Goal: Task Accomplishment & Management: Use online tool/utility

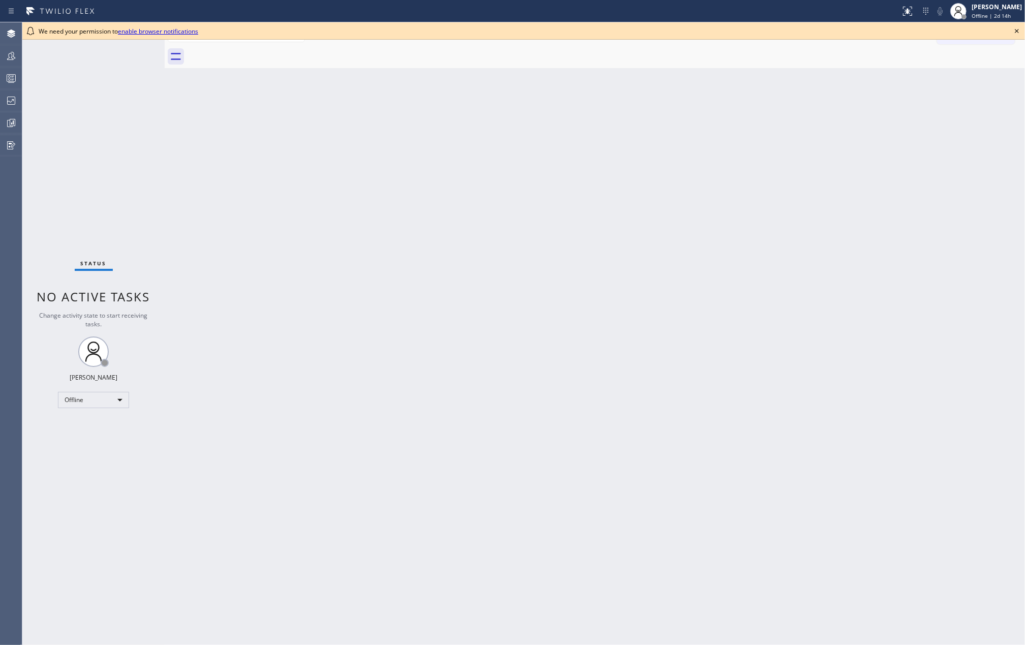
click at [194, 154] on div "Back to Dashboard Change Sender ID Customers Technicians Select a contact Outbo…" at bounding box center [595, 333] width 860 height 623
click at [988, 8] on div "[PERSON_NAME]" at bounding box center [997, 7] width 50 height 9
click at [944, 67] on button "Unavailable" at bounding box center [974, 66] width 102 height 13
click at [1014, 30] on icon at bounding box center [1017, 31] width 12 height 12
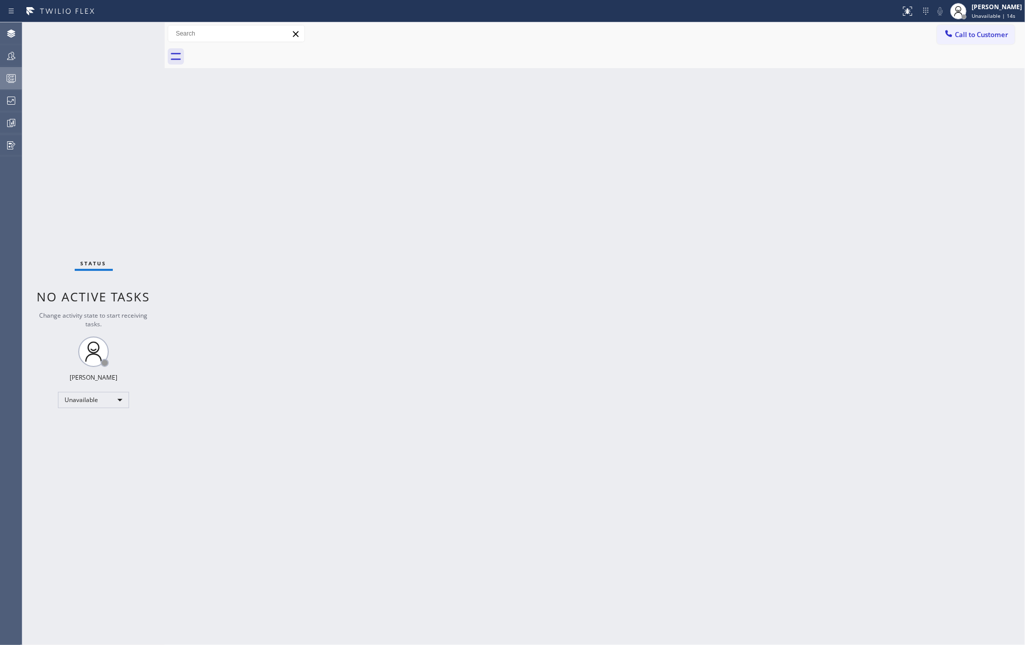
click at [7, 80] on icon at bounding box center [11, 78] width 12 height 12
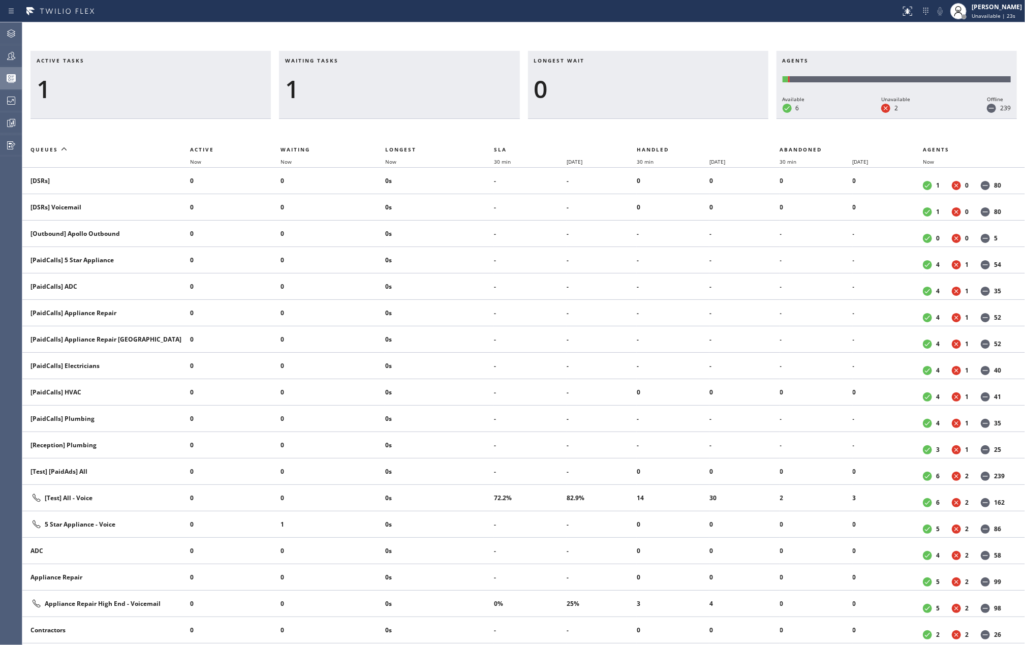
click at [663, 25] on div "Active tasks 1 Waiting tasks 1 Longest wait 0 Agents Available 6 Unavailable 2 …" at bounding box center [523, 333] width 1003 height 623
click at [15, 52] on icon at bounding box center [11, 56] width 12 height 12
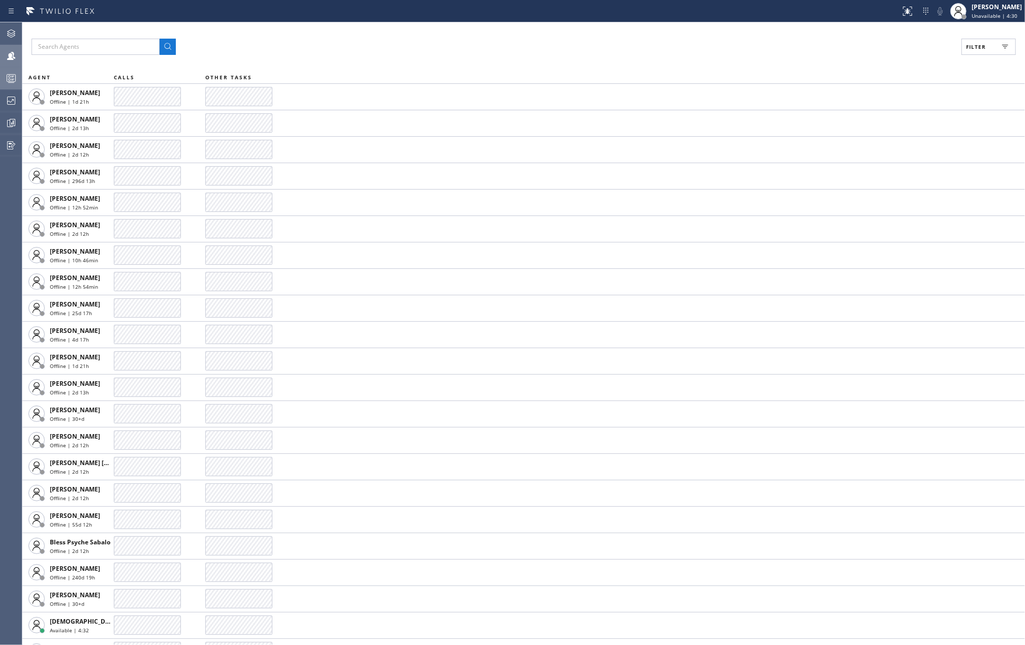
click at [982, 47] on span "Filter" at bounding box center [976, 46] width 20 height 7
click at [875, 118] on input "Available" at bounding box center [877, 120] width 12 height 12
checkbox input "true"
click at [875, 151] on input "Break" at bounding box center [877, 152] width 12 height 12
checkbox input "true"
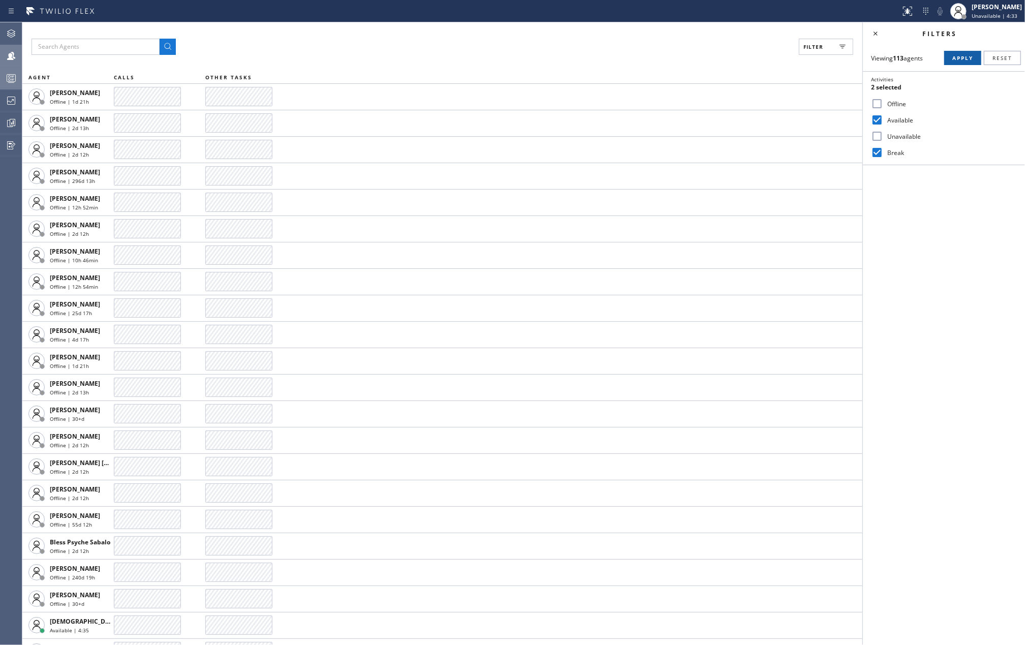
click at [958, 58] on span "Apply" at bounding box center [962, 57] width 21 height 7
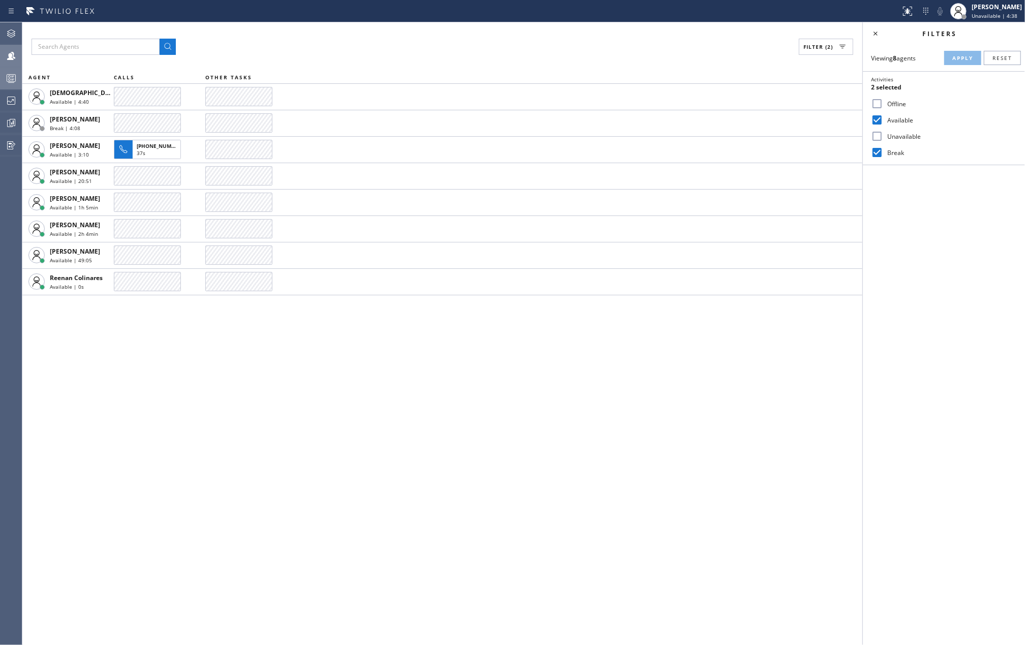
click at [289, 350] on div "Filter (2) AGENT CALLS OTHER TASKS [DEMOGRAPHIC_DATA][PERSON_NAME] Available | …" at bounding box center [442, 333] width 840 height 623
click at [450, 433] on div "Filter (2) AGENT CALLS OTHER TASKS [DEMOGRAPHIC_DATA][PERSON_NAME] Available | …" at bounding box center [442, 333] width 840 height 623
click at [11, 100] on icon at bounding box center [11, 101] width 12 height 12
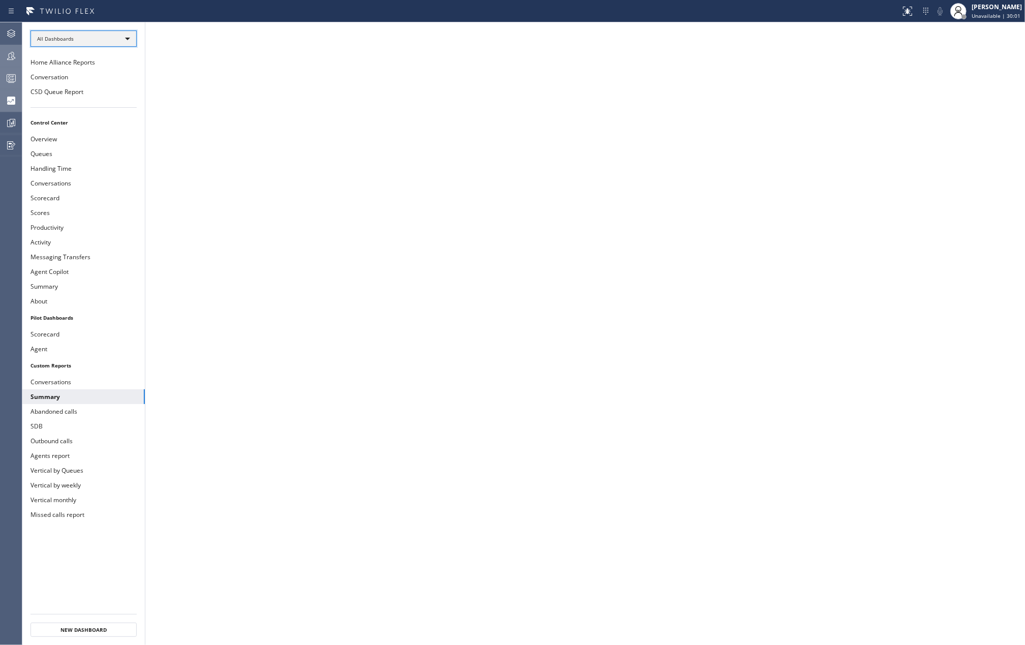
click at [112, 36] on div "All Dashboards" at bounding box center [83, 38] width 106 height 16
click at [54, 105] on li "Custom Reports" at bounding box center [83, 104] width 104 height 12
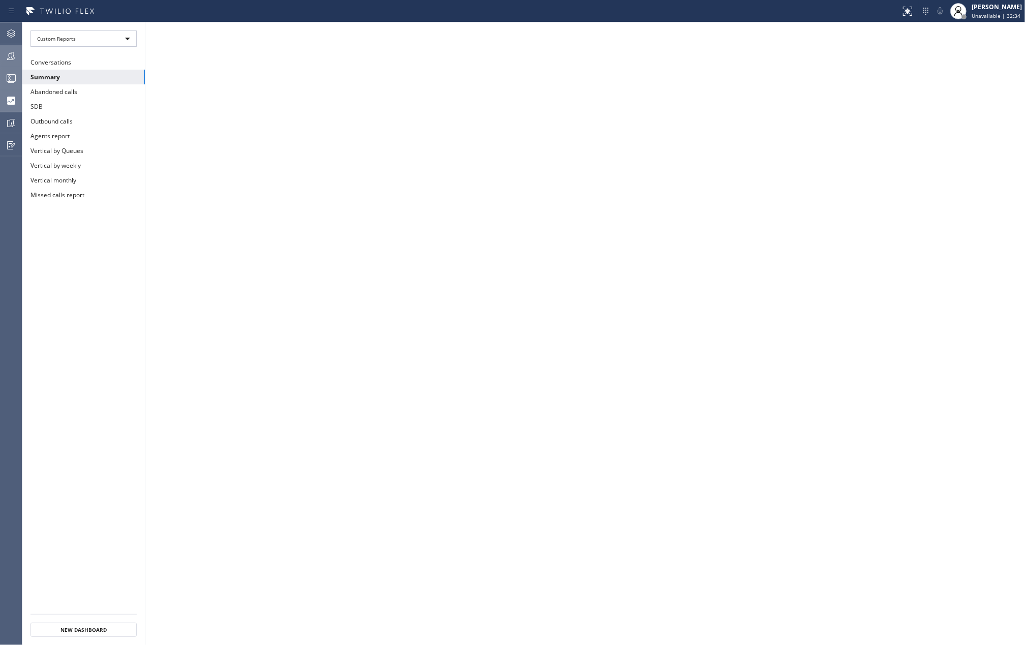
click at [3, 78] on div at bounding box center [11, 78] width 22 height 12
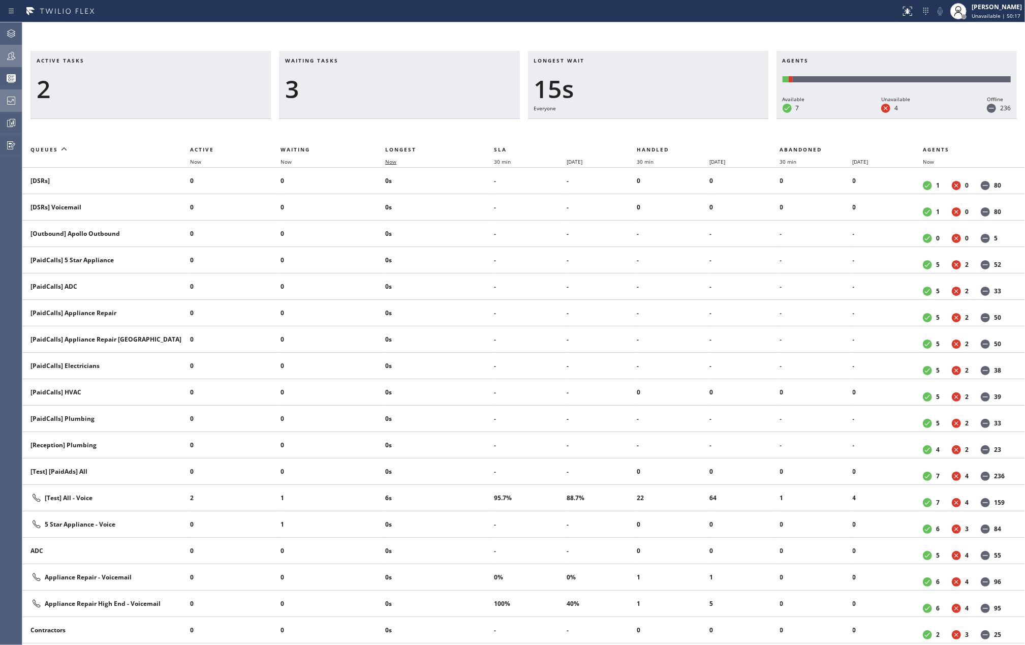
click at [391, 164] on span "Now" at bounding box center [390, 161] width 11 height 7
click at [11, 100] on icon at bounding box center [11, 101] width 12 height 12
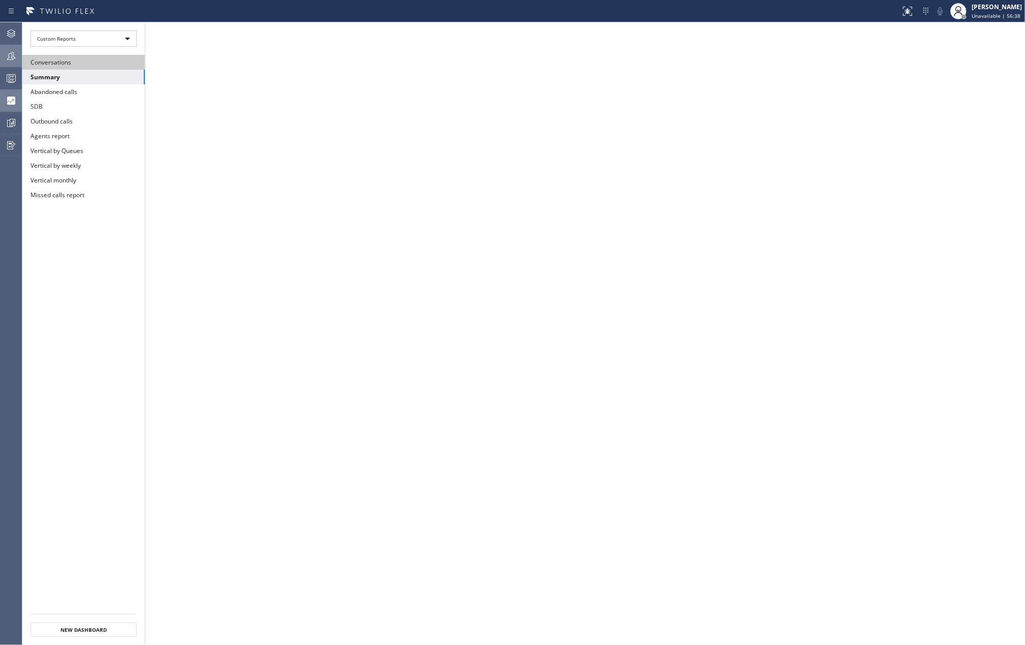
click at [79, 66] on button "Conversations" at bounding box center [83, 62] width 122 height 15
click at [913, 13] on icon at bounding box center [908, 11] width 12 height 12
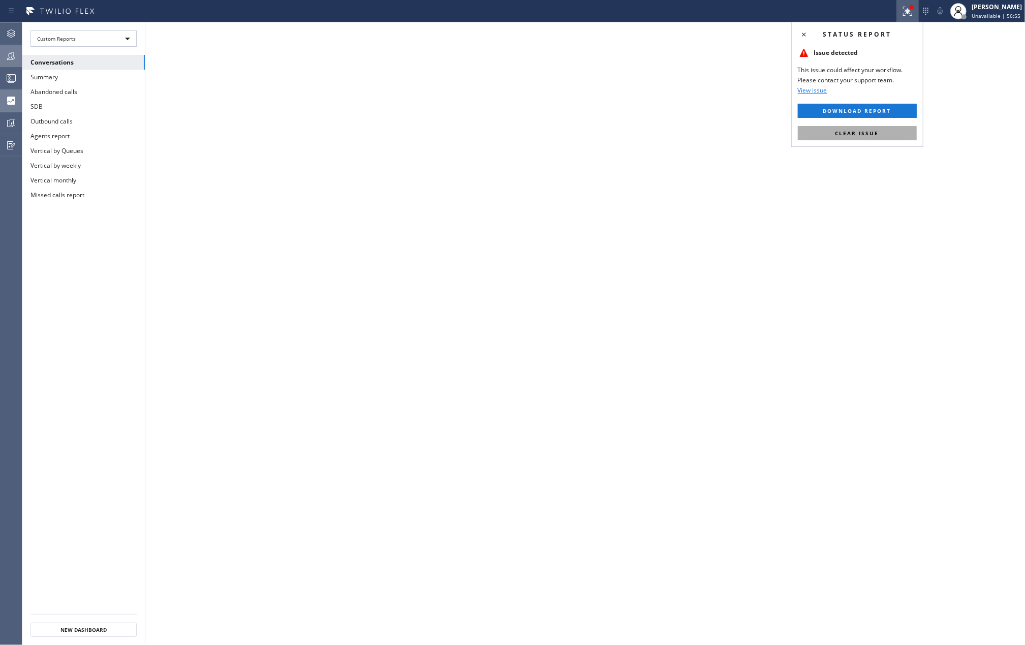
click at [875, 131] on span "Clear issue" at bounding box center [857, 133] width 44 height 7
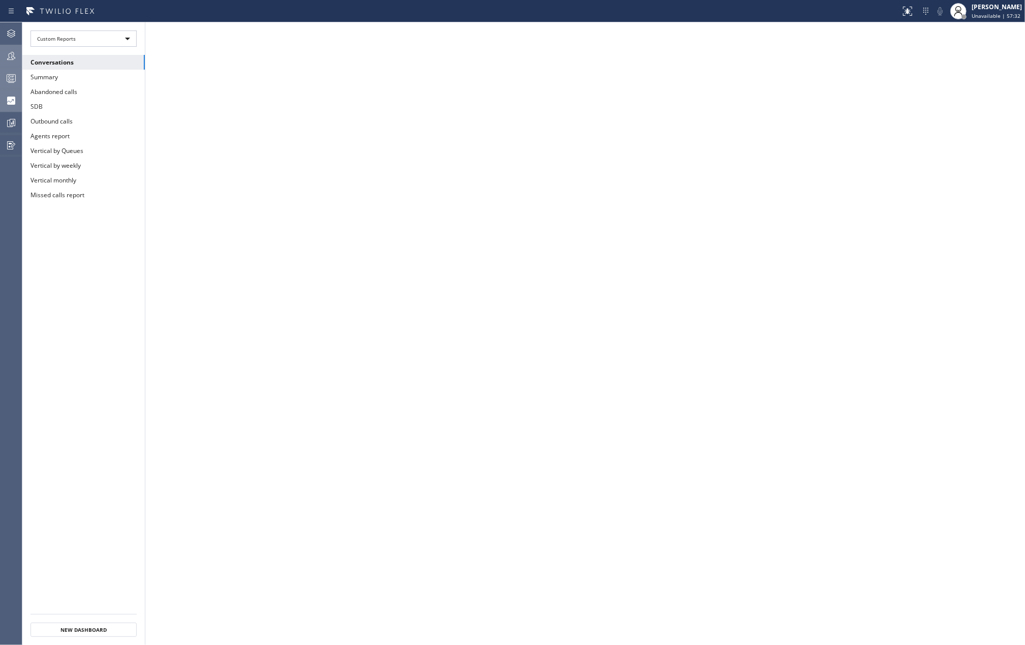
click at [11, 77] on icon at bounding box center [11, 78] width 12 height 12
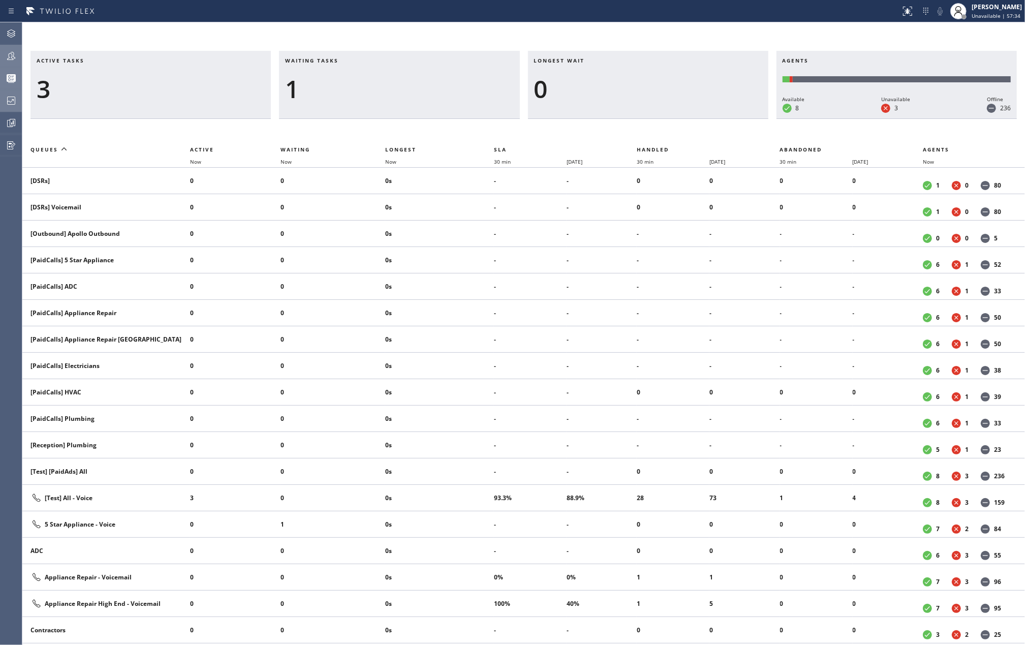
click at [7, 57] on icon at bounding box center [11, 56] width 12 height 12
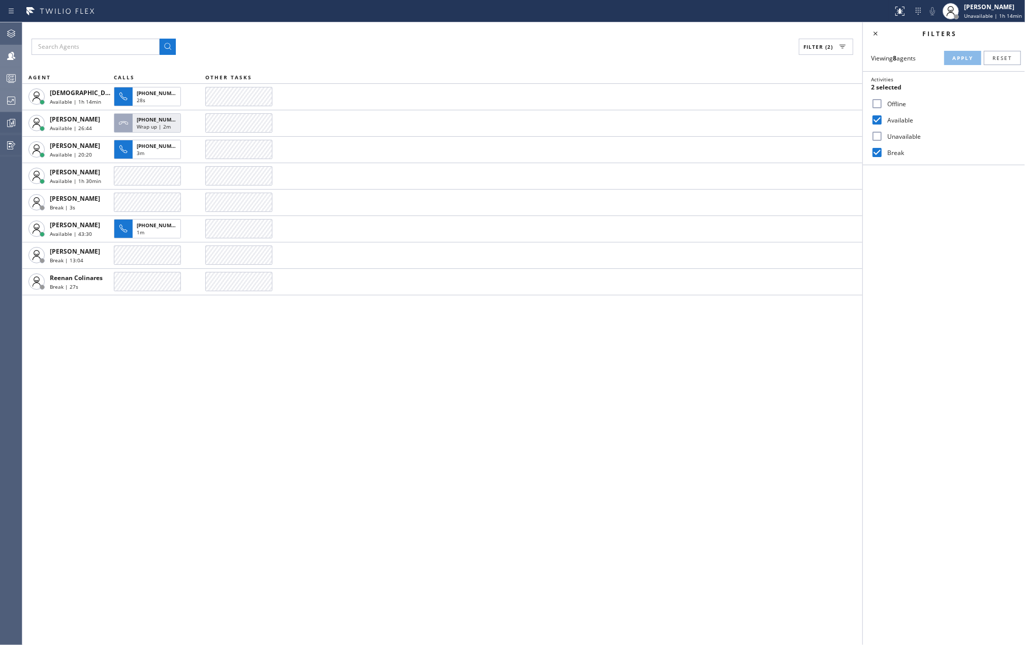
click at [10, 74] on icon at bounding box center [11, 78] width 12 height 12
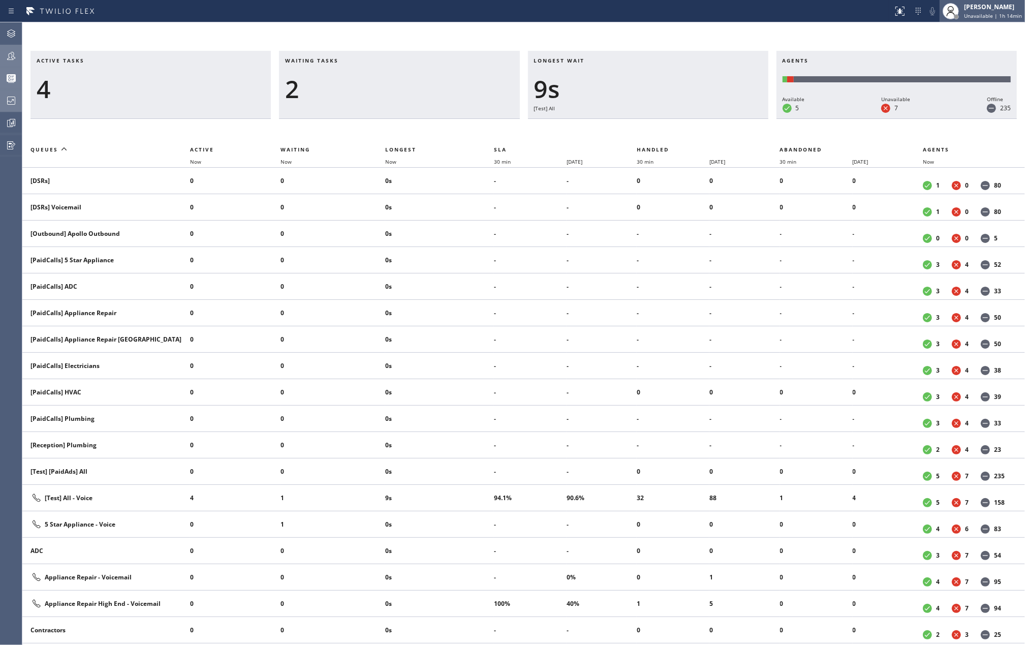
click at [983, 7] on div "[PERSON_NAME]" at bounding box center [993, 7] width 58 height 9
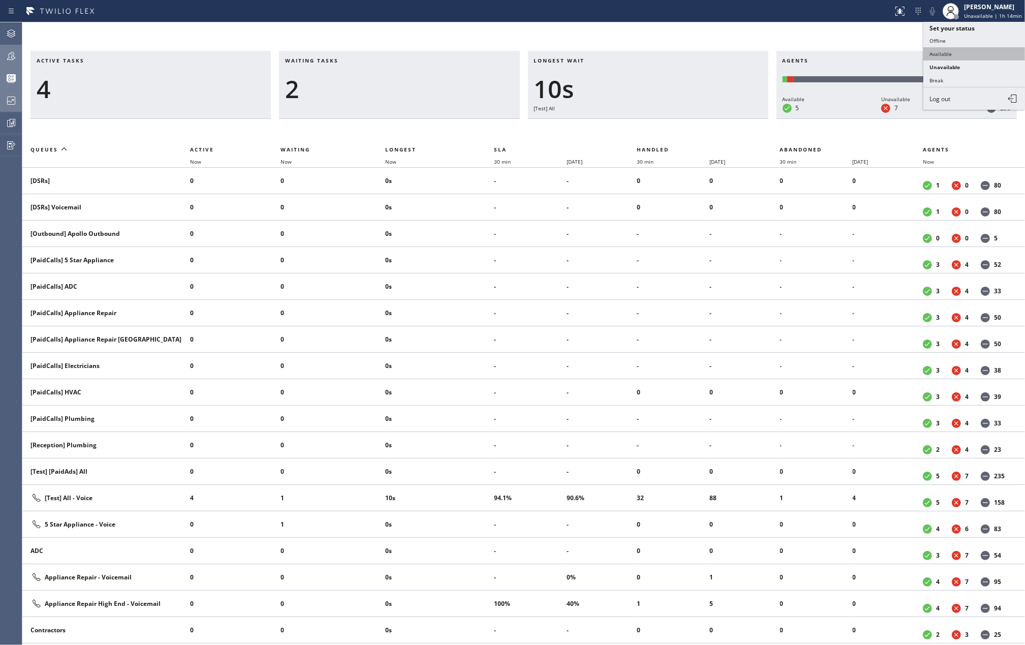
click at [946, 52] on button "Available" at bounding box center [974, 53] width 102 height 13
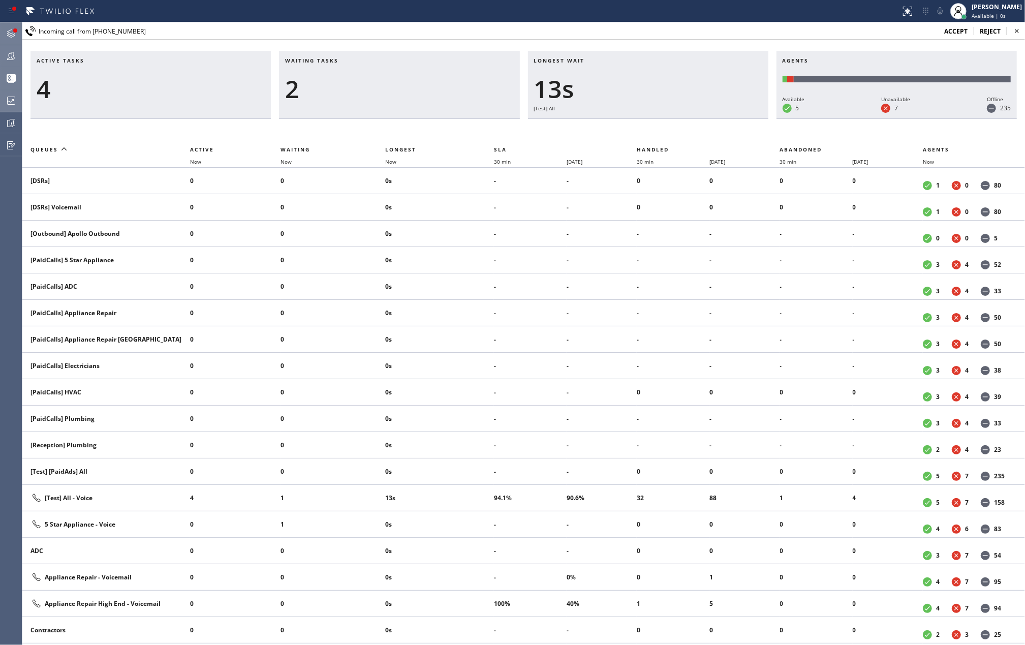
click at [17, 33] on div at bounding box center [15, 30] width 4 height 4
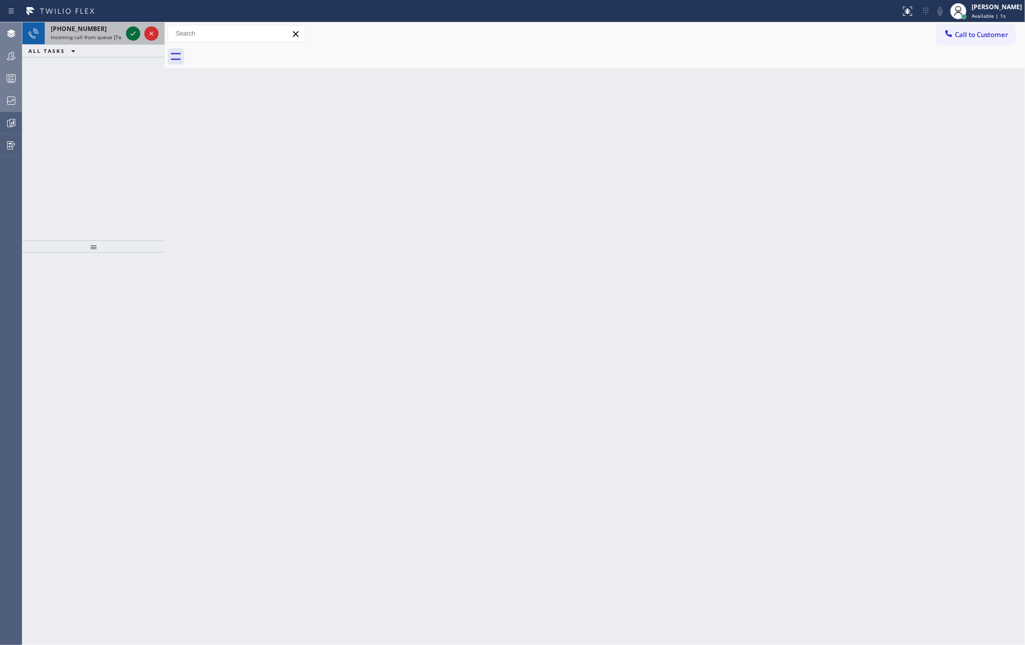
click at [130, 36] on icon at bounding box center [133, 33] width 12 height 12
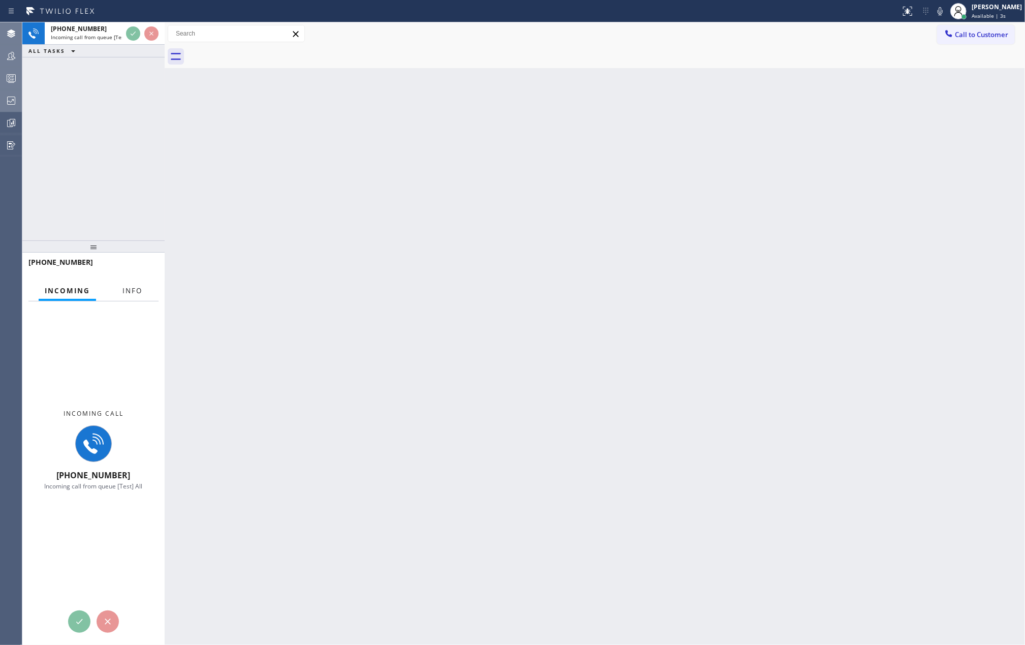
click at [134, 286] on span "Info" at bounding box center [132, 290] width 20 height 9
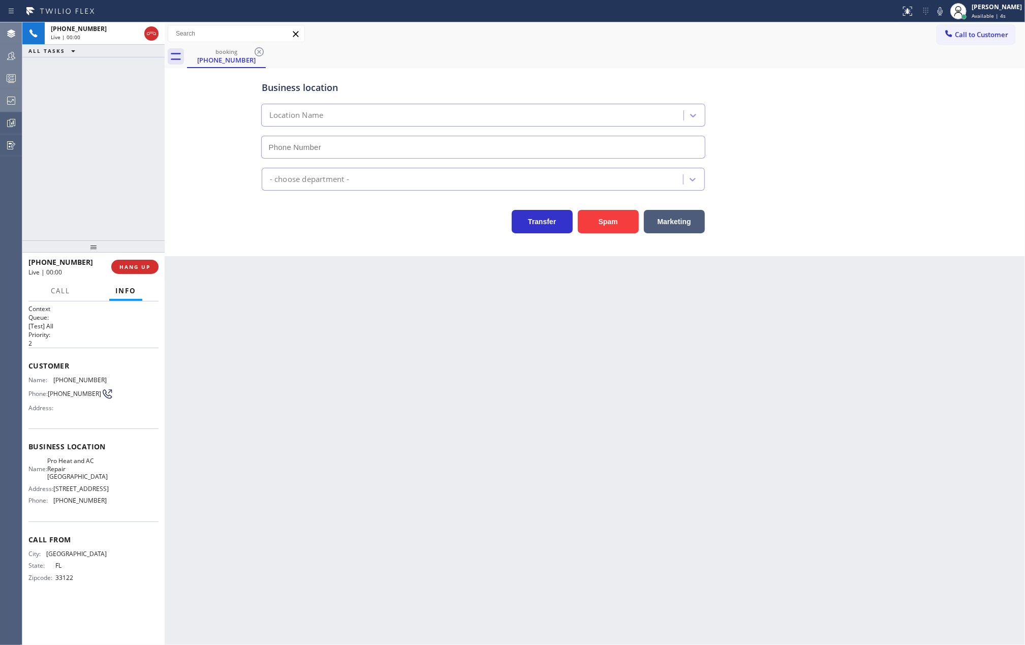
click at [132, 293] on span "Info" at bounding box center [125, 290] width 21 height 9
type input "[PHONE_NUMBER]"
click at [132, 267] on span "HANG UP" at bounding box center [134, 266] width 31 height 7
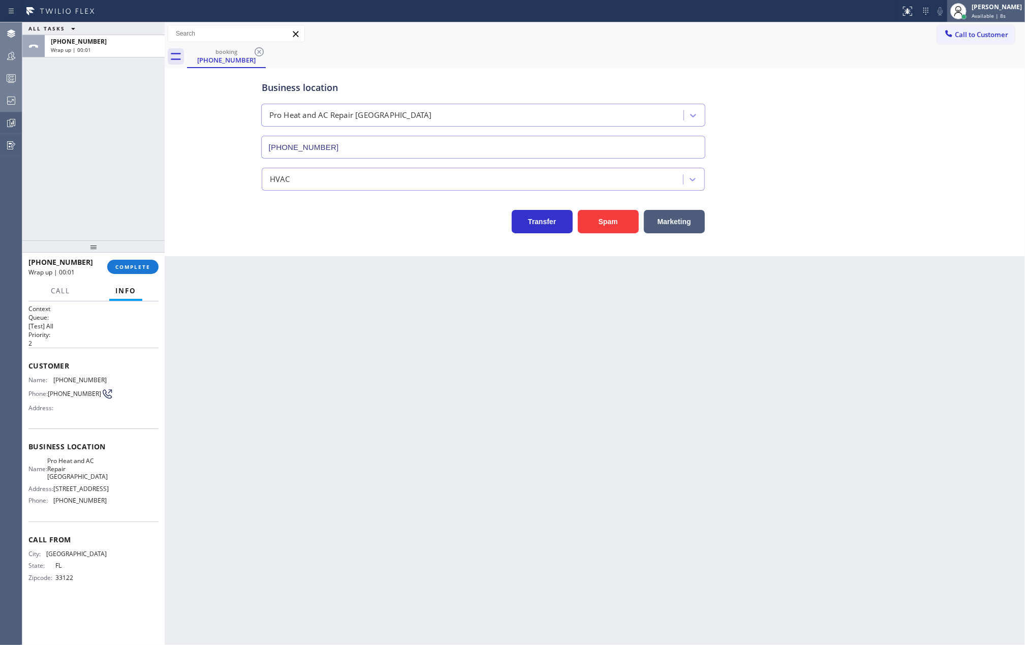
click at [988, 3] on div "[PERSON_NAME]" at bounding box center [997, 7] width 50 height 9
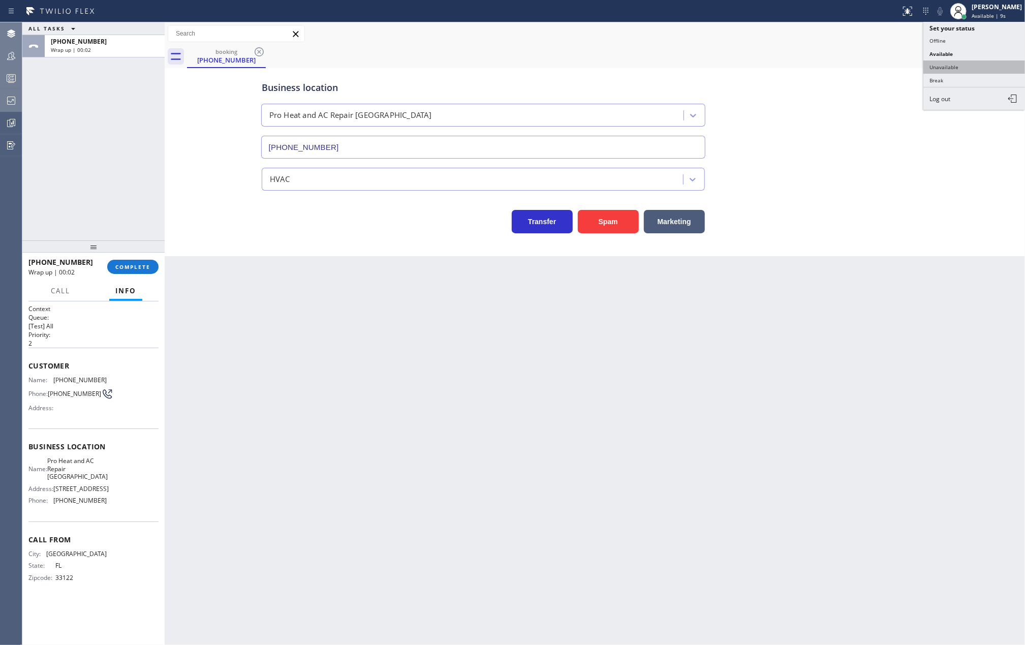
click at [953, 64] on button "Unavailable" at bounding box center [974, 66] width 102 height 13
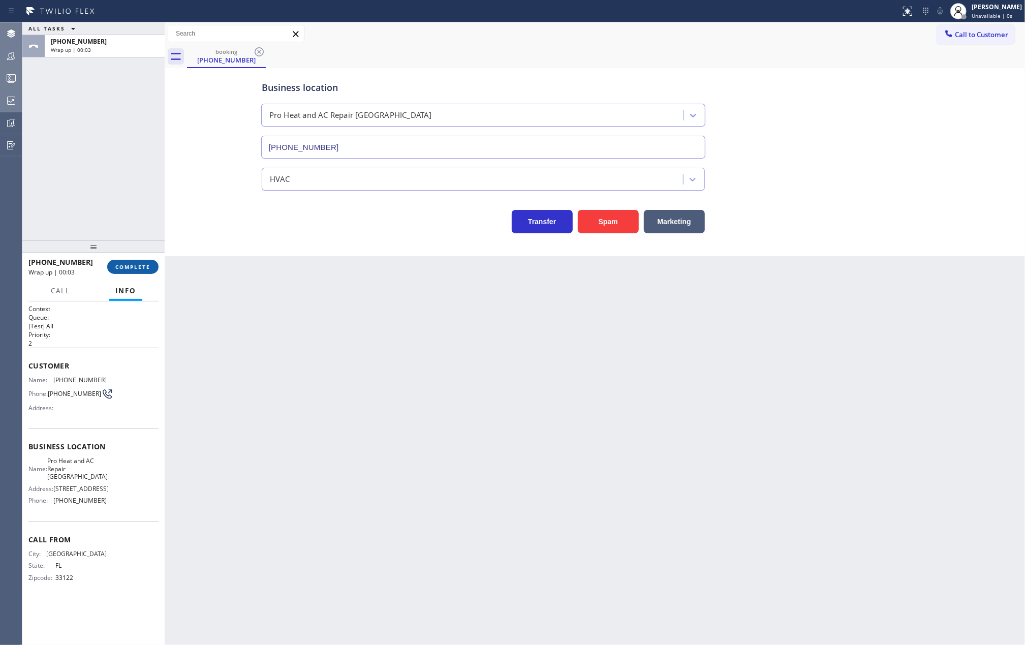
click at [145, 269] on span "COMPLETE" at bounding box center [132, 266] width 35 height 7
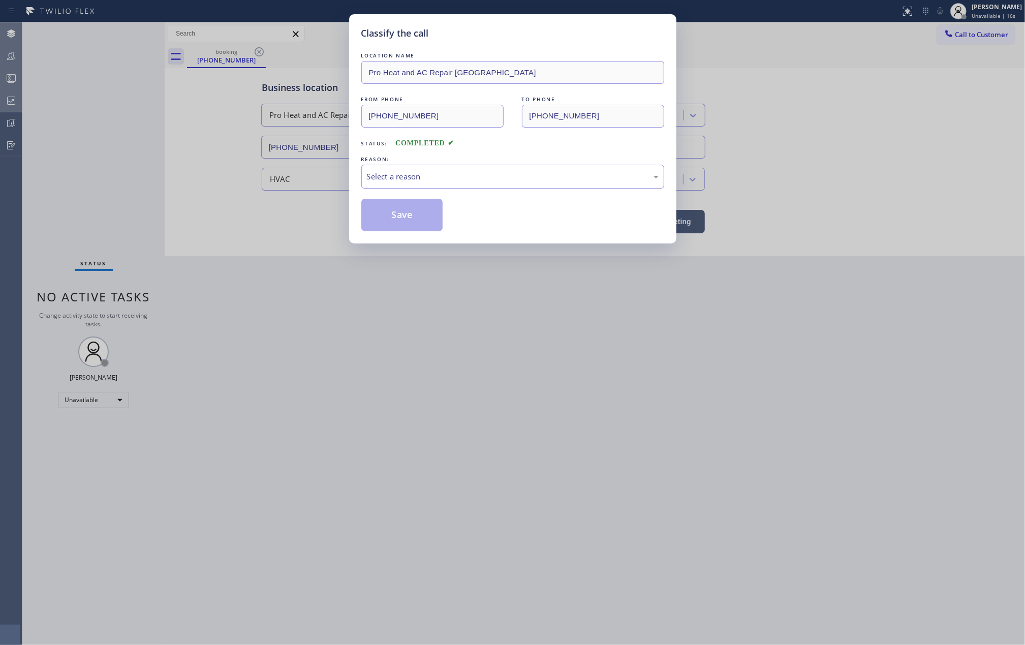
click at [277, 233] on div "Classify the call LOCATION NAME Pro Heat and AC Repair [GEOGRAPHIC_DATA] FROM P…" at bounding box center [512, 322] width 1025 height 645
click at [381, 180] on div "Select a reason" at bounding box center [513, 177] width 292 height 12
click at [399, 218] on button "Save" at bounding box center [402, 215] width 82 height 33
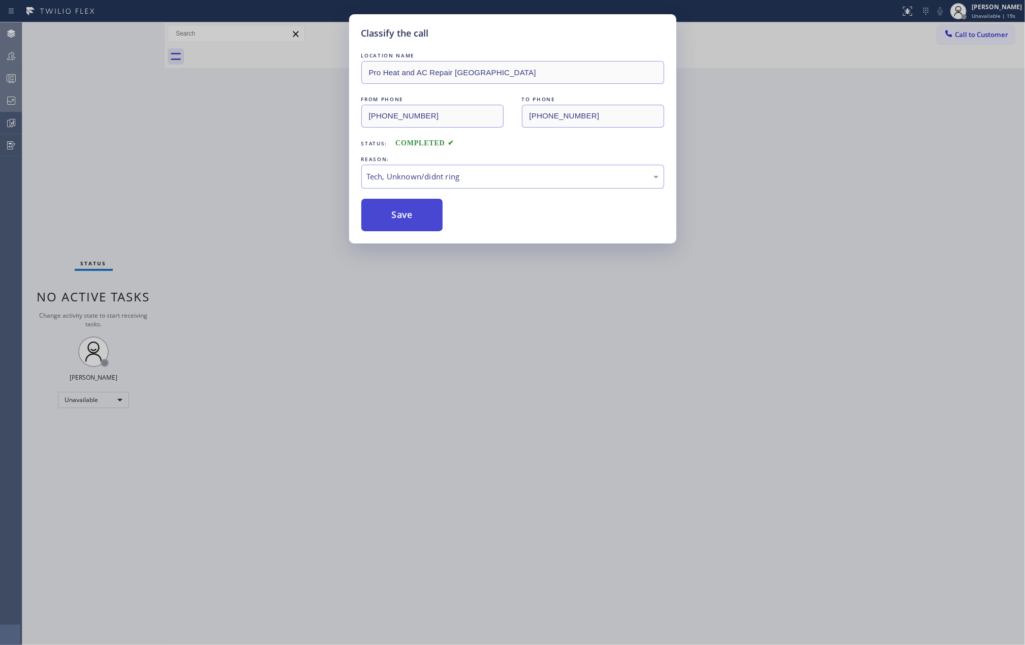
click at [399, 218] on button "Save" at bounding box center [402, 215] width 82 height 33
click at [228, 153] on div "Classify the call LOCATION NAME Pro Heat and AC Repair [GEOGRAPHIC_DATA] FROM P…" at bounding box center [512, 322] width 1025 height 645
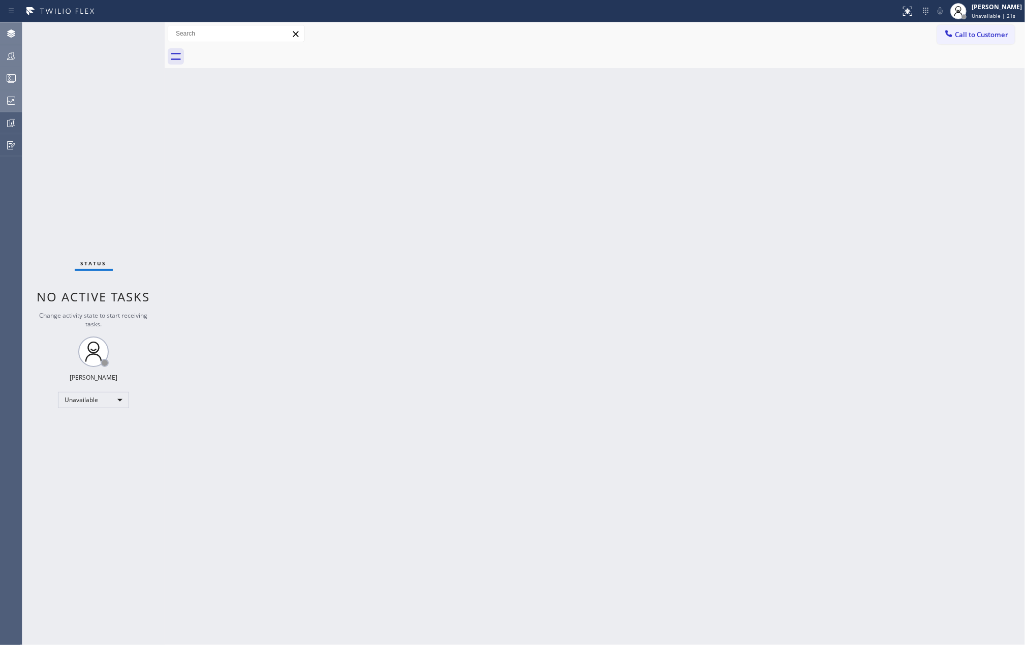
click at [8, 50] on icon at bounding box center [11, 56] width 12 height 12
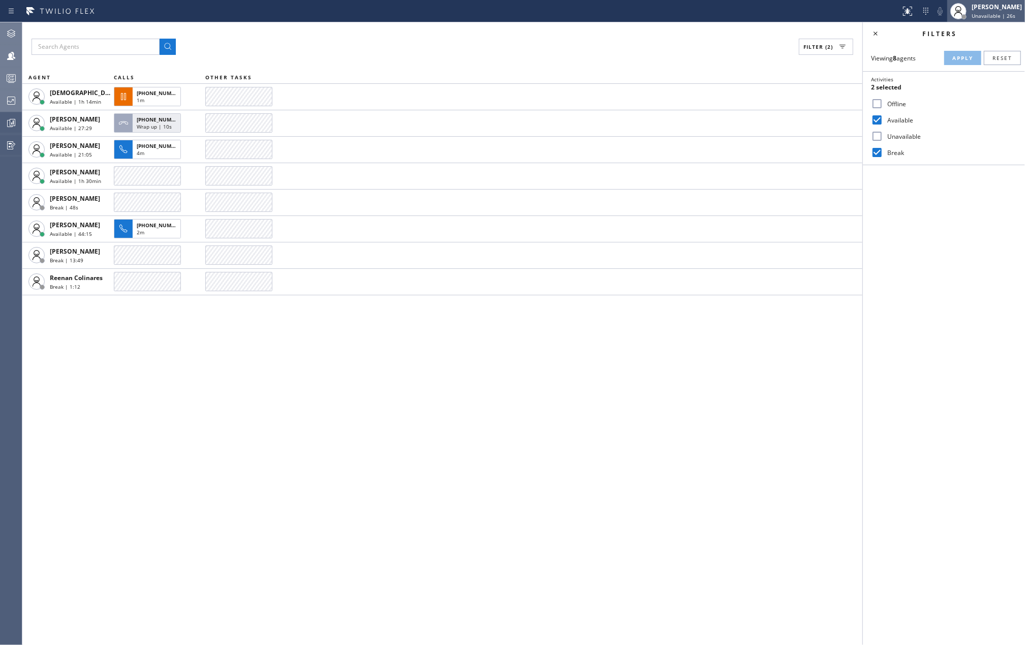
click at [984, 9] on div "[PERSON_NAME]" at bounding box center [997, 7] width 50 height 9
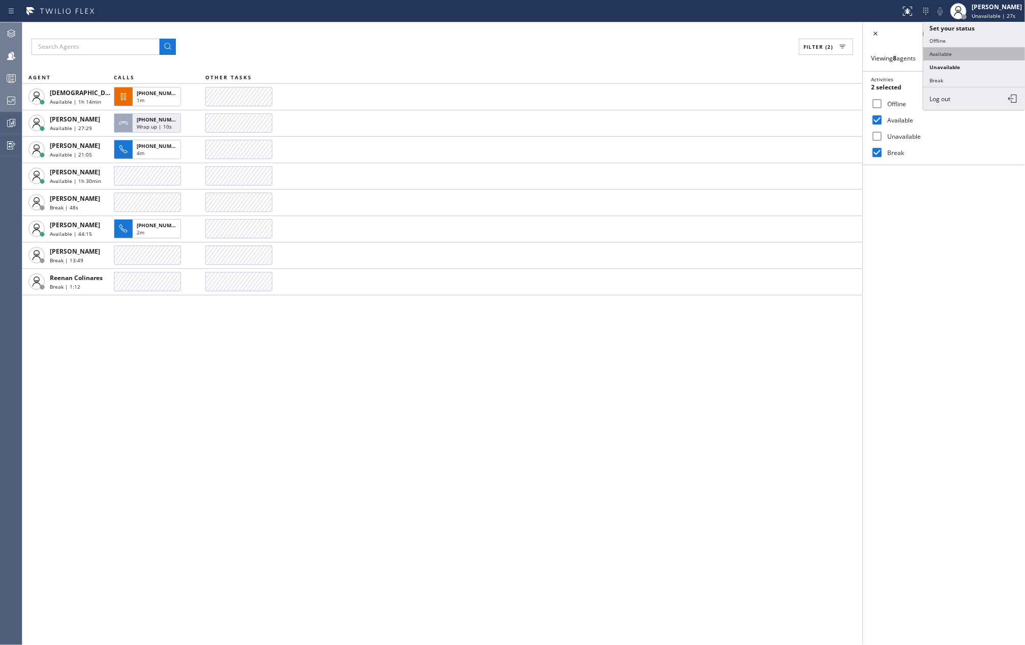
click at [958, 53] on button "Available" at bounding box center [974, 53] width 102 height 13
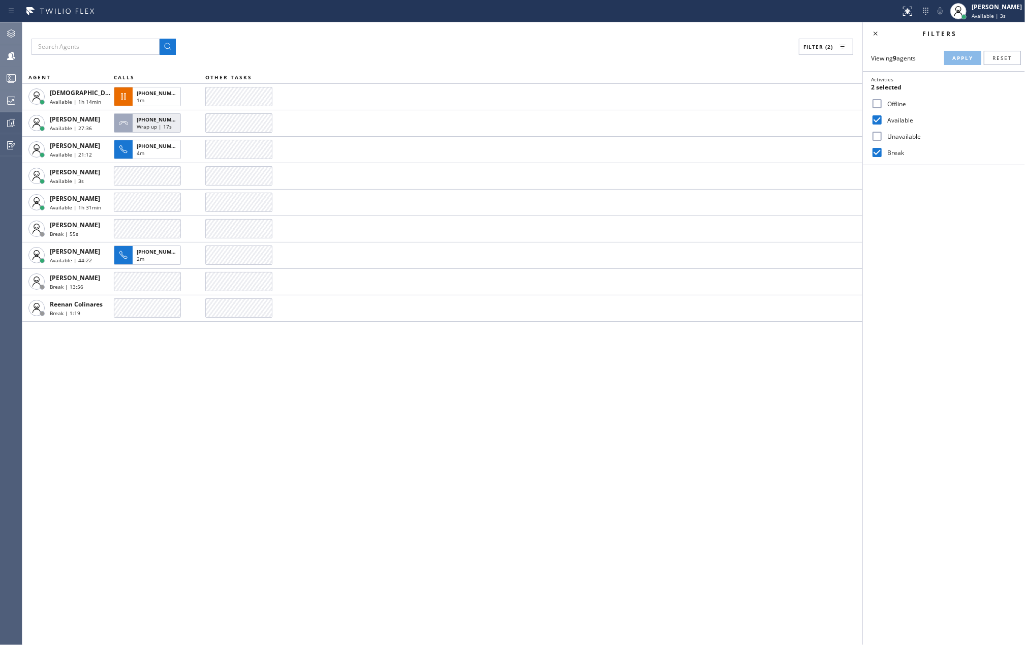
click at [4, 74] on div at bounding box center [11, 78] width 22 height 12
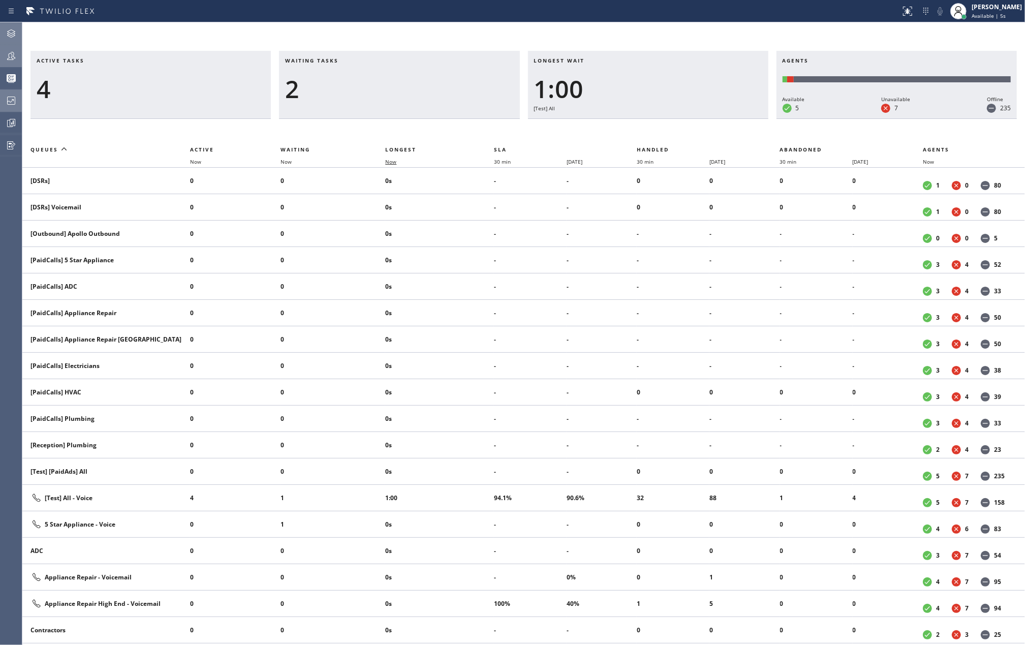
click at [393, 161] on span "Now" at bounding box center [390, 161] width 11 height 7
click at [13, 57] on icon at bounding box center [11, 56] width 8 height 8
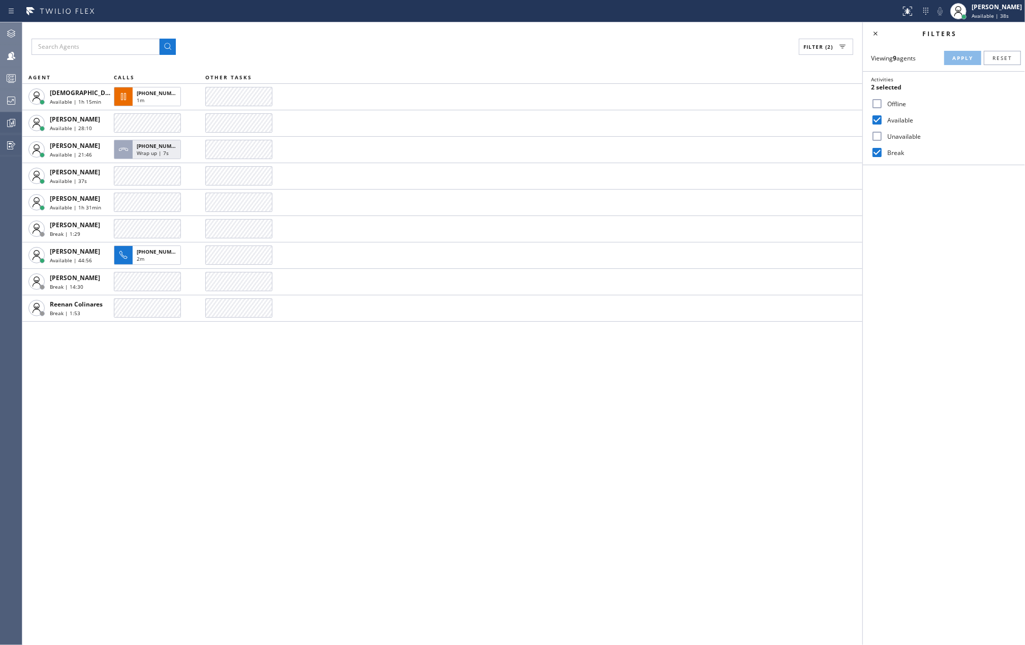
click at [12, 75] on icon at bounding box center [11, 78] width 12 height 12
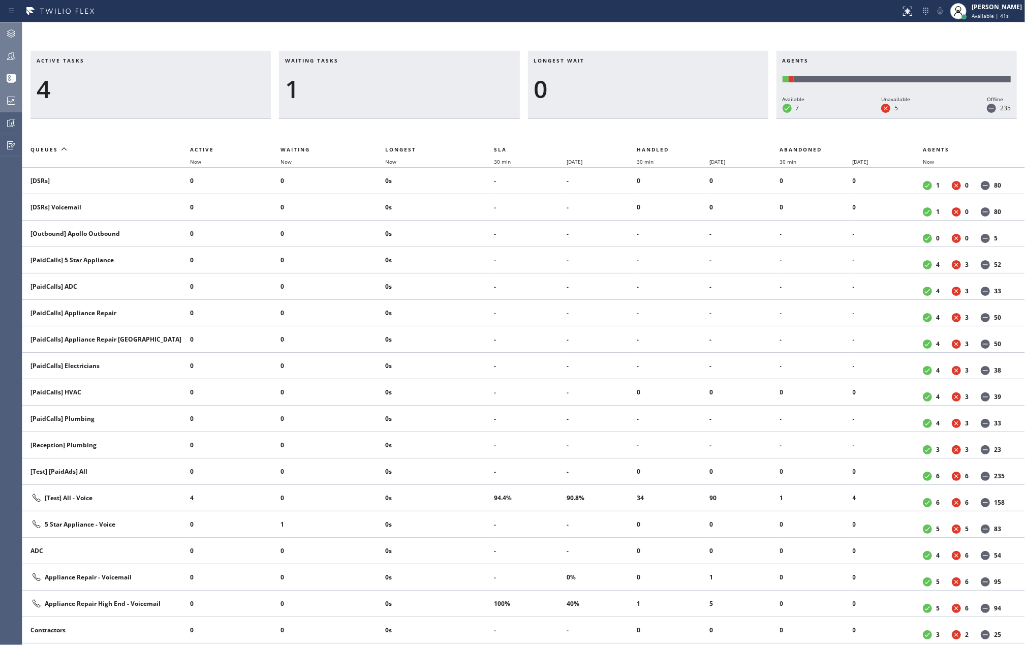
click at [7, 56] on icon at bounding box center [11, 56] width 12 height 12
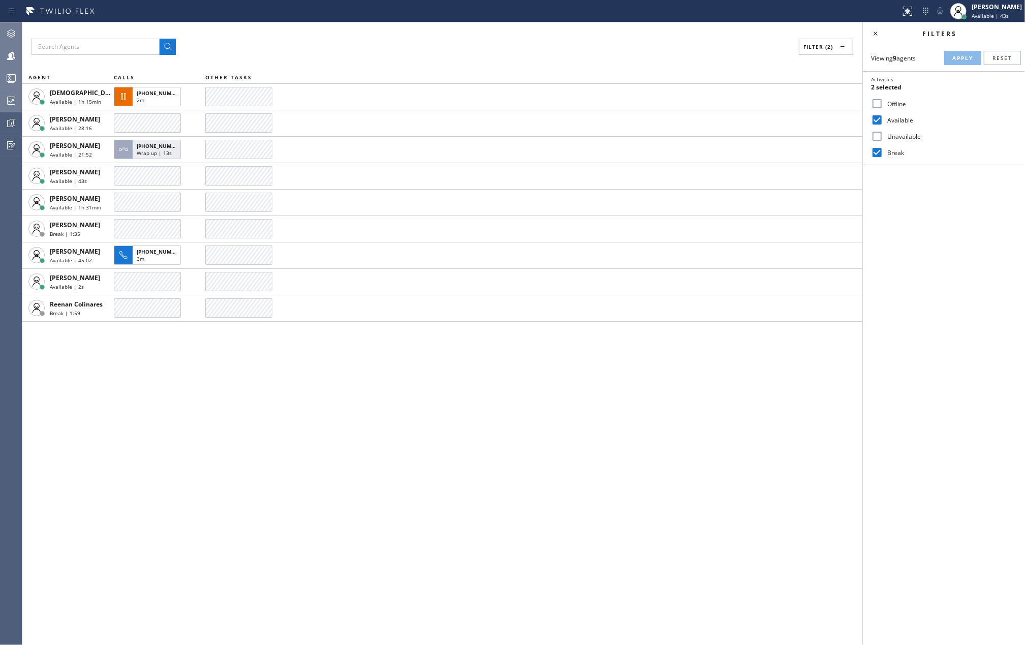
click at [5, 76] on icon at bounding box center [11, 78] width 12 height 12
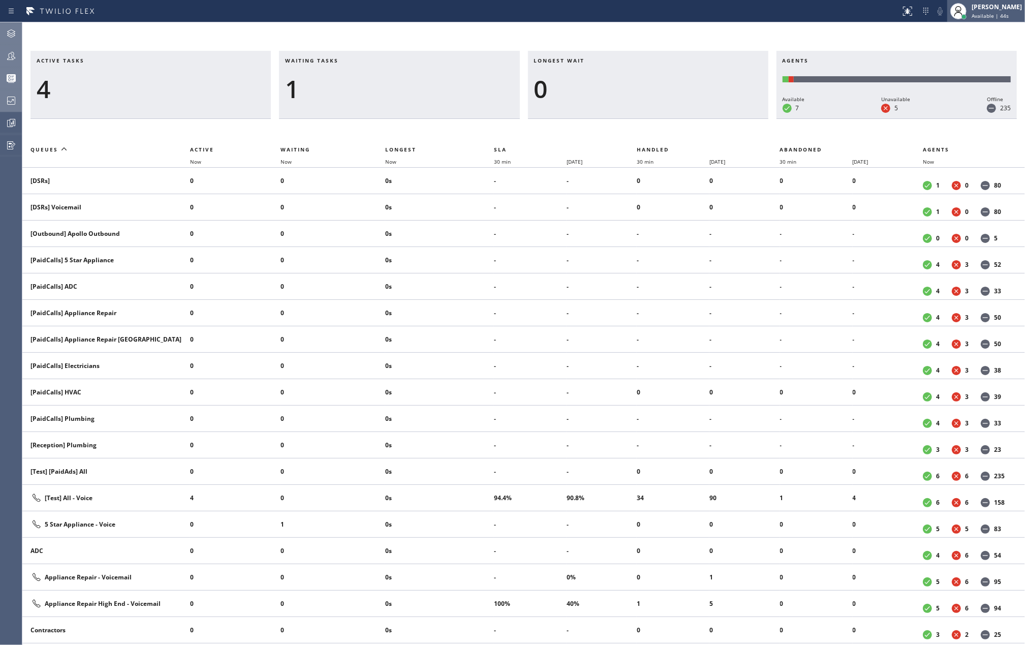
click at [987, 13] on span "Available | 44s" at bounding box center [990, 15] width 37 height 7
click at [968, 63] on button "Unavailable" at bounding box center [974, 66] width 102 height 13
click at [8, 54] on icon at bounding box center [11, 56] width 12 height 12
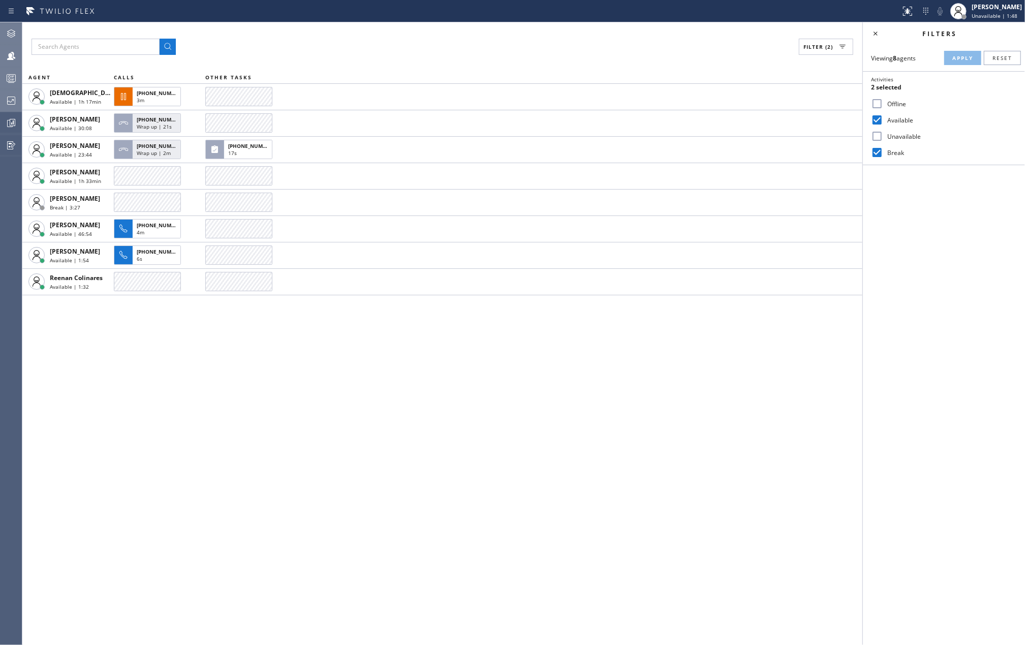
click at [11, 80] on icon at bounding box center [11, 78] width 12 height 12
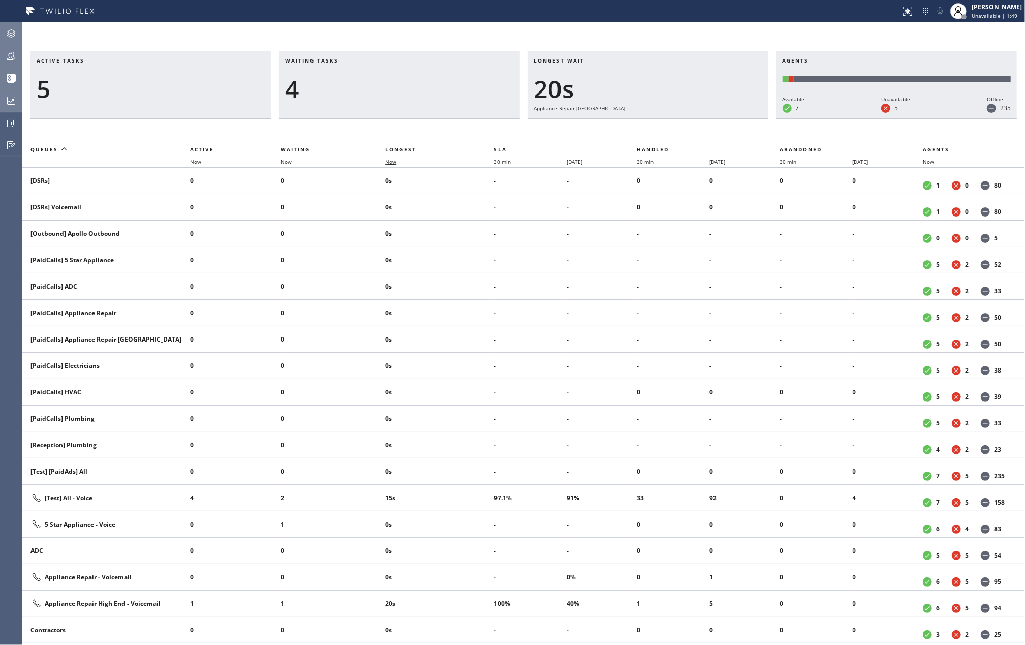
click at [396, 163] on span "Now" at bounding box center [390, 161] width 11 height 7
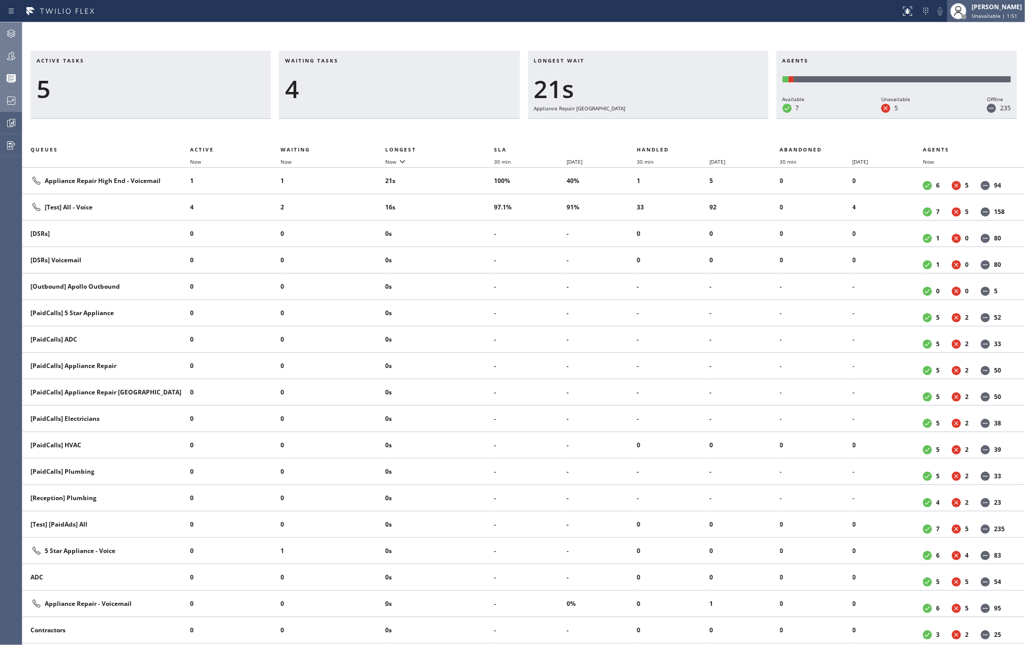
click at [1001, 11] on div "[PERSON_NAME]" at bounding box center [997, 7] width 50 height 9
click at [951, 53] on button "Available" at bounding box center [974, 53] width 102 height 13
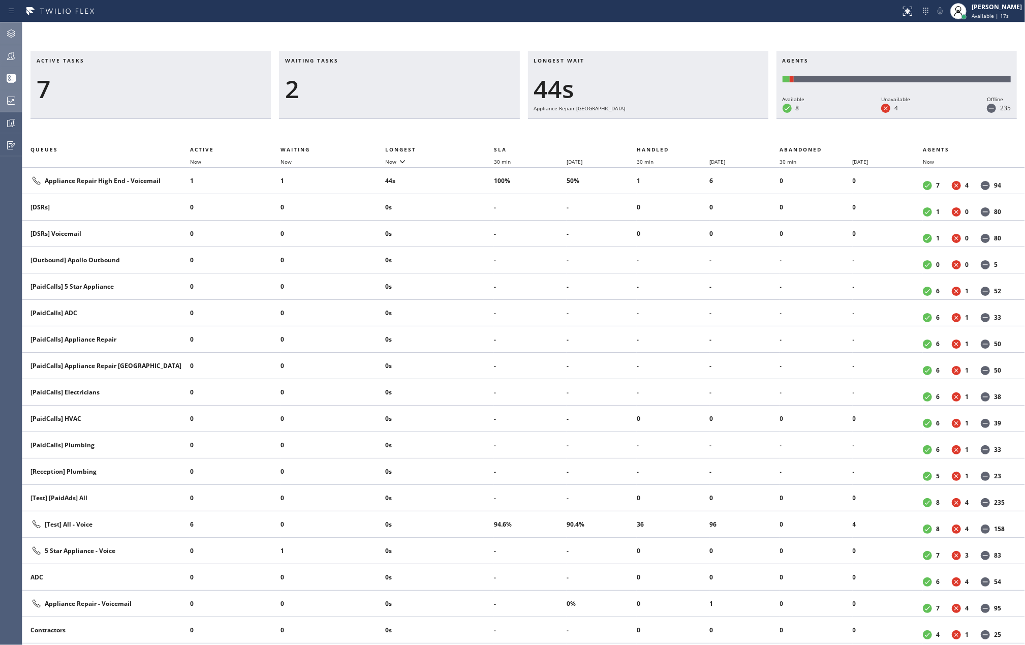
click at [13, 29] on icon at bounding box center [11, 33] width 12 height 12
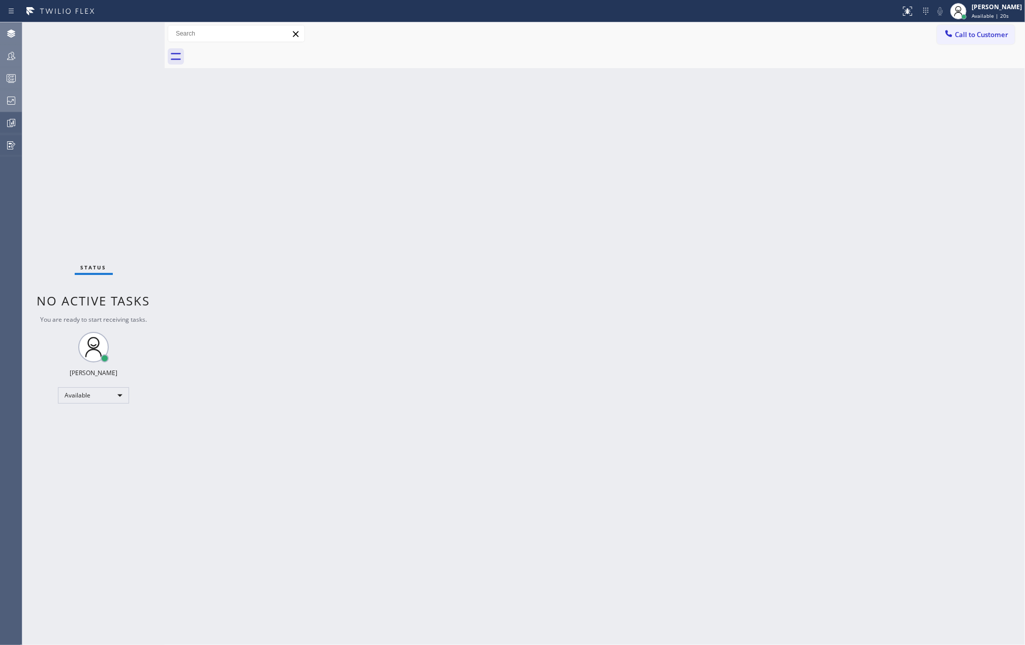
click at [5, 76] on icon at bounding box center [11, 78] width 12 height 12
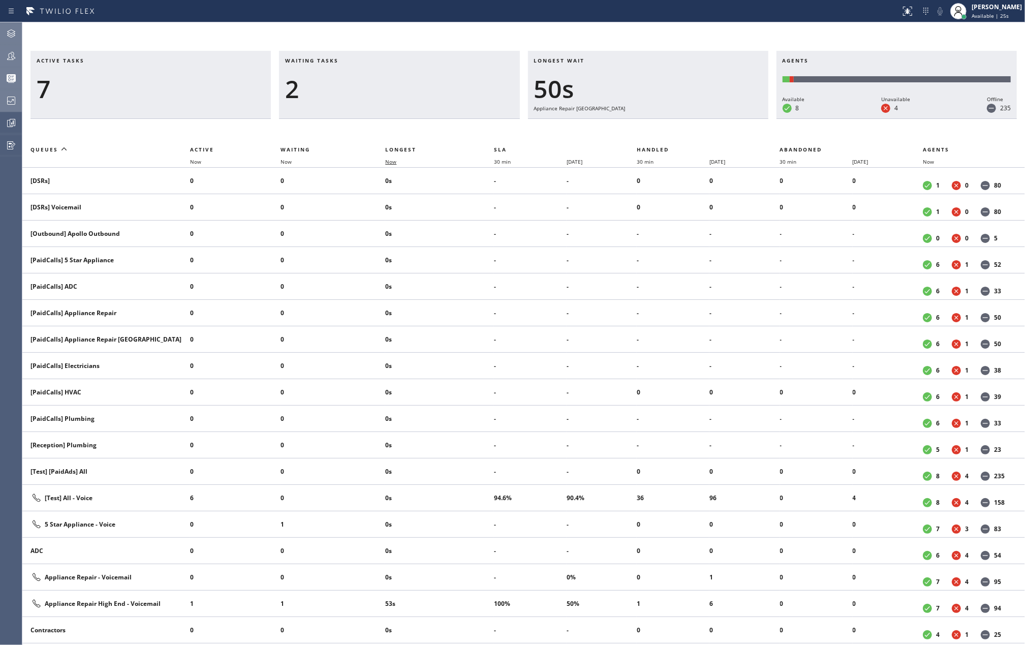
click at [395, 159] on span "Now" at bounding box center [390, 161] width 11 height 7
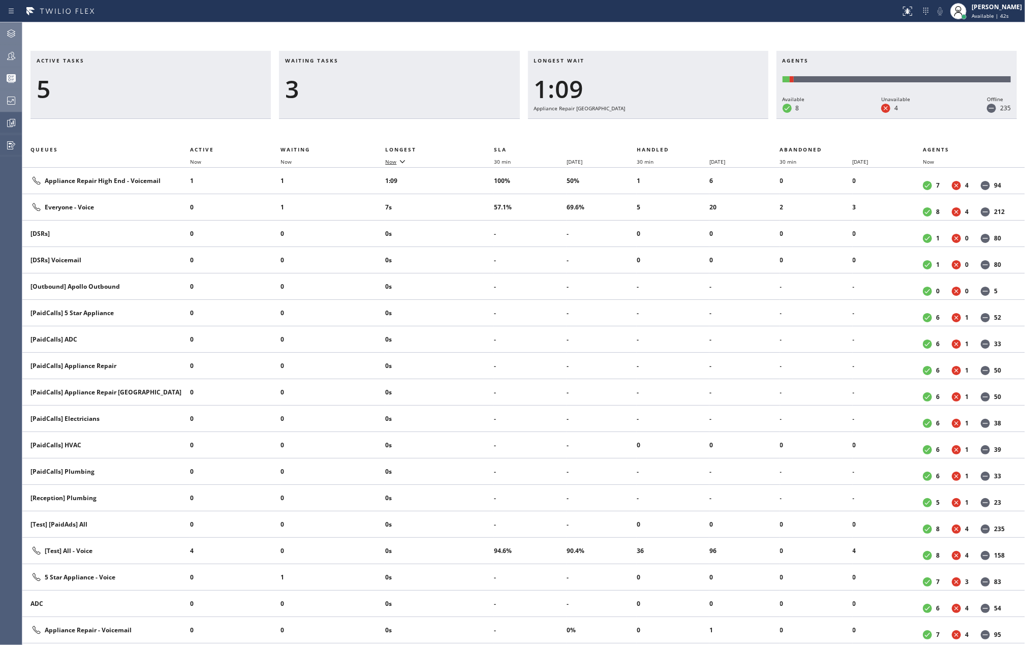
click at [397, 165] on icon at bounding box center [402, 161] width 12 height 12
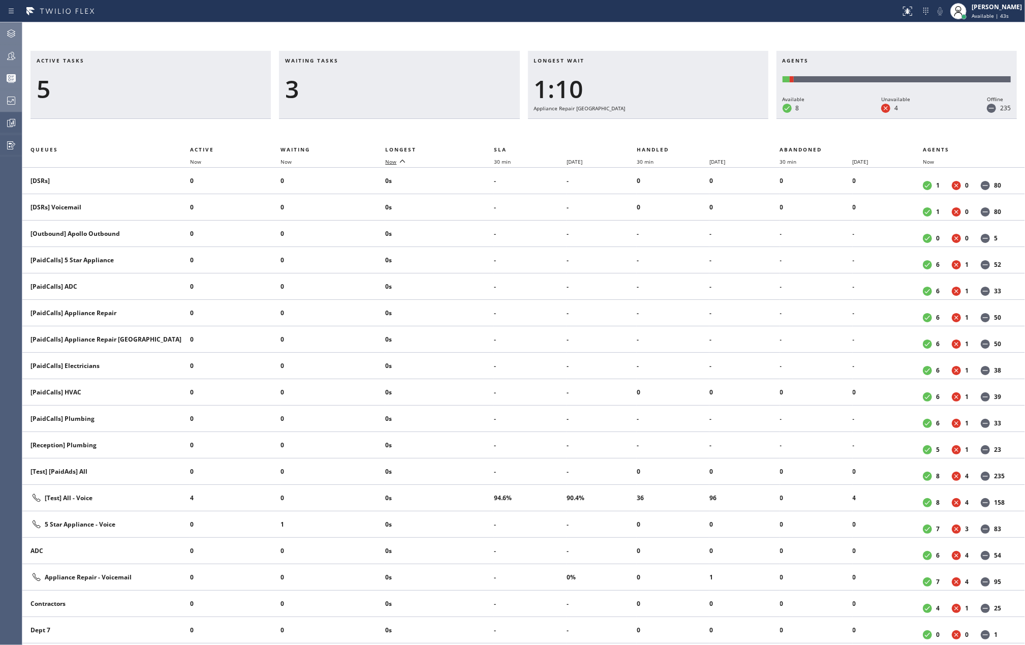
click at [397, 165] on icon at bounding box center [402, 161] width 12 height 12
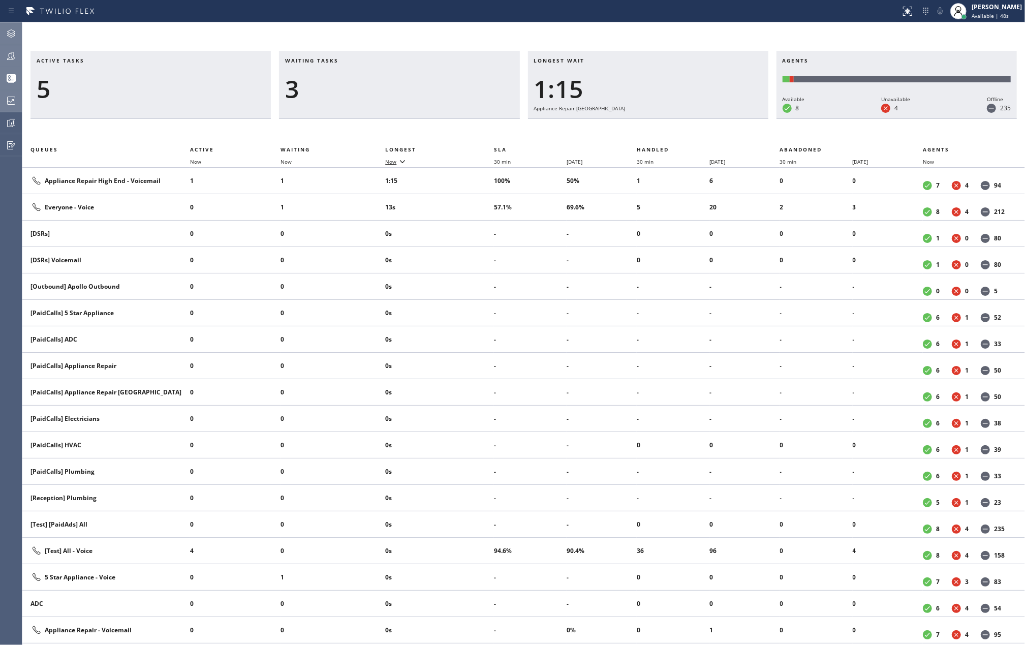
click at [7, 50] on icon at bounding box center [11, 56] width 12 height 12
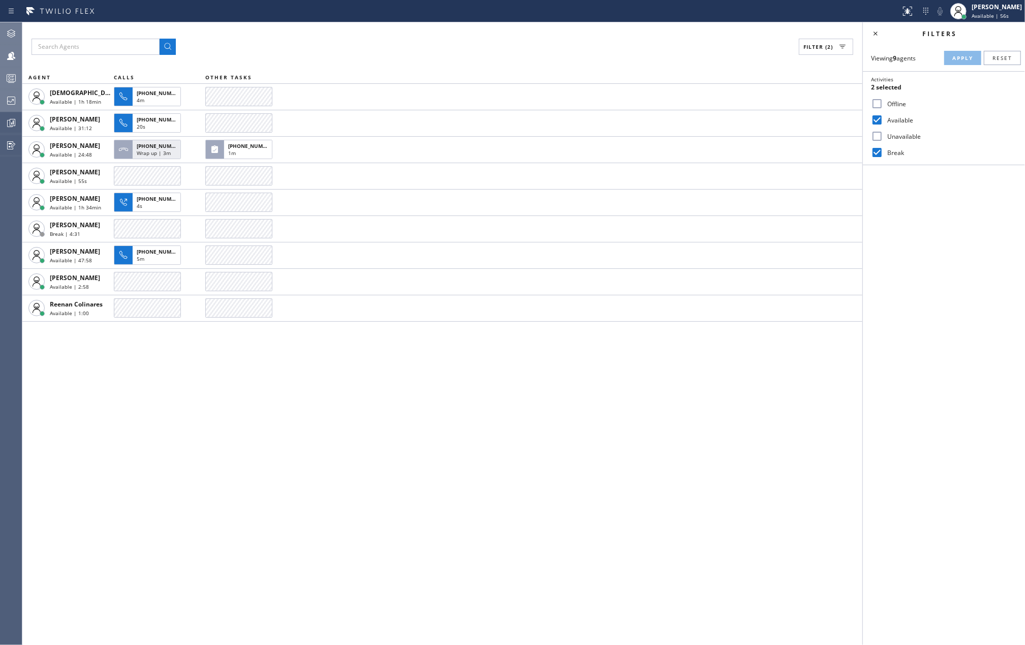
click at [7, 66] on button "Teams" at bounding box center [11, 56] width 22 height 22
click at [5, 76] on icon at bounding box center [11, 78] width 12 height 12
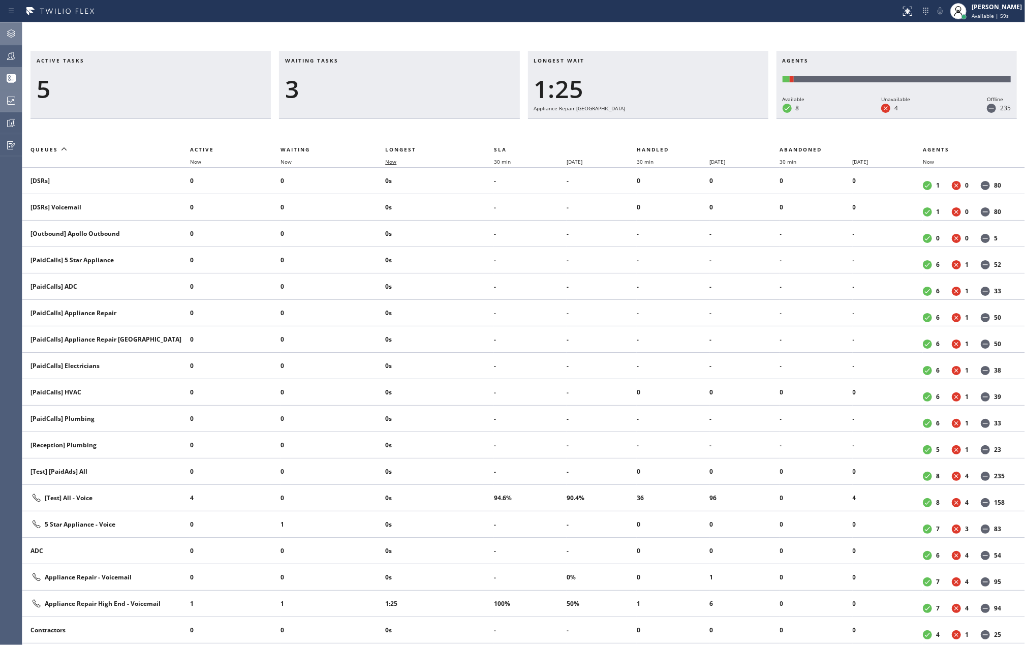
click at [396, 161] on span "Now" at bounding box center [390, 161] width 11 height 7
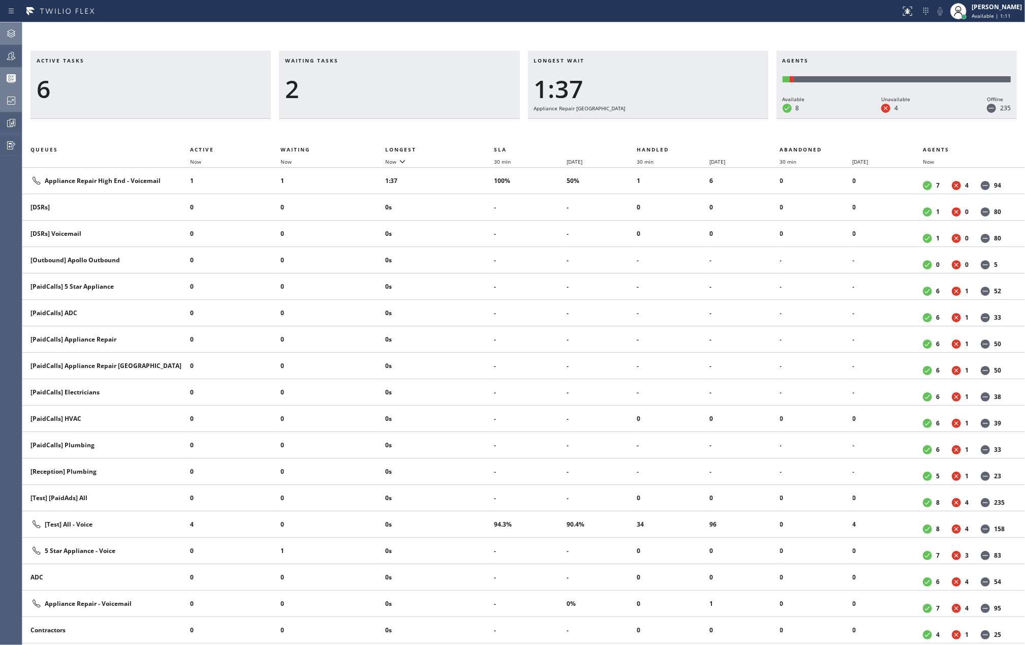
click at [16, 57] on icon at bounding box center [11, 56] width 12 height 12
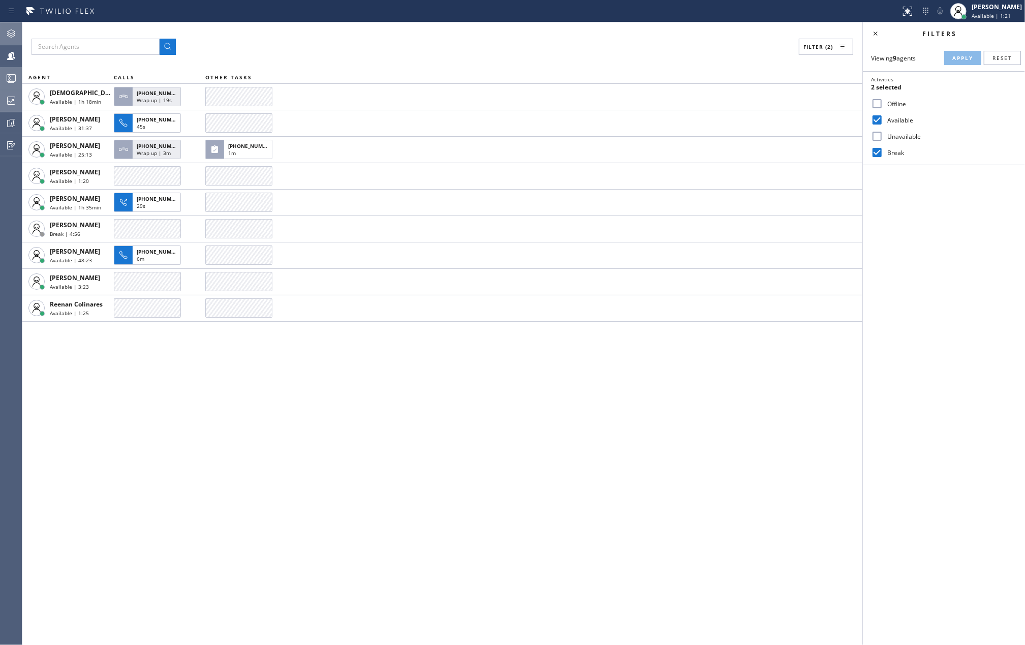
click at [8, 72] on icon at bounding box center [11, 78] width 12 height 12
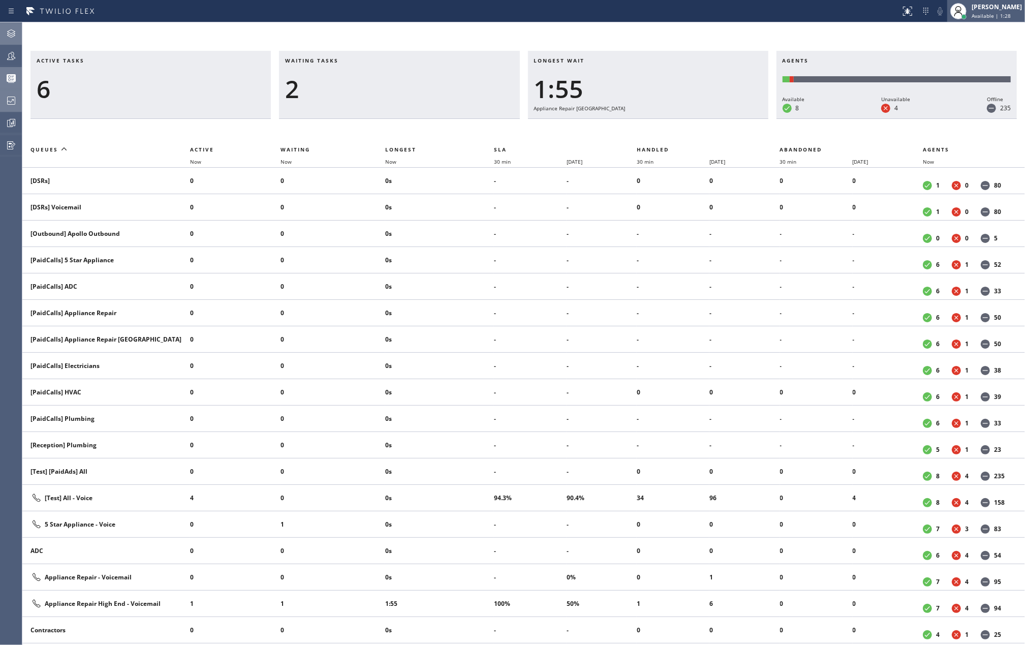
click at [990, 13] on span "Available | 1:28" at bounding box center [991, 15] width 39 height 7
click at [964, 70] on button "Unavailable" at bounding box center [974, 66] width 102 height 13
click at [9, 51] on icon at bounding box center [11, 56] width 12 height 12
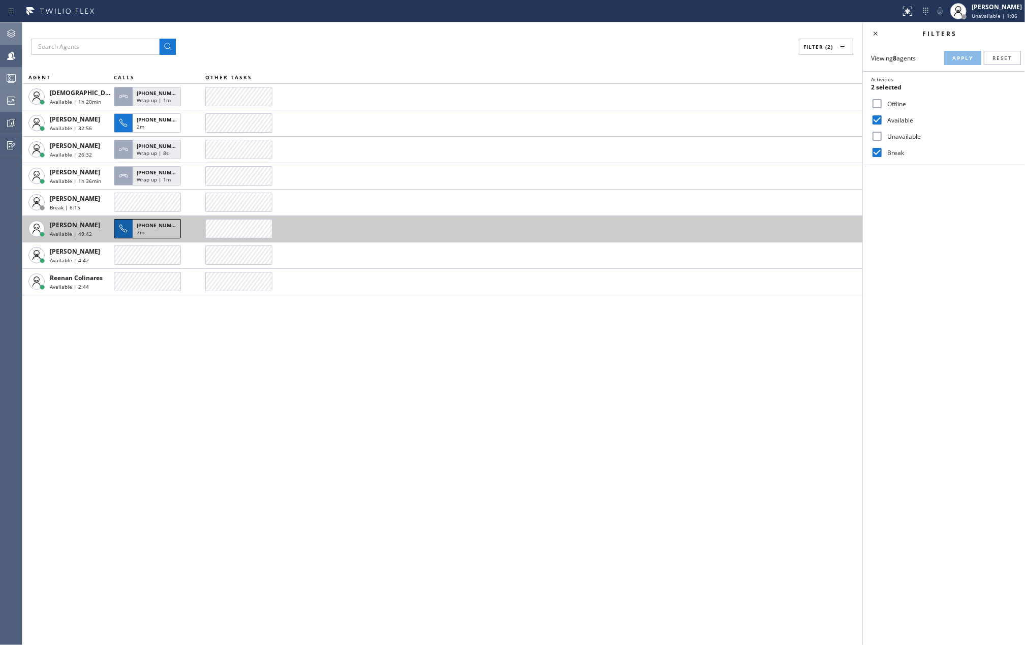
click at [146, 231] on div "7m" at bounding box center [157, 233] width 40 height 9
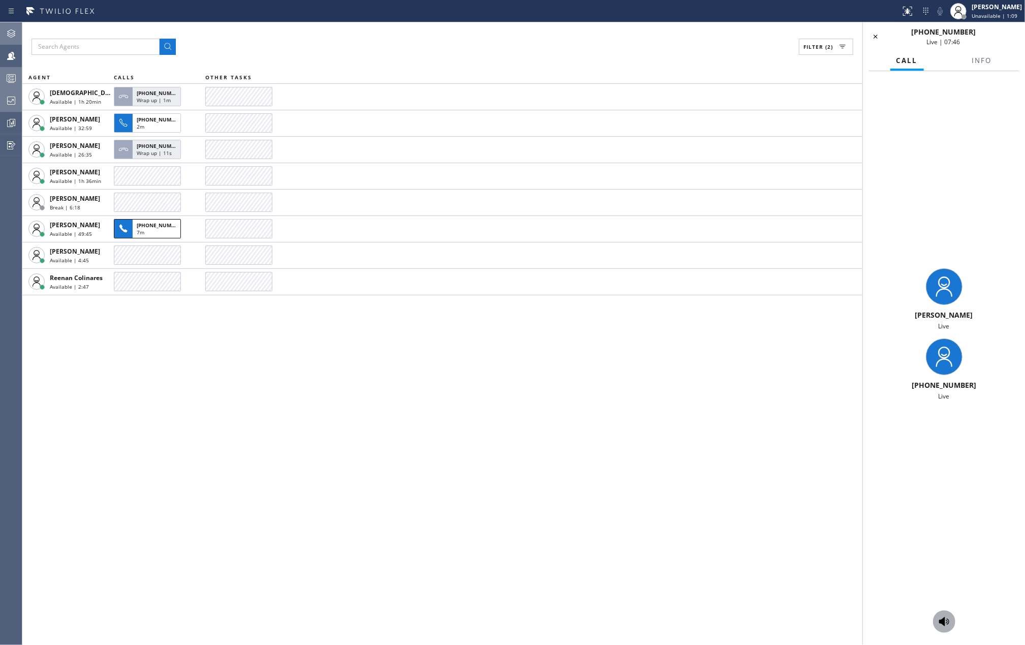
click at [943, 616] on icon at bounding box center [944, 621] width 12 height 12
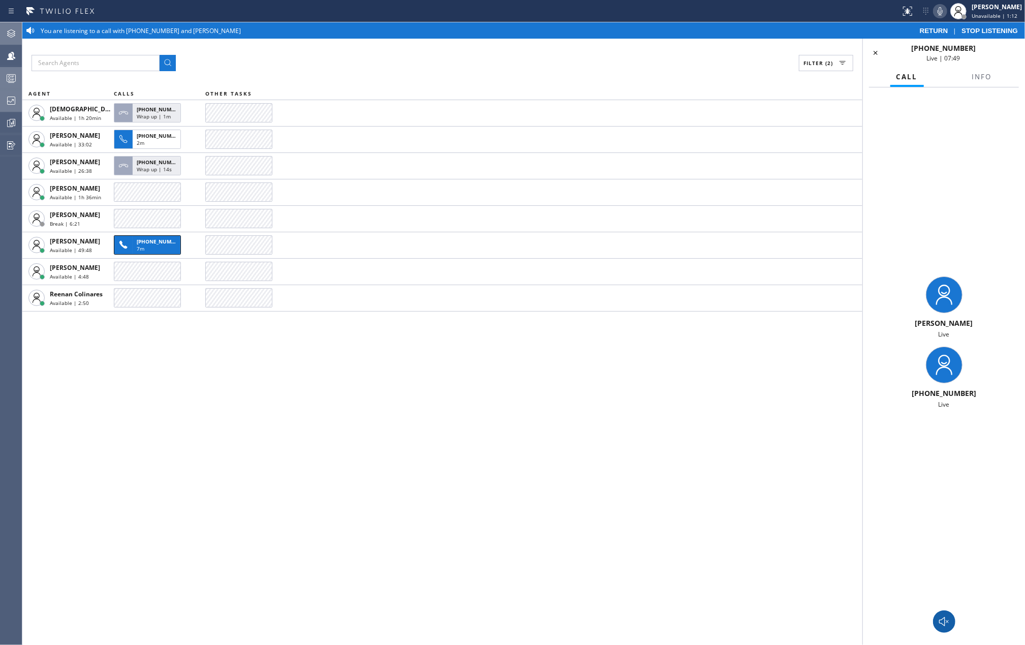
click at [943, 8] on icon at bounding box center [940, 11] width 5 height 8
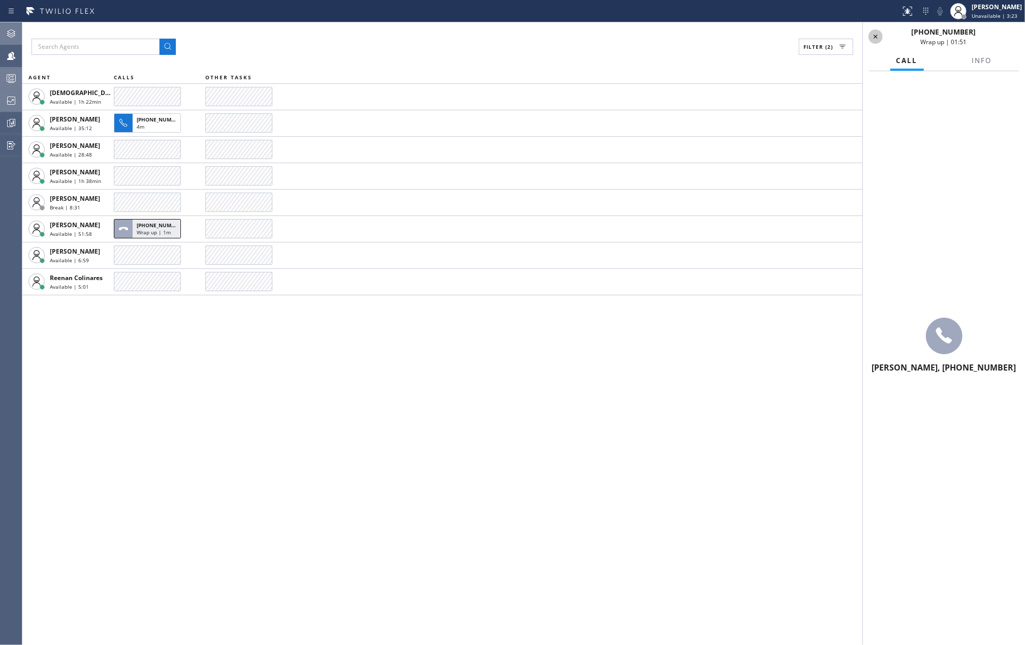
click at [876, 35] on icon at bounding box center [876, 36] width 12 height 12
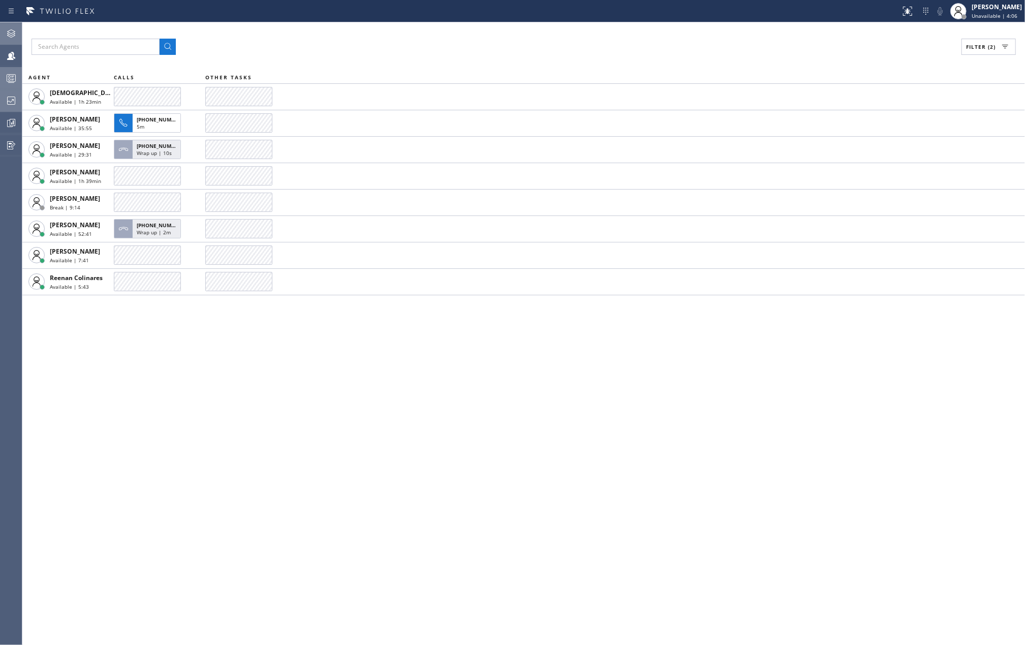
click at [234, 324] on div "Filter (2) AGENT CALLS OTHER TASKS [DEMOGRAPHIC_DATA][PERSON_NAME] Available | …" at bounding box center [523, 333] width 1003 height 623
click at [9, 80] on icon at bounding box center [11, 78] width 12 height 12
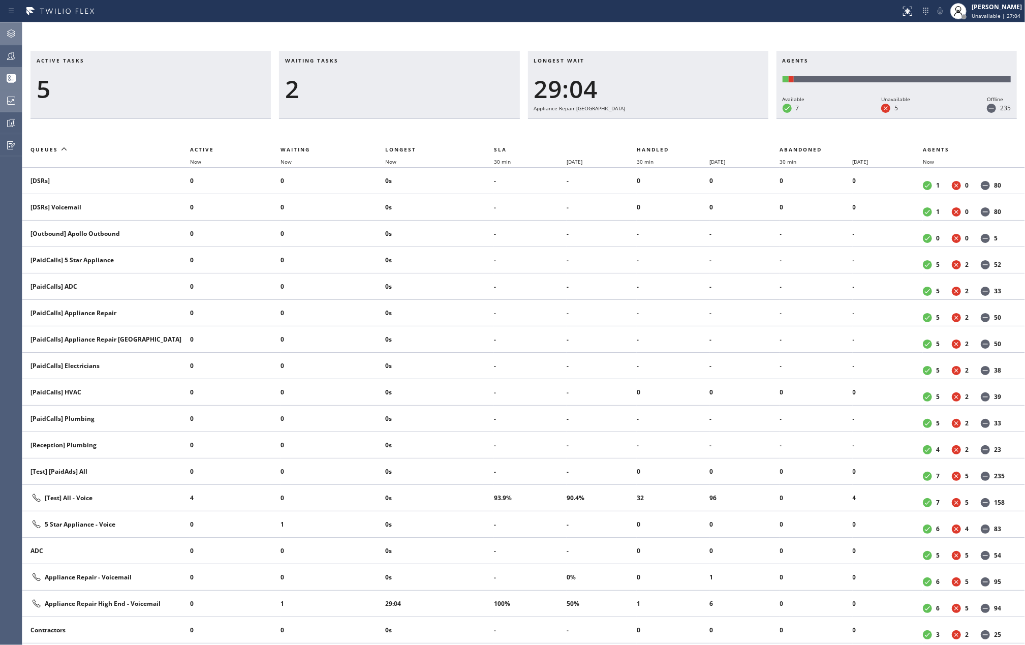
click at [14, 51] on icon at bounding box center [11, 56] width 12 height 12
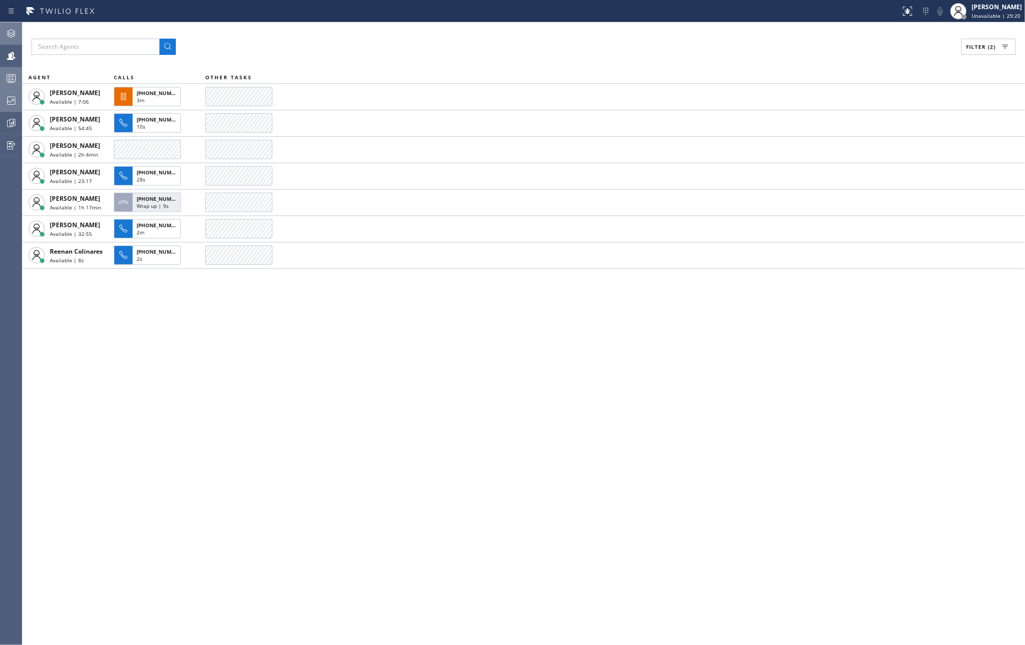
click at [288, 325] on div "Filter (2) AGENT CALLS OTHER TASKS [PERSON_NAME] | 7:06 [PHONE_NUMBER] 3m JENIZ…" at bounding box center [523, 333] width 1003 height 623
click at [976, 51] on button "Filter (2)" at bounding box center [989, 47] width 54 height 16
click at [877, 138] on input "Unavailable" at bounding box center [877, 136] width 12 height 12
click at [958, 57] on span "Apply" at bounding box center [962, 57] width 21 height 7
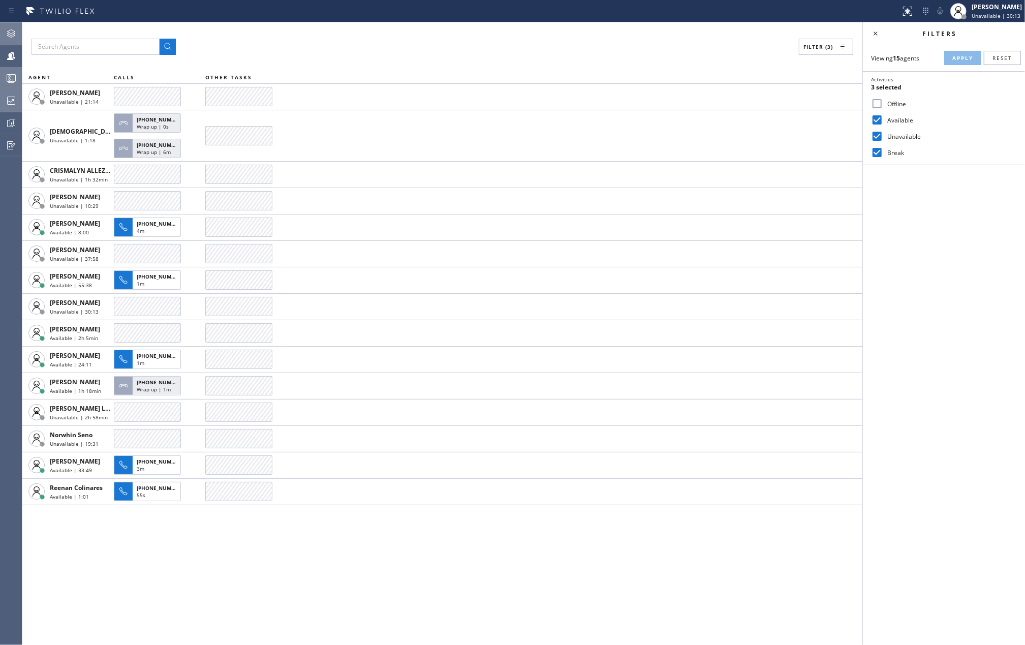
click at [4, 72] on div at bounding box center [11, 78] width 22 height 12
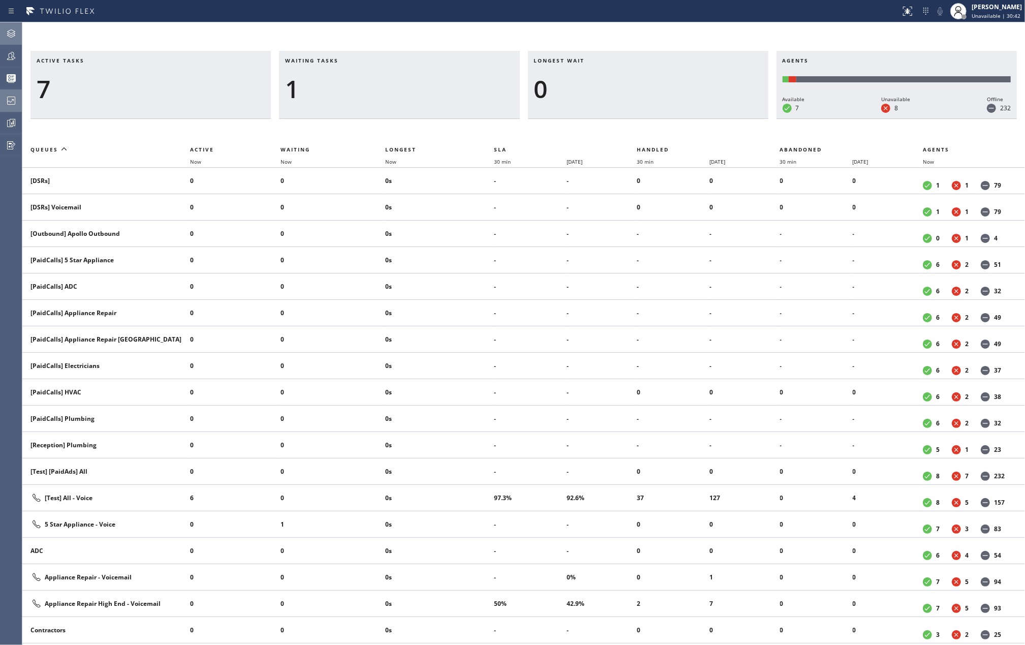
click at [10, 58] on icon at bounding box center [11, 56] width 12 height 12
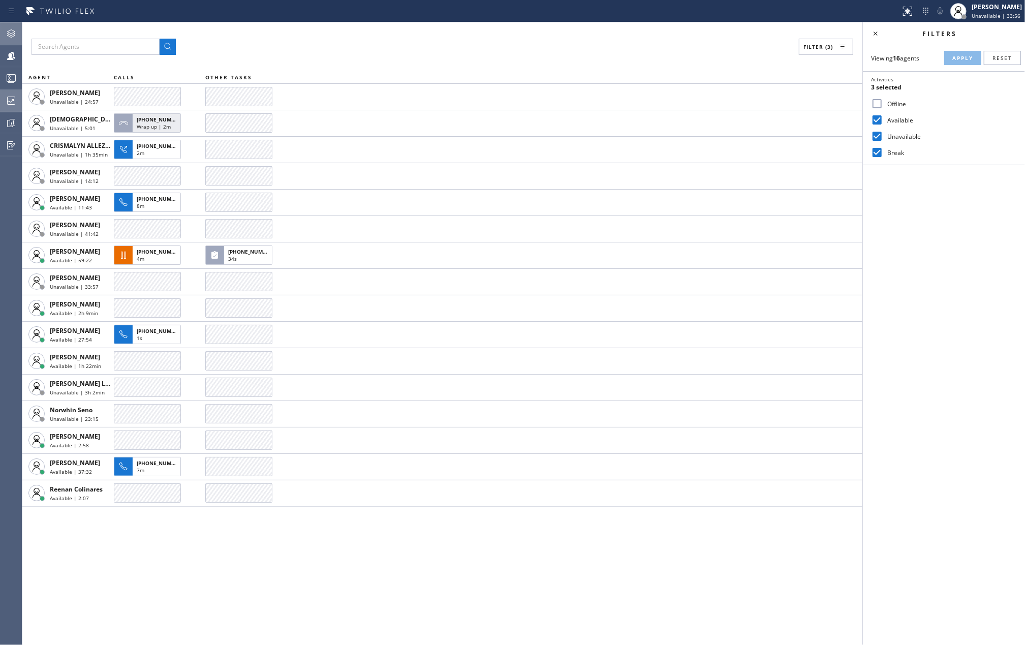
click at [875, 139] on input "Unavailable" at bounding box center [877, 136] width 12 height 12
checkbox input "false"
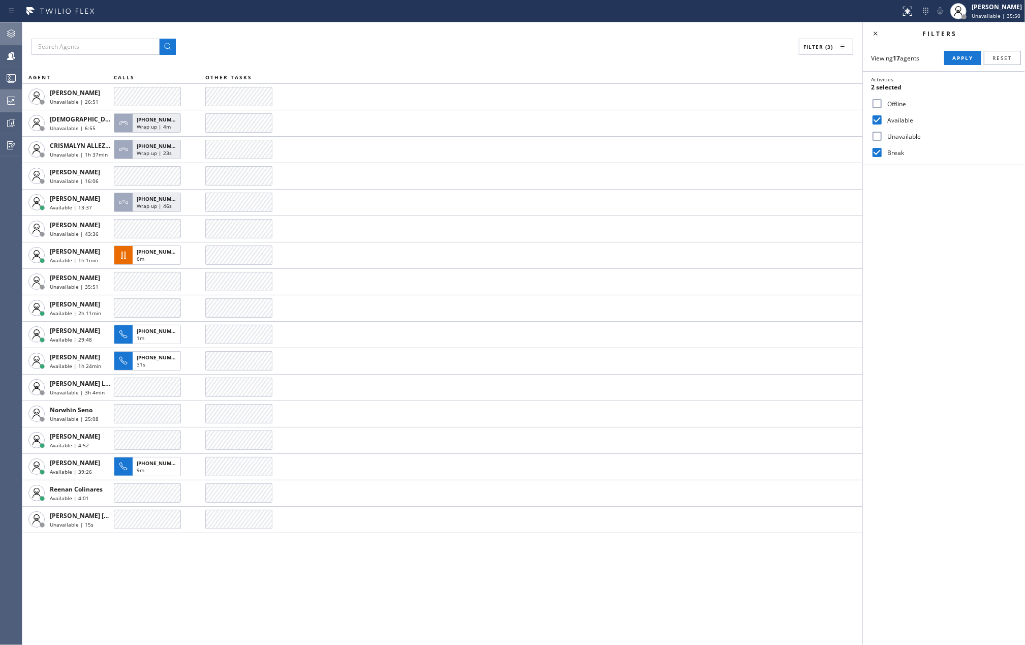
click at [238, 26] on div "Filter (3) AGENT CALLS OTHER TASKS [PERSON_NAME] Unavailable | 26:51 [DEMOGRAPH…" at bounding box center [442, 333] width 840 height 623
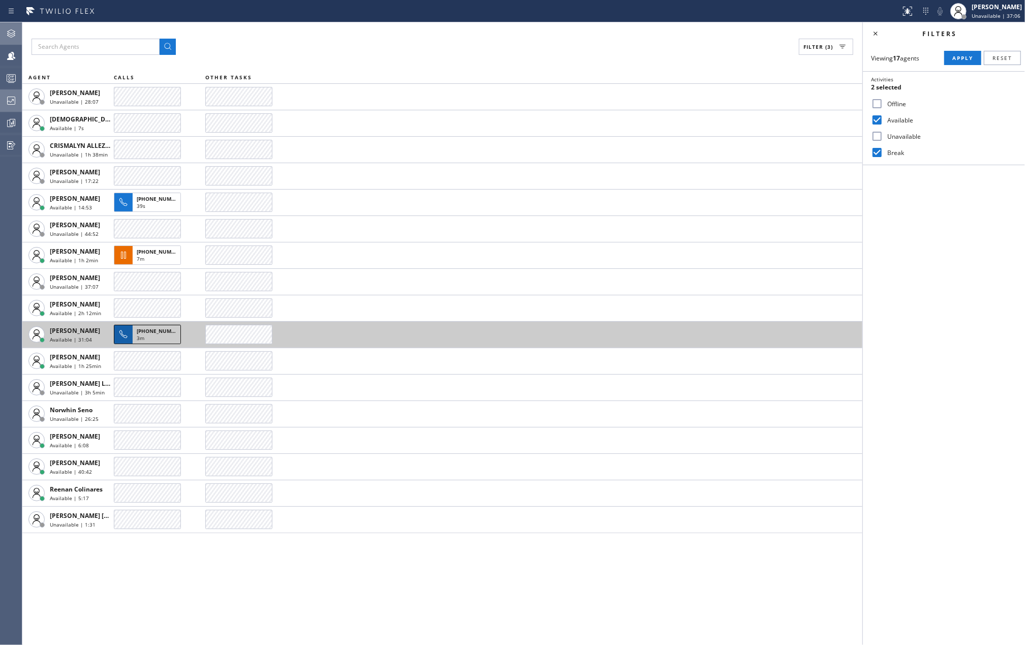
click at [149, 332] on span "[PHONE_NUMBER]" at bounding box center [160, 330] width 46 height 7
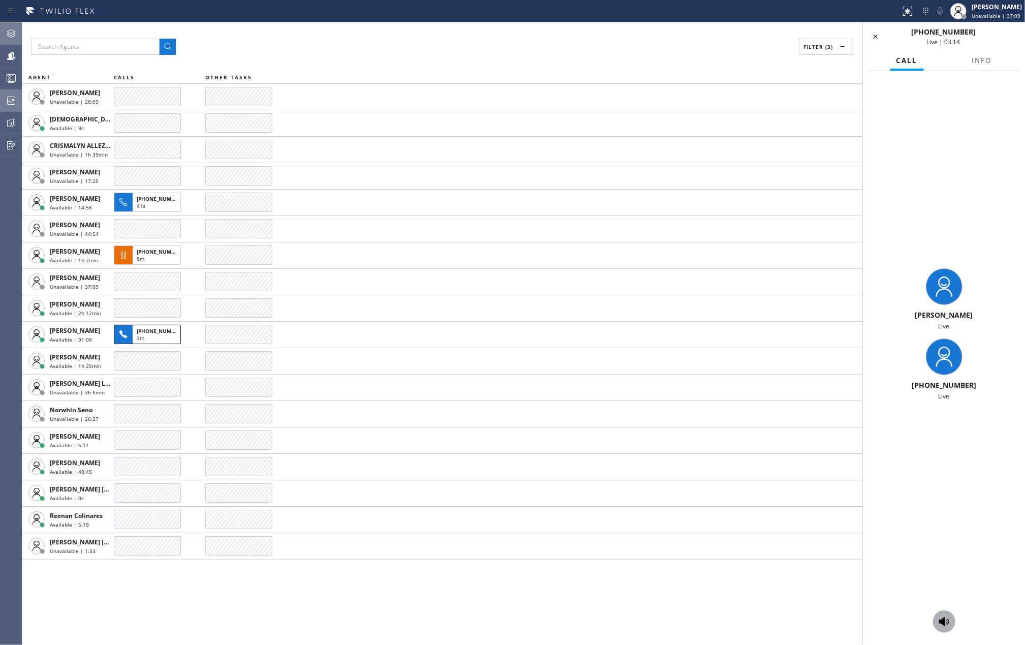
click at [942, 624] on icon at bounding box center [944, 621] width 10 height 9
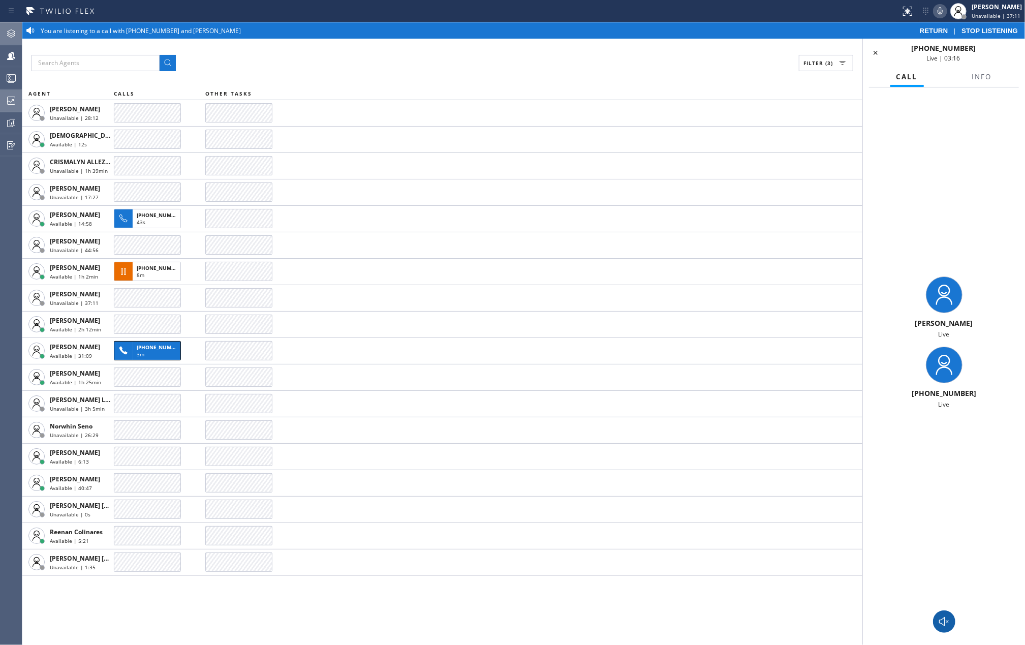
click at [946, 14] on icon at bounding box center [940, 11] width 12 height 12
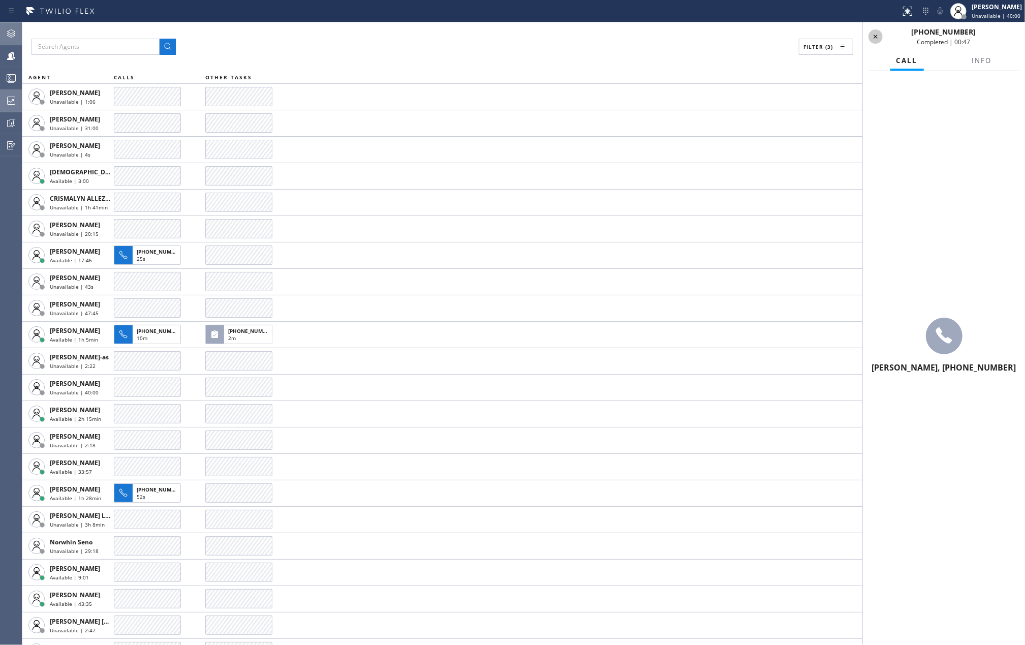
click at [871, 37] on icon at bounding box center [876, 36] width 12 height 12
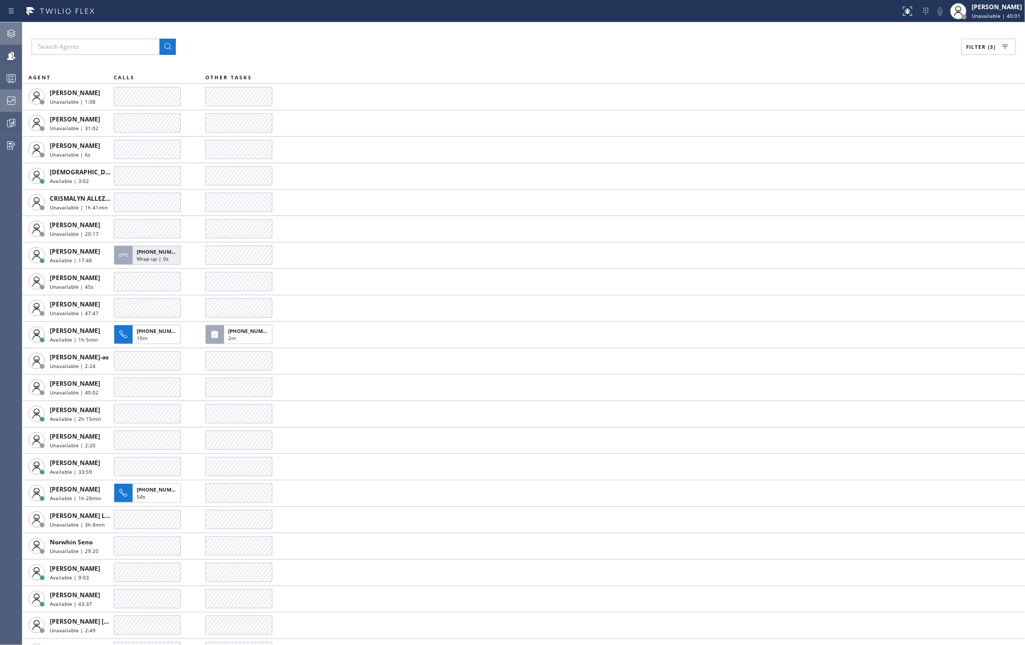
click at [13, 30] on icon at bounding box center [11, 33] width 8 height 8
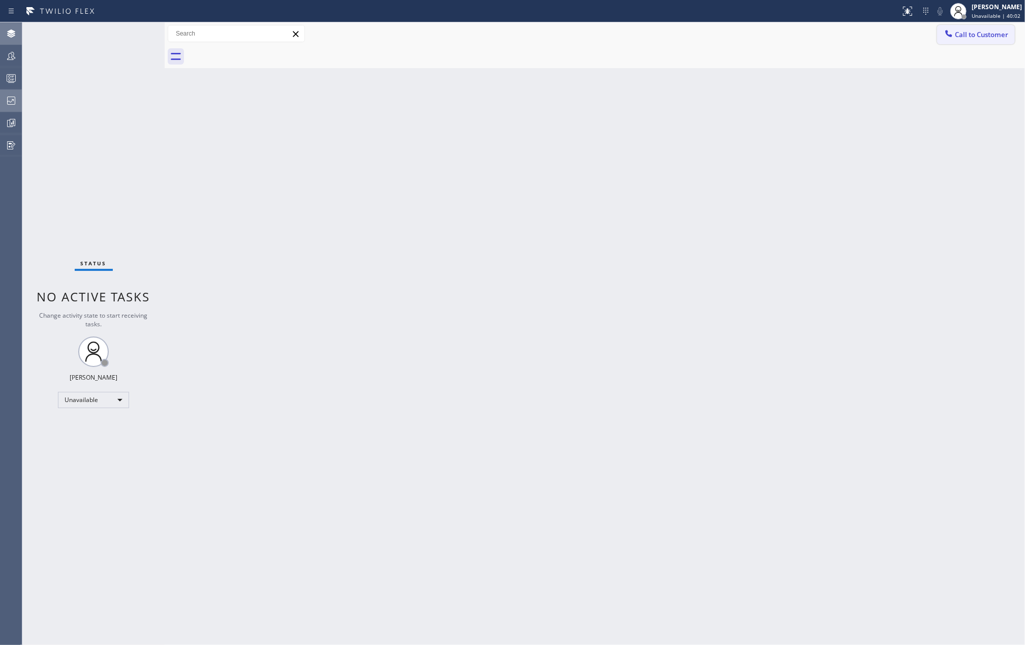
click at [958, 42] on button "Call to Customer" at bounding box center [976, 34] width 78 height 19
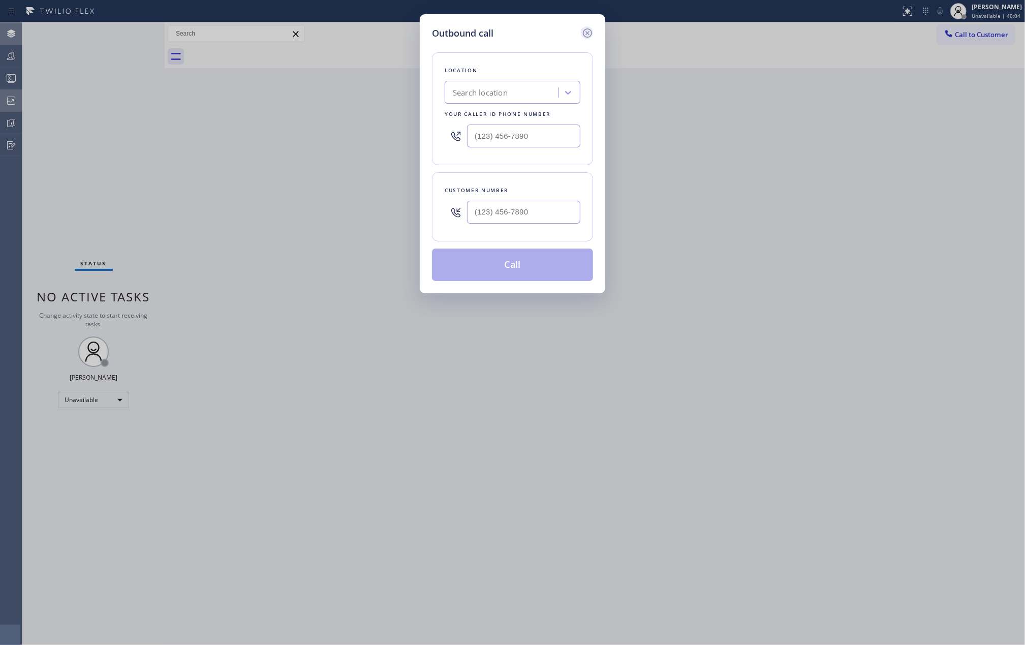
click at [584, 27] on icon at bounding box center [587, 33] width 12 height 12
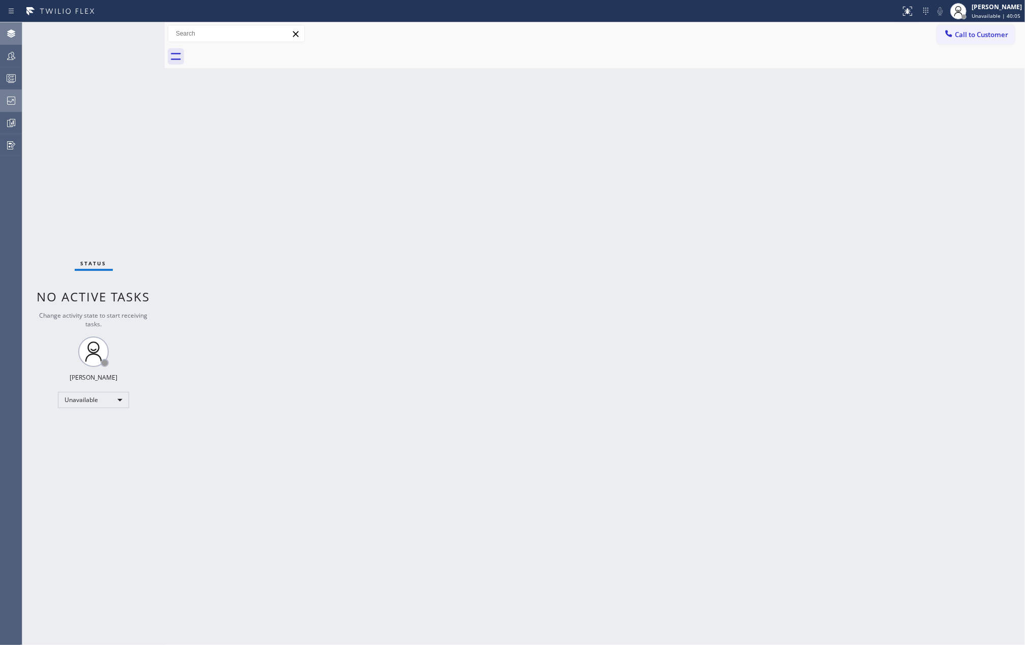
click at [10, 53] on icon at bounding box center [11, 56] width 12 height 12
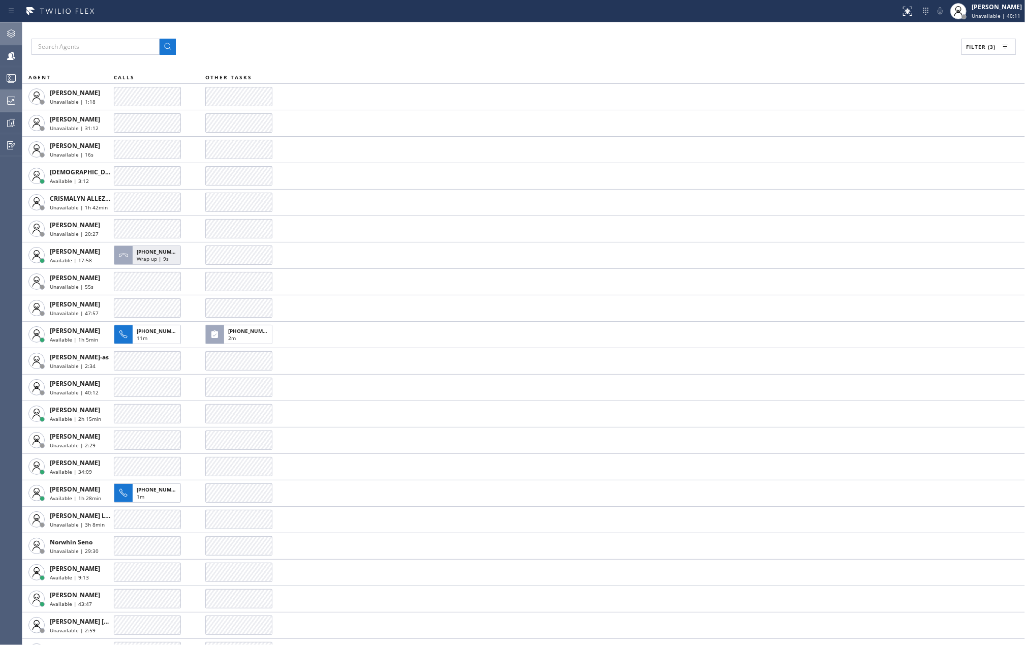
click at [980, 50] on span "Filter (3)" at bounding box center [980, 46] width 29 height 7
click at [876, 151] on input "Break" at bounding box center [877, 152] width 12 height 12
click at [955, 55] on span "Apply" at bounding box center [962, 57] width 21 height 7
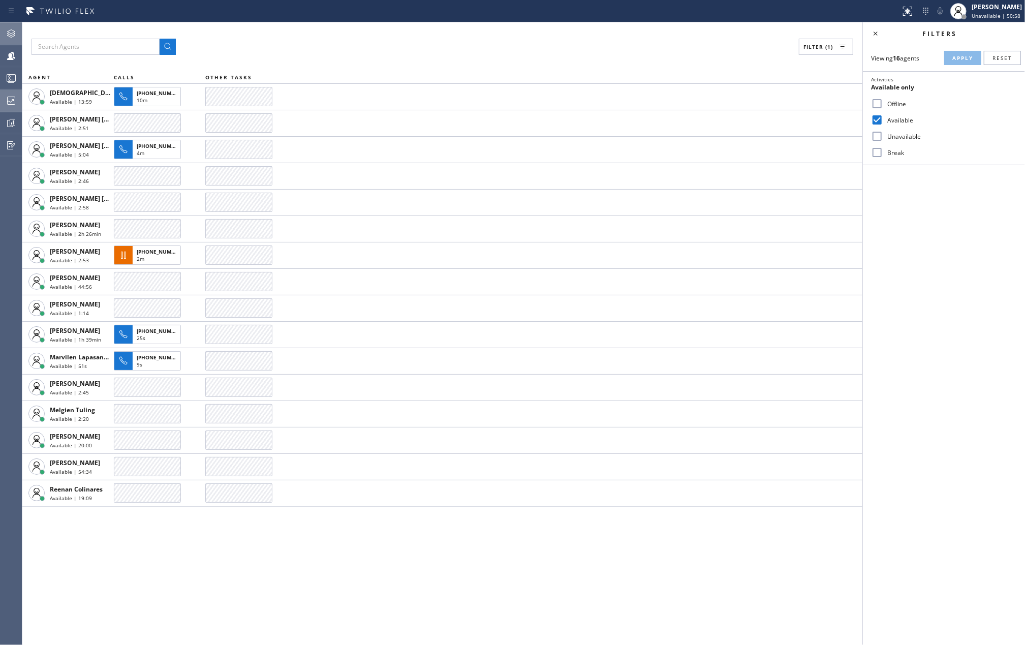
click at [305, 53] on div "Filter (1)" at bounding box center [443, 47] width 822 height 16
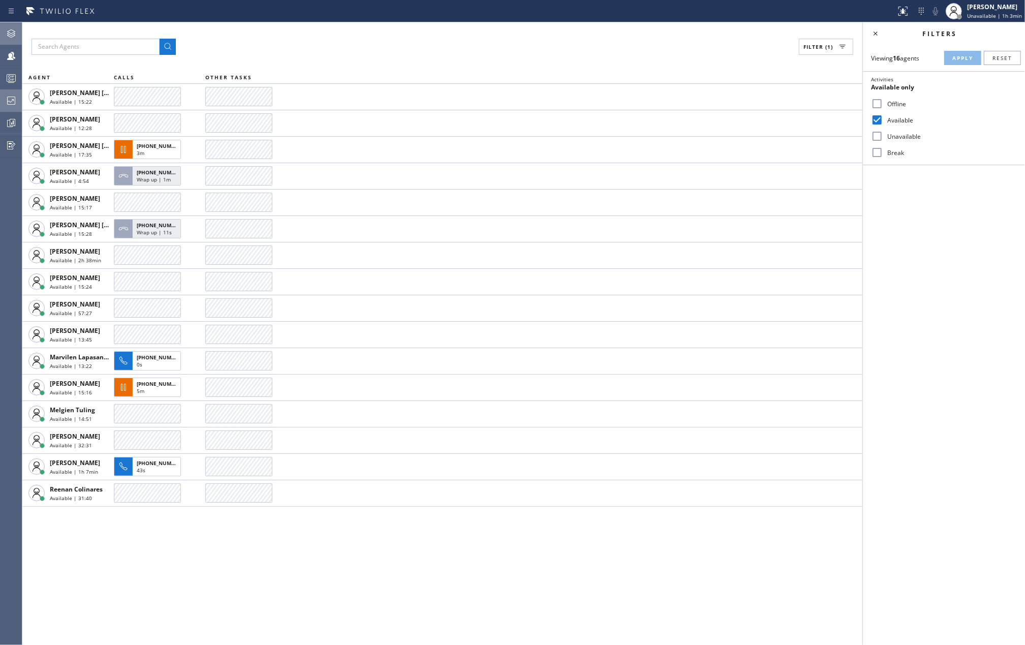
click at [275, 564] on div "Filter (1) AGENT CALLS OTHER TASKS [PERSON_NAME] [PERSON_NAME] Available | 15:2…" at bounding box center [442, 333] width 840 height 623
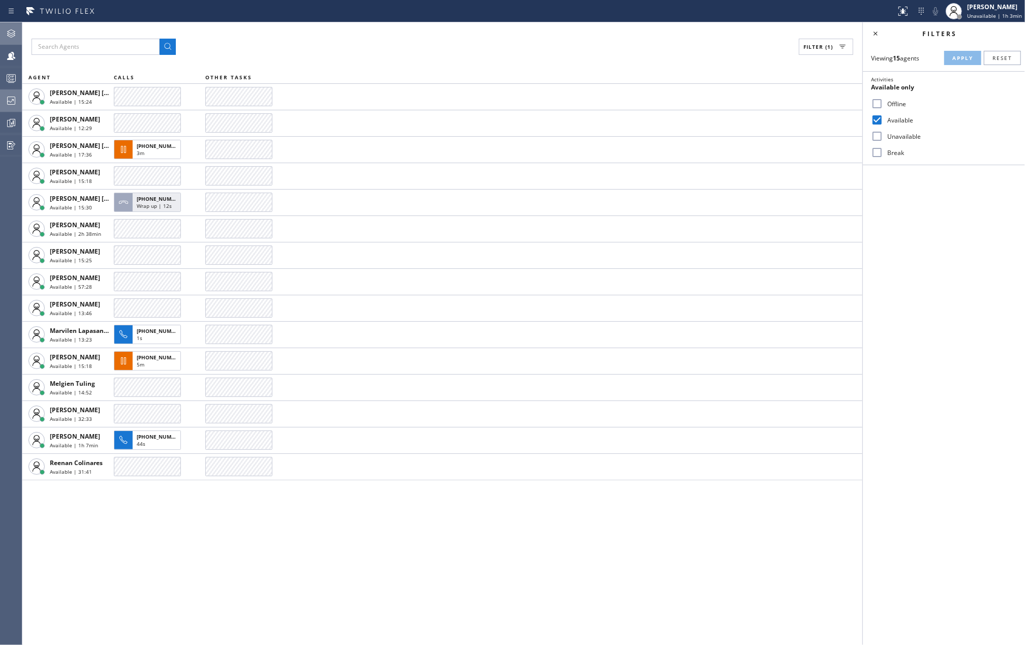
click at [871, 151] on div "Break" at bounding box center [944, 152] width 162 height 16
click at [875, 153] on input "Break" at bounding box center [877, 152] width 12 height 12
checkbox input "true"
click at [960, 57] on span "Apply" at bounding box center [962, 57] width 21 height 7
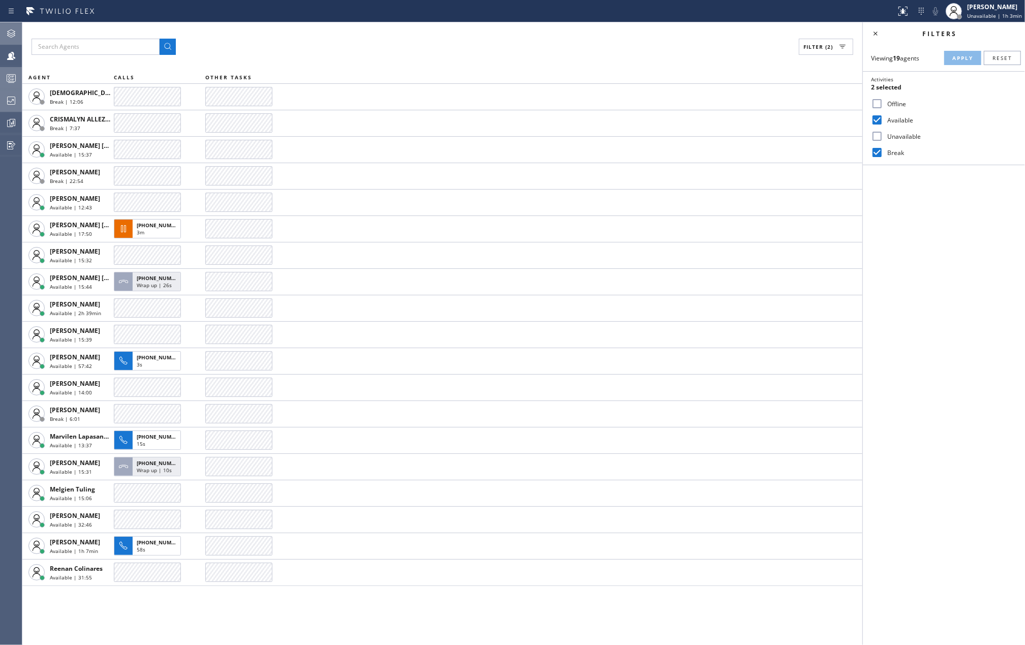
click at [5, 70] on div at bounding box center [11, 78] width 22 height 20
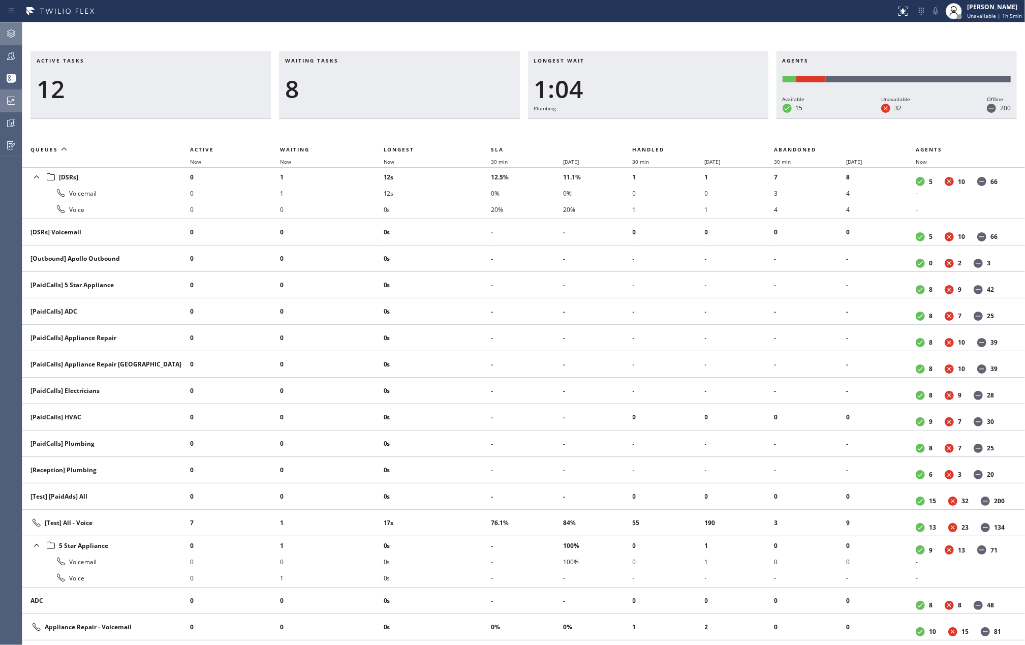
click at [11, 96] on icon at bounding box center [11, 101] width 12 height 12
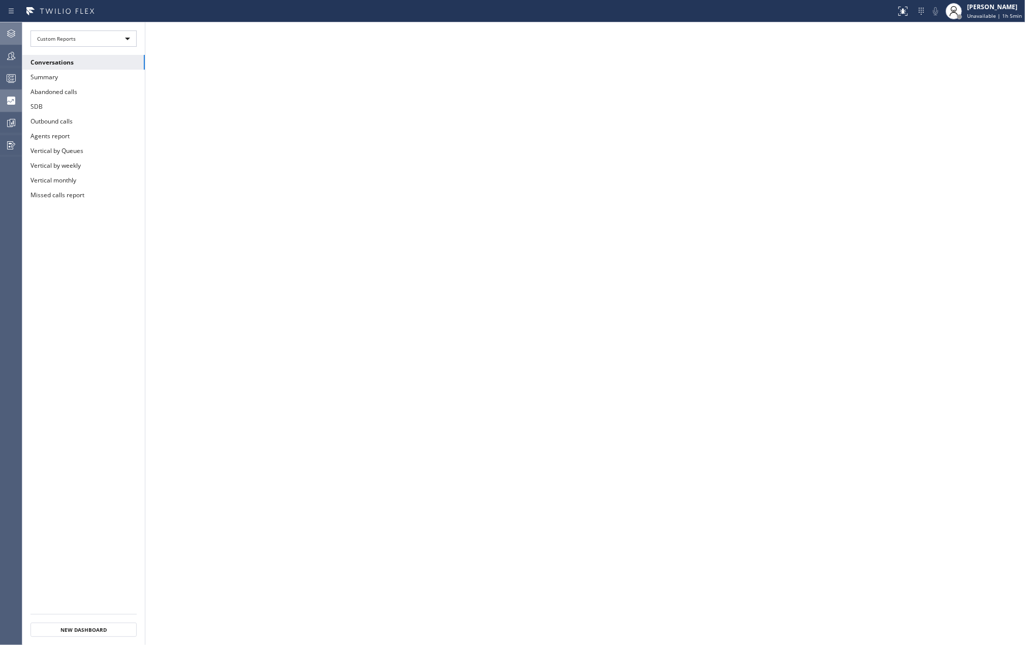
click at [14, 57] on icon at bounding box center [11, 56] width 8 height 8
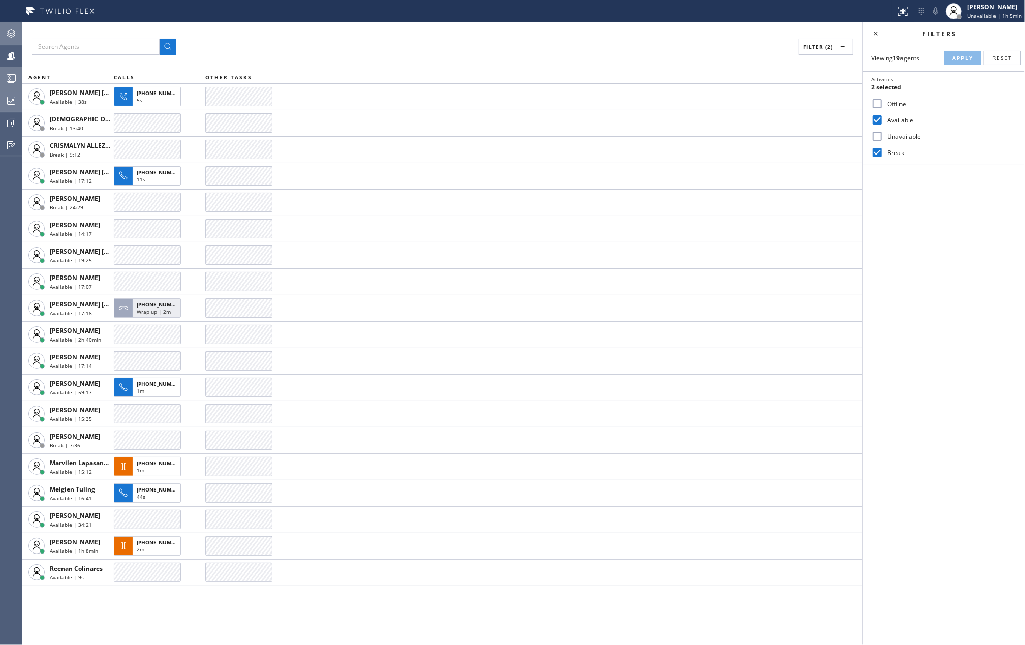
click at [7, 76] on icon at bounding box center [11, 78] width 12 height 12
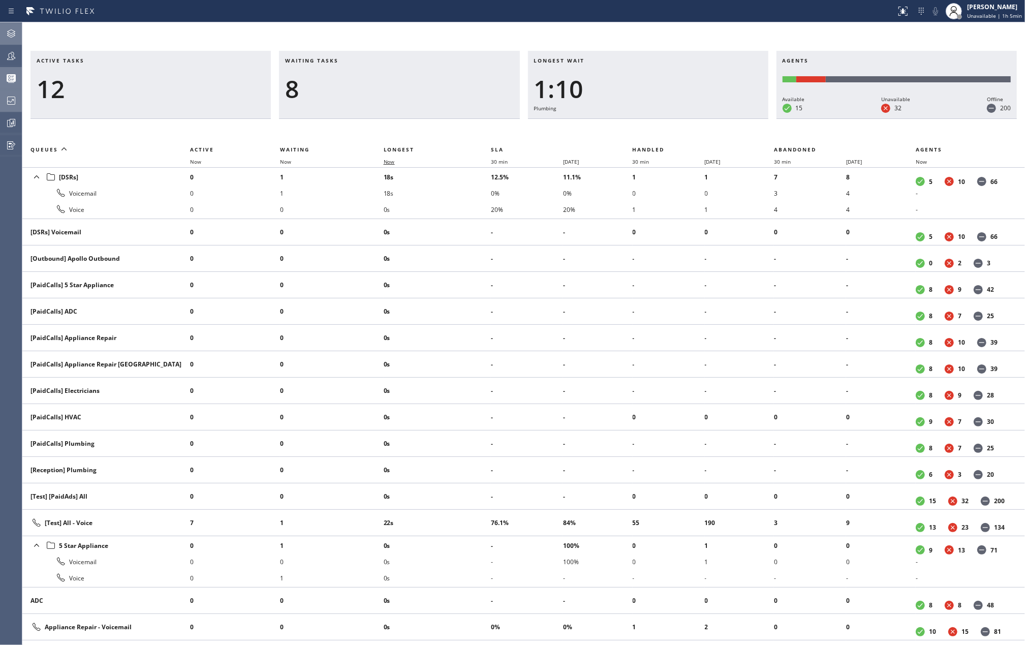
click at [394, 161] on span "Now" at bounding box center [389, 161] width 11 height 7
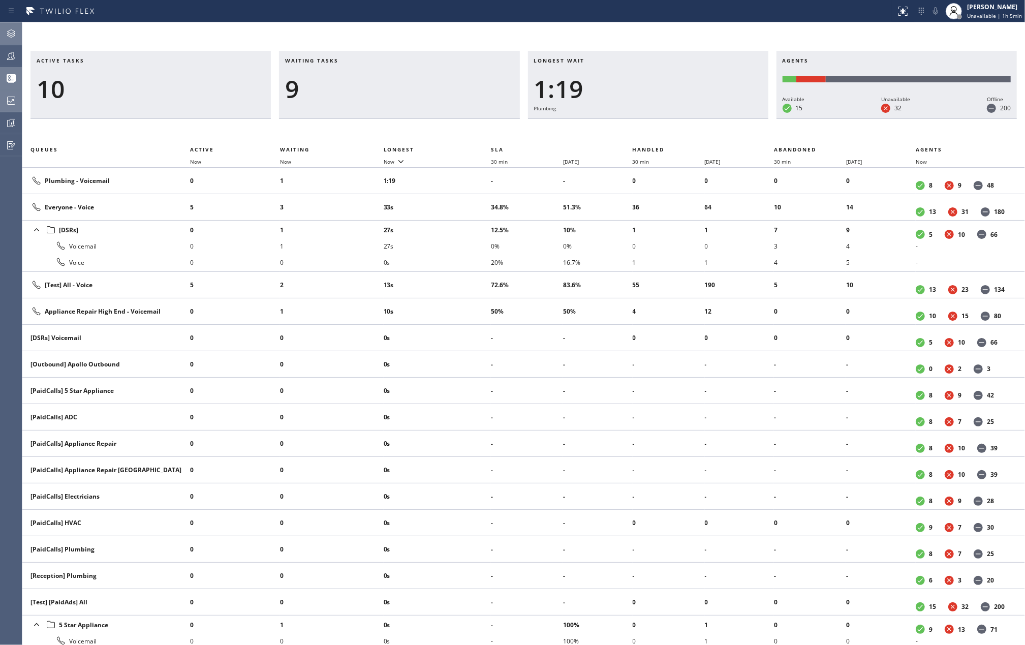
click at [7, 57] on icon at bounding box center [11, 56] width 12 height 12
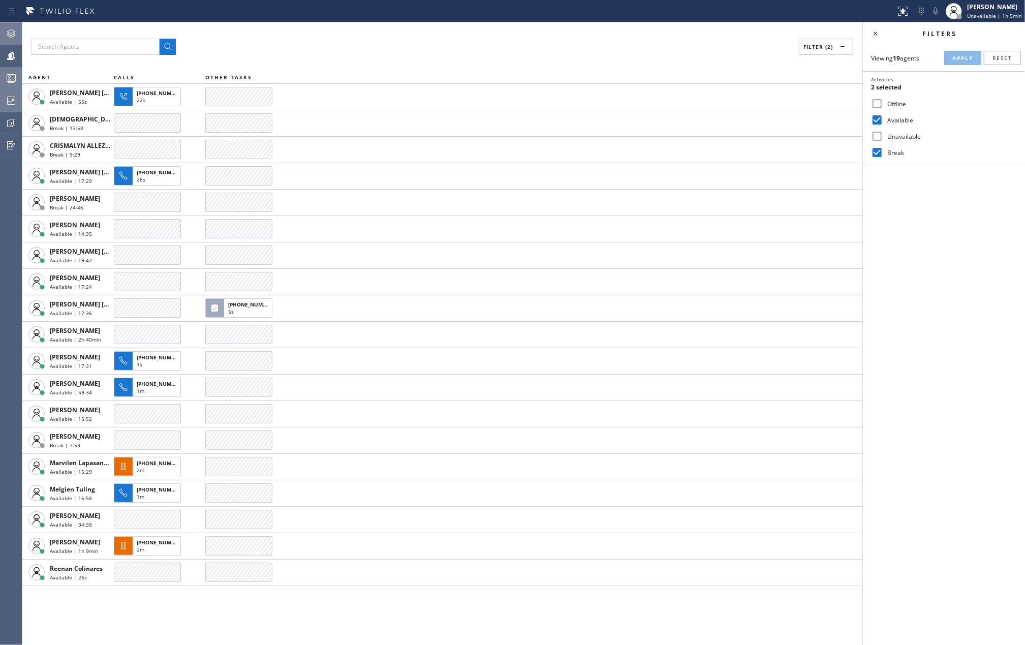
click at [13, 97] on icon at bounding box center [11, 101] width 8 height 8
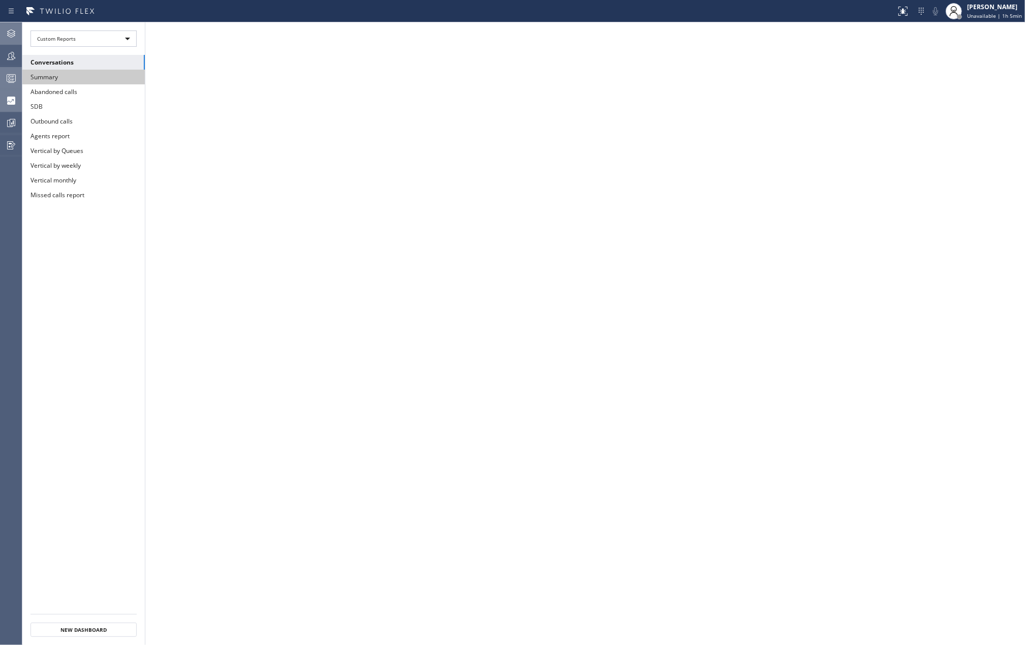
click at [75, 78] on button "Summary" at bounding box center [83, 77] width 122 height 15
click at [3, 71] on div at bounding box center [11, 78] width 22 height 20
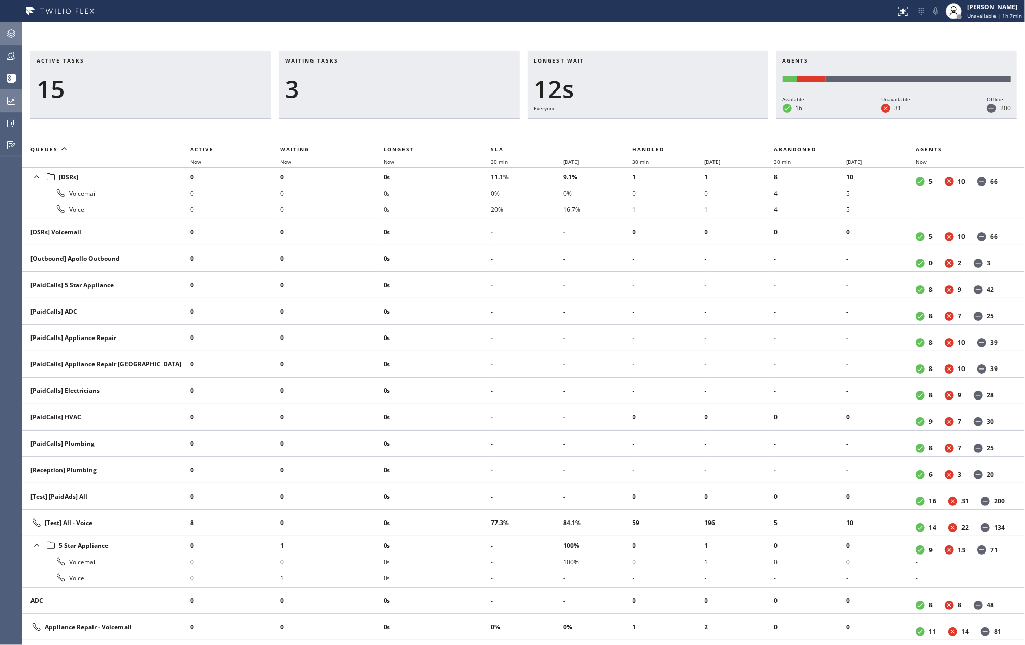
click at [219, 45] on div "Active tasks 15 Waiting tasks 3 Longest wait 12s Everyone Agents Available 16 U…" at bounding box center [523, 333] width 1003 height 623
click at [11, 52] on icon at bounding box center [11, 56] width 8 height 8
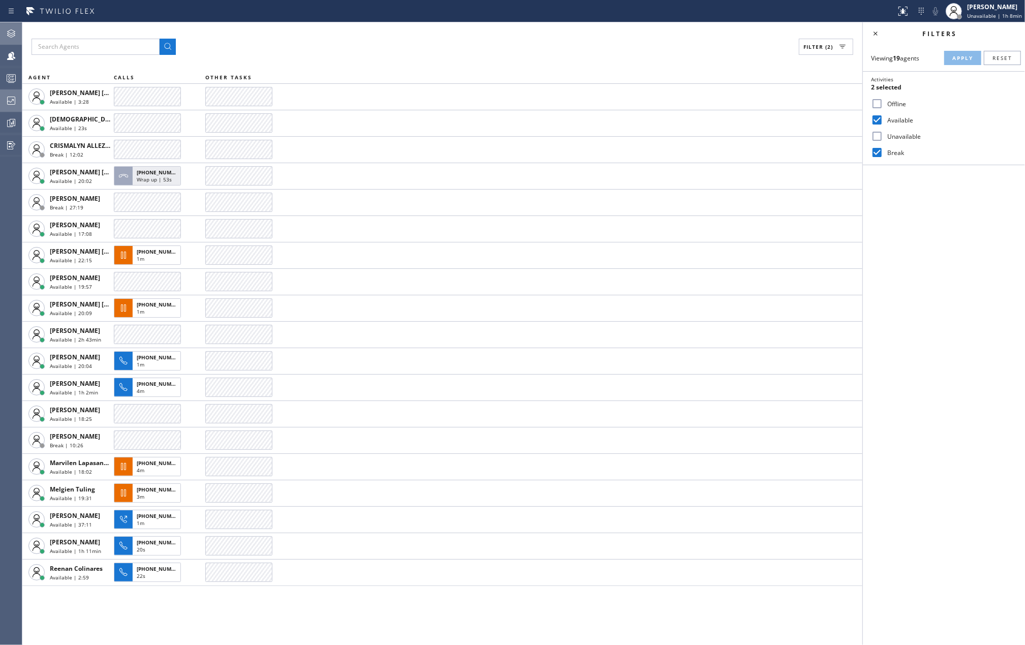
click at [7, 76] on icon at bounding box center [11, 78] width 12 height 12
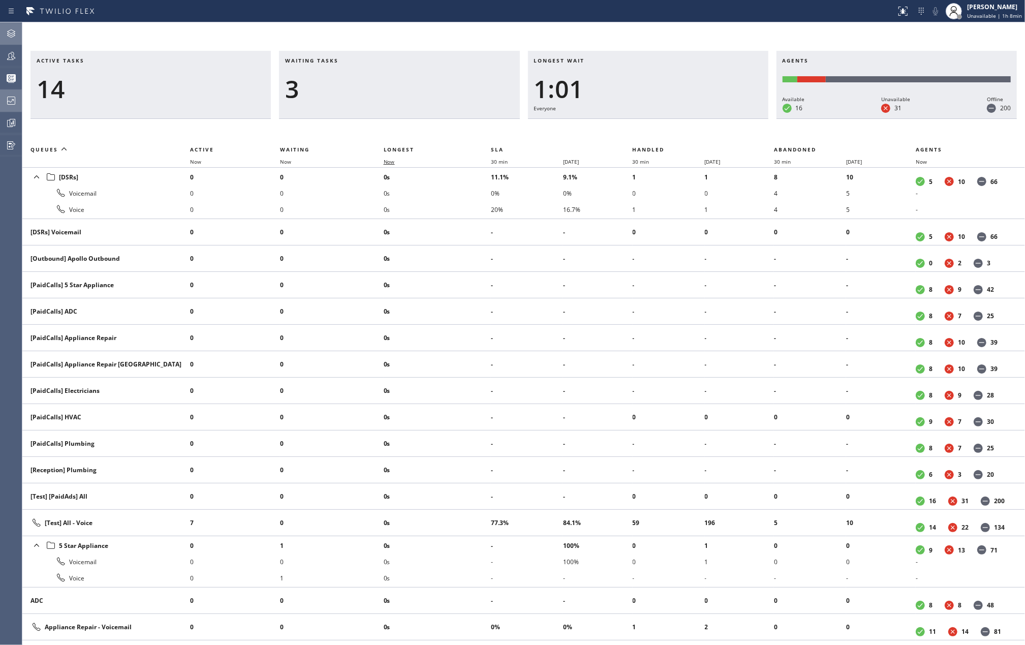
click at [386, 160] on span "Now" at bounding box center [389, 161] width 11 height 7
click at [14, 55] on icon at bounding box center [11, 56] width 12 height 12
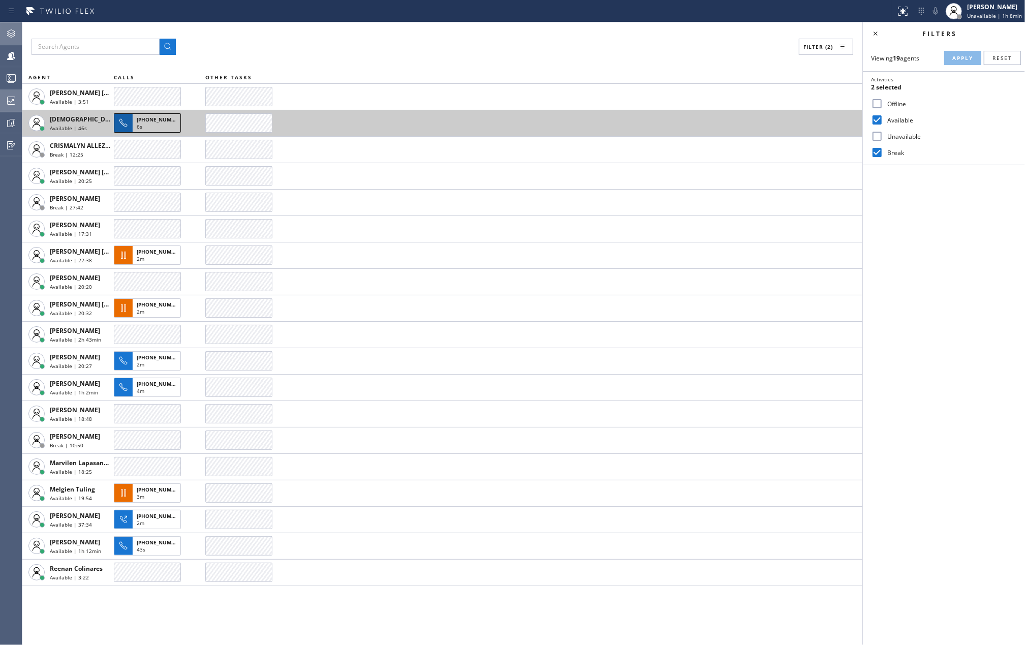
click at [138, 123] on span "6s" at bounding box center [140, 126] width 6 height 7
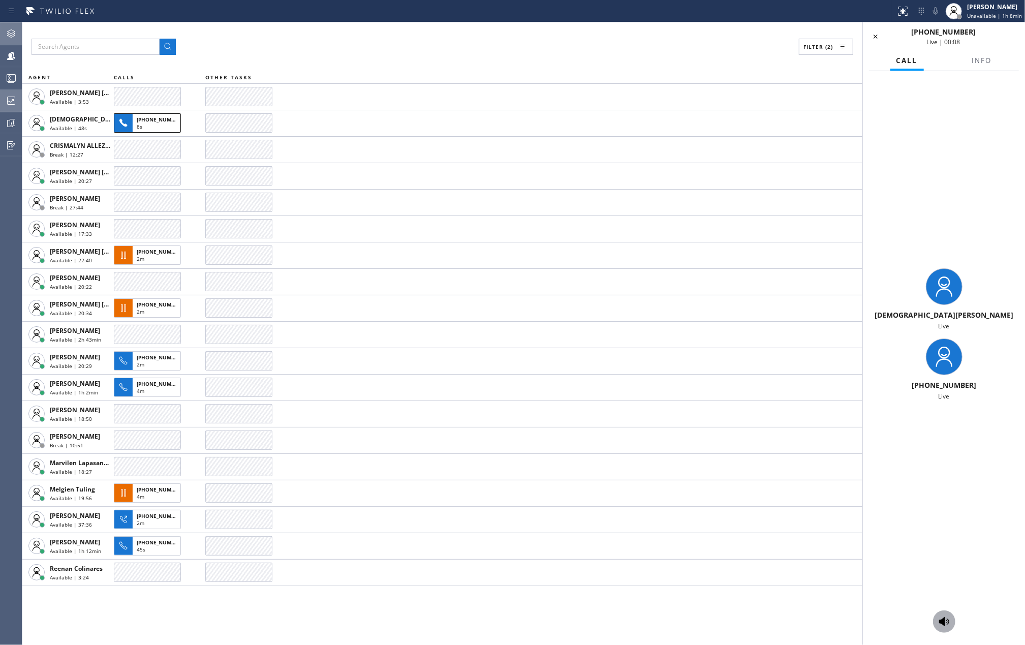
click at [942, 620] on icon at bounding box center [944, 621] width 10 height 9
click at [935, 13] on icon at bounding box center [935, 11] width 12 height 12
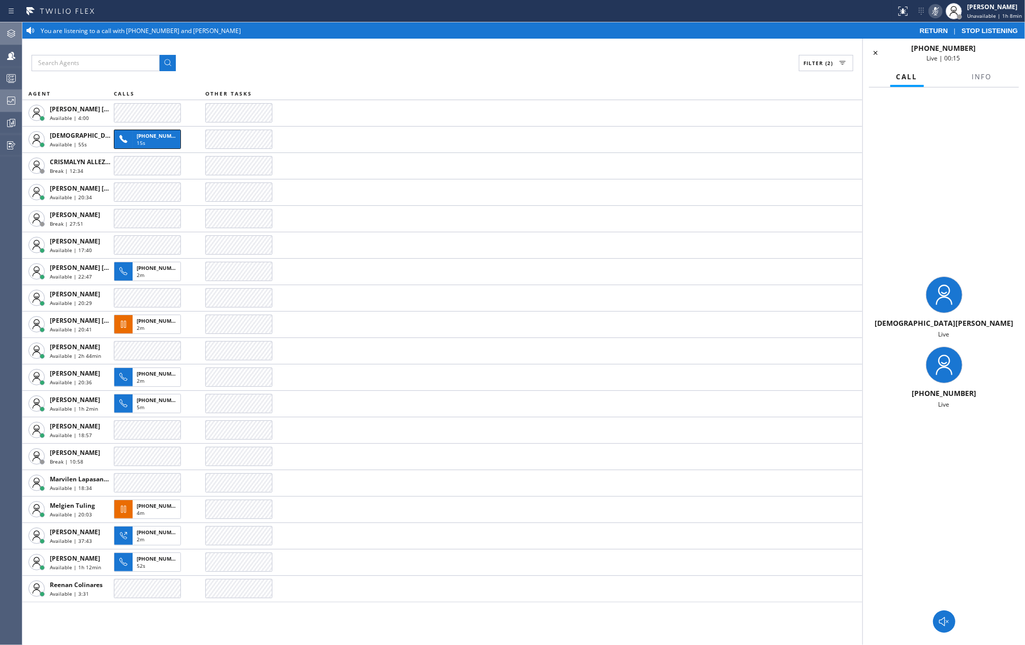
click at [995, 29] on span "STOP LISTENING" at bounding box center [990, 31] width 56 height 8
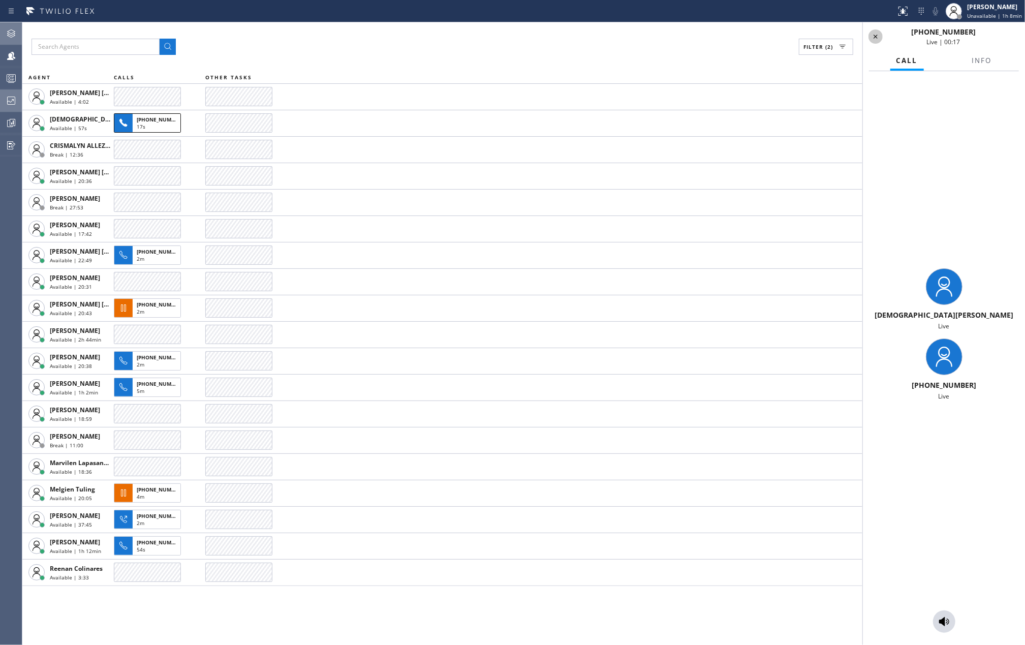
click at [873, 35] on icon at bounding box center [876, 36] width 12 height 12
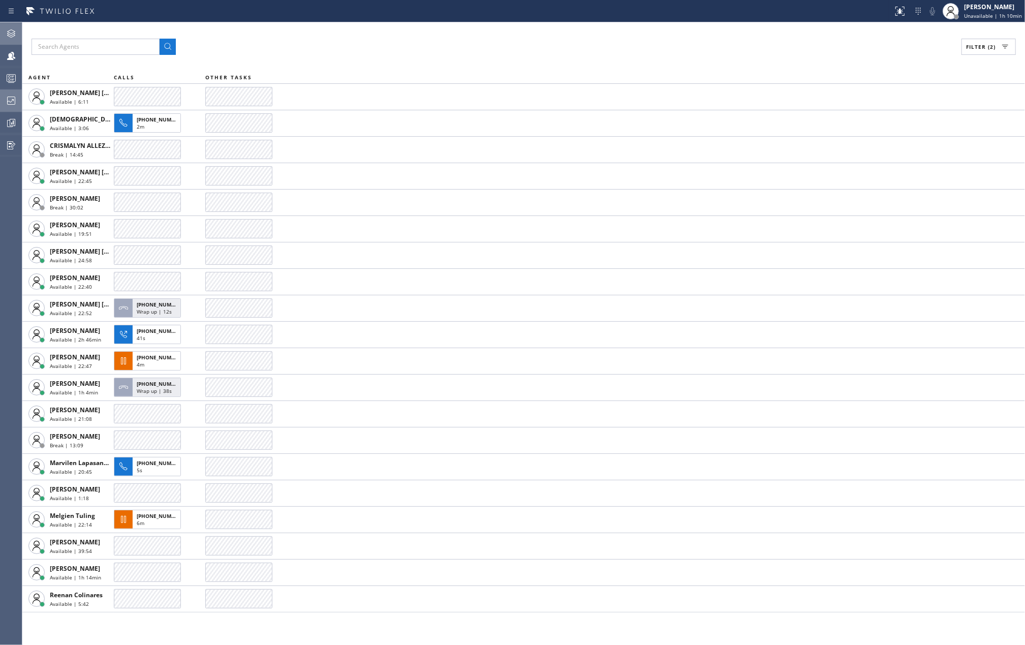
click at [242, 39] on div "Filter (2)" at bounding box center [524, 47] width 984 height 16
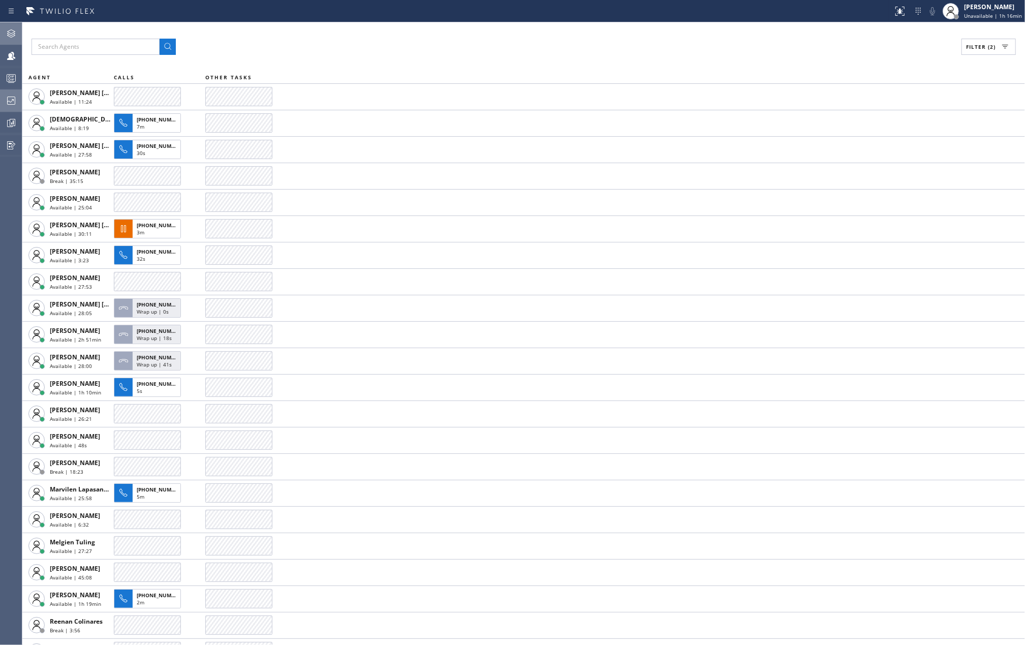
click at [13, 79] on icon at bounding box center [12, 79] width 6 height 7
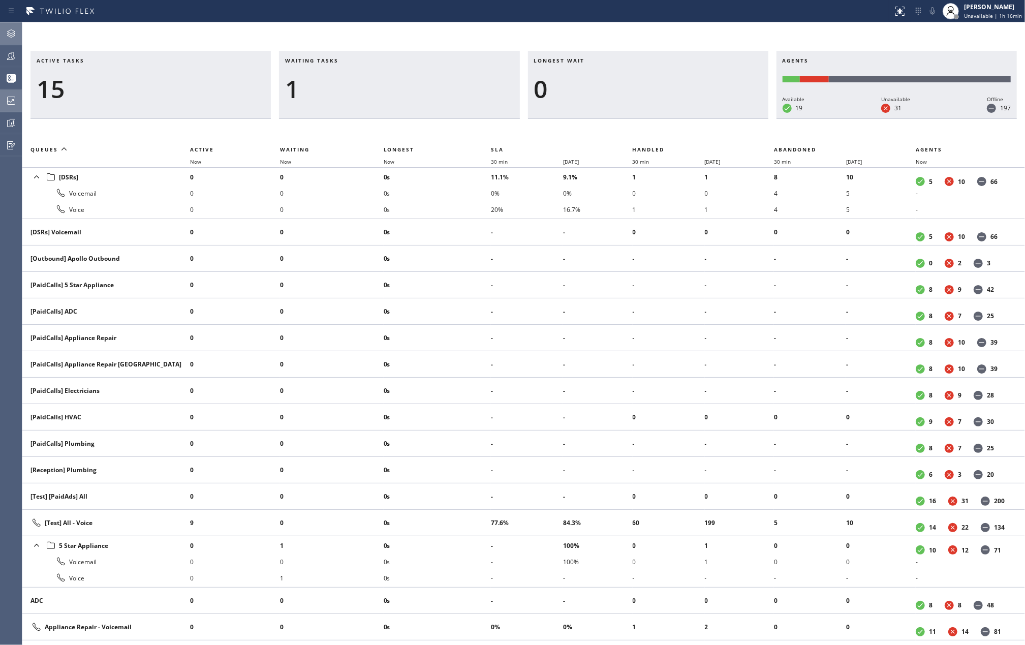
click at [3, 58] on div at bounding box center [11, 56] width 22 height 12
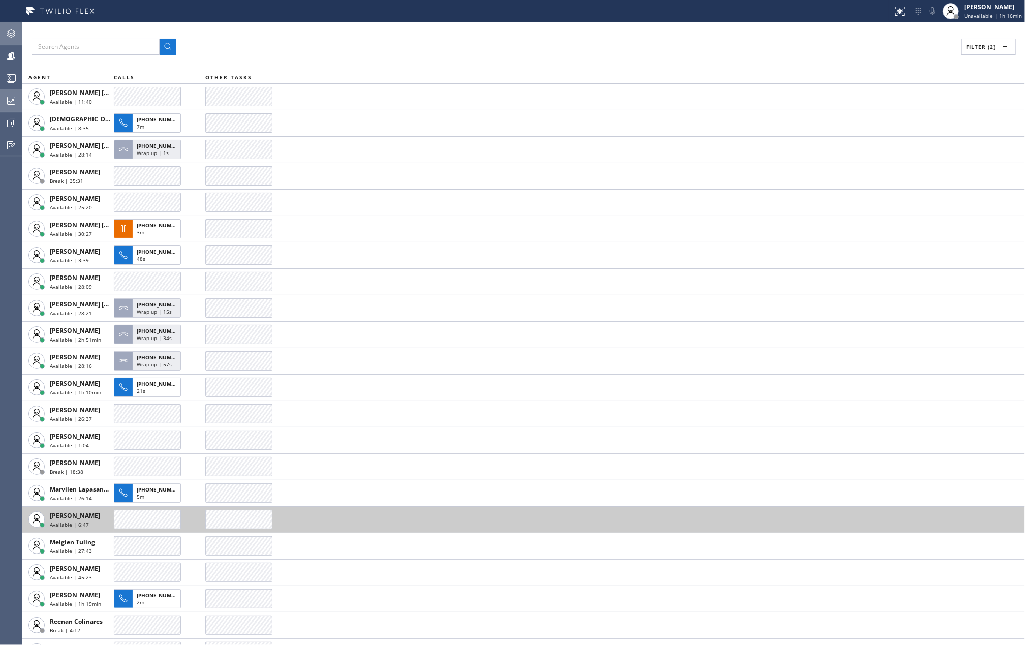
scroll to position [20, 0]
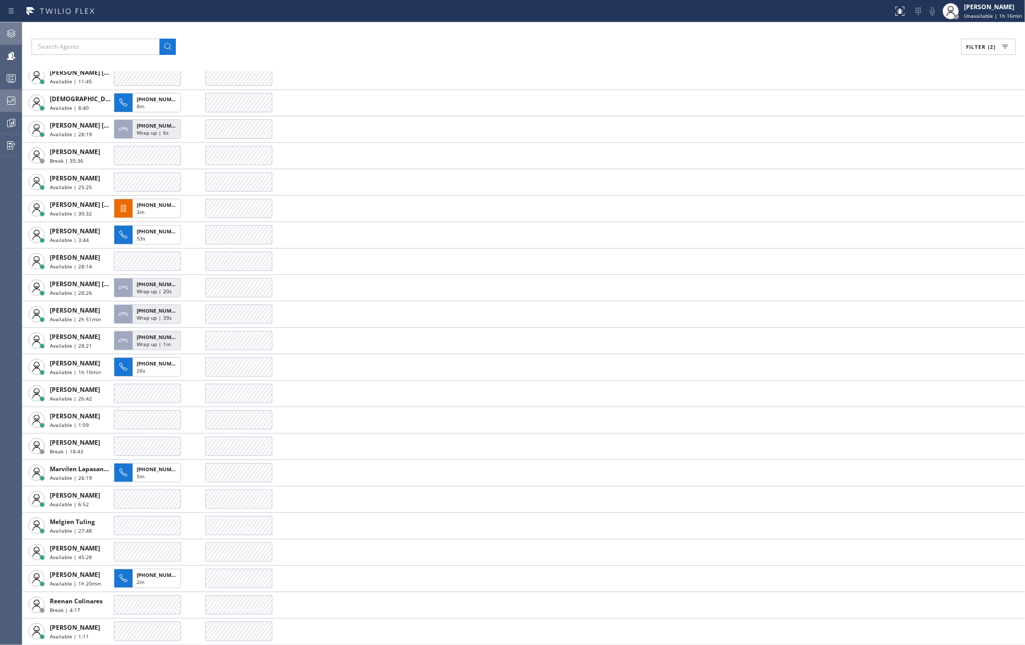
click at [9, 77] on circle at bounding box center [10, 77] width 2 height 2
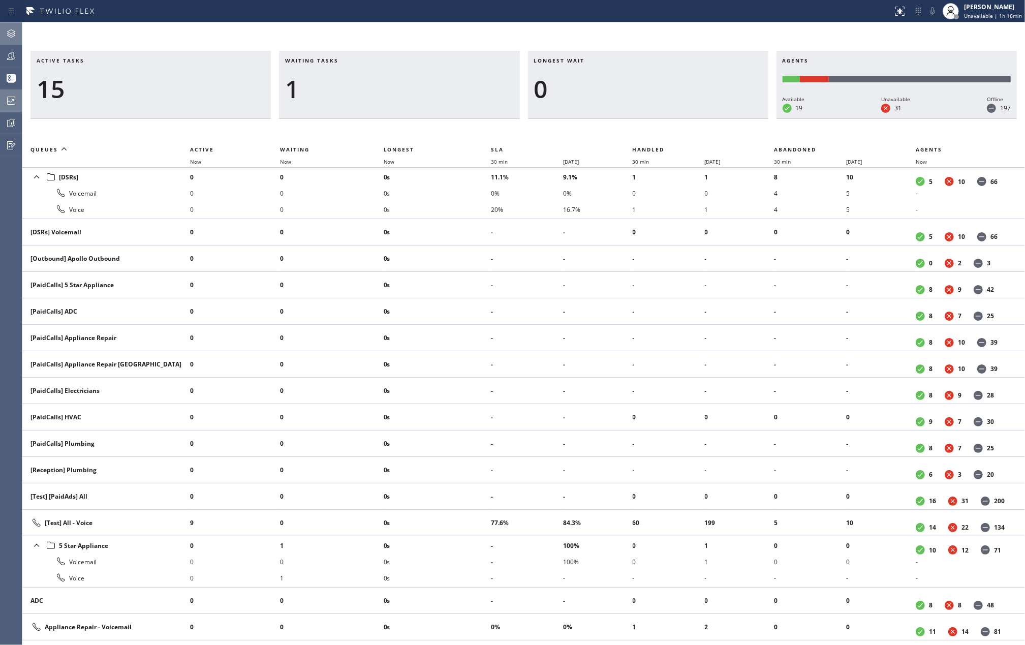
click at [13, 102] on icon at bounding box center [11, 101] width 12 height 12
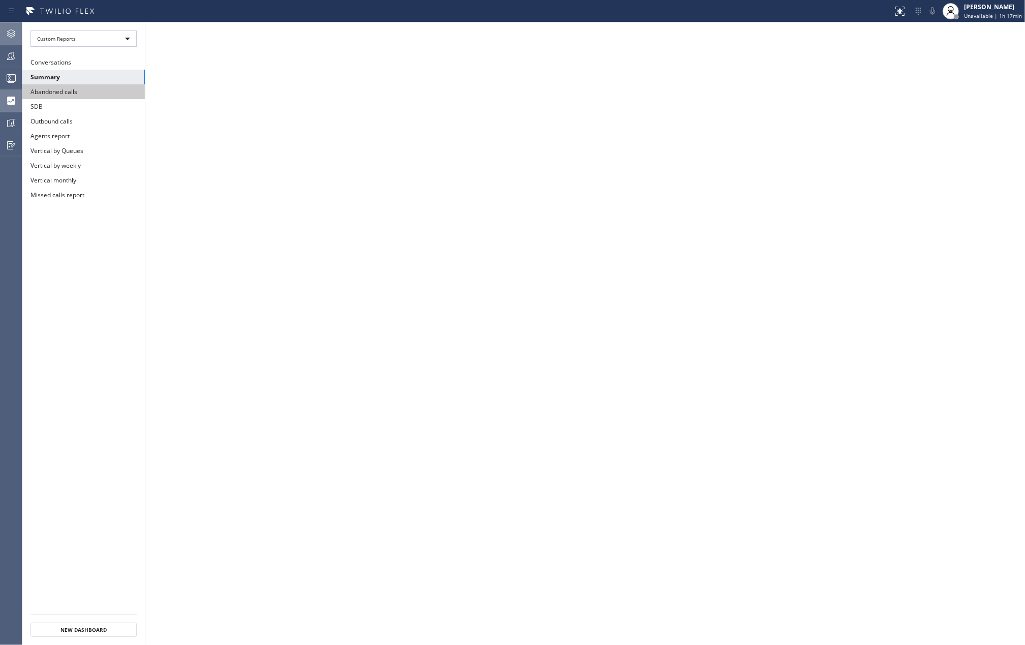
click at [44, 90] on button "Abandoned calls" at bounding box center [83, 91] width 122 height 15
click at [7, 81] on rect at bounding box center [11, 78] width 9 height 7
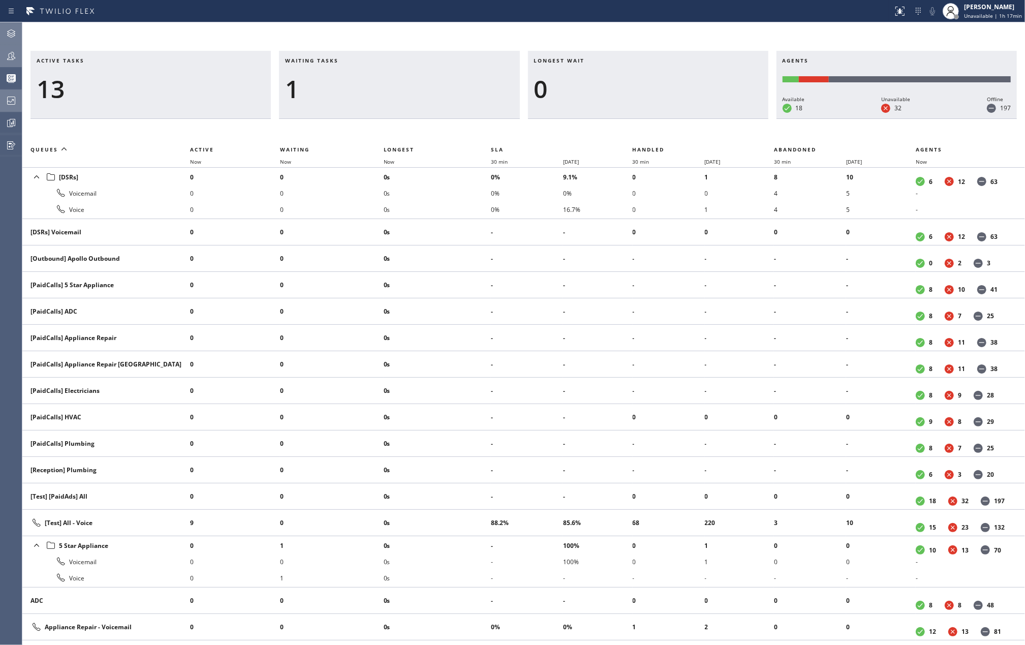
click at [10, 53] on icon at bounding box center [11, 56] width 8 height 8
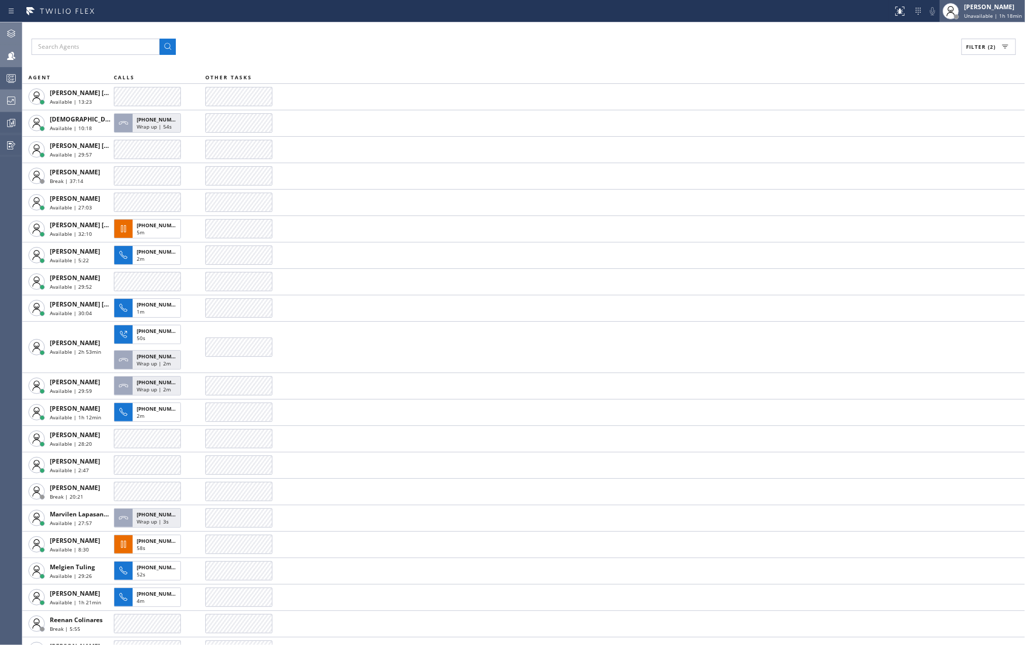
click at [967, 11] on div "[PERSON_NAME] Unavailable | 1h 18min" at bounding box center [993, 11] width 63 height 18
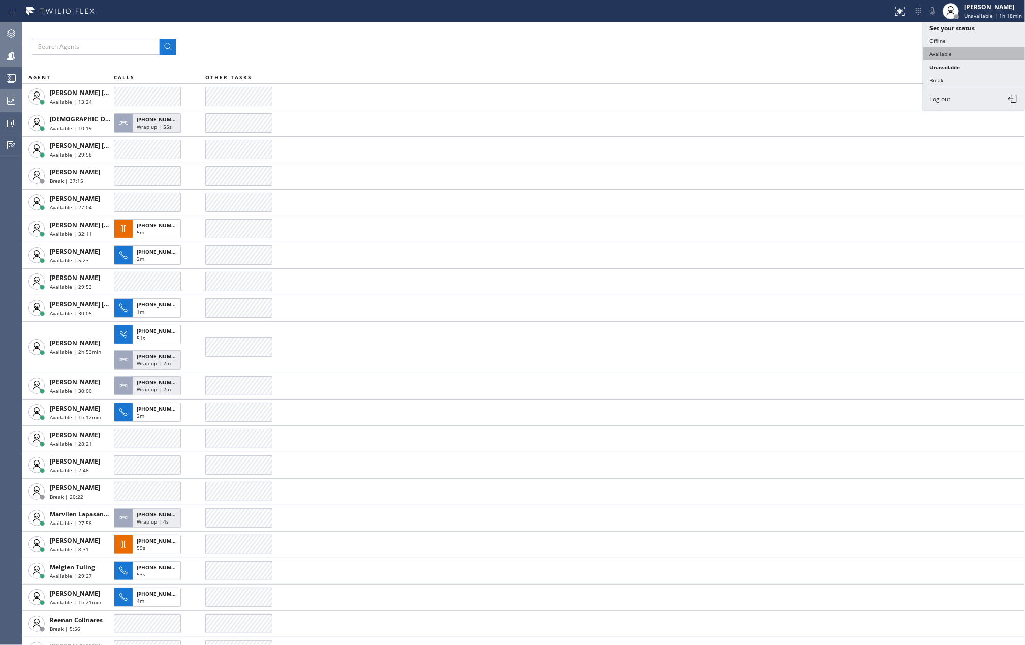
click at [954, 50] on button "Available" at bounding box center [974, 53] width 102 height 13
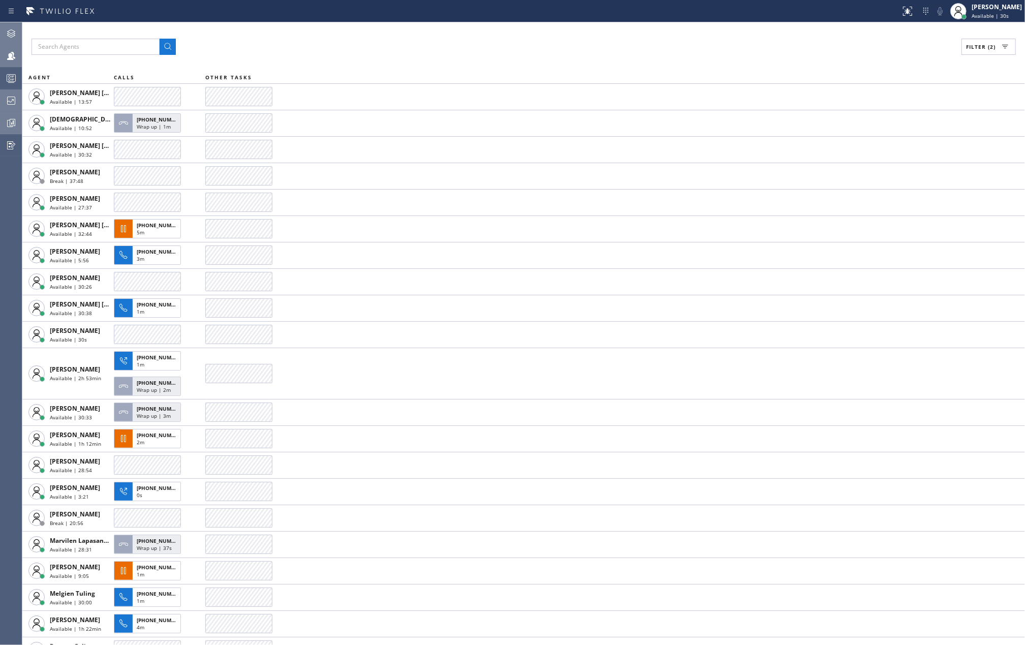
click at [8, 125] on icon at bounding box center [12, 123] width 8 height 8
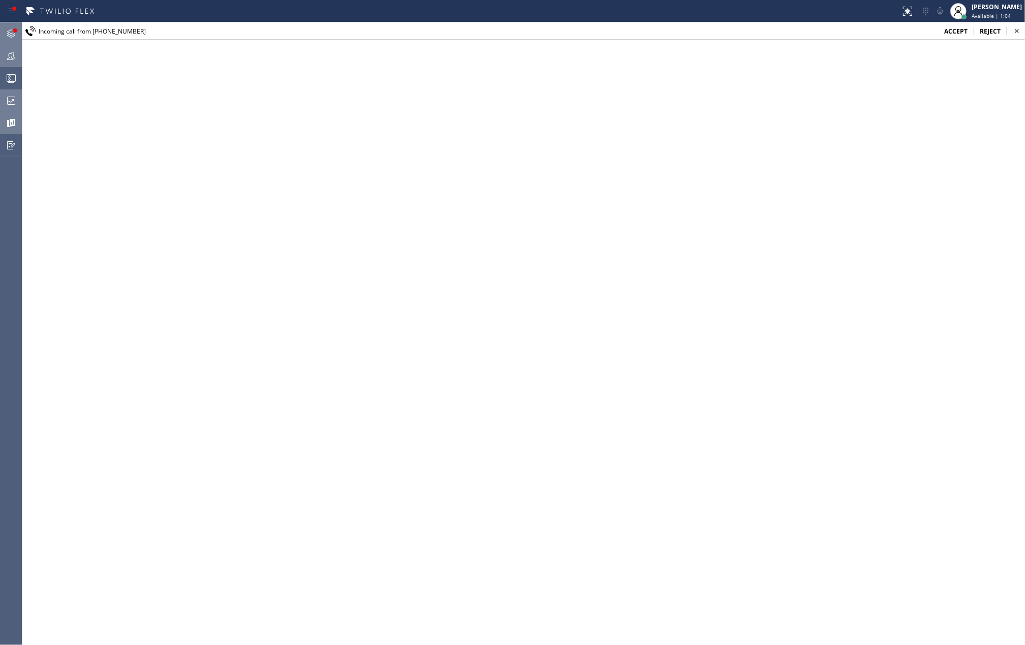
click at [9, 25] on div at bounding box center [11, 33] width 22 height 20
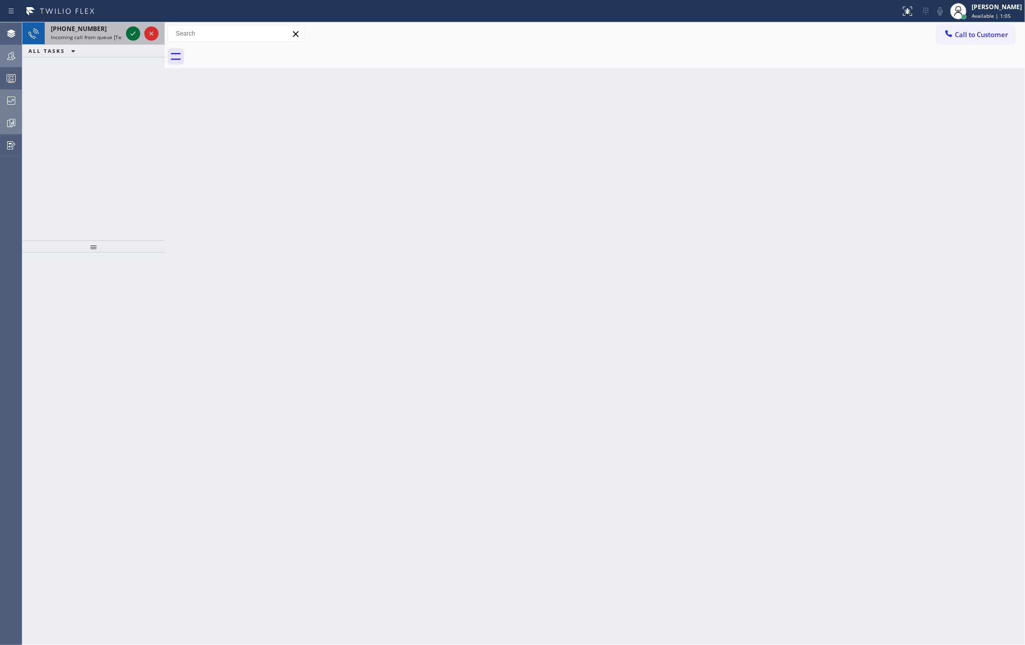
click at [131, 31] on icon at bounding box center [133, 33] width 12 height 12
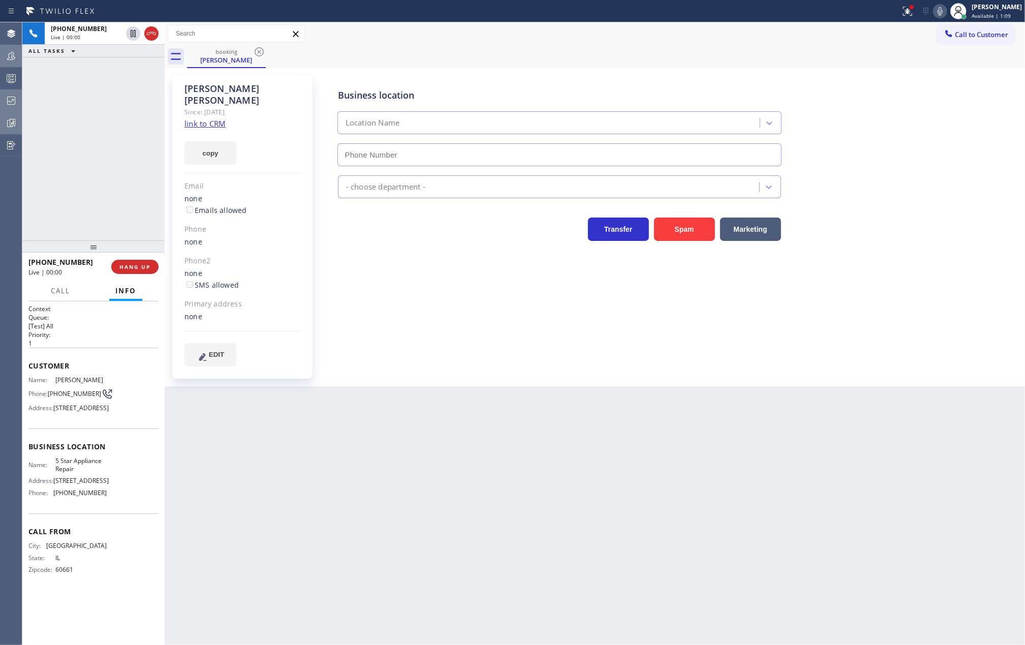
type input "[PHONE_NUMBER]"
click at [204, 118] on link "link to CRM" at bounding box center [204, 123] width 41 height 10
click at [943, 10] on icon at bounding box center [940, 11] width 5 height 8
click at [943, 8] on icon at bounding box center [940, 11] width 5 height 8
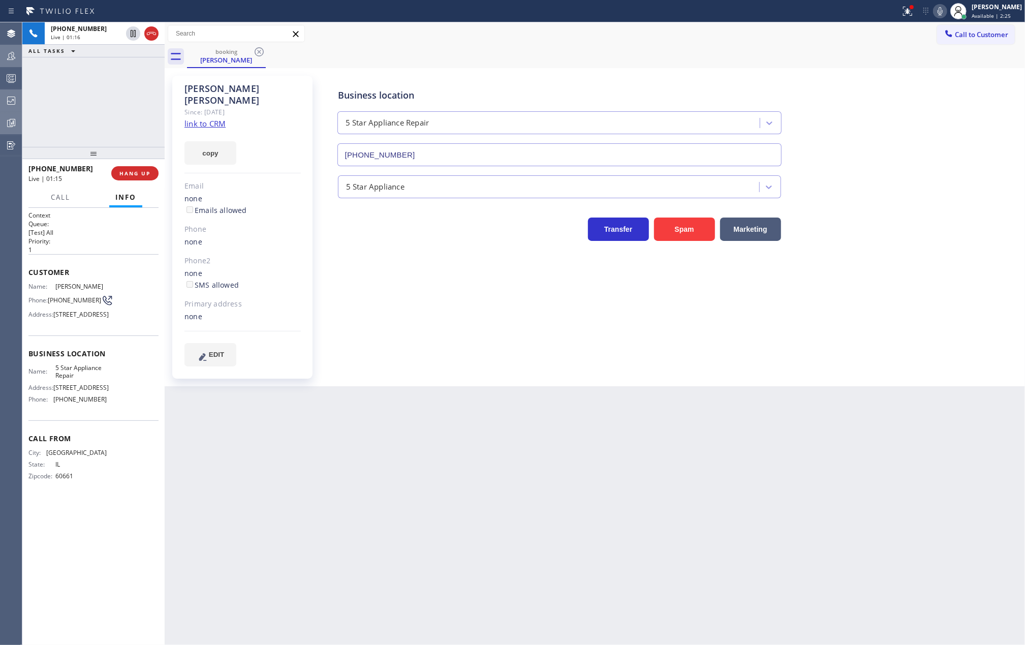
drag, startPoint x: 95, startPoint y: 241, endPoint x: 105, endPoint y: 110, distance: 131.5
click at [105, 110] on div "[PHONE_NUMBER] Live | 01:16 ALL TASKS ALL TASKS ACTIVE TASKS TASKS IN WRAP UP […" at bounding box center [93, 333] width 142 height 623
click at [131, 34] on icon at bounding box center [133, 33] width 5 height 7
click at [946, 9] on icon at bounding box center [940, 11] width 12 height 12
click at [911, 11] on icon at bounding box center [908, 10] width 6 height 4
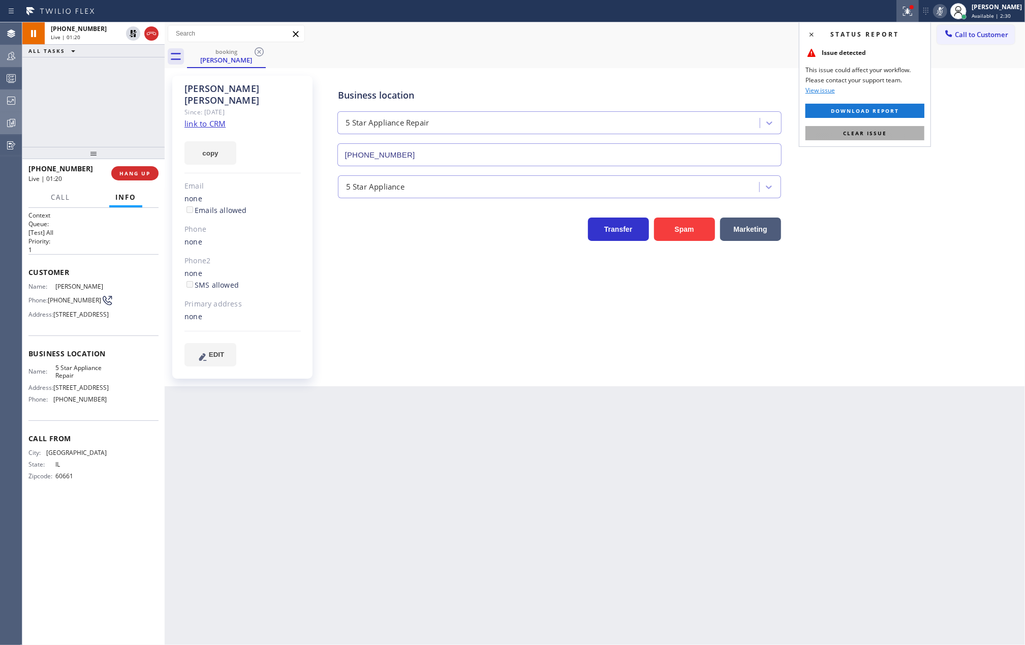
click at [862, 129] on button "Clear issue" at bounding box center [864, 133] width 119 height 14
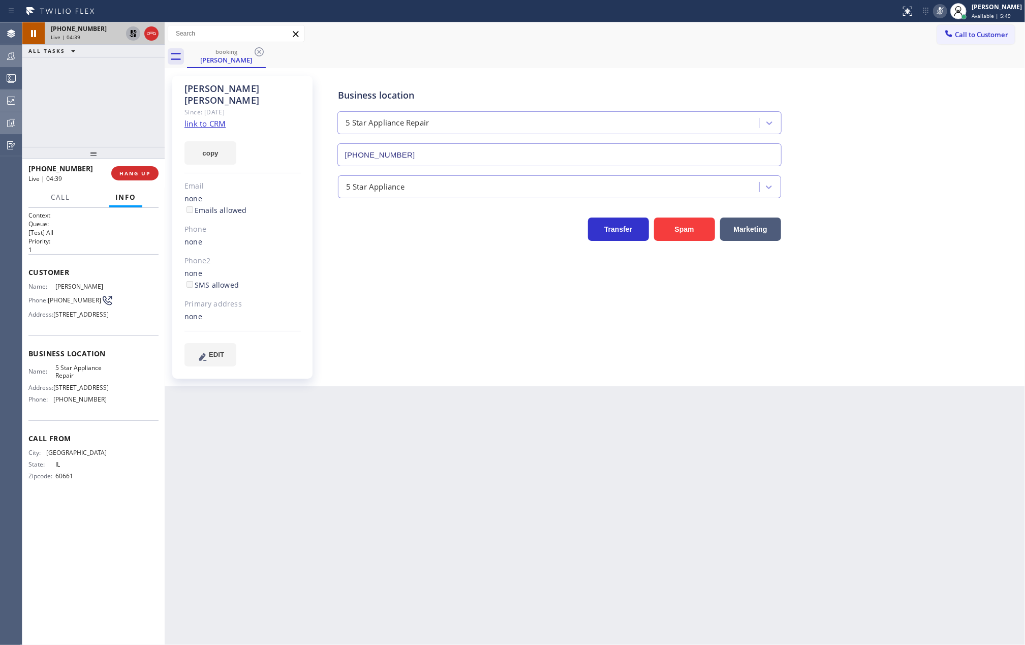
click at [129, 30] on icon at bounding box center [133, 33] width 12 height 12
click at [946, 5] on icon at bounding box center [940, 11] width 12 height 12
drag, startPoint x: 92, startPoint y: 147, endPoint x: 92, endPoint y: 119, distance: 28.5
click at [92, 119] on div "[PHONE_NUMBER] Live | 04:52 ALL TASKS ALL TASKS ACTIVE TASKS TASKS IN WRAP UP […" at bounding box center [93, 333] width 142 height 623
drag, startPoint x: 94, startPoint y: 149, endPoint x: 96, endPoint y: 115, distance: 34.1
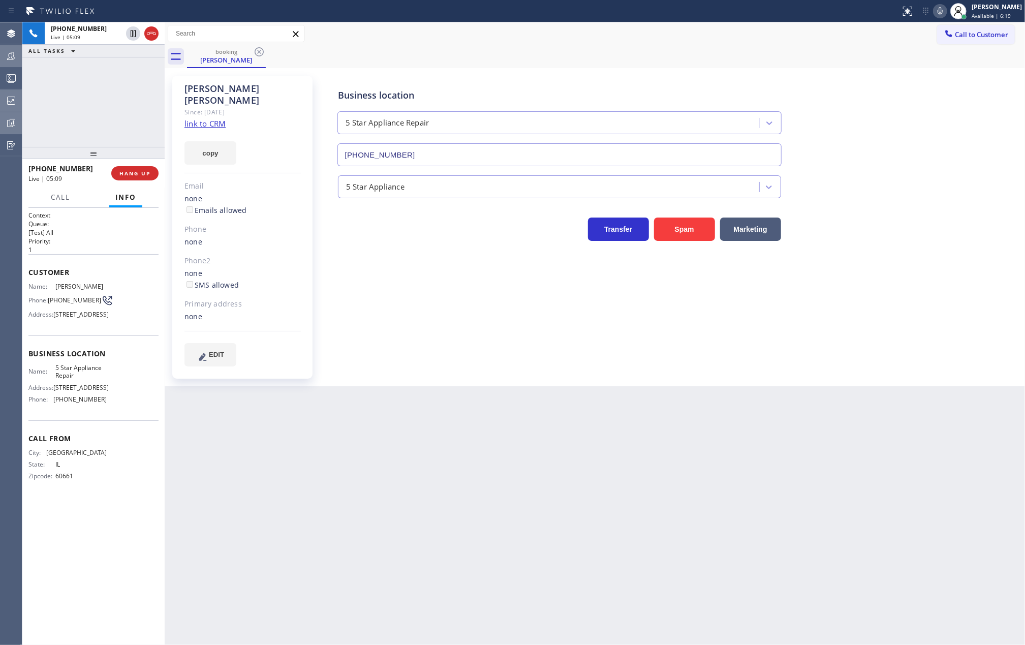
click at [96, 115] on div "[PHONE_NUMBER] Live | 05:09 ALL TASKS ALL TASKS ACTIVE TASKS TASKS IN WRAP UP […" at bounding box center [93, 333] width 142 height 623
drag, startPoint x: 90, startPoint y: 149, endPoint x: 99, endPoint y: 96, distance: 54.1
click at [99, 96] on div "[PHONE_NUMBER] Live | 06:09 ALL TASKS ALL TASKS ACTIVE TASKS TASKS IN WRAP UP […" at bounding box center [93, 333] width 142 height 623
click at [680, 360] on div "Business location 5 Star Appliance Repair [PHONE_NUMBER] 5 Star Appliance Trans…" at bounding box center [671, 230] width 703 height 305
click at [5, 78] on icon at bounding box center [11, 78] width 12 height 12
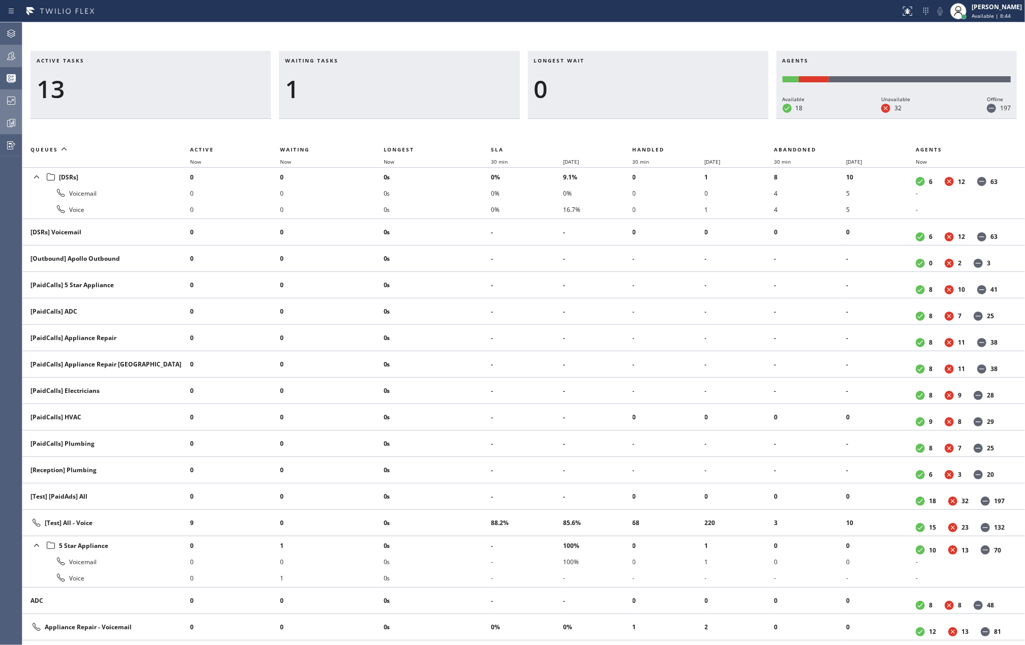
click at [16, 50] on icon at bounding box center [11, 56] width 12 height 12
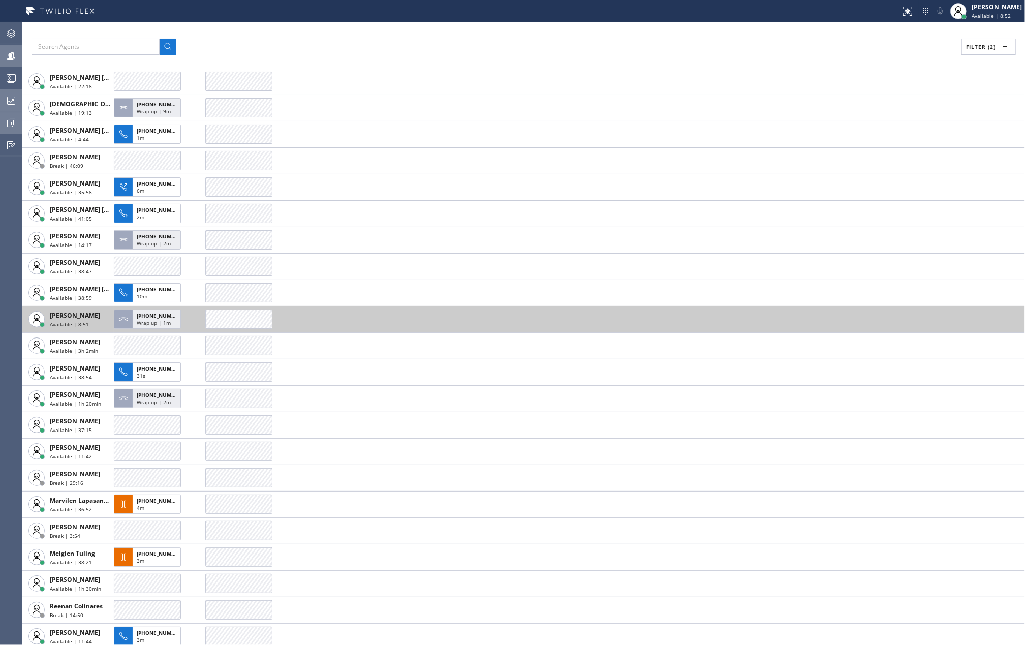
scroll to position [20, 0]
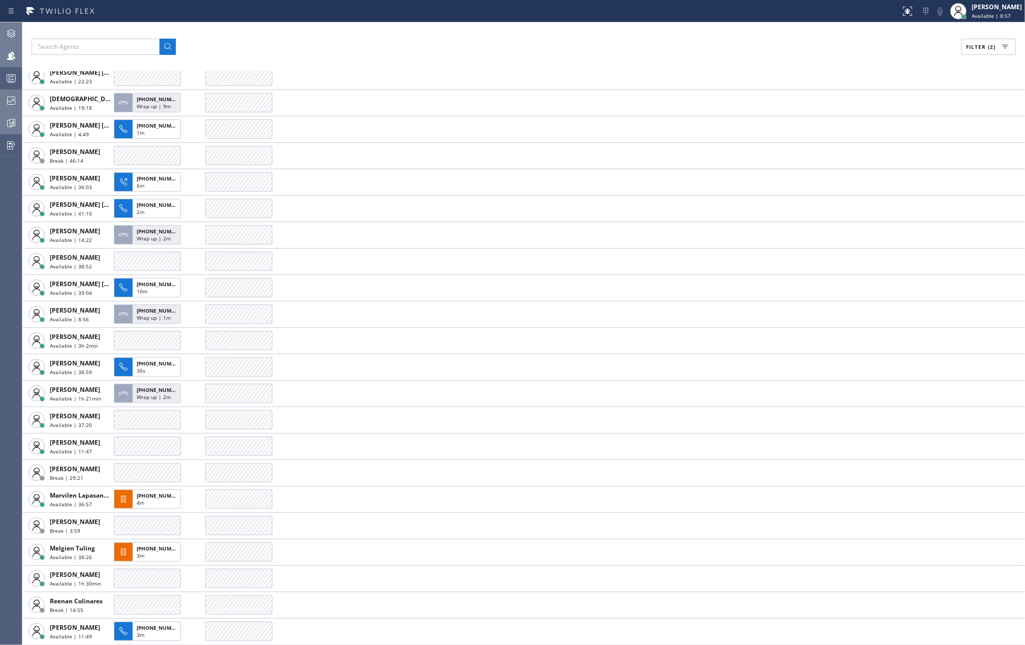
click at [14, 25] on div at bounding box center [11, 33] width 22 height 20
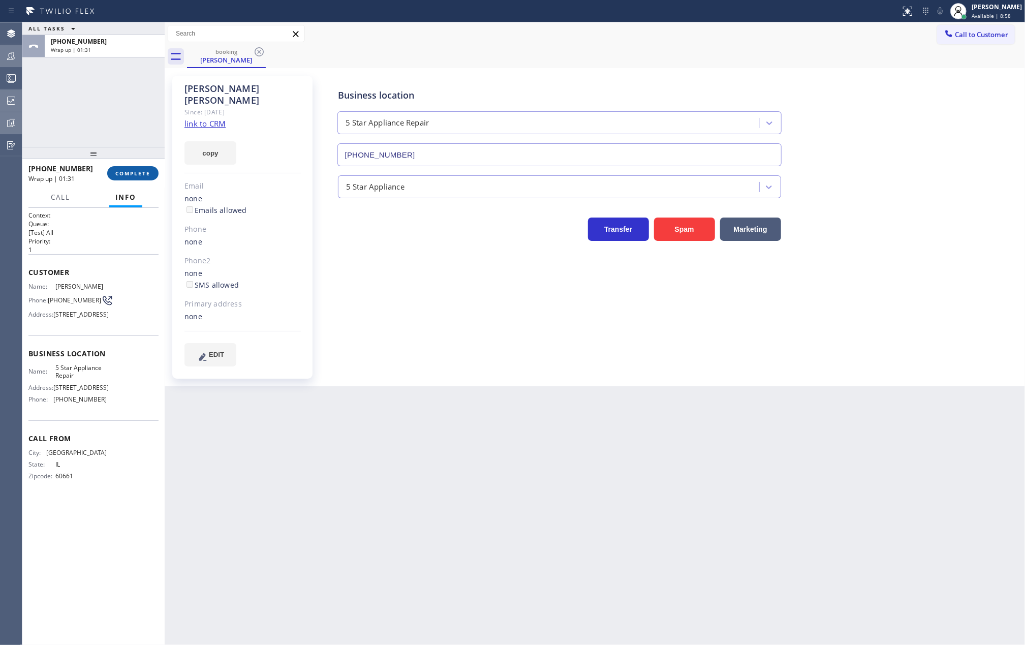
click at [148, 170] on span "COMPLETE" at bounding box center [132, 173] width 35 height 7
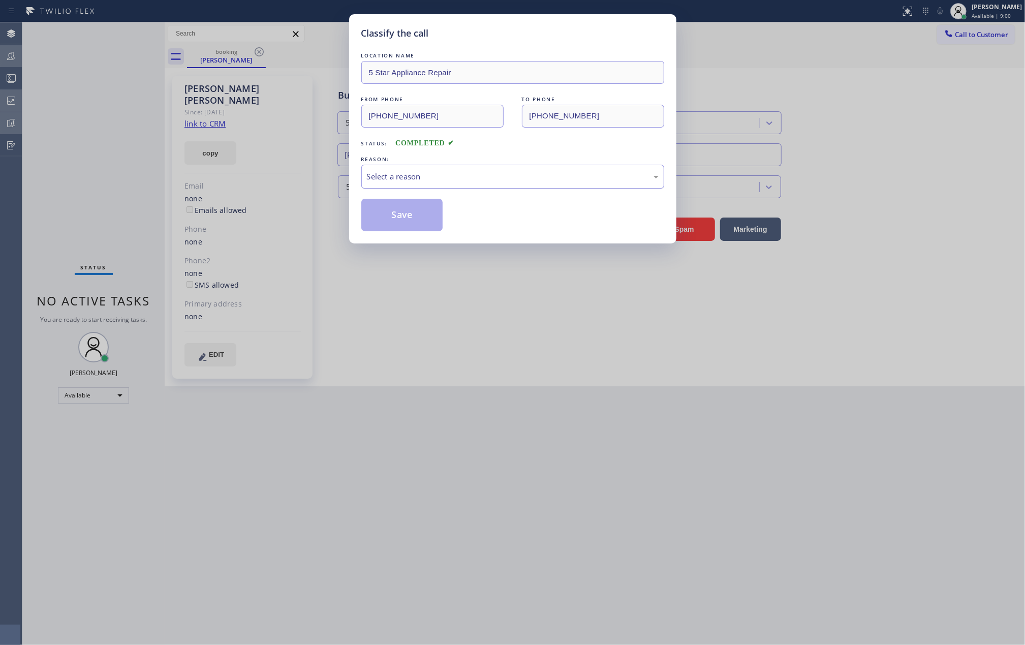
click at [390, 179] on div "Select a reason" at bounding box center [513, 177] width 292 height 12
click at [393, 212] on button "Save" at bounding box center [402, 215] width 82 height 33
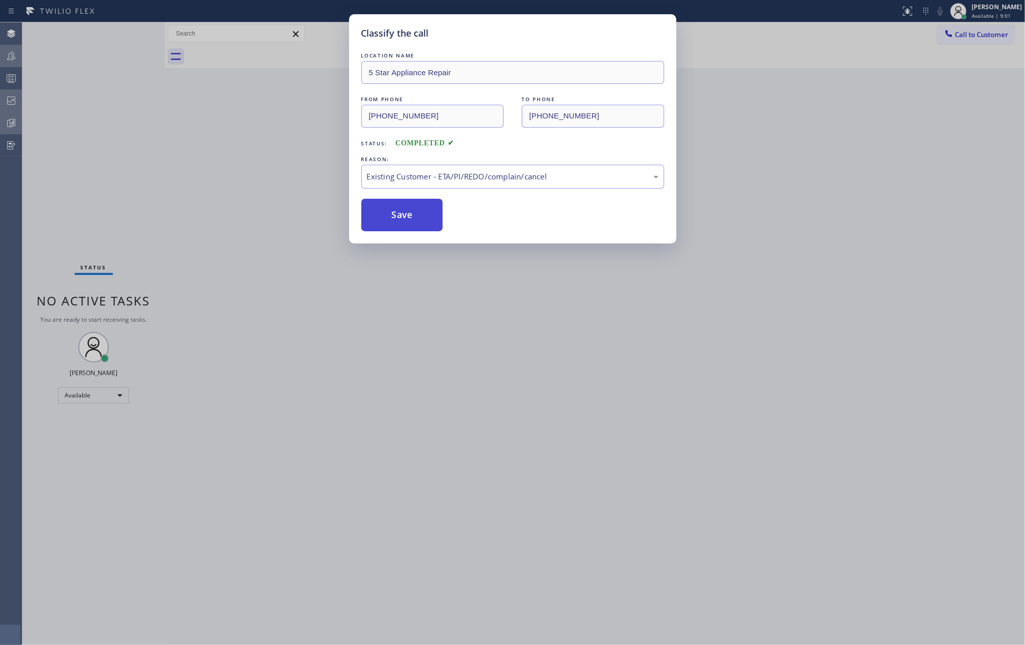
click at [393, 212] on button "Save" at bounding box center [402, 215] width 82 height 33
click at [116, 133] on div "Classify the call LOCATION NAME 5 Star Appliance Repair FROM PHONE [PHONE_NUMBE…" at bounding box center [512, 322] width 1025 height 645
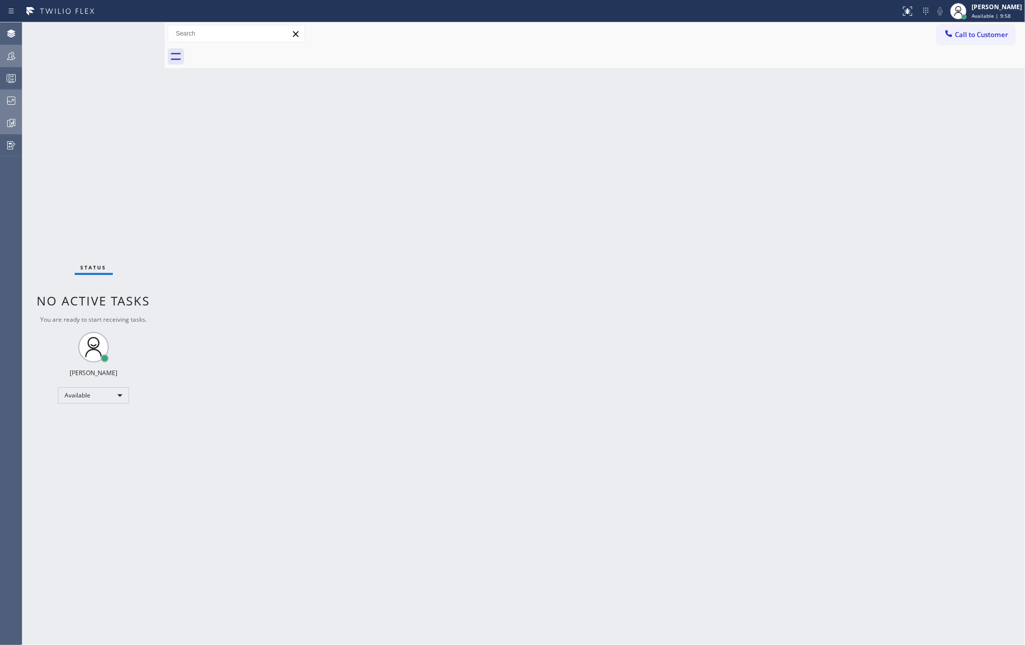
click at [129, 35] on div "Status No active tasks You are ready to start receiving tasks. [PERSON_NAME] Av…" at bounding box center [93, 333] width 142 height 623
click at [117, 53] on div "Status No active tasks You are ready to start receiving tasks. [PERSON_NAME] Av…" at bounding box center [93, 333] width 142 height 623
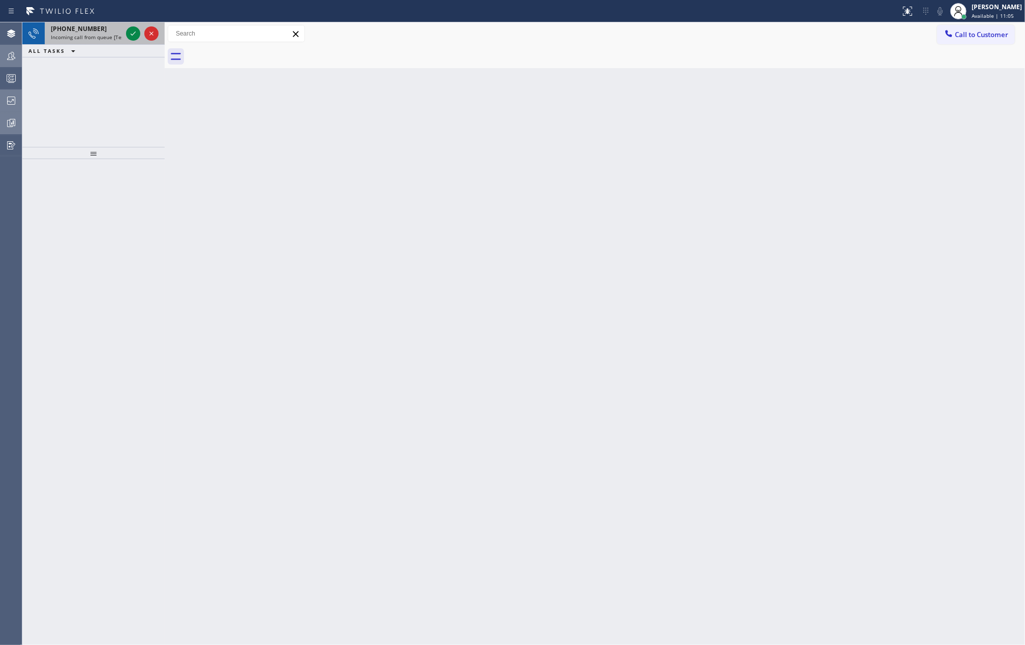
click at [124, 33] on div at bounding box center [142, 33] width 37 height 22
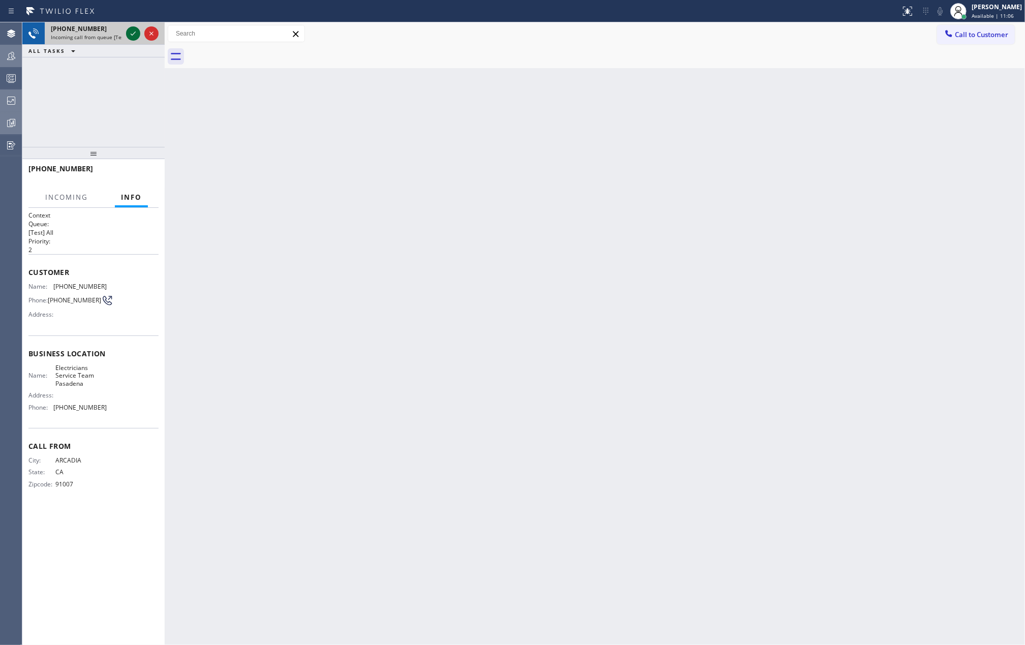
click at [129, 36] on icon at bounding box center [133, 33] width 12 height 12
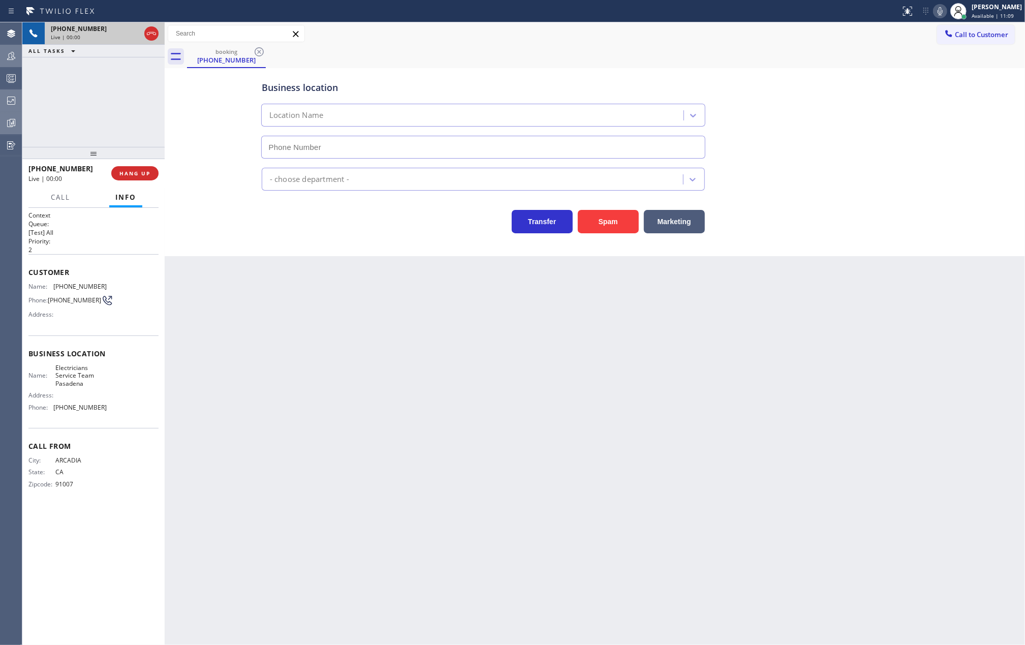
type input "[PHONE_NUMBER]"
click at [596, 222] on button "Spam" at bounding box center [608, 221] width 61 height 23
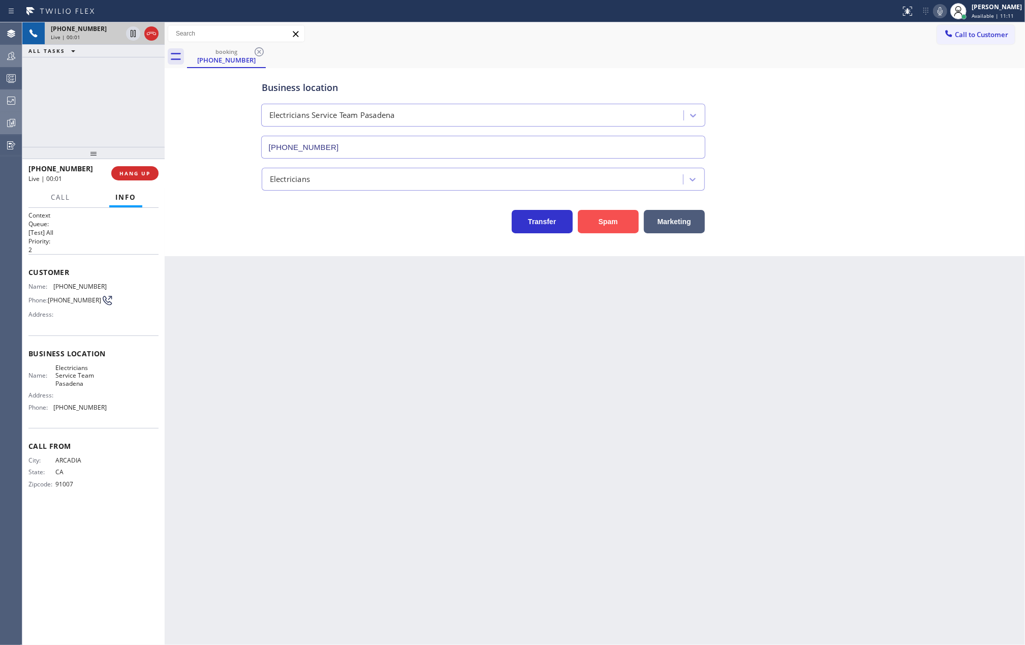
click at [596, 222] on button "Spam" at bounding box center [608, 221] width 61 height 23
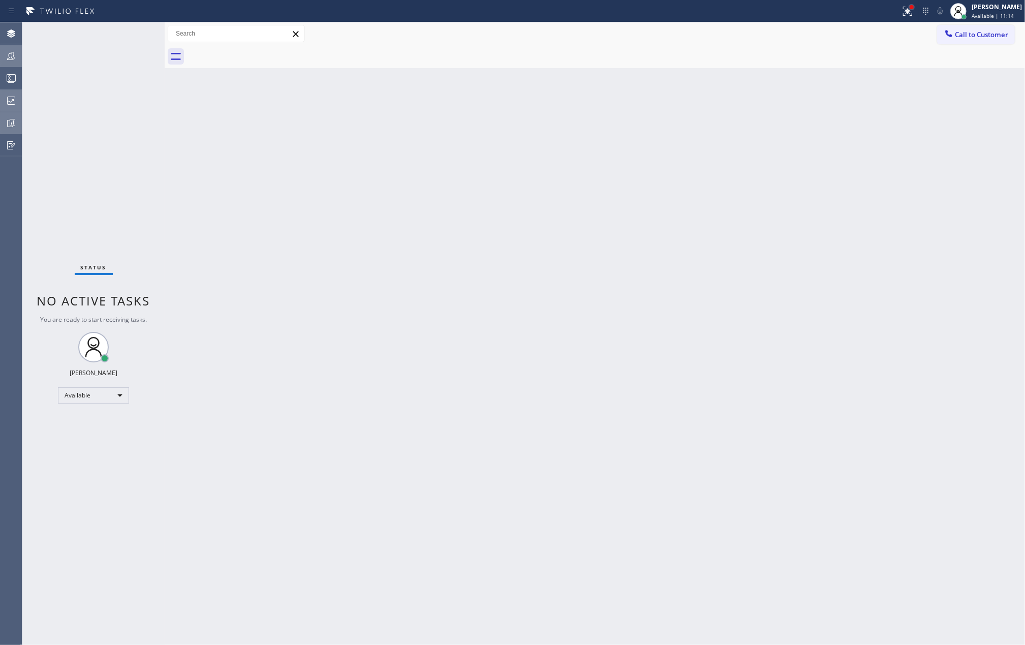
click at [915, 8] on div at bounding box center [912, 7] width 6 height 6
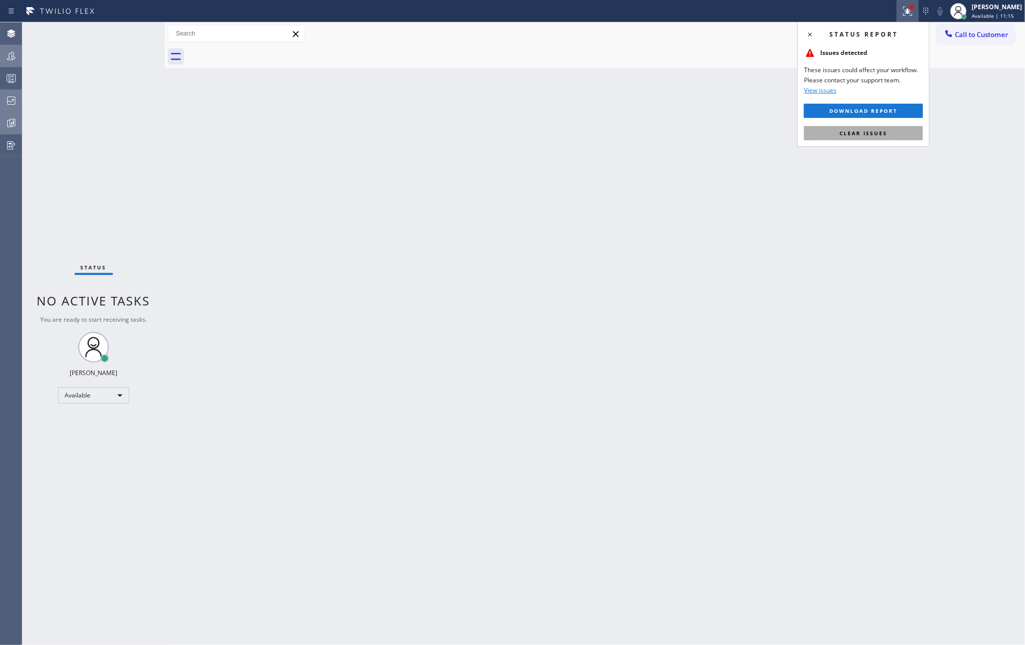
click at [867, 130] on span "Clear issues" at bounding box center [864, 133] width 48 height 7
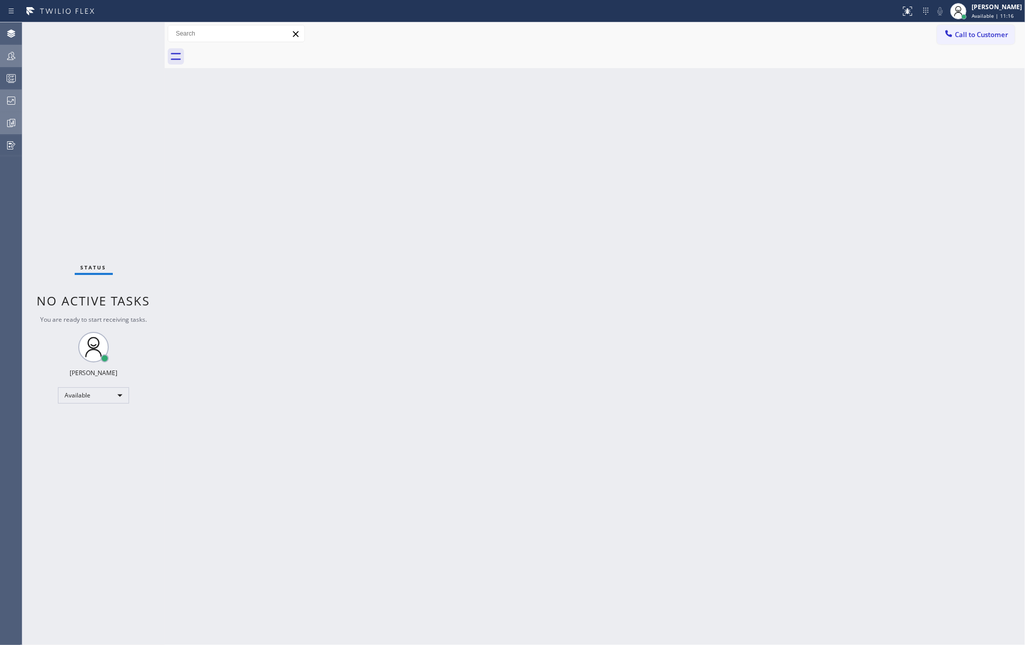
click at [10, 59] on icon at bounding box center [11, 56] width 8 height 8
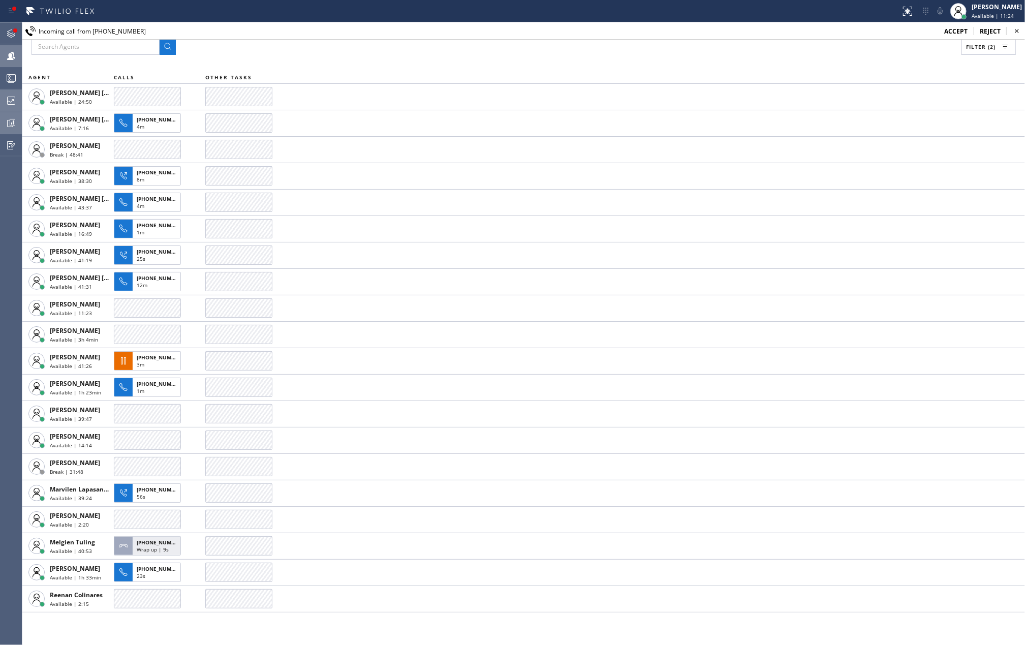
click at [3, 20] on div "Status report No issues detected If you experience an issue, please download th…" at bounding box center [512, 11] width 1025 height 22
click at [16, 29] on div at bounding box center [15, 30] width 4 height 4
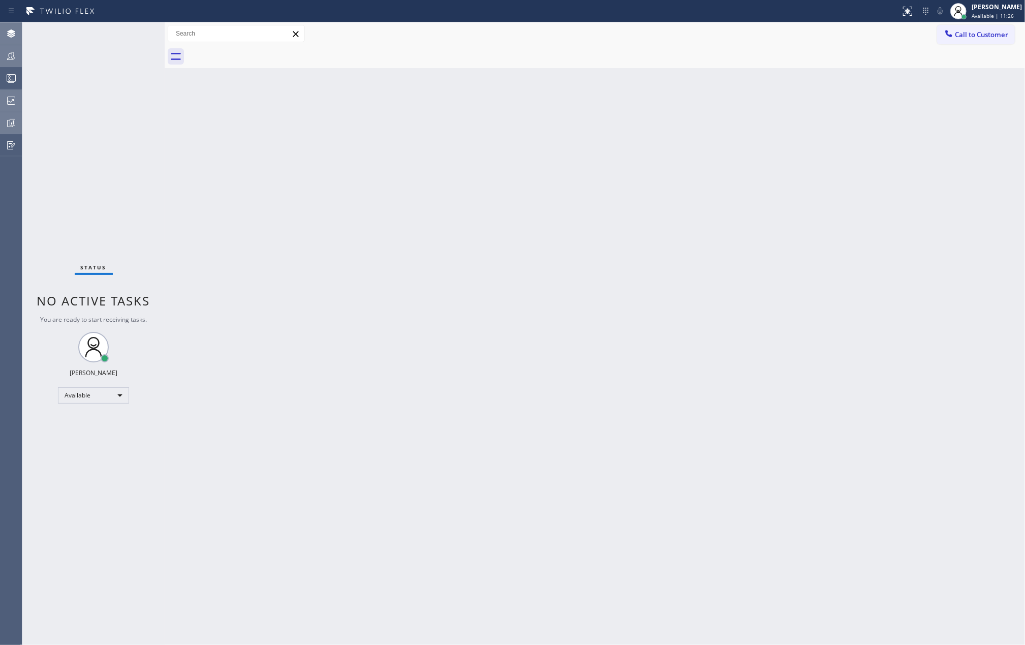
click at [131, 33] on div "Status No active tasks You are ready to start receiving tasks. [PERSON_NAME] Av…" at bounding box center [93, 333] width 142 height 623
click at [14, 75] on icon at bounding box center [11, 78] width 12 height 12
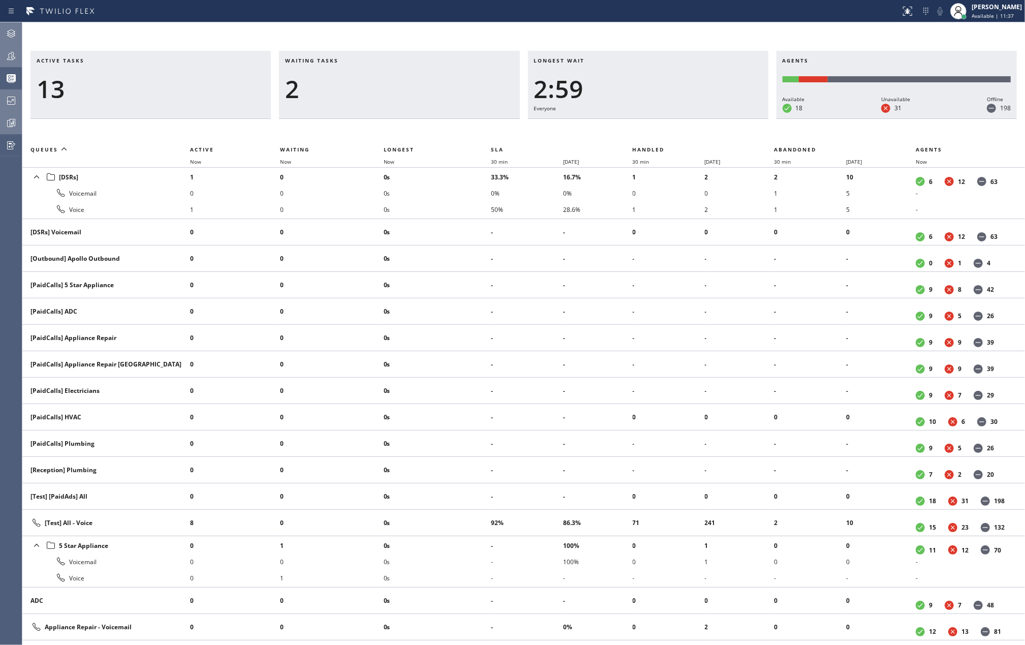
click at [14, 55] on icon at bounding box center [11, 56] width 12 height 12
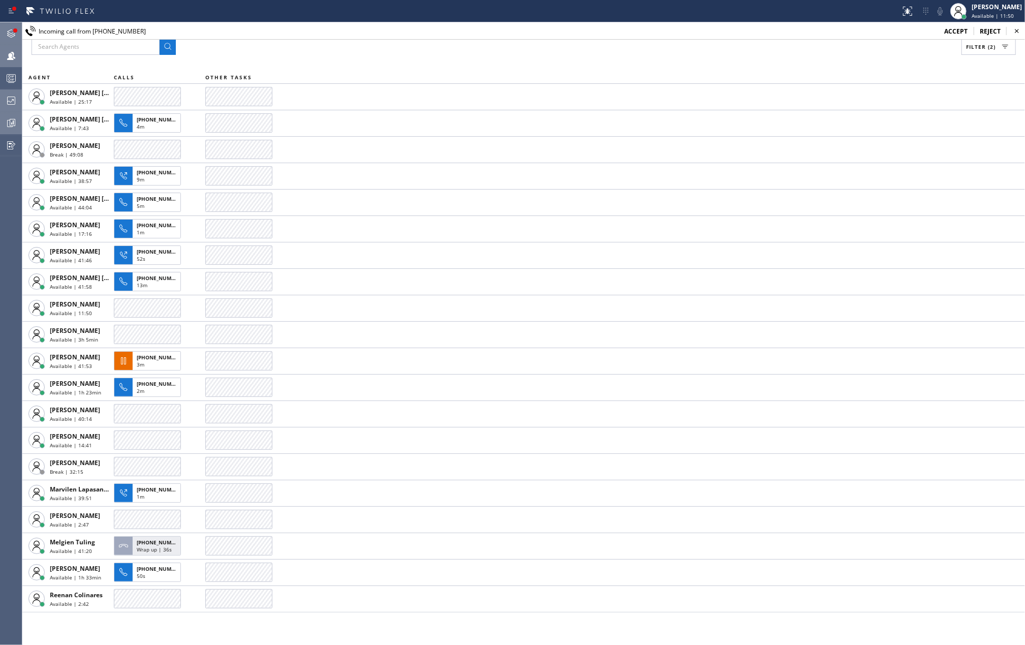
click at [13, 35] on icon at bounding box center [11, 33] width 12 height 12
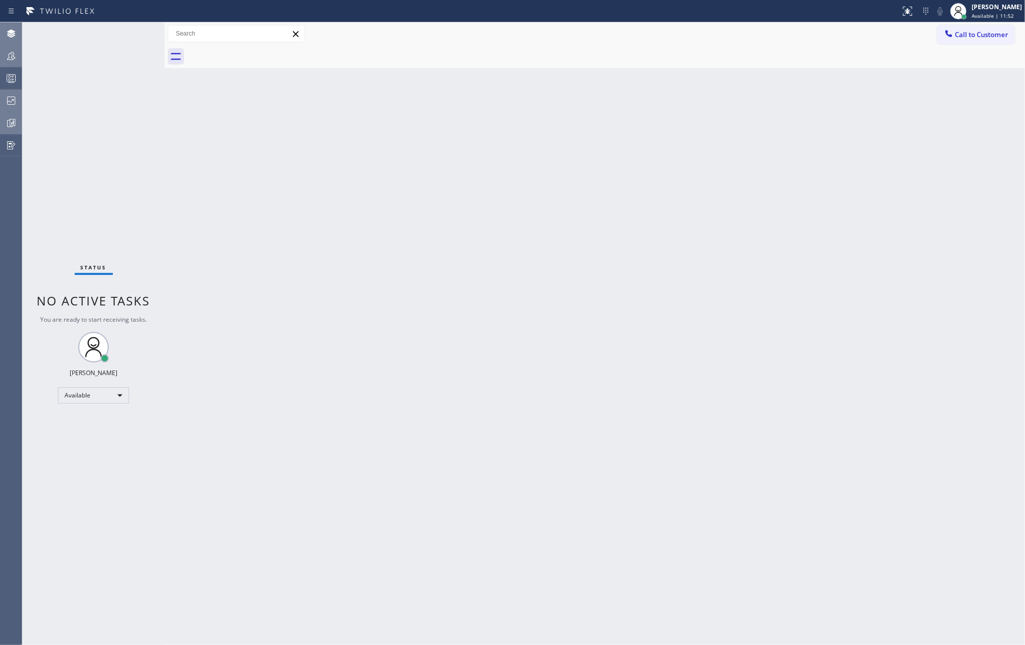
click at [132, 35] on div "Status No active tasks You are ready to start receiving tasks. [PERSON_NAME] Av…" at bounding box center [93, 333] width 142 height 623
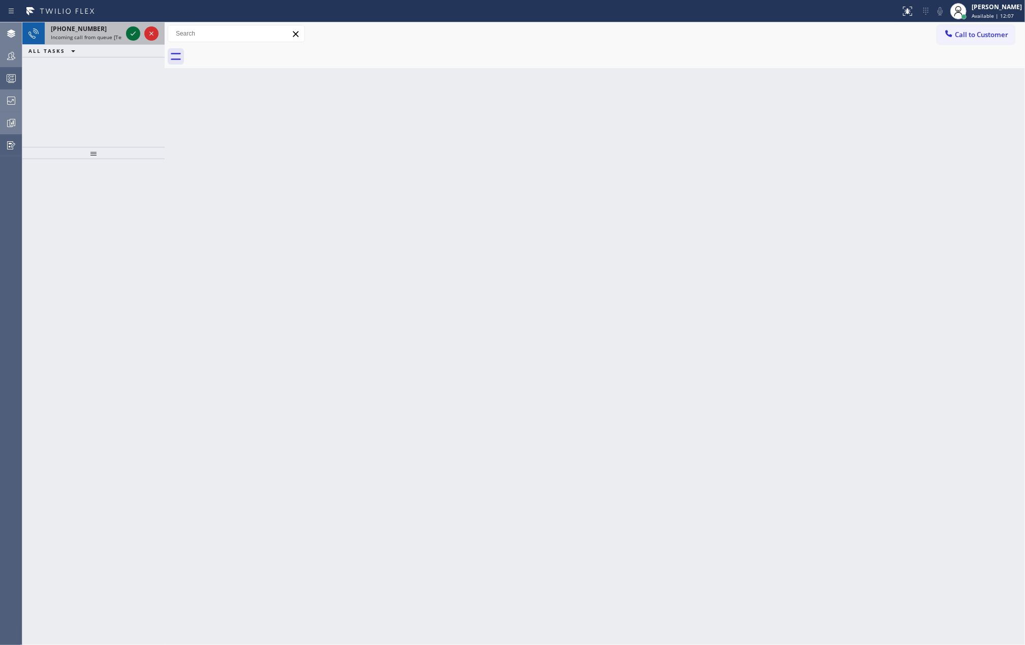
click at [132, 35] on icon at bounding box center [133, 33] width 12 height 12
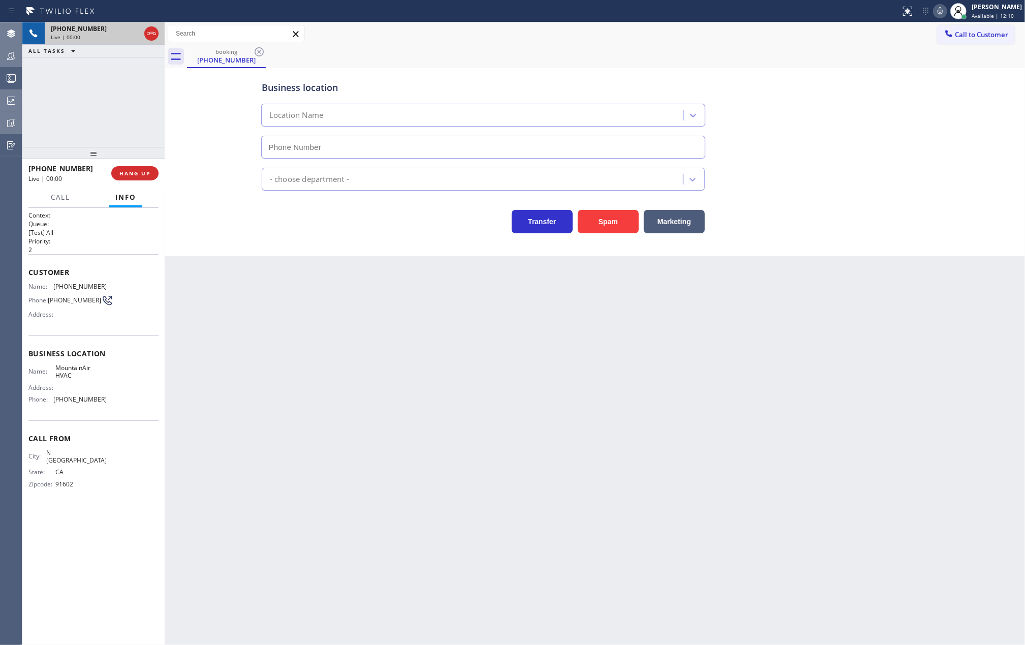
type input "[PHONE_NUMBER]"
click at [595, 218] on button "Spam" at bounding box center [608, 221] width 61 height 23
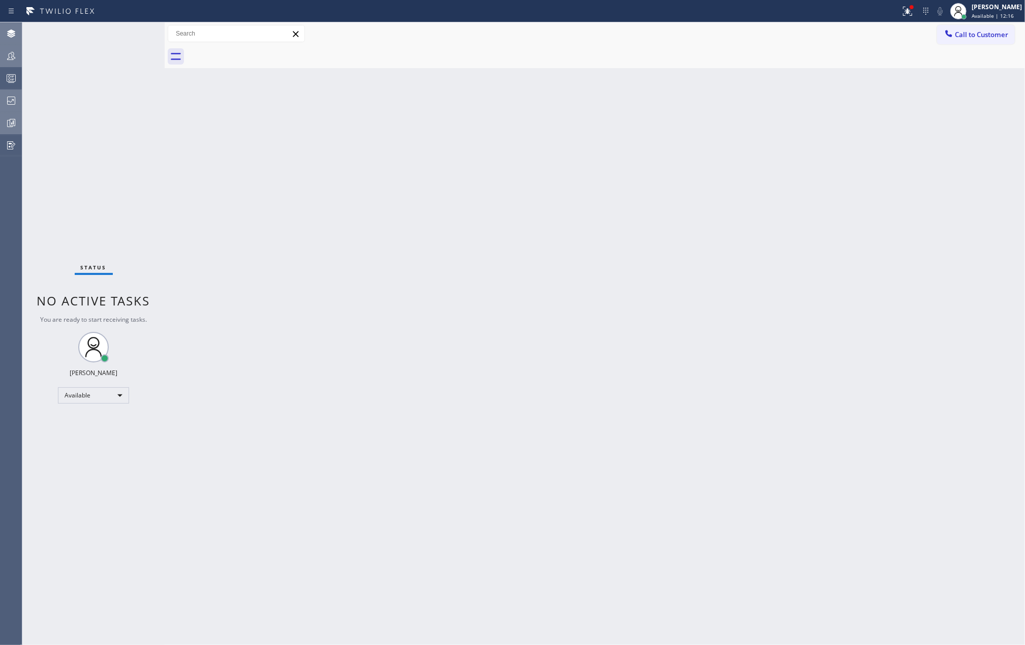
click at [10, 80] on circle at bounding box center [10, 80] width 2 height 2
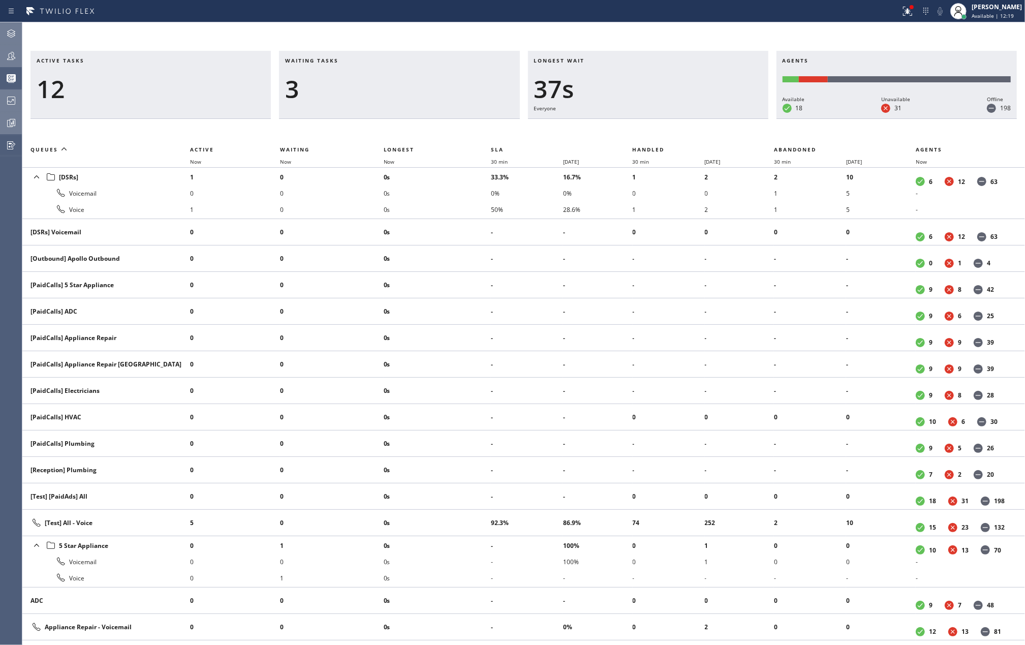
click at [12, 30] on icon at bounding box center [11, 33] width 8 height 8
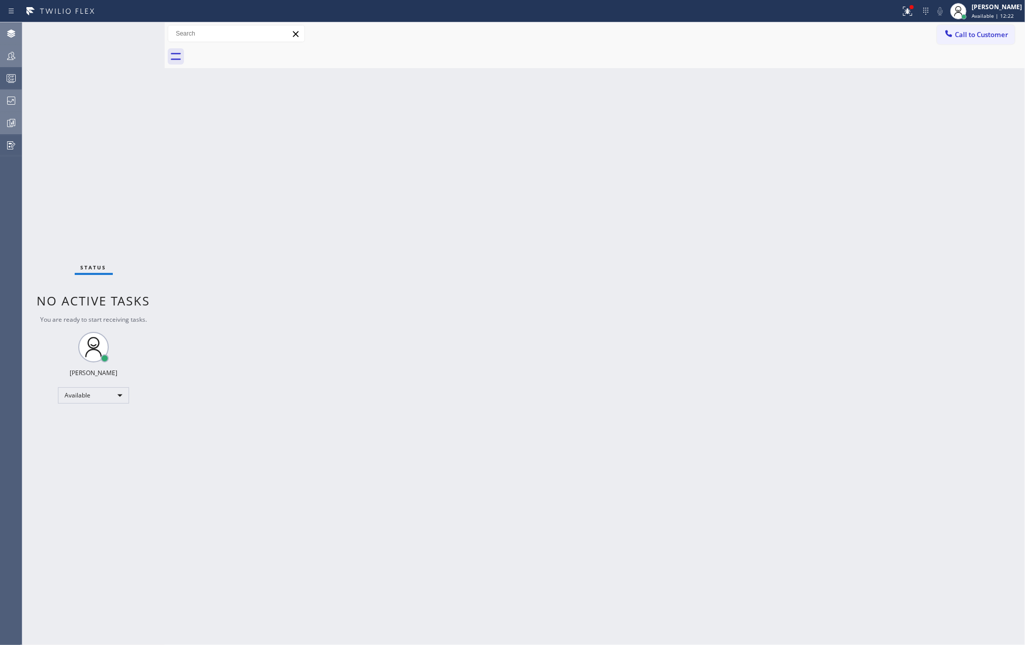
click at [11, 74] on icon at bounding box center [11, 78] width 12 height 12
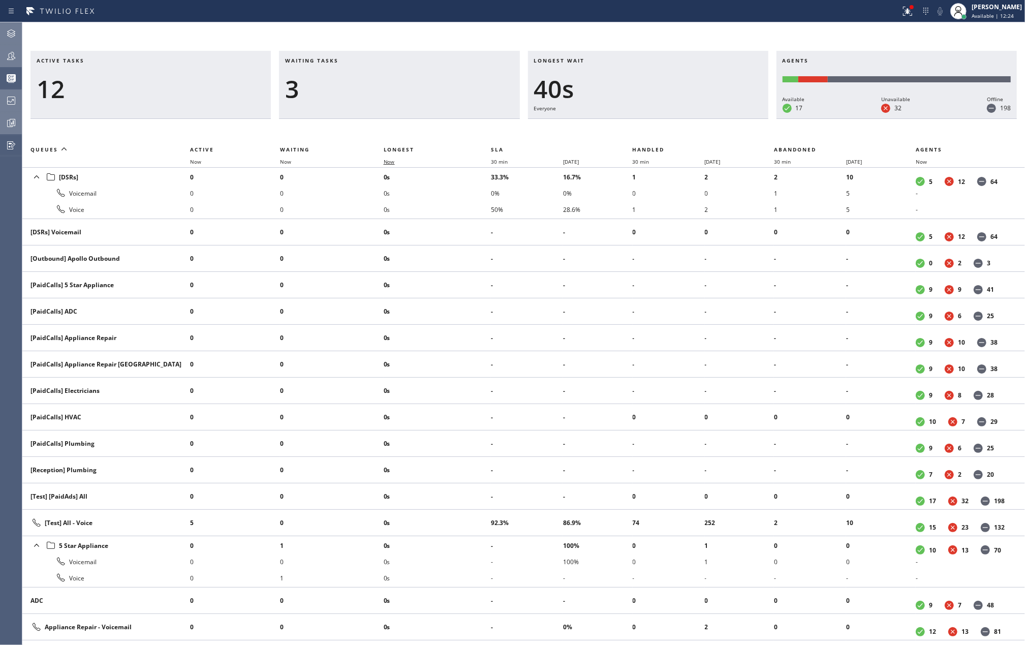
click at [395, 159] on span "Now" at bounding box center [389, 161] width 11 height 7
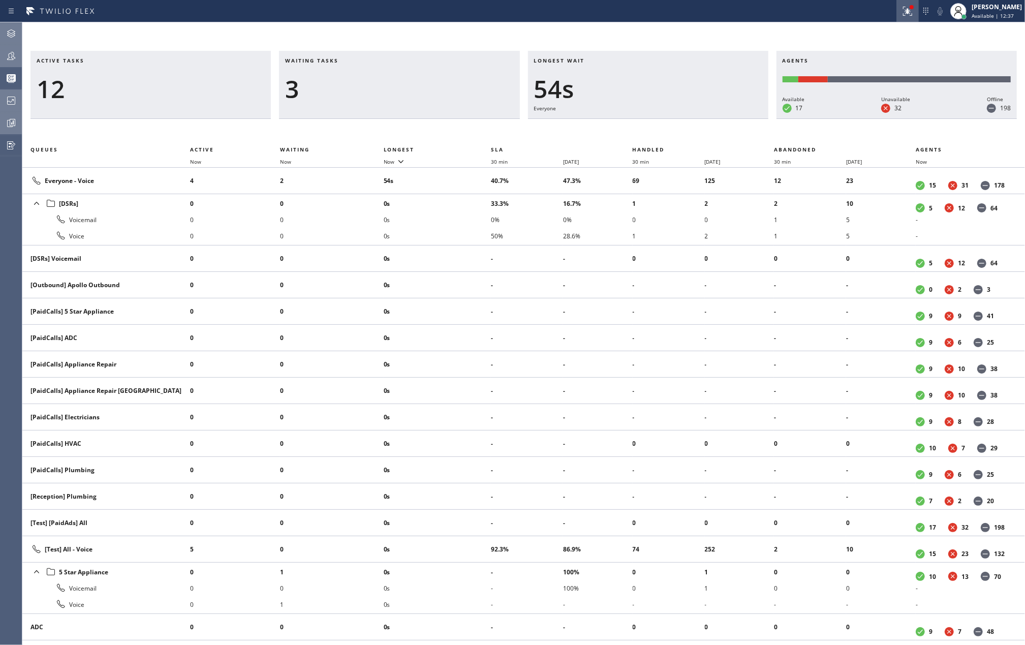
click at [914, 14] on icon at bounding box center [908, 11] width 12 height 12
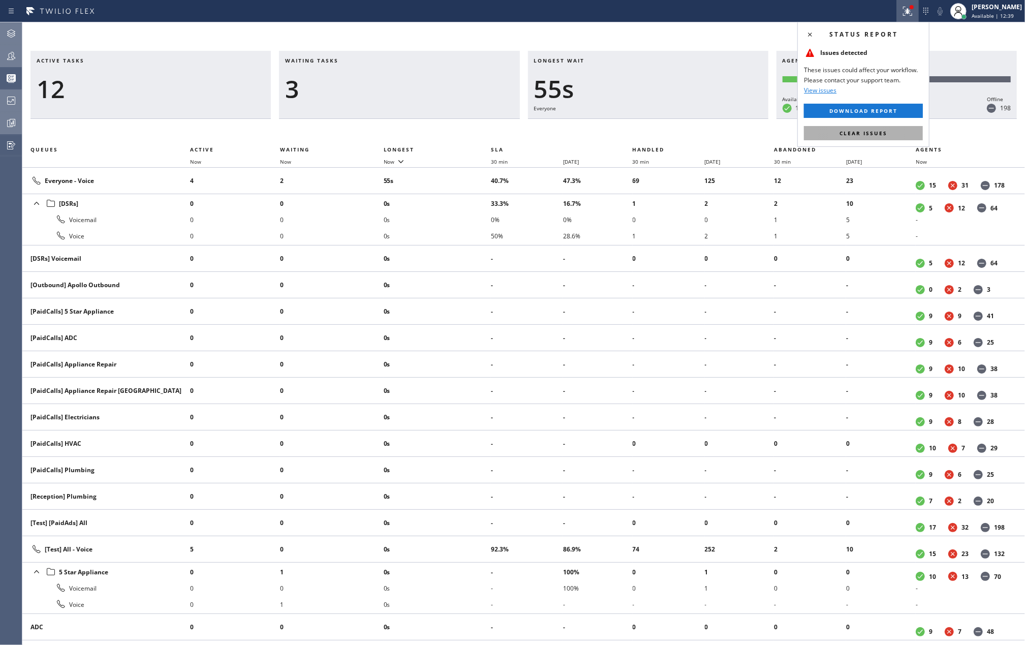
click at [860, 131] on span "Clear issues" at bounding box center [864, 133] width 48 height 7
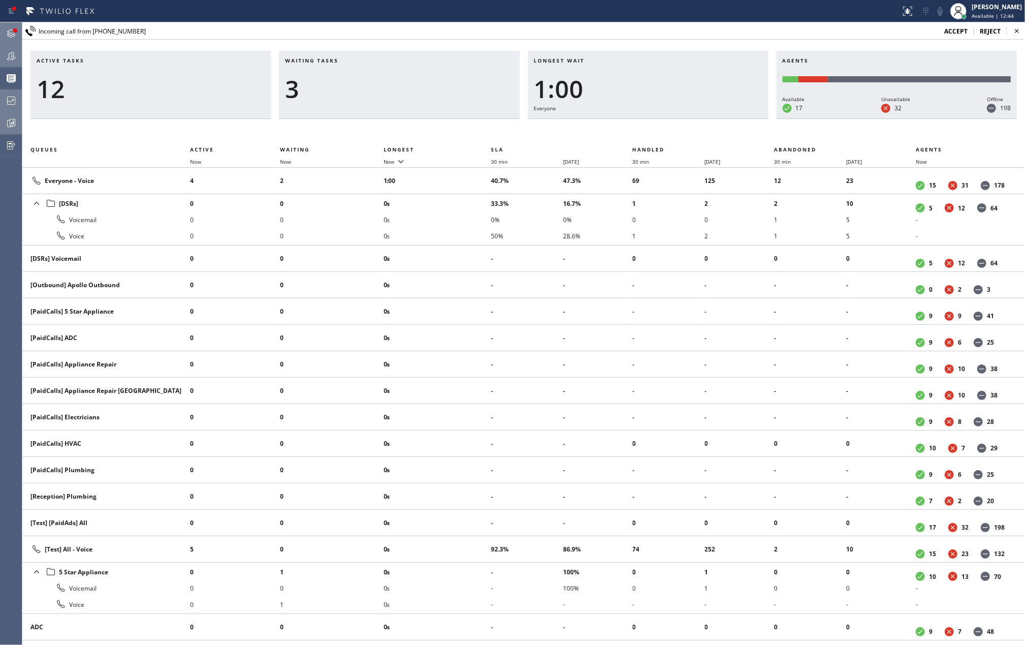
click at [12, 29] on div at bounding box center [15, 30] width 6 height 6
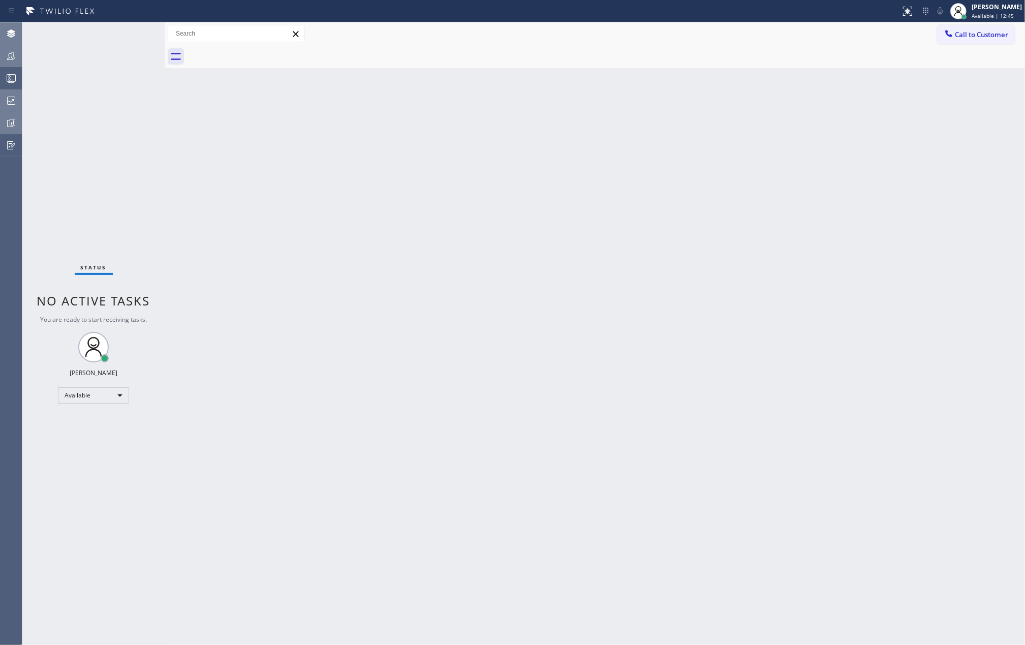
click at [128, 35] on div "Status No active tasks You are ready to start receiving tasks. [PERSON_NAME] Av…" at bounding box center [93, 333] width 142 height 623
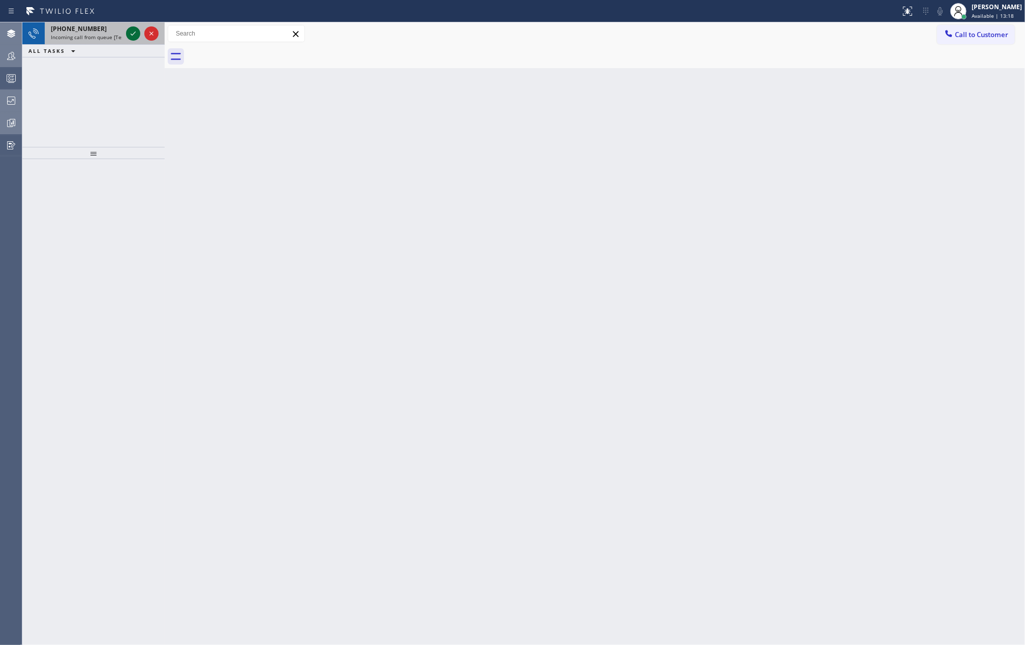
click at [128, 35] on icon at bounding box center [133, 33] width 12 height 12
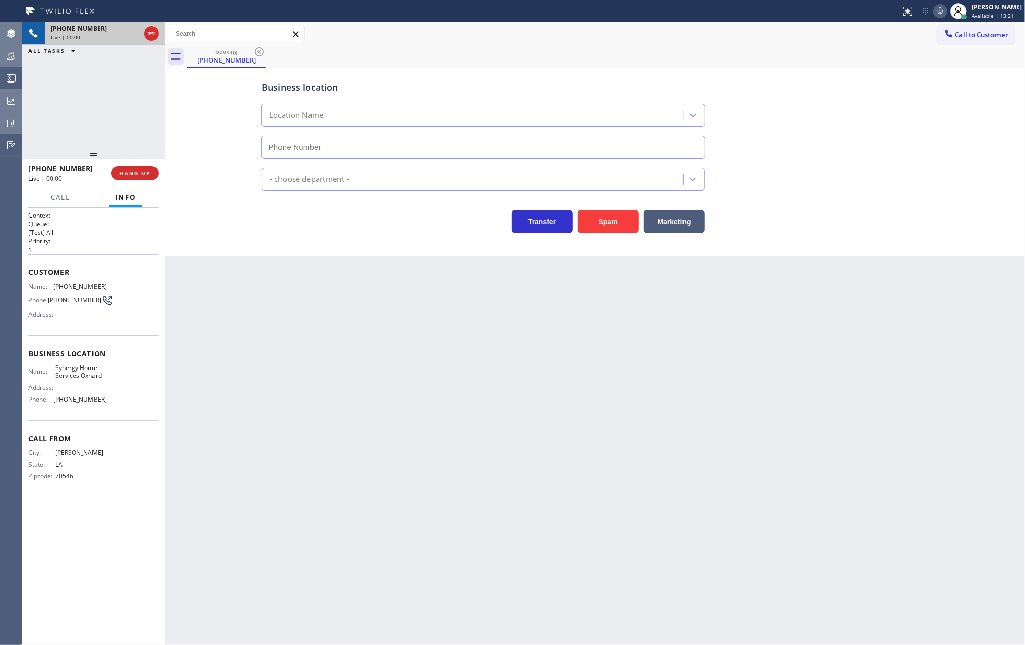
type input "[PHONE_NUMBER]"
click at [612, 221] on button "Spam" at bounding box center [608, 221] width 61 height 23
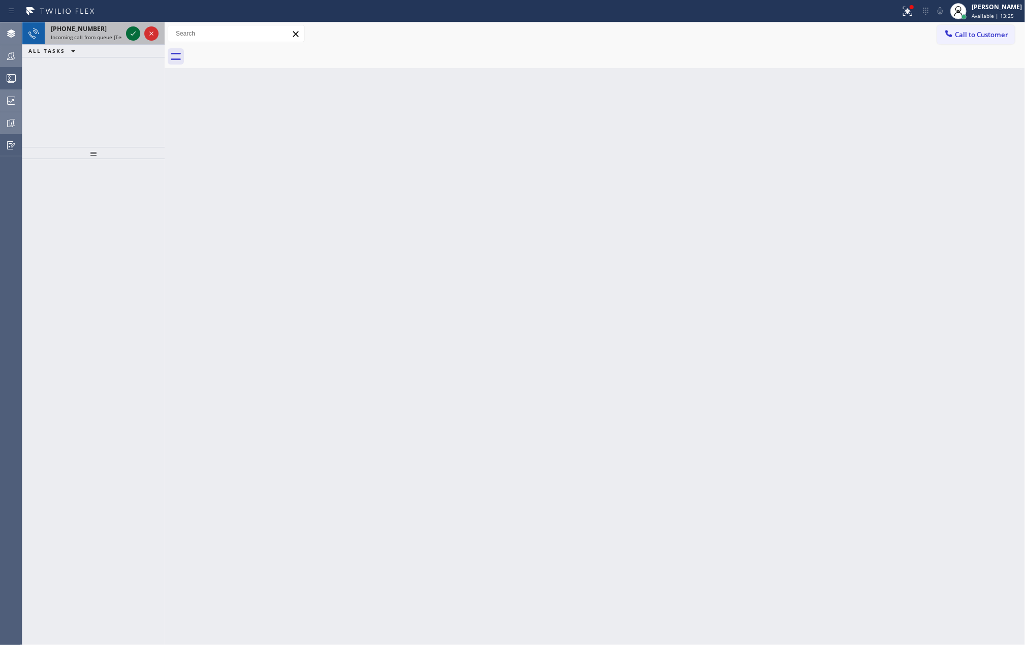
click at [128, 33] on icon at bounding box center [133, 33] width 12 height 12
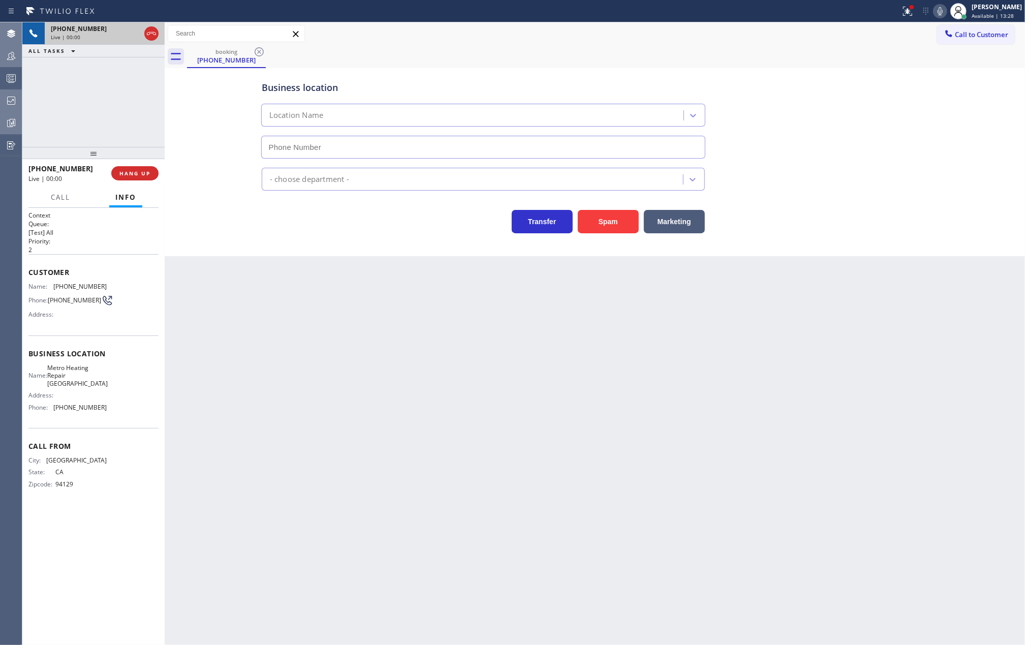
type input "[PHONE_NUMBER]"
click at [595, 218] on button "Spam" at bounding box center [608, 221] width 61 height 23
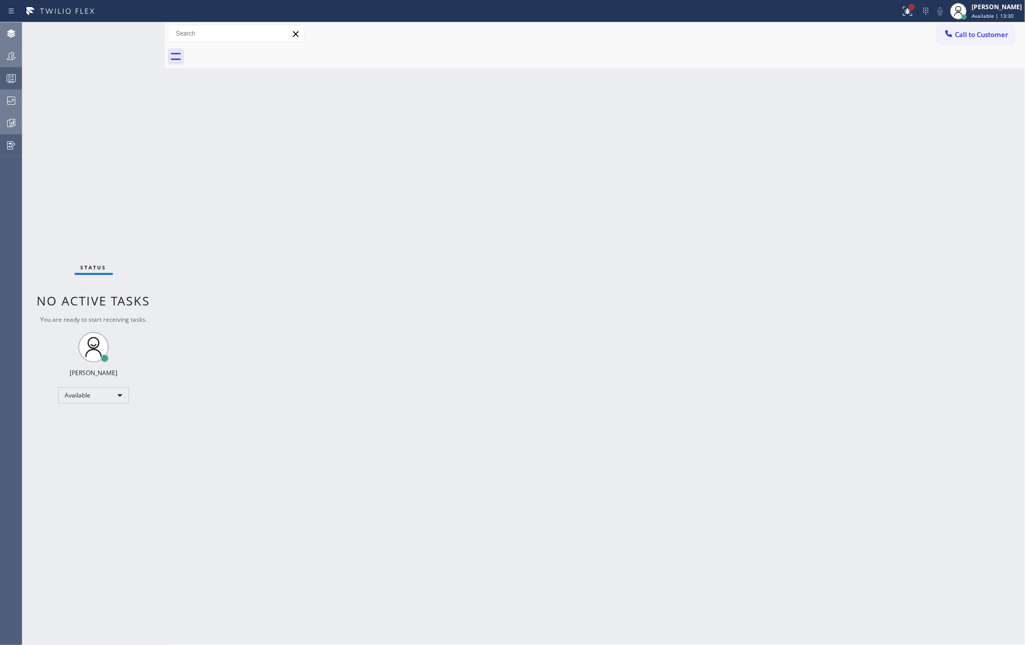
click at [914, 7] on div at bounding box center [912, 7] width 4 height 4
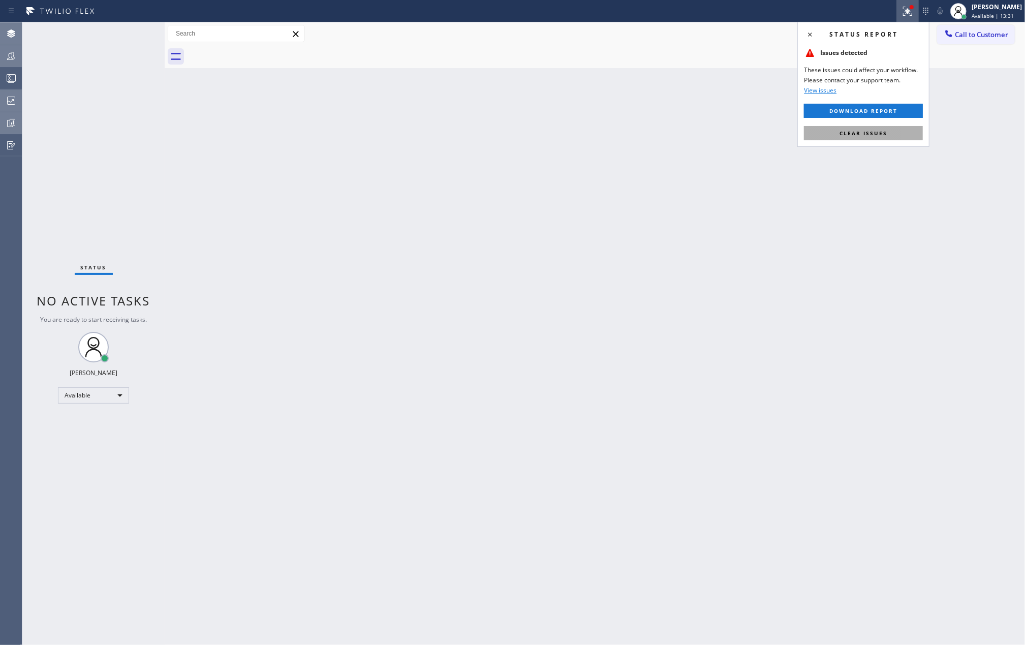
click at [871, 132] on span "Clear issues" at bounding box center [864, 133] width 48 height 7
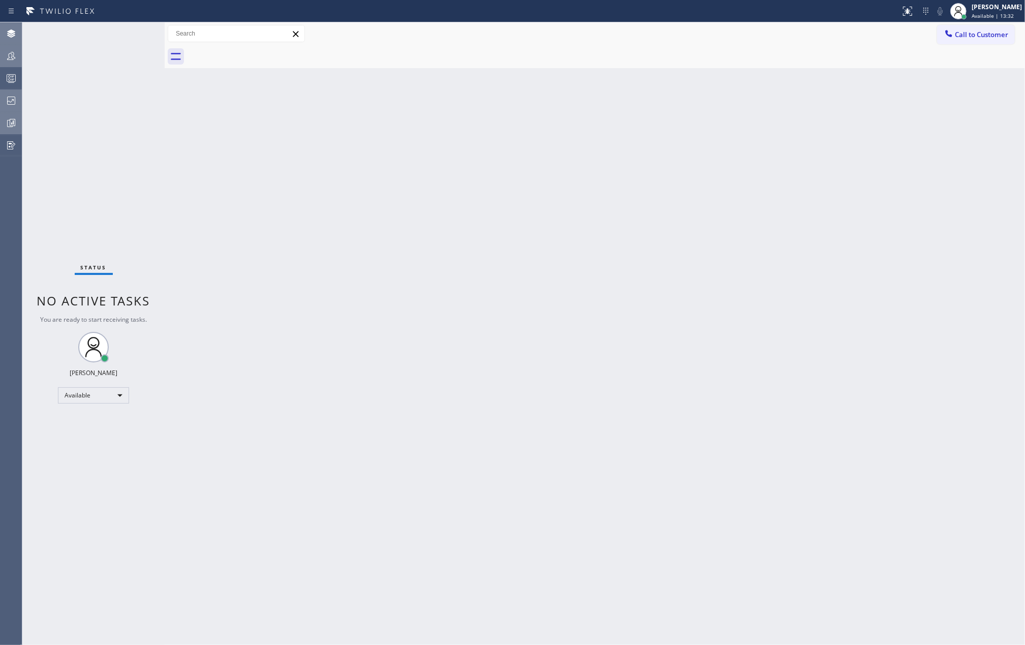
click at [3, 54] on div at bounding box center [11, 56] width 22 height 12
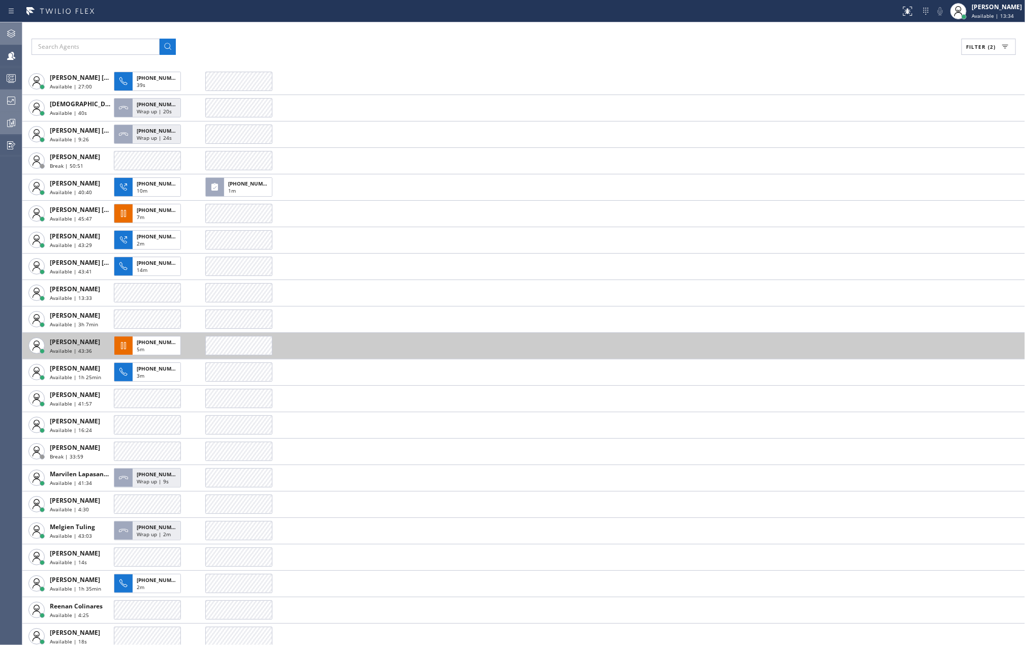
scroll to position [20, 0]
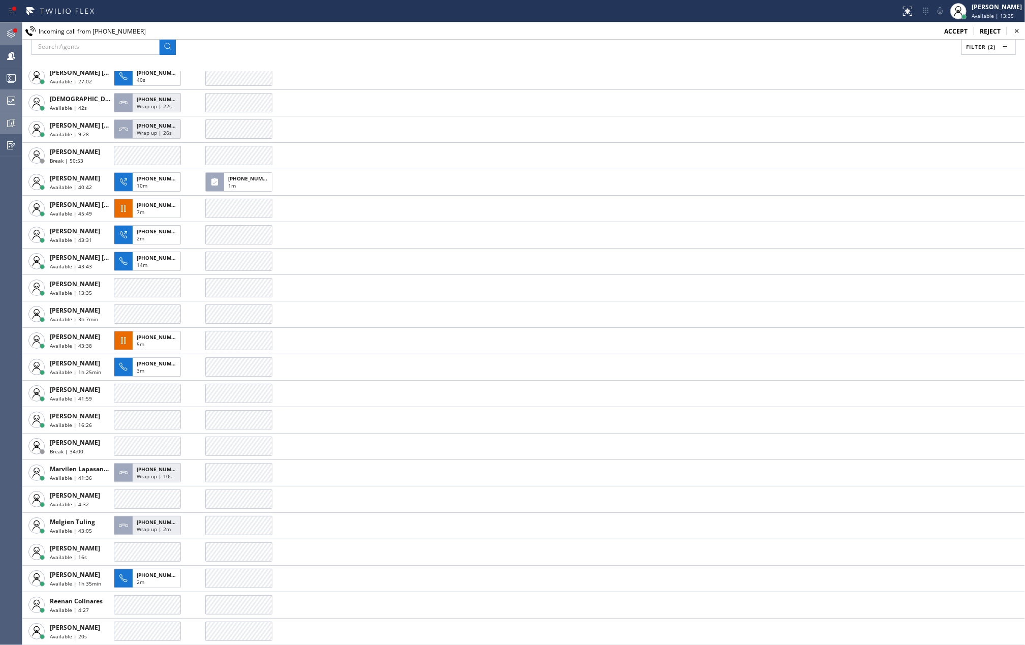
click at [17, 28] on div at bounding box center [15, 30] width 6 height 6
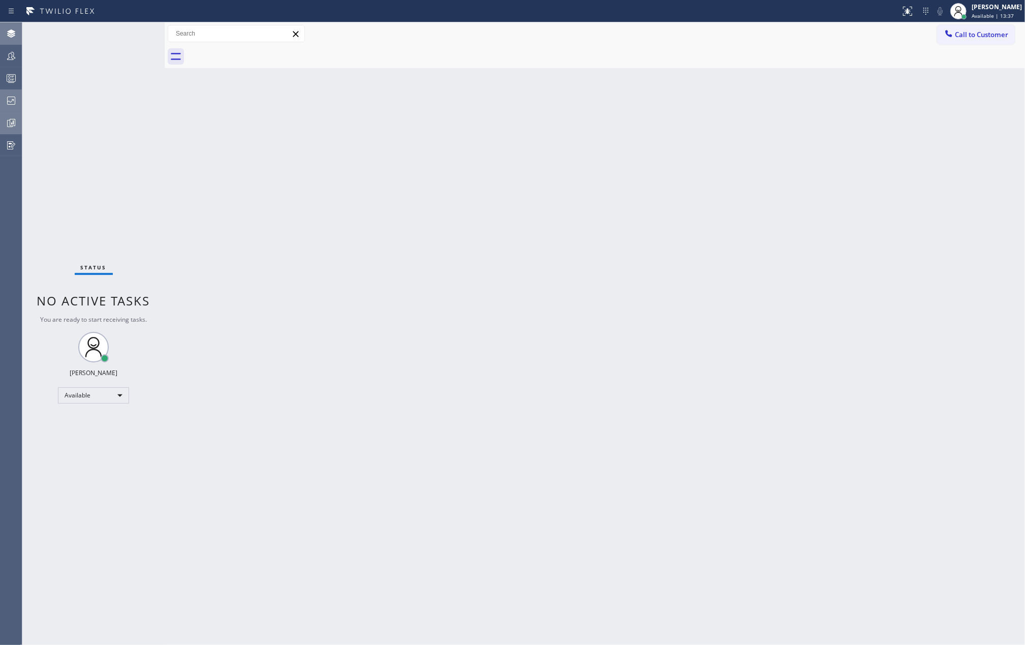
click at [132, 33] on div "Status No active tasks You are ready to start receiving tasks. [PERSON_NAME] Av…" at bounding box center [93, 333] width 142 height 623
click at [13, 52] on icon at bounding box center [11, 56] width 8 height 8
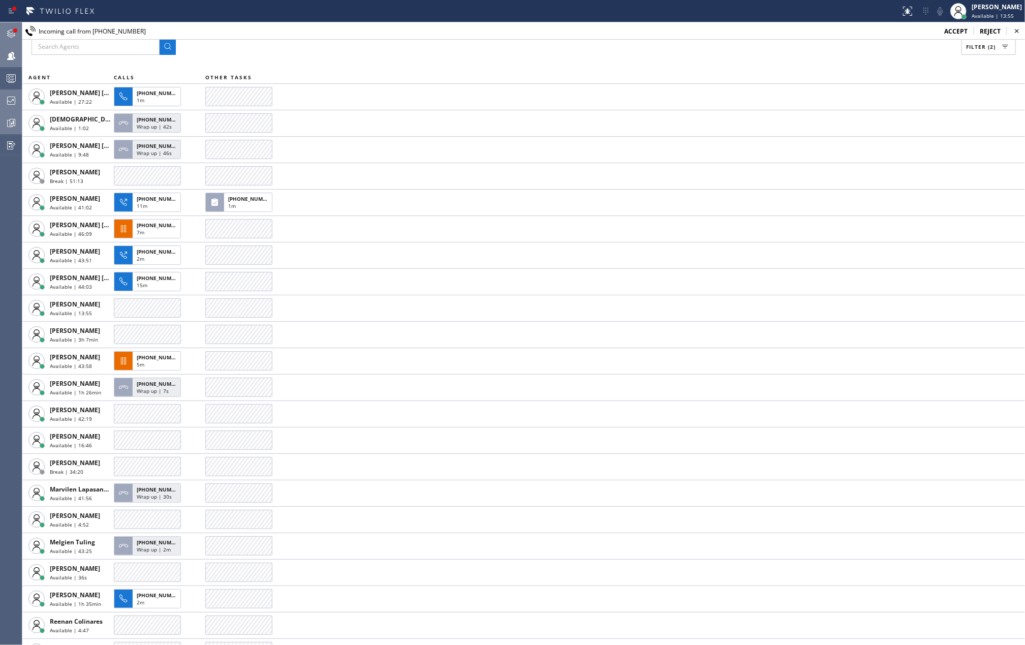
click at [7, 29] on icon at bounding box center [11, 33] width 12 height 12
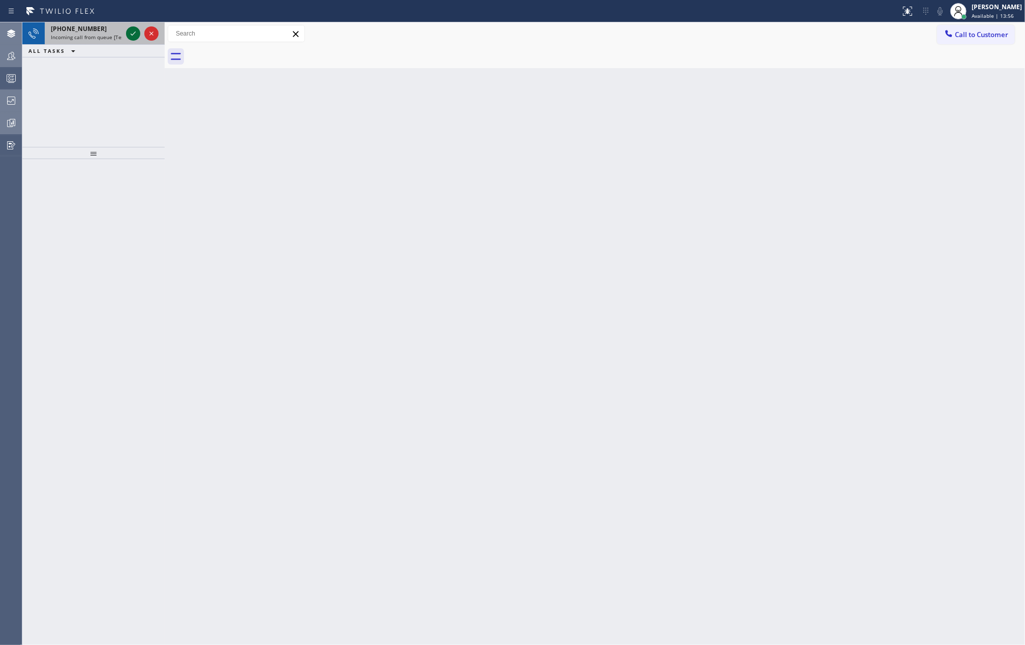
click at [133, 35] on icon at bounding box center [133, 34] width 5 height 4
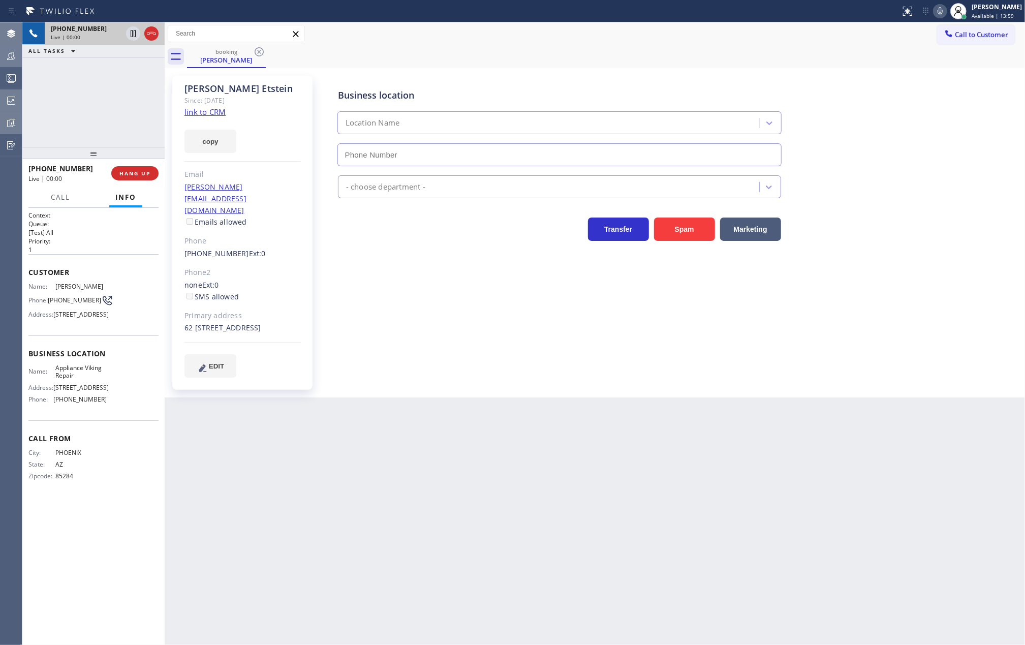
type input "[PHONE_NUMBER]"
click at [201, 110] on link "link to CRM" at bounding box center [204, 112] width 41 height 10
click at [129, 176] on span "COMPLETE" at bounding box center [132, 173] width 35 height 7
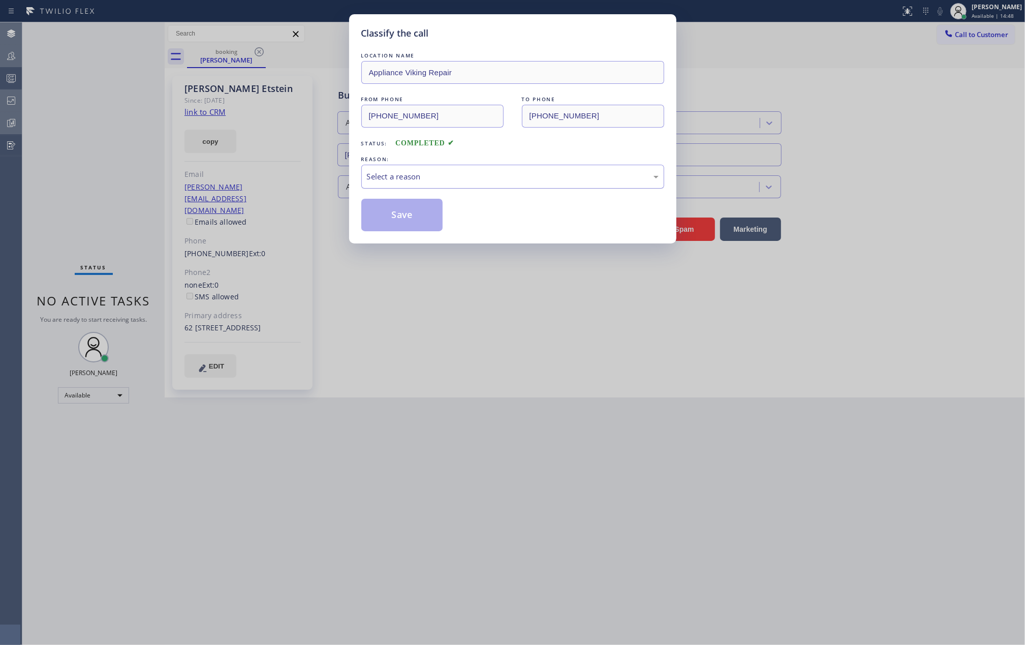
click at [443, 176] on div "Select a reason" at bounding box center [513, 177] width 292 height 12
click at [411, 218] on button "Save" at bounding box center [402, 215] width 82 height 33
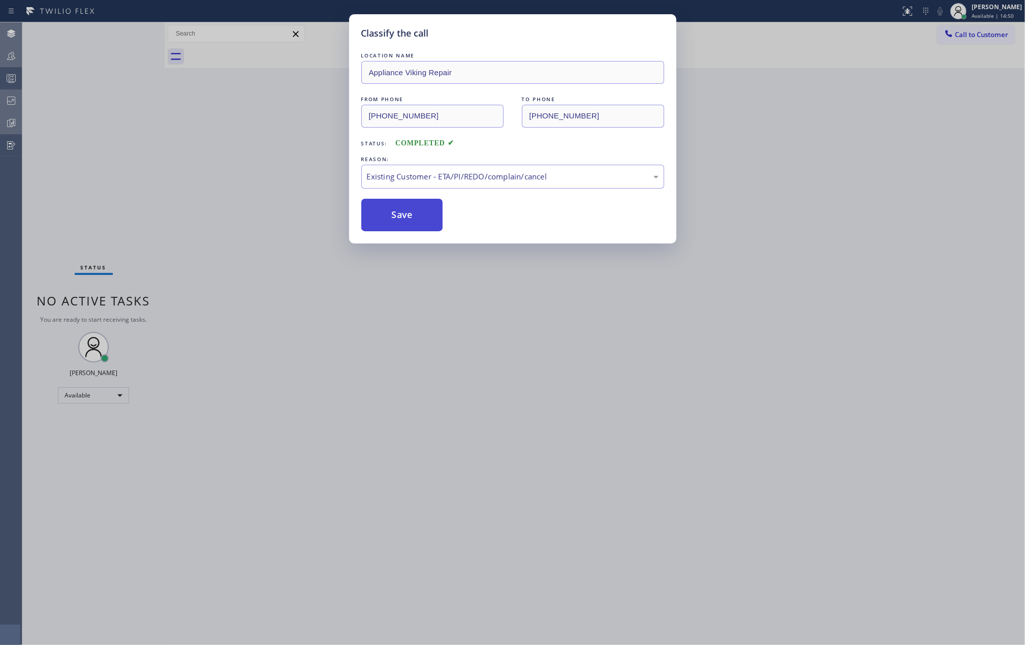
click at [411, 218] on button "Save" at bounding box center [402, 215] width 82 height 33
click at [181, 182] on div "Back to Dashboard Change Sender ID Customers Technicians Select a contact Outbo…" at bounding box center [595, 333] width 860 height 623
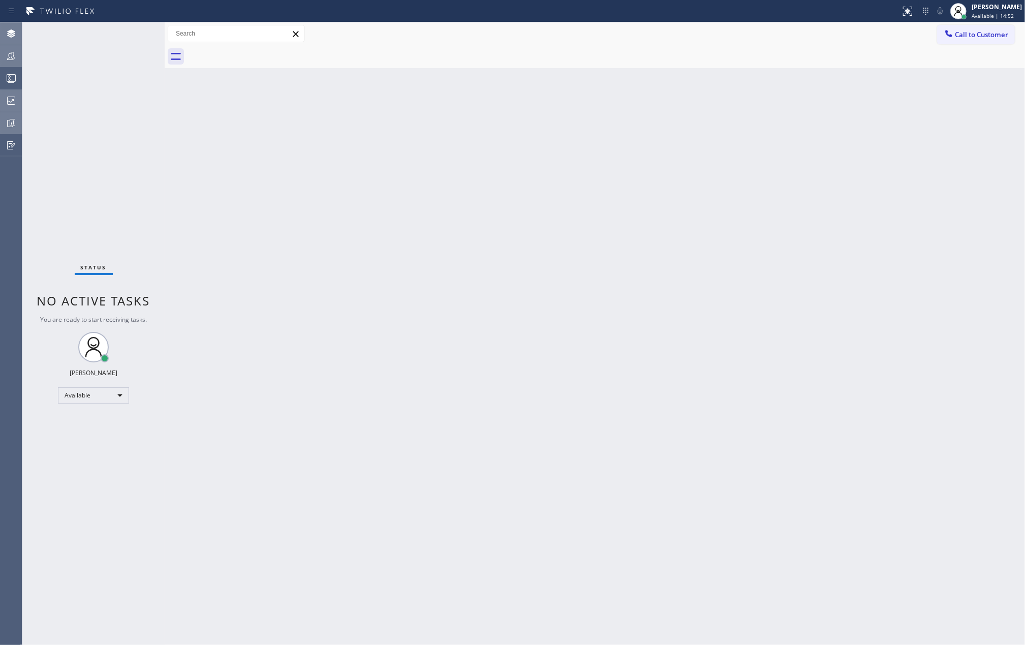
click at [15, 57] on icon at bounding box center [11, 56] width 12 height 12
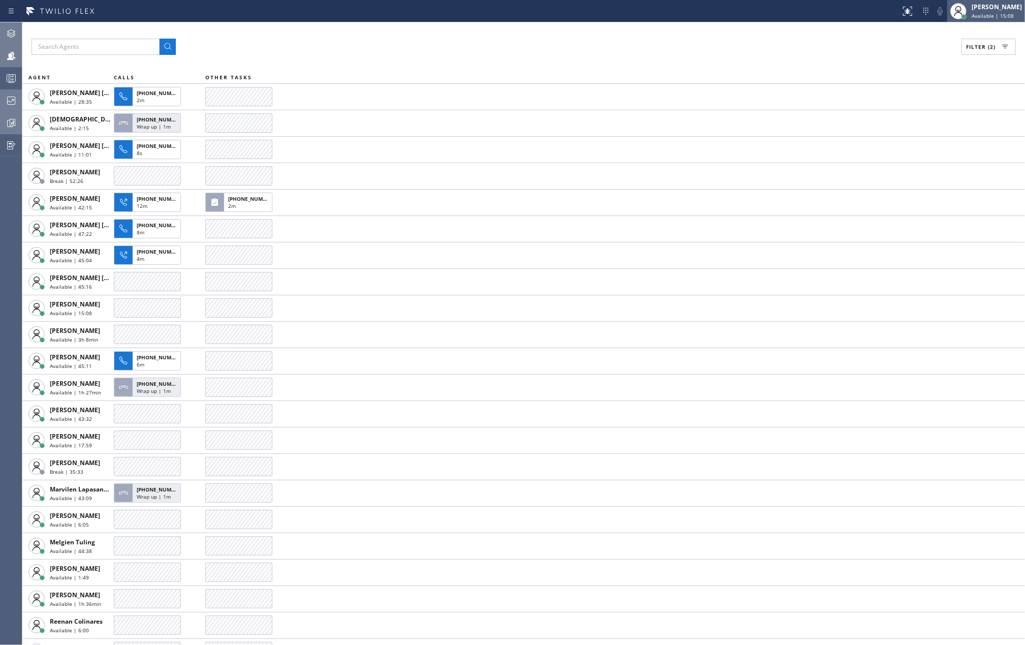
click at [968, 13] on div at bounding box center [963, 16] width 7 height 7
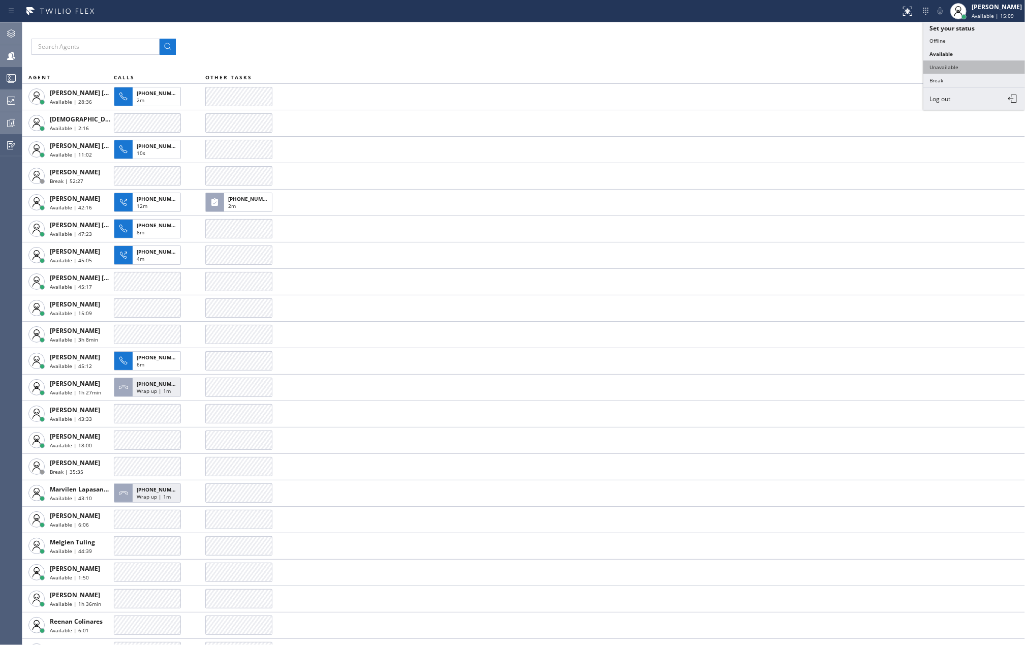
click at [949, 64] on button "Unavailable" at bounding box center [974, 66] width 102 height 13
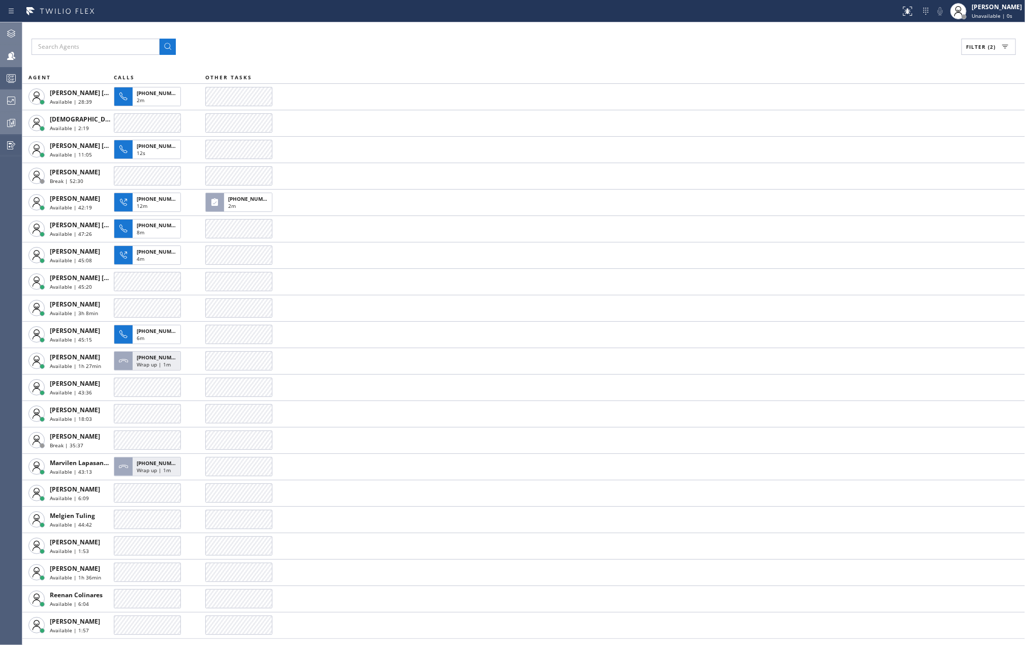
click at [9, 121] on icon at bounding box center [11, 123] width 12 height 12
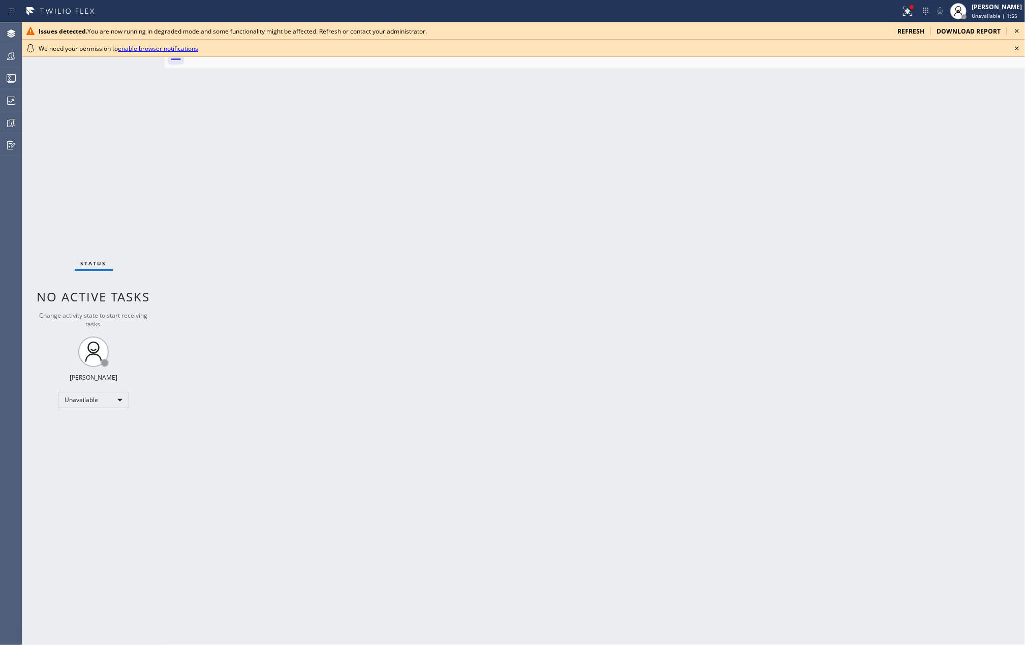
click at [1015, 47] on icon at bounding box center [1017, 48] width 12 height 12
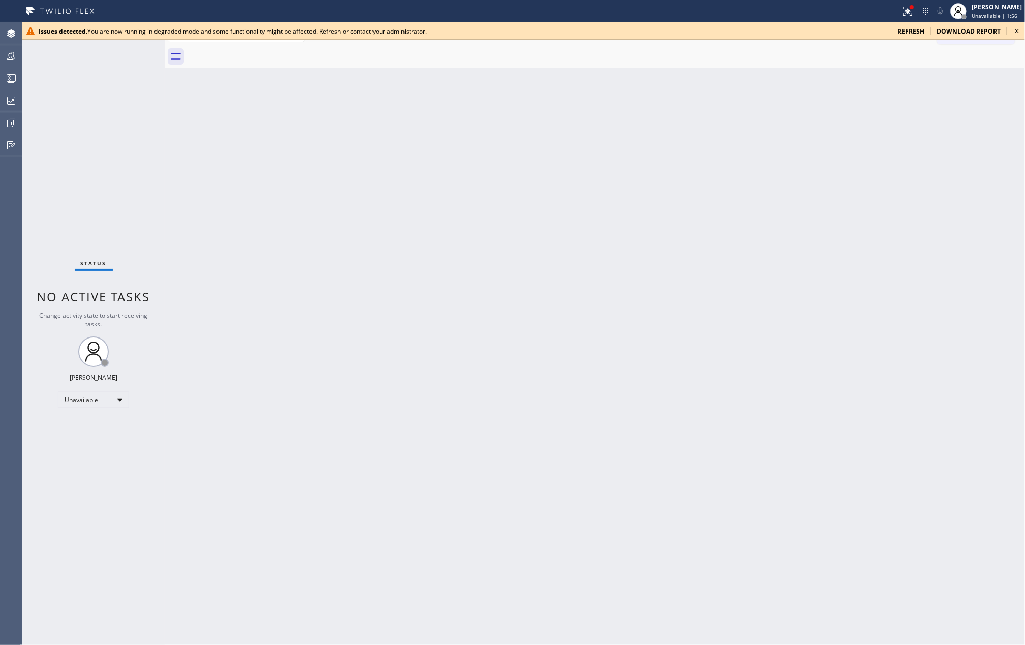
click at [1016, 32] on icon at bounding box center [1017, 31] width 4 height 4
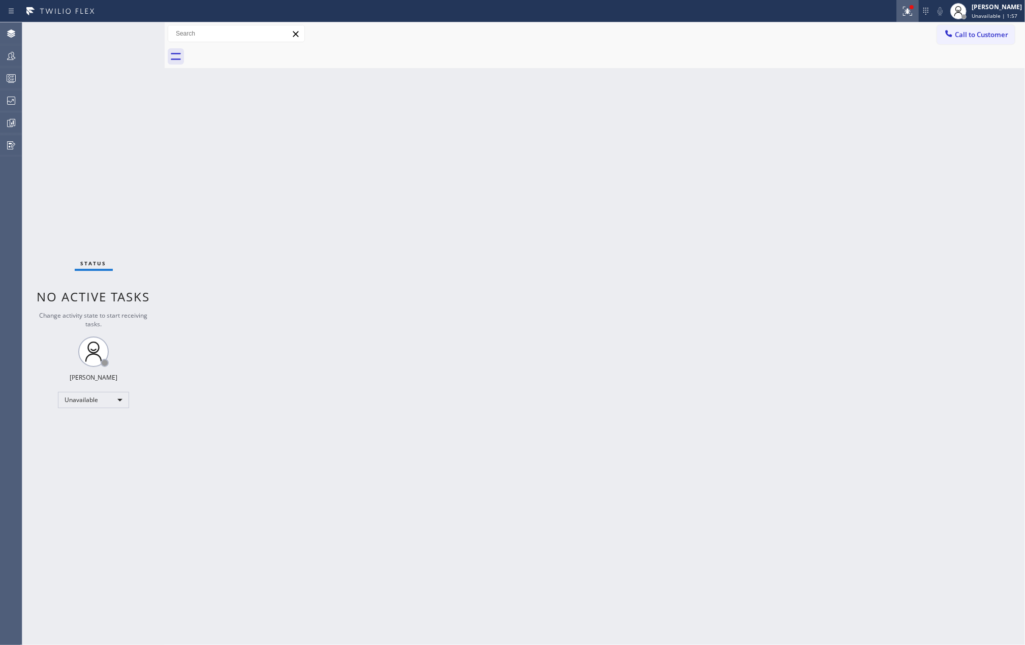
click at [910, 10] on icon at bounding box center [908, 11] width 12 height 12
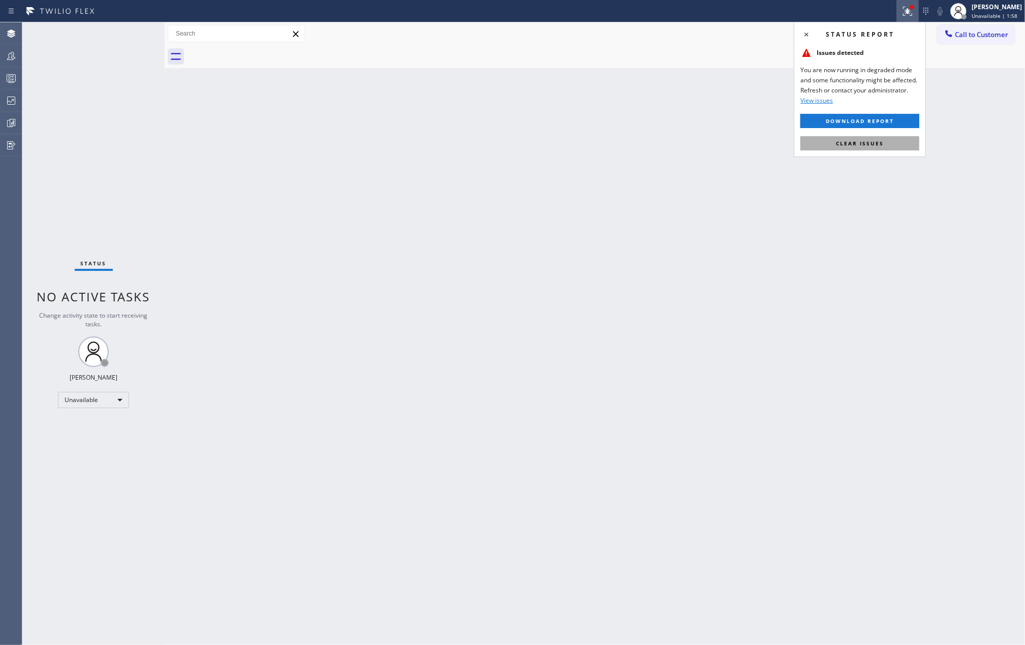
click at [852, 144] on span "Clear issues" at bounding box center [860, 143] width 48 height 7
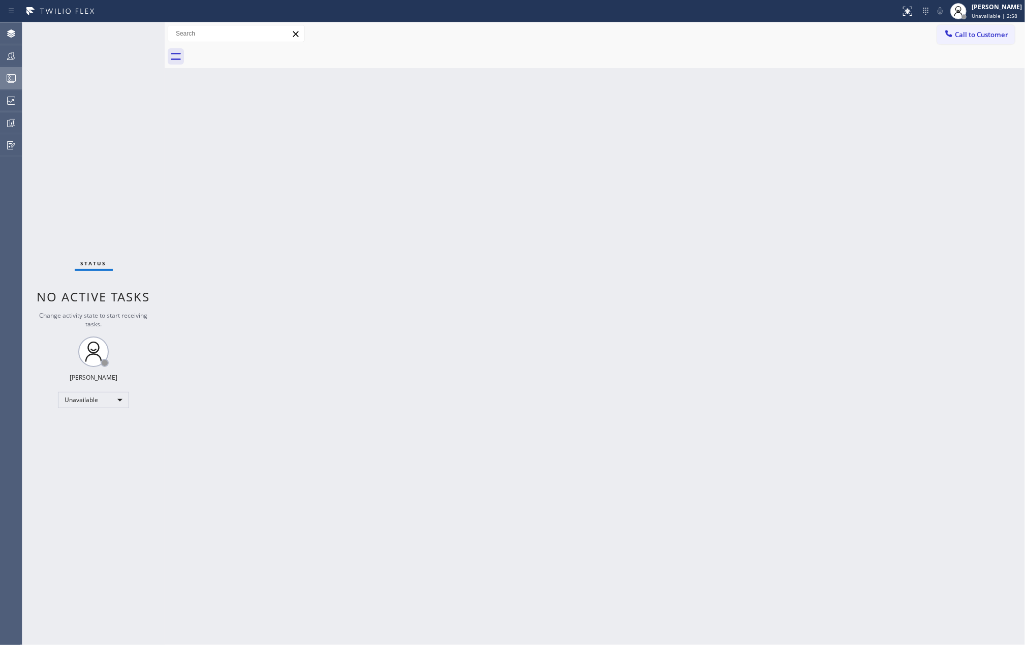
click at [10, 79] on circle at bounding box center [10, 80] width 2 height 2
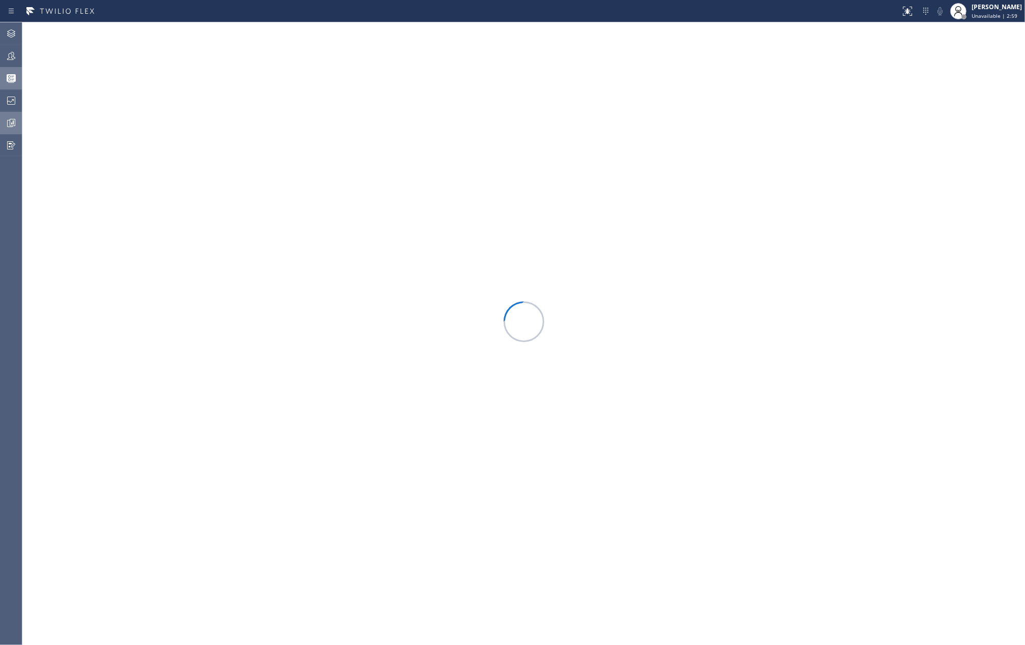
click at [11, 119] on icon at bounding box center [13, 122] width 6 height 7
click at [7, 78] on rect at bounding box center [11, 78] width 9 height 7
click at [199, 214] on div "We couldn't load your queues. Please refresh the page and try again. If the iss…" at bounding box center [523, 333] width 1003 height 623
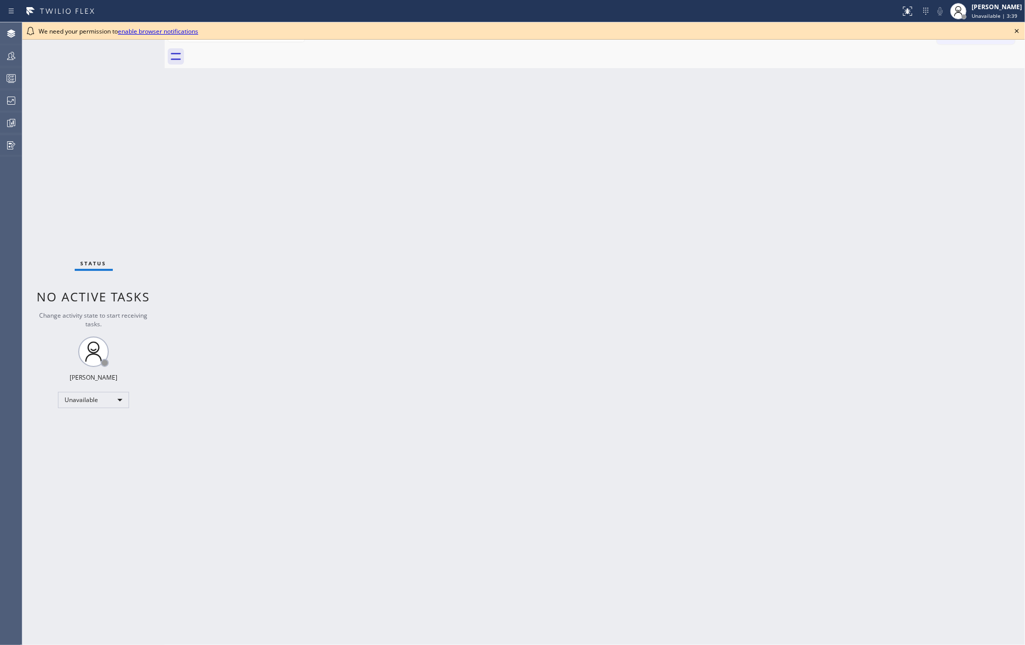
click at [210, 182] on div "Back to Dashboard Change Sender ID Customers Technicians Select a contact Outbo…" at bounding box center [595, 333] width 860 height 623
click at [1016, 27] on icon at bounding box center [1017, 31] width 12 height 12
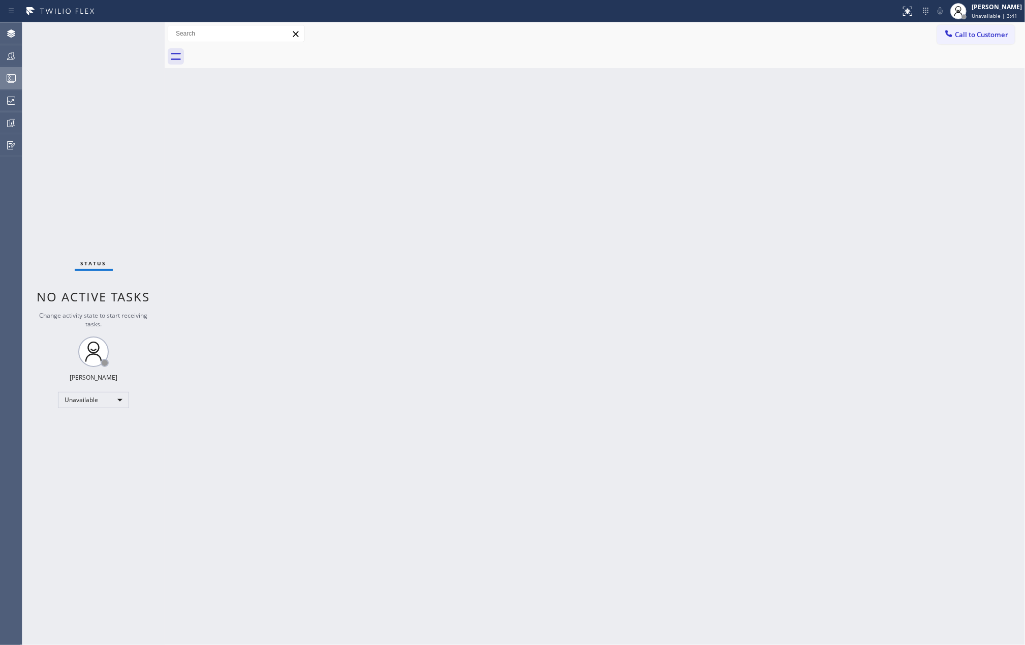
click at [3, 78] on div at bounding box center [11, 78] width 22 height 12
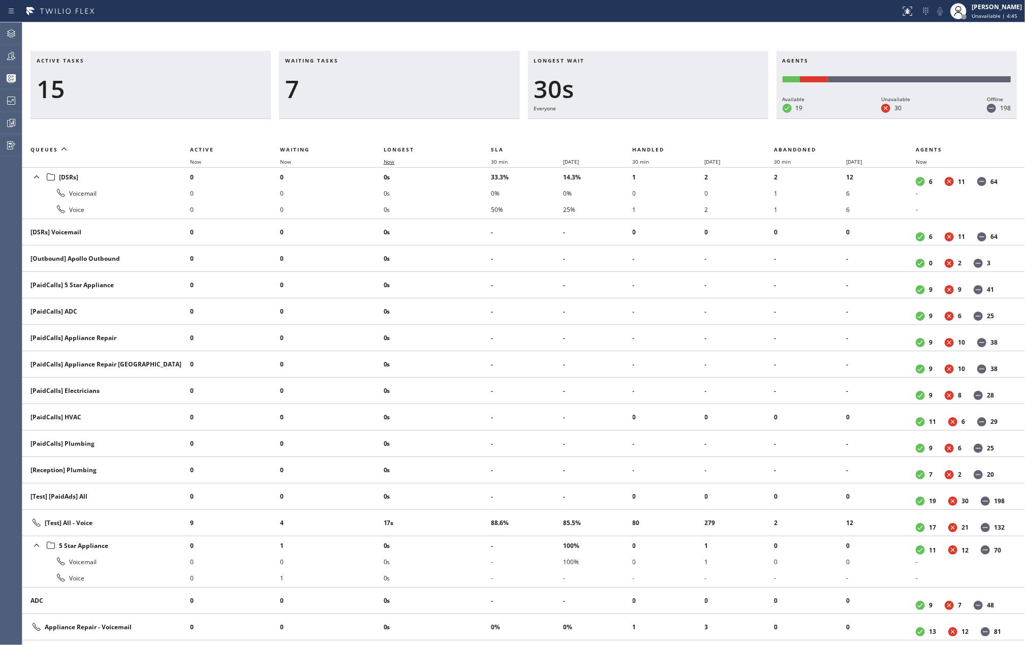
click at [387, 163] on span "Now" at bounding box center [389, 161] width 11 height 7
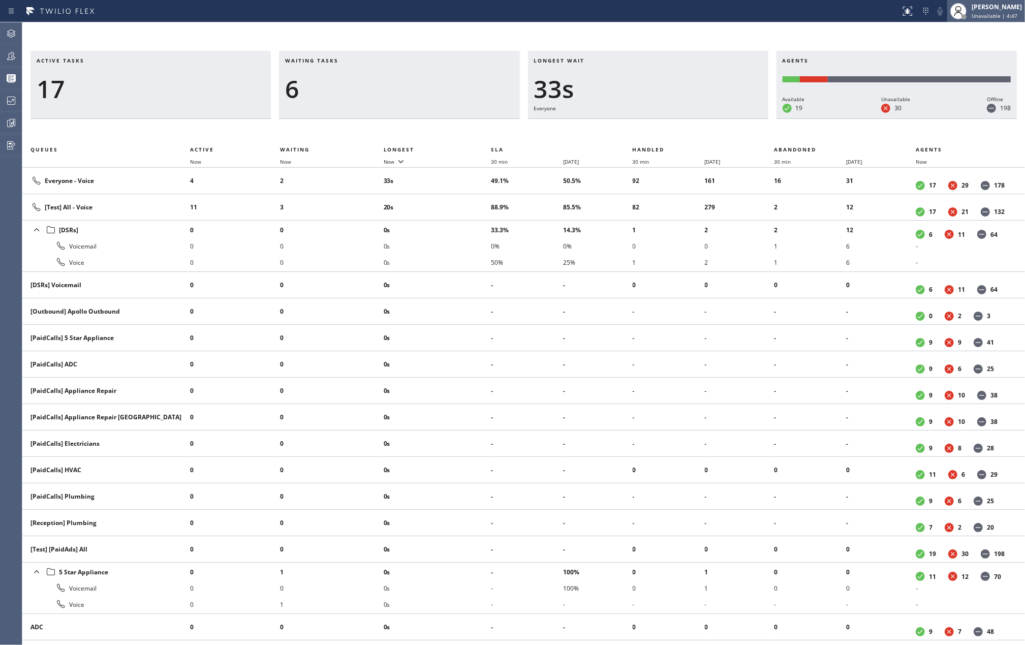
click at [993, 16] on span "Unavailable | 4:47" at bounding box center [995, 15] width 46 height 7
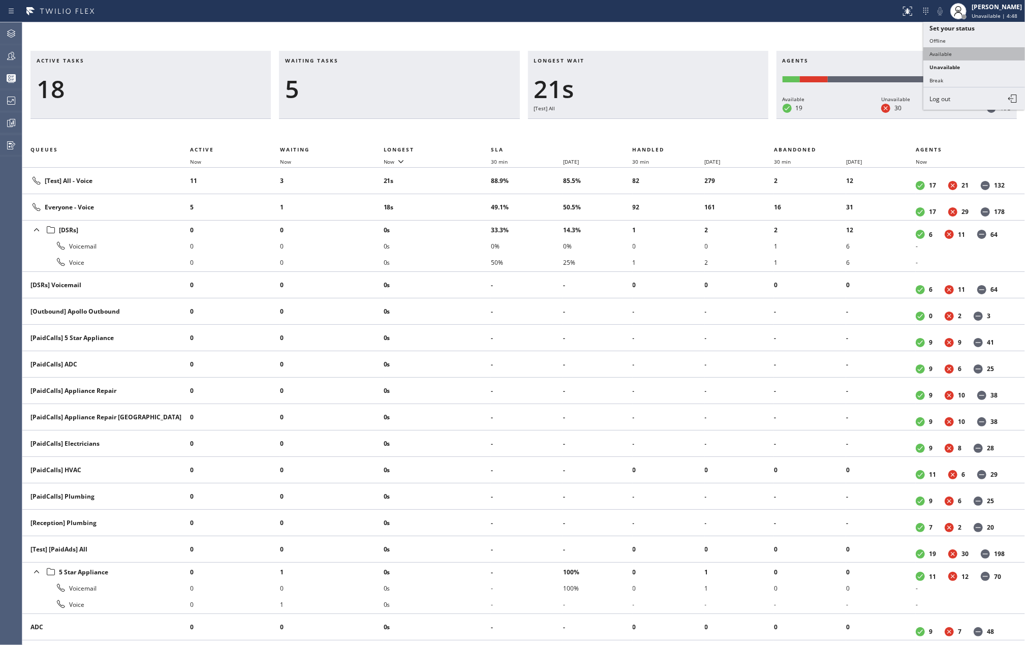
click at [953, 55] on button "Available" at bounding box center [974, 53] width 102 height 13
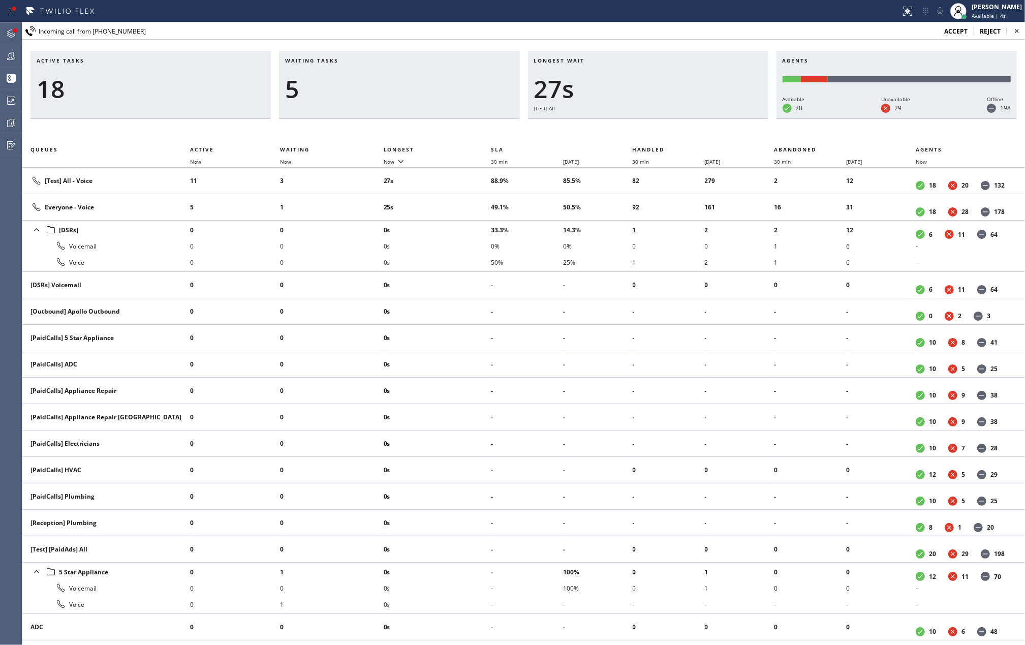
click at [7, 27] on icon at bounding box center [11, 33] width 12 height 12
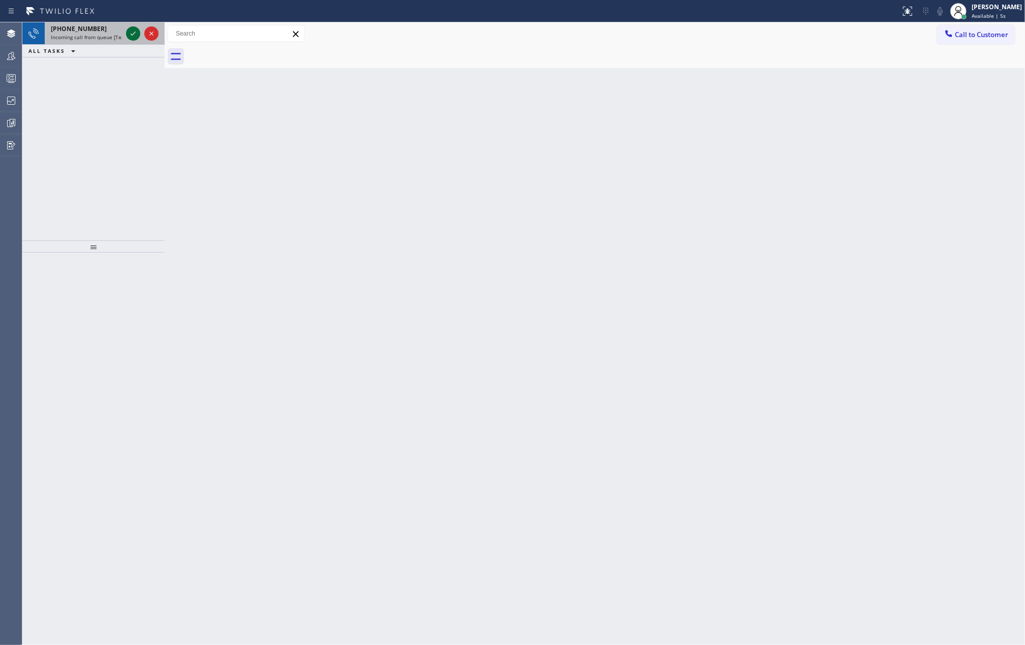
click at [131, 35] on icon at bounding box center [133, 33] width 12 height 12
click at [127, 33] on icon at bounding box center [133, 33] width 12 height 12
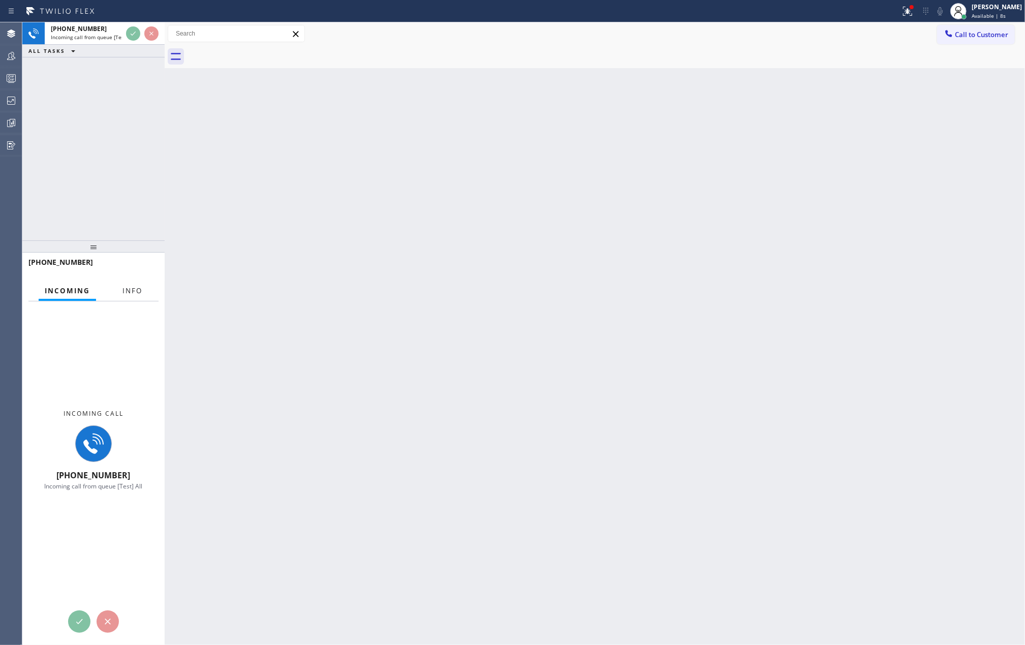
click at [127, 281] on button "Info" at bounding box center [132, 291] width 32 height 20
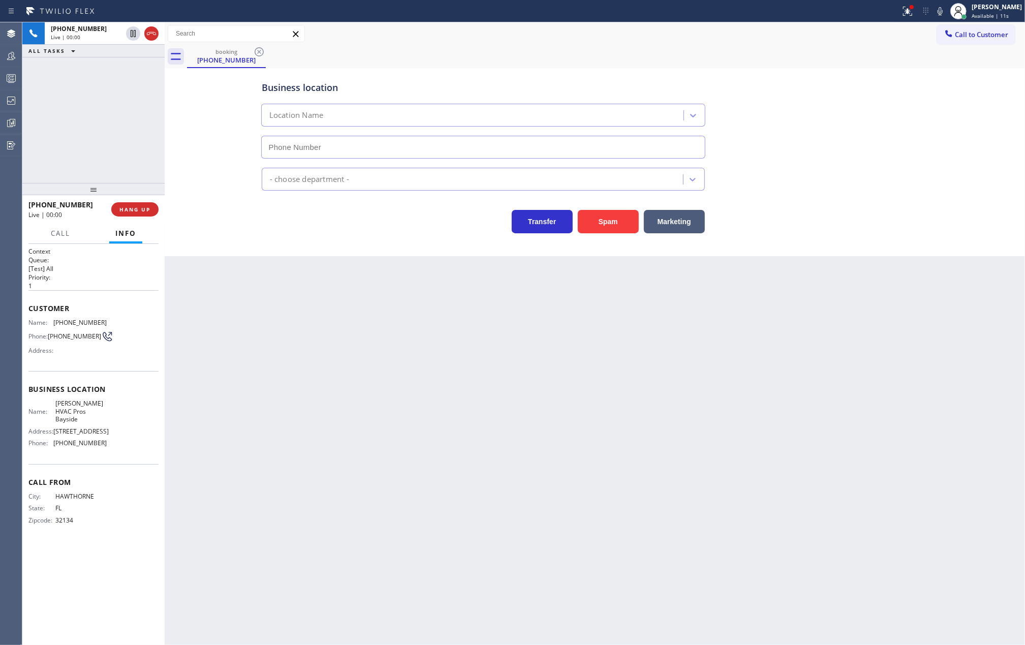
type input "(786) 901-6885"
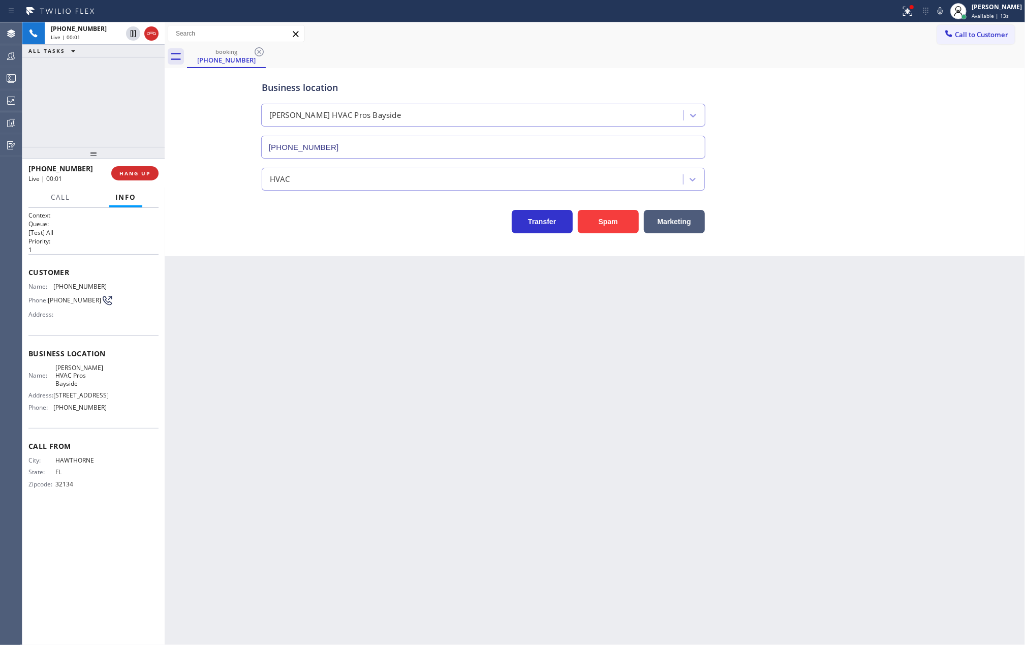
drag, startPoint x: 106, startPoint y: 183, endPoint x: 115, endPoint y: 102, distance: 82.3
click at [115, 102] on div "+13522903027 Live | 00:01 ALL TASKS ALL TASKS ACTIVE TASKS TASKS IN WRAP UP +13…" at bounding box center [93, 333] width 142 height 623
click at [135, 174] on span "HANG UP" at bounding box center [134, 173] width 31 height 7
click at [914, 7] on icon at bounding box center [908, 11] width 12 height 12
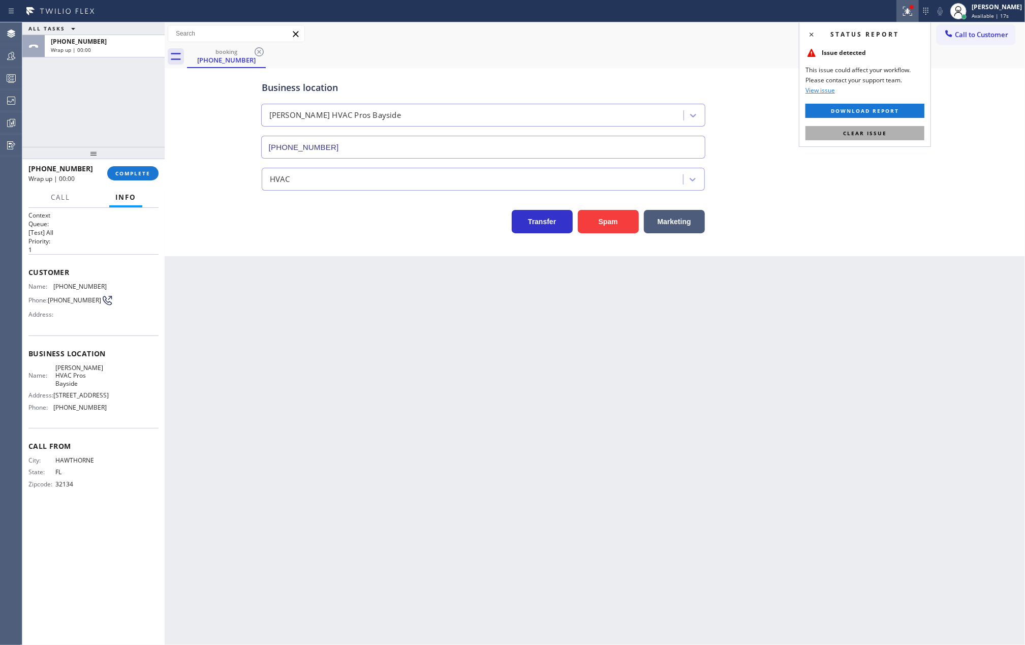
click at [875, 131] on span "Clear issue" at bounding box center [865, 133] width 44 height 7
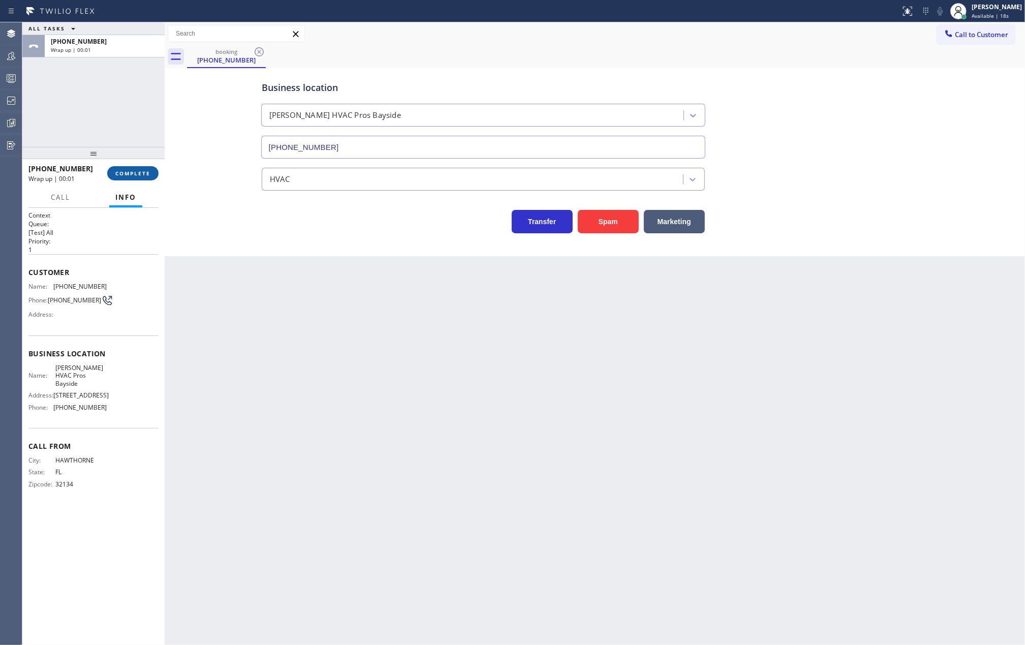
click at [147, 174] on span "COMPLETE" at bounding box center [132, 173] width 35 height 7
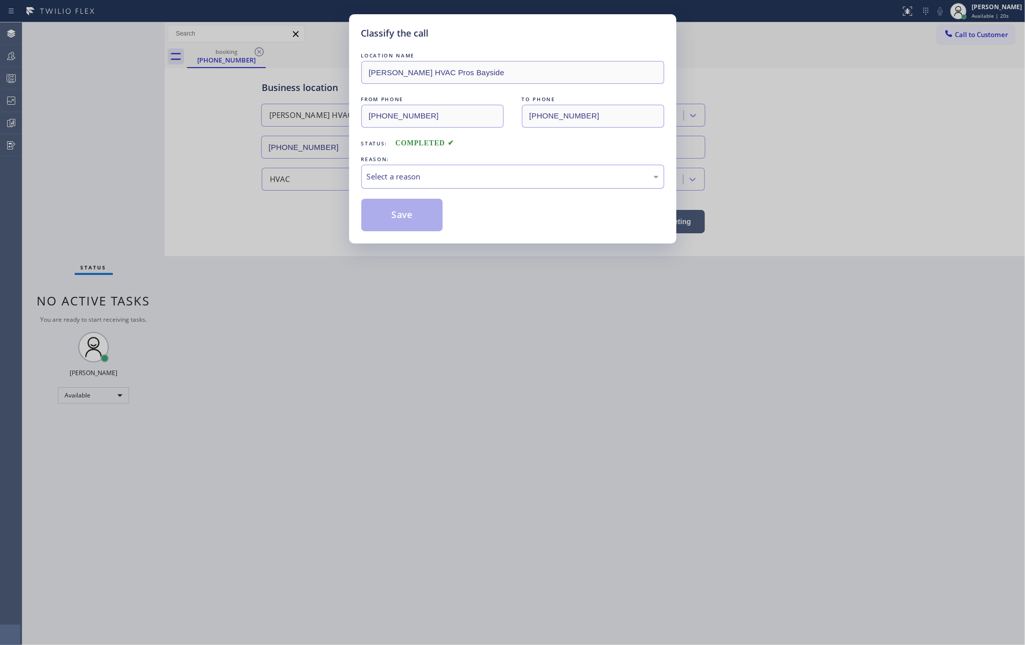
click at [393, 175] on div "Select a reason" at bounding box center [513, 177] width 292 height 12
click at [407, 218] on button "Save" at bounding box center [402, 215] width 82 height 33
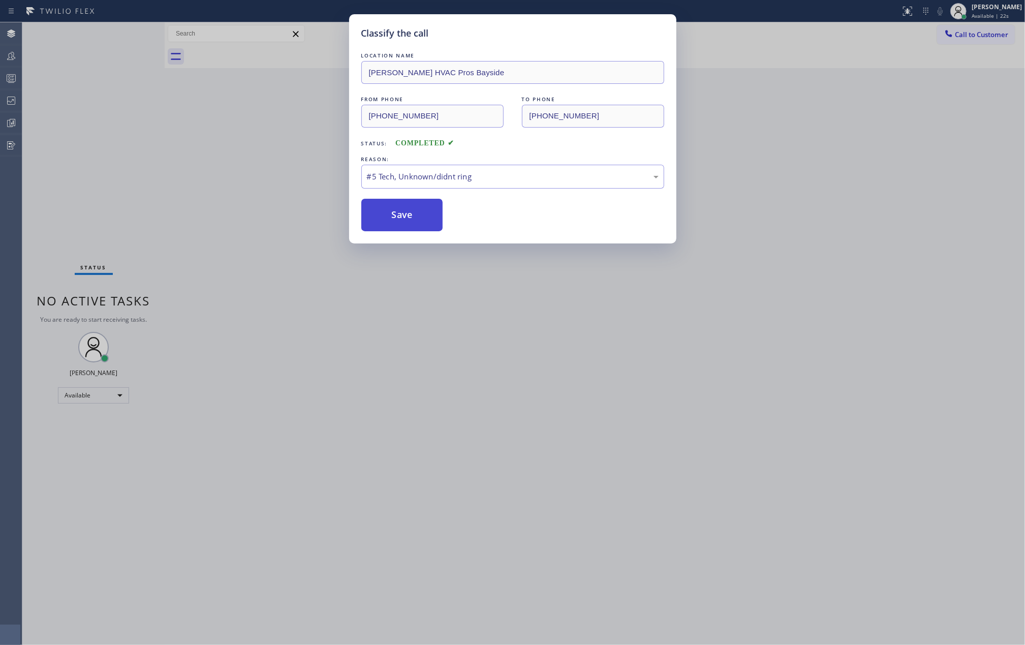
click at [407, 218] on button "Save" at bounding box center [402, 215] width 82 height 33
click at [196, 159] on div "Classify the call LOCATION NAME Lindsey HVAC Pros Bayside FROM PHONE (352) 290-…" at bounding box center [512, 322] width 1025 height 645
click at [407, 219] on button "Save" at bounding box center [402, 215] width 82 height 33
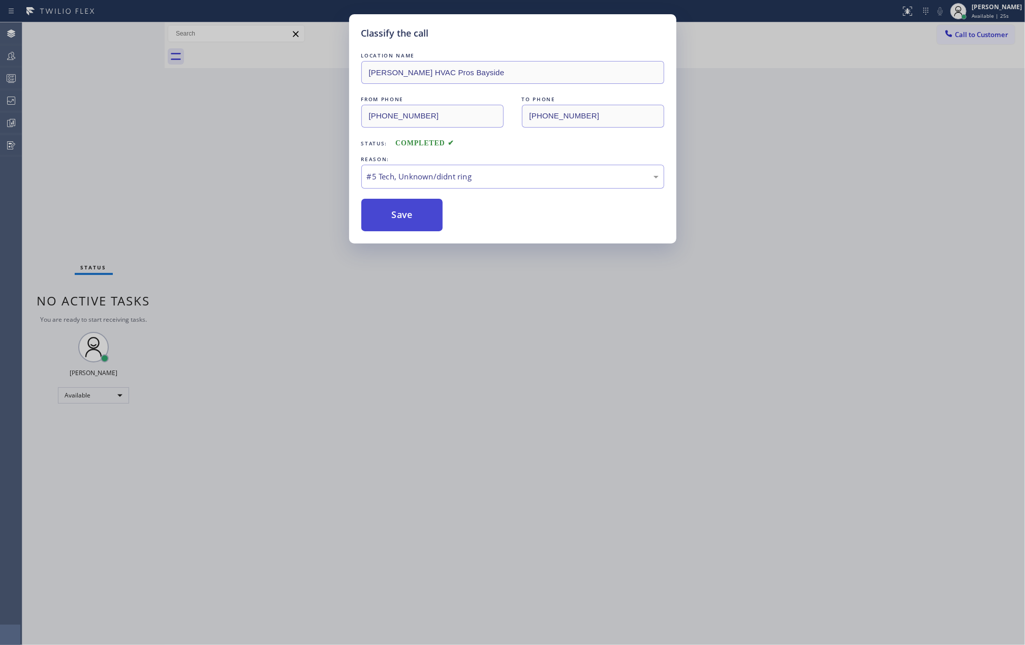
click at [401, 216] on button "Save" at bounding box center [402, 215] width 82 height 33
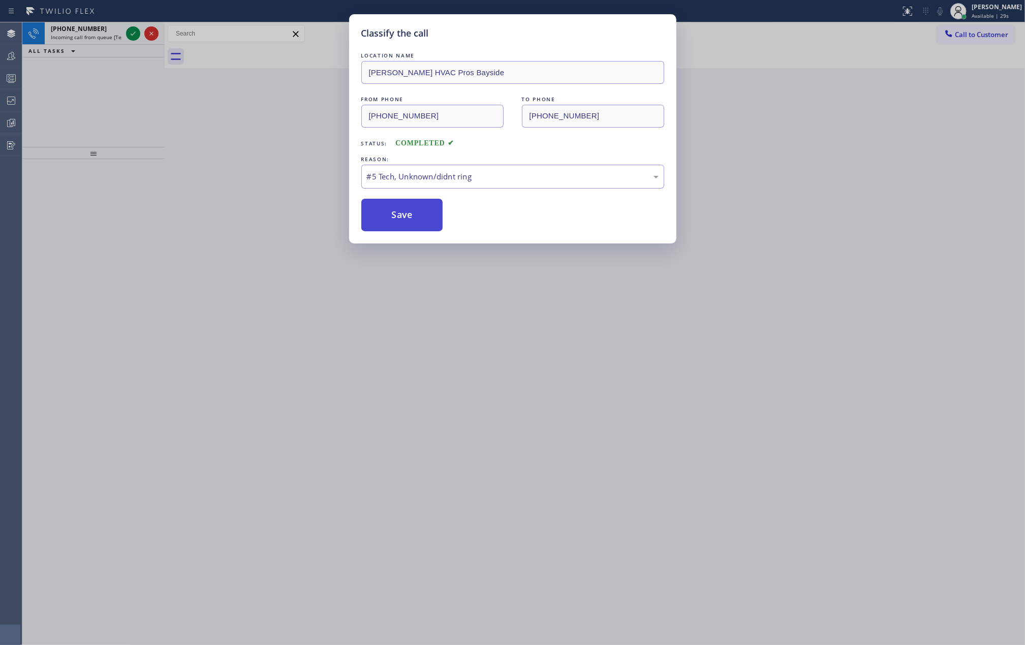
click at [428, 210] on button "Save" at bounding box center [402, 215] width 82 height 33
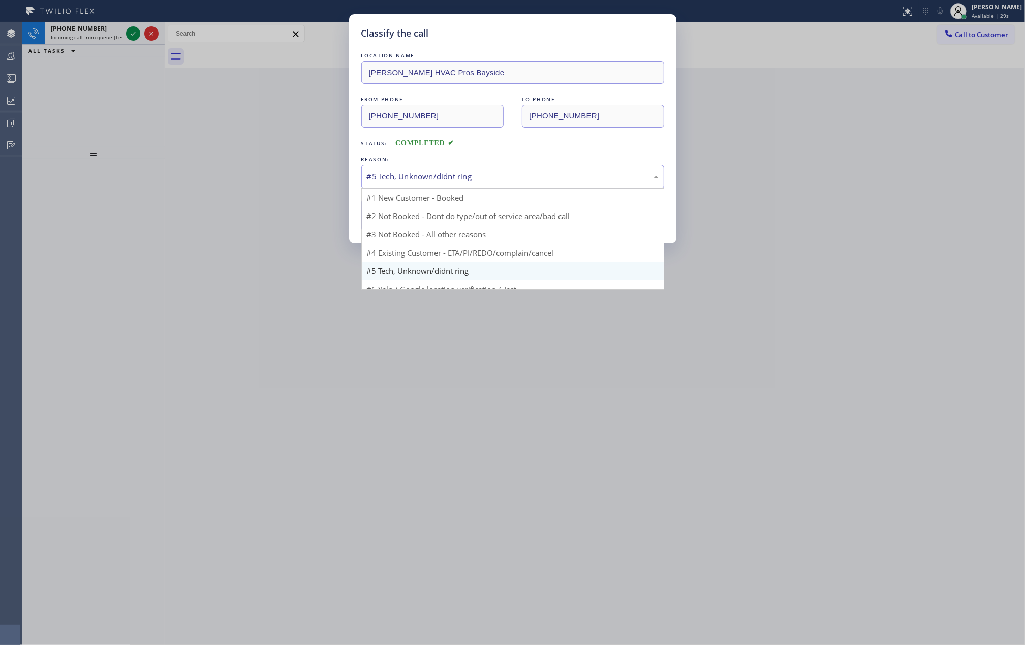
click at [434, 178] on div "#5 Tech, Unknown/didnt ring" at bounding box center [513, 177] width 292 height 12
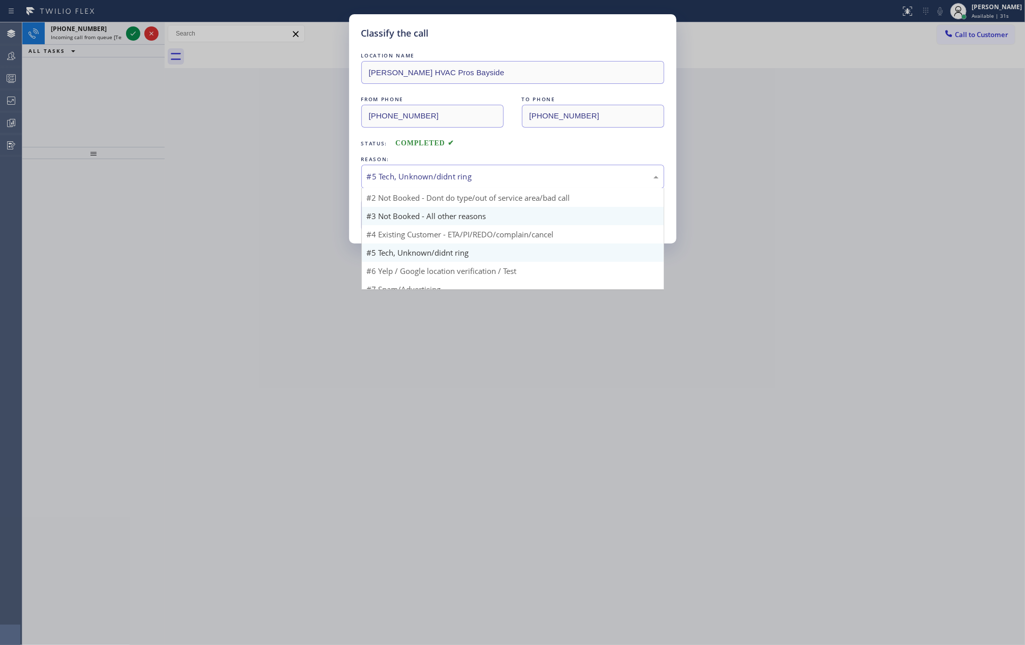
scroll to position [27, 0]
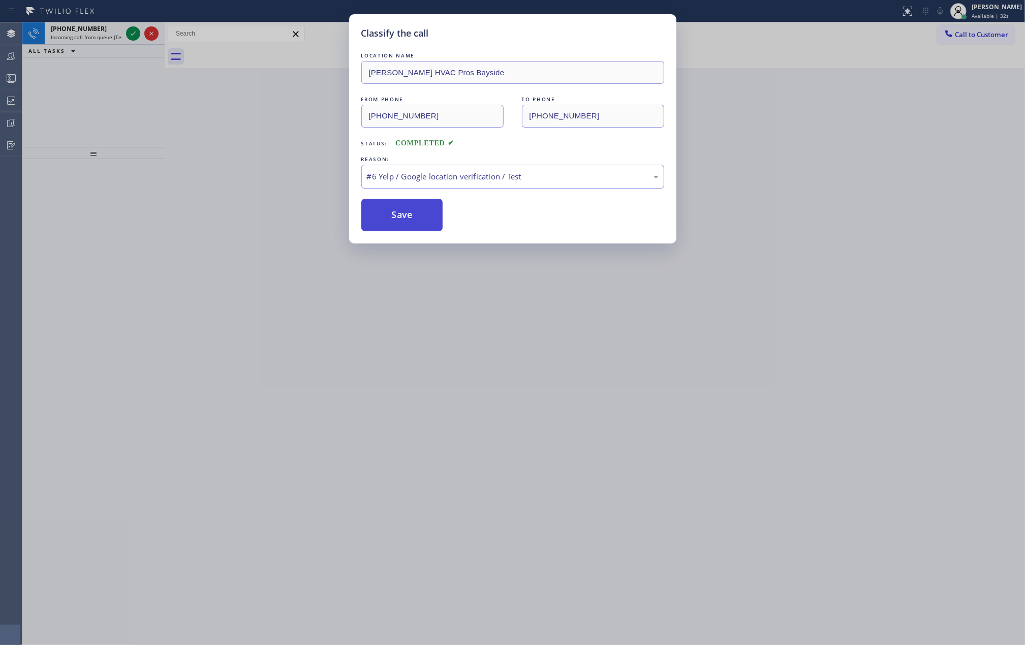
click at [411, 218] on button "Save" at bounding box center [402, 215] width 82 height 33
click at [433, 174] on div "#6 Yelp / Google location verification / Test" at bounding box center [513, 177] width 292 height 12
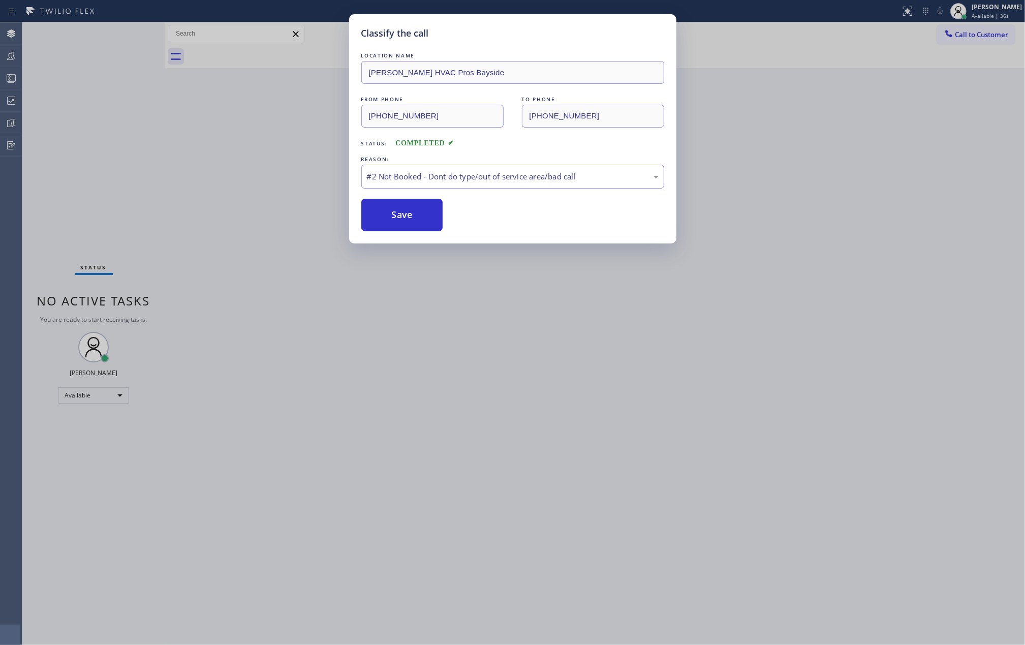
click at [411, 214] on button "Save" at bounding box center [402, 215] width 82 height 33
click at [799, 173] on div "Classify the call LOCATION NAME Lindsey HVAC Pros Bayside FROM PHONE (352) 290-…" at bounding box center [512, 322] width 1025 height 645
click at [716, 191] on div "Classify the call LOCATION NAME Lindsey HVAC Pros Bayside FROM PHONE (352) 290-…" at bounding box center [512, 322] width 1025 height 645
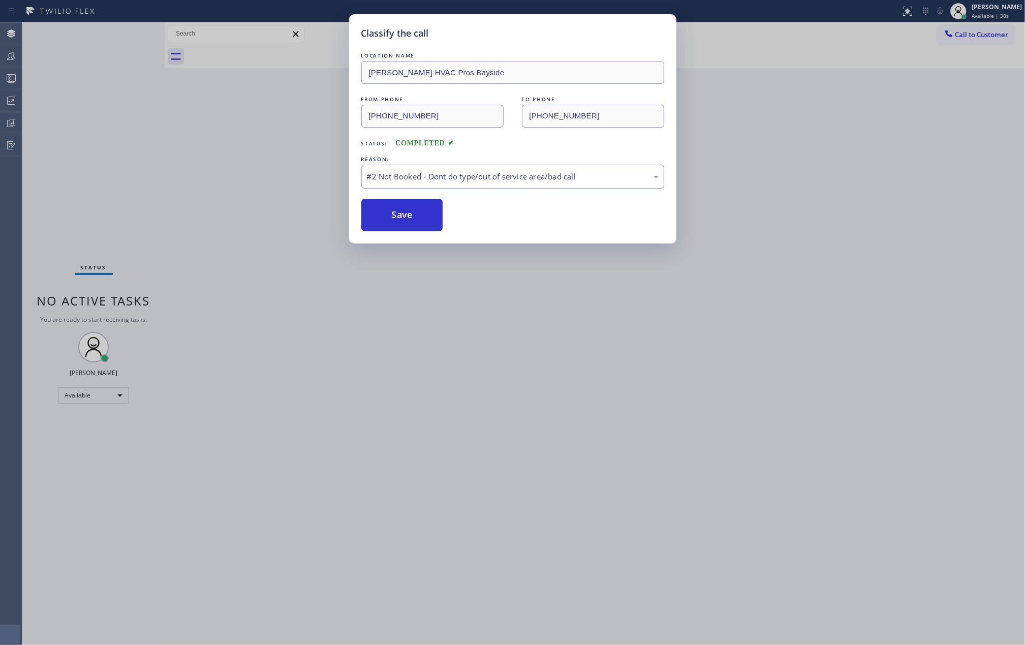
click at [716, 191] on div "Classify the call LOCATION NAME Lindsey HVAC Pros Bayside FROM PHONE (352) 290-…" at bounding box center [512, 322] width 1025 height 645
click at [608, 181] on div "#2 Not Booked - Dont do type/out of service area/bad call" at bounding box center [513, 177] width 292 height 12
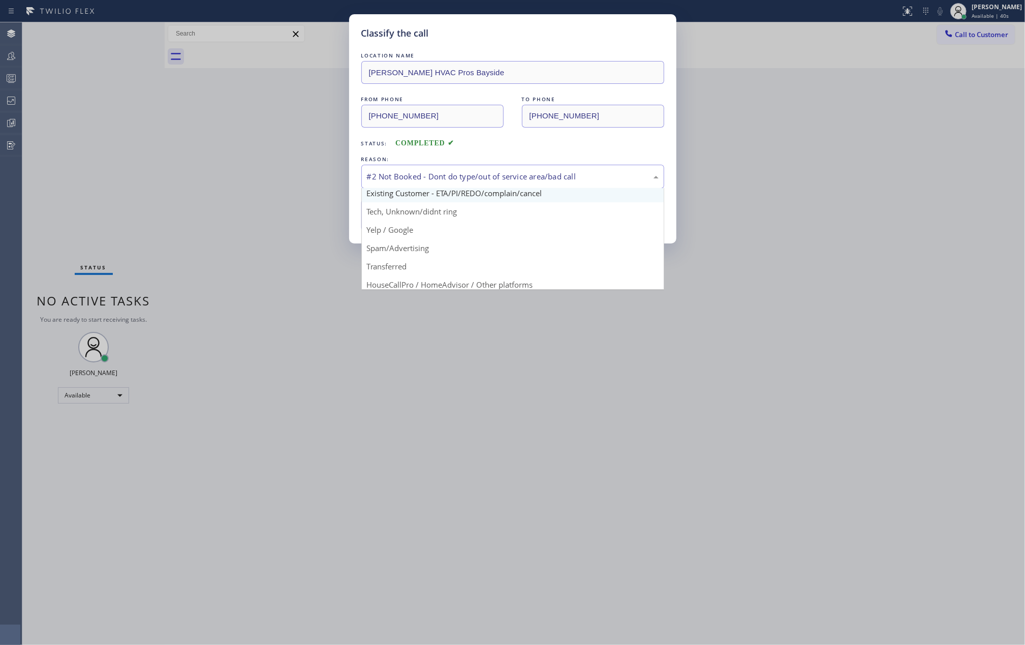
scroll to position [64, 0]
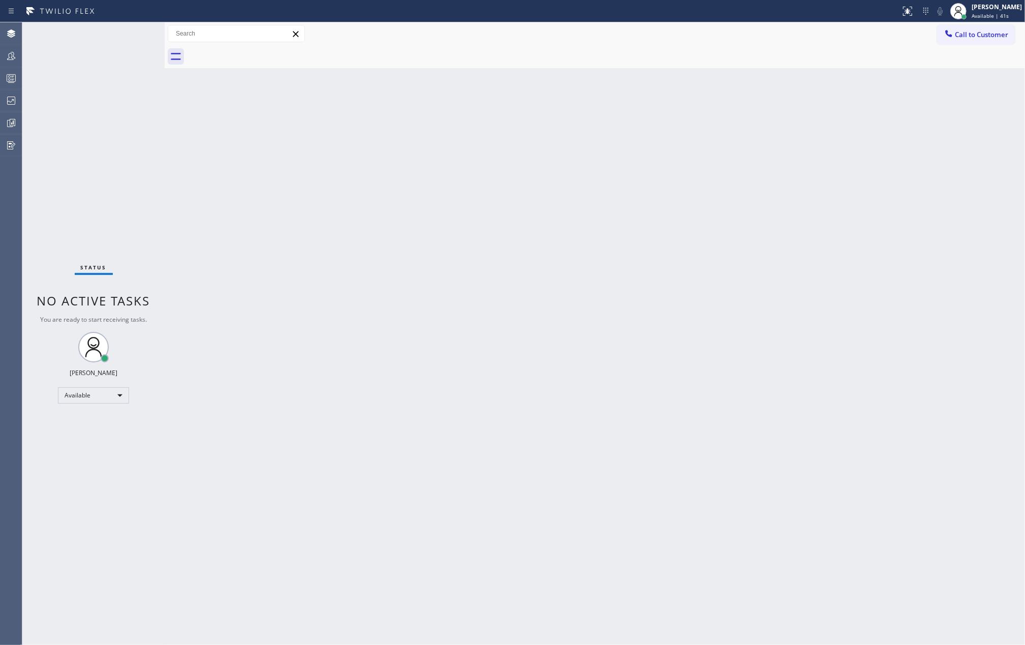
click at [638, 171] on div "Back to Dashboard Change Sender ID Customers Technicians Select a contact Outbo…" at bounding box center [595, 333] width 860 height 623
click at [15, 76] on icon at bounding box center [11, 78] width 12 height 12
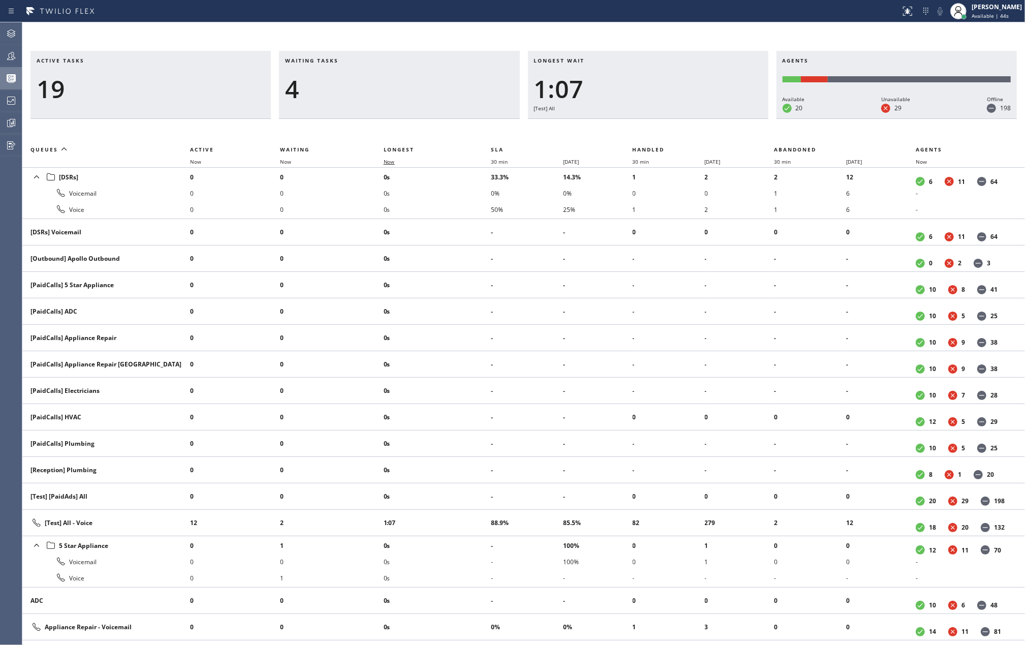
click at [394, 162] on span "Now" at bounding box center [389, 161] width 11 height 7
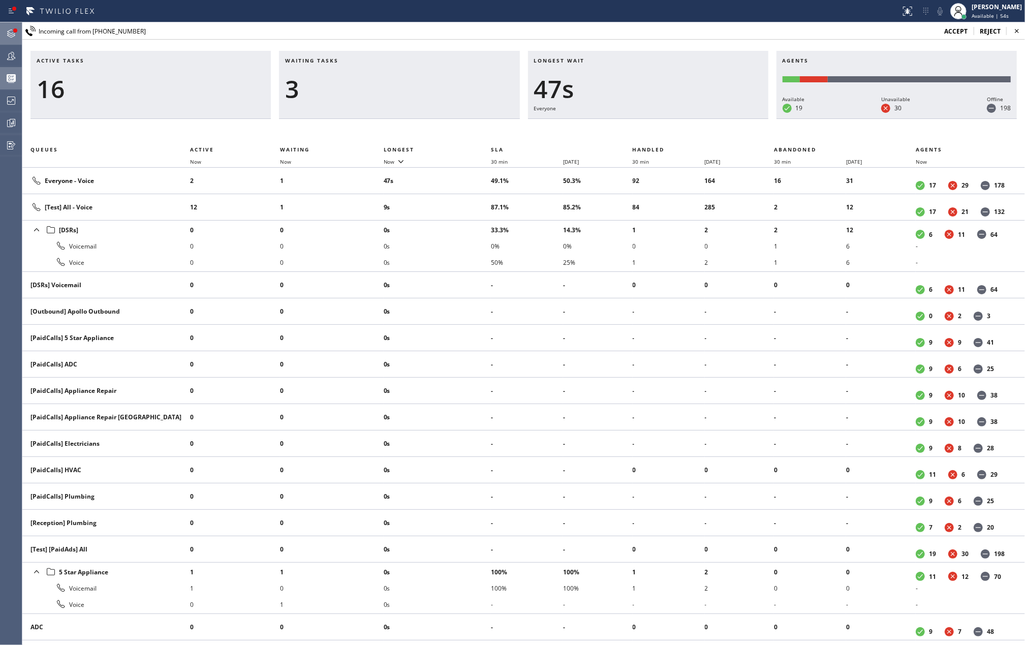
click at [17, 35] on icon at bounding box center [11, 33] width 12 height 12
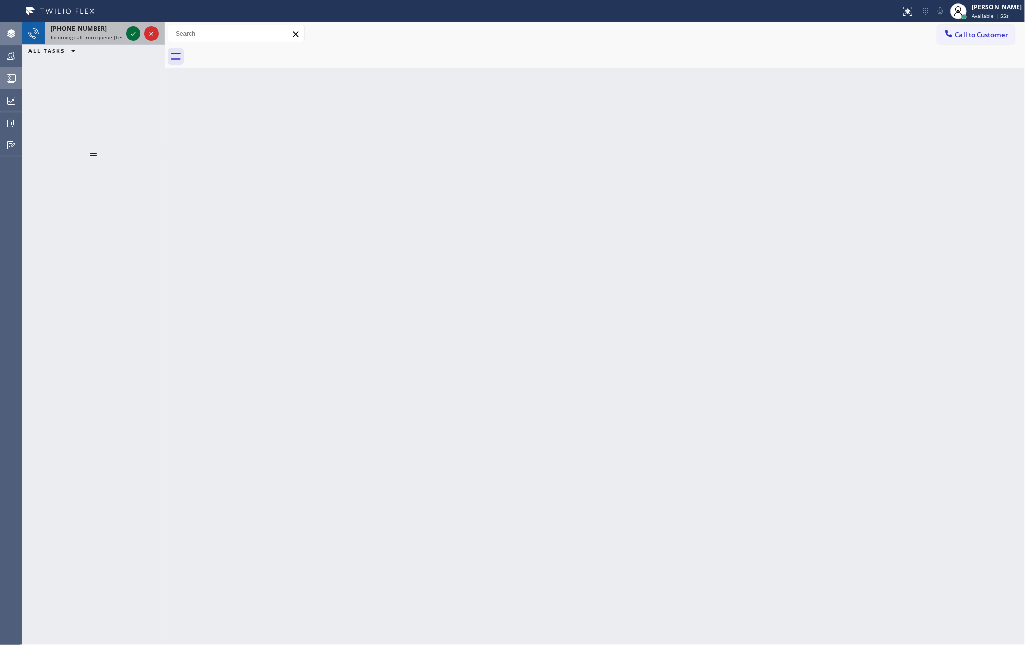
click at [127, 34] on icon at bounding box center [133, 33] width 12 height 12
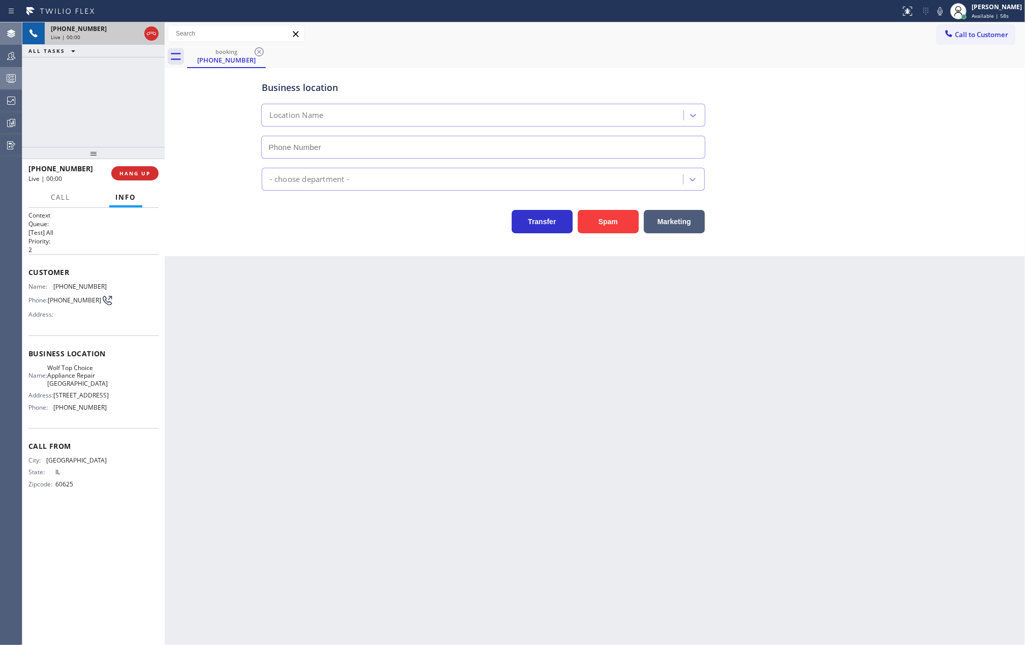
type input "(773) 832-5030"
click at [602, 229] on button "Spam" at bounding box center [608, 221] width 61 height 23
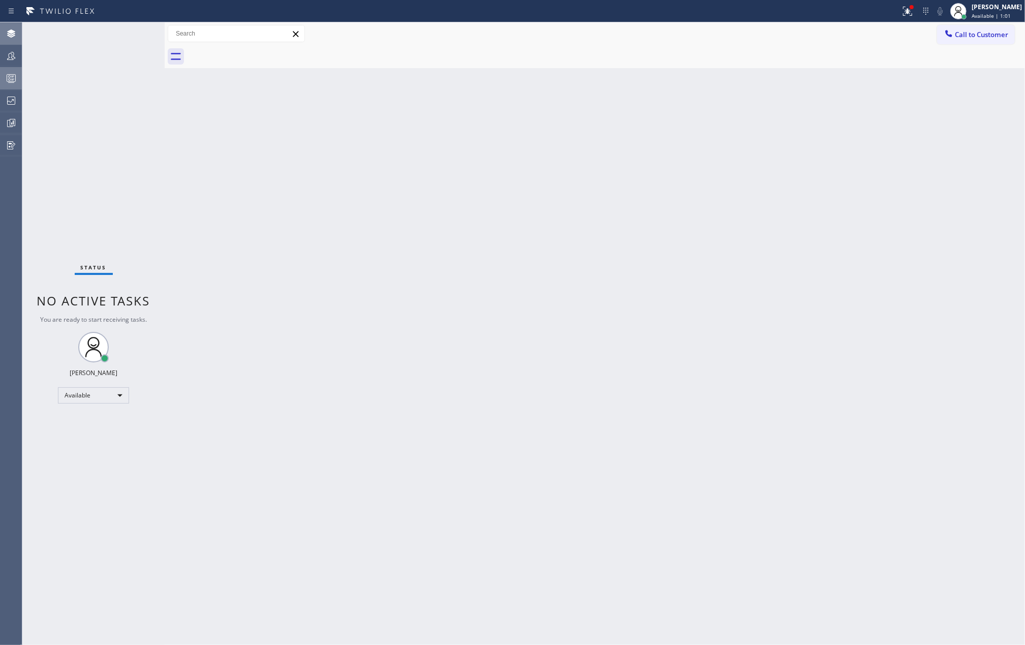
click at [602, 221] on div "Back to Dashboard Change Sender ID Customers Technicians Select a contact Outbo…" at bounding box center [595, 333] width 860 height 623
click at [909, 12] on icon at bounding box center [906, 10] width 6 height 7
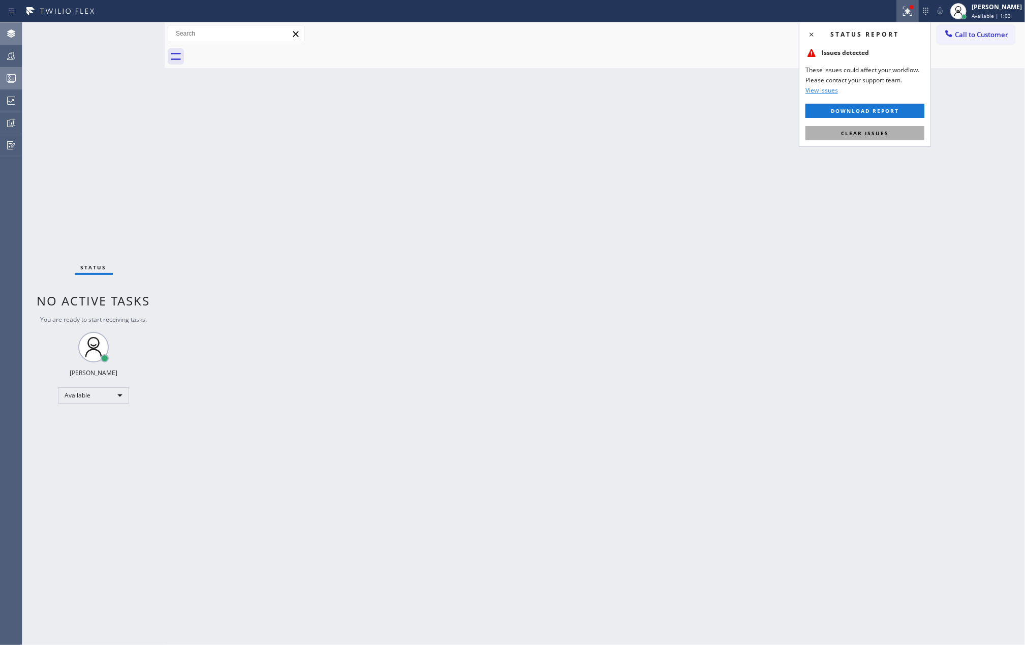
click at [859, 134] on span "Clear issues" at bounding box center [865, 133] width 48 height 7
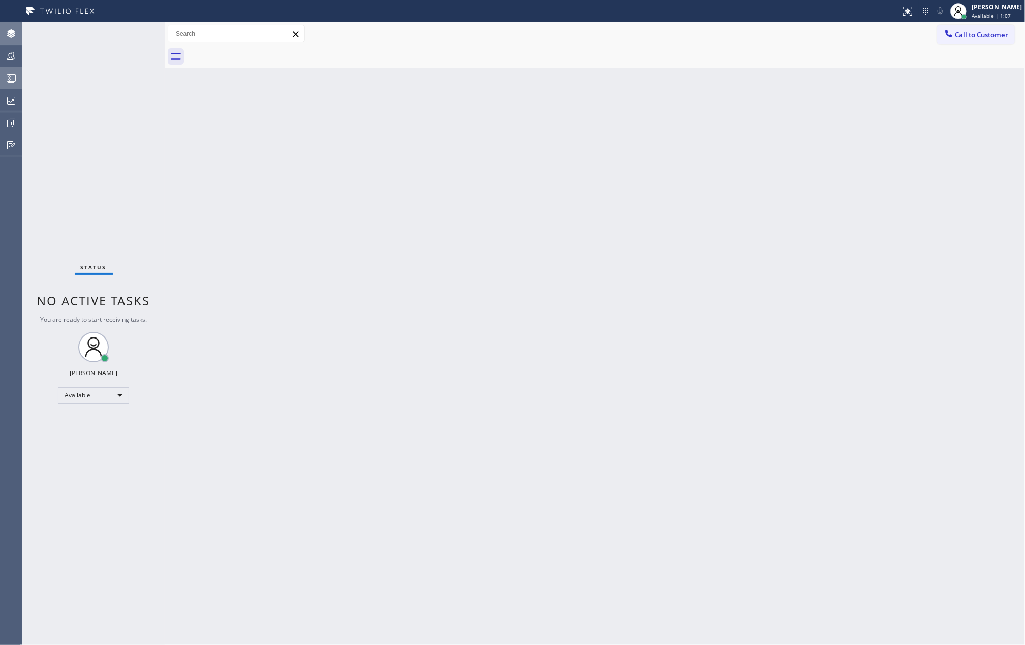
click at [3, 75] on div at bounding box center [11, 78] width 22 height 12
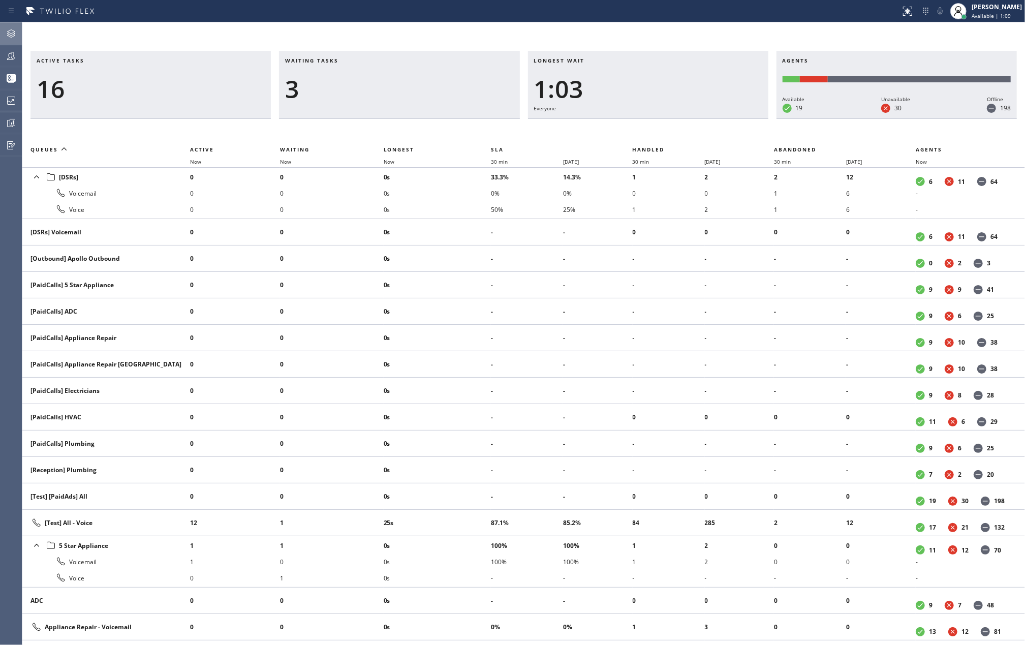
click at [391, 157] on th "Now" at bounding box center [437, 162] width 107 height 12
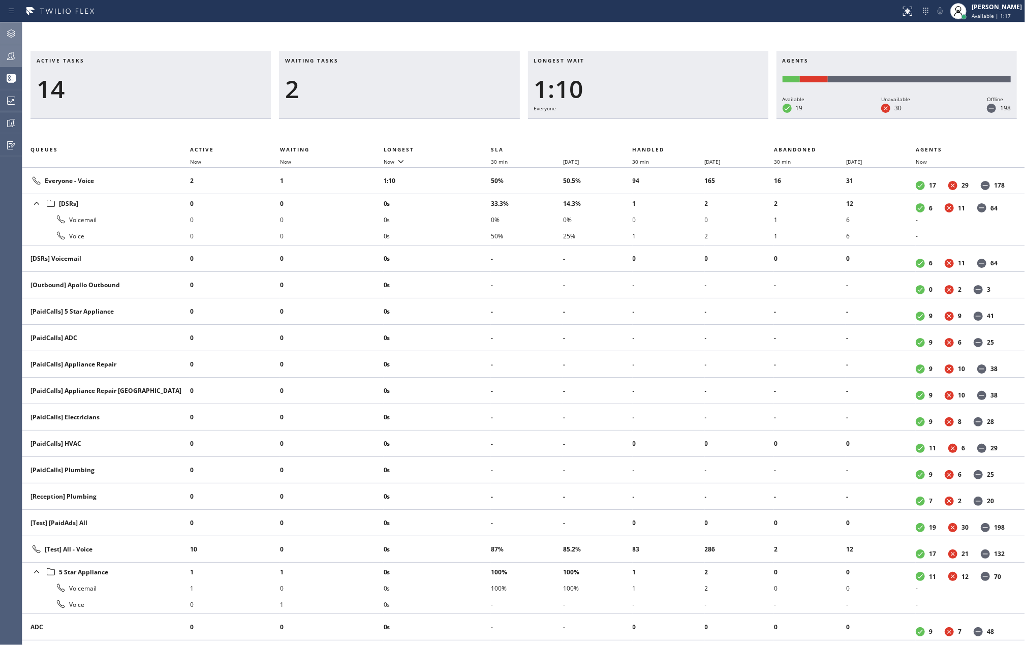
click at [14, 57] on icon at bounding box center [11, 56] width 8 height 8
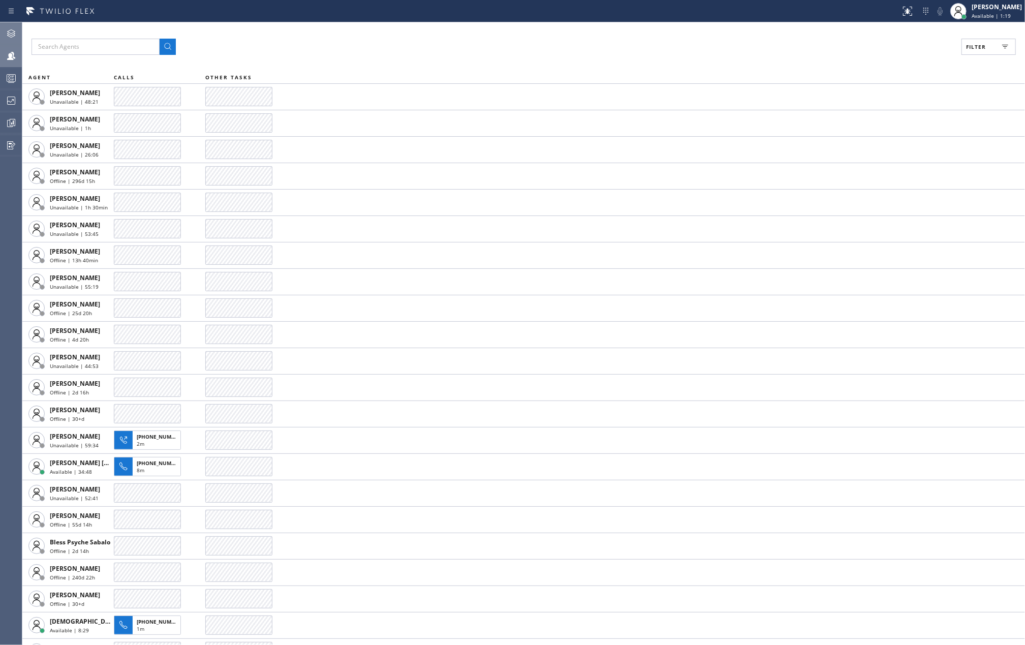
click at [970, 42] on button "Filter" at bounding box center [989, 47] width 54 height 16
click at [875, 120] on input "Available" at bounding box center [877, 120] width 12 height 12
checkbox input "true"
click at [876, 155] on input "Break" at bounding box center [877, 152] width 12 height 12
checkbox input "true"
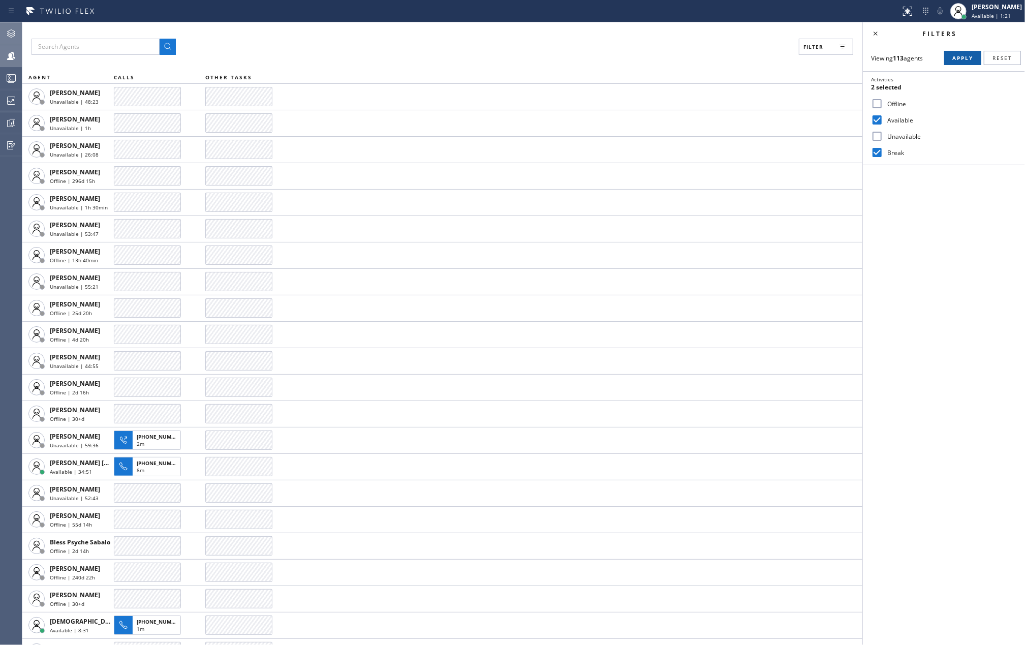
click at [957, 57] on span "Apply" at bounding box center [962, 57] width 21 height 7
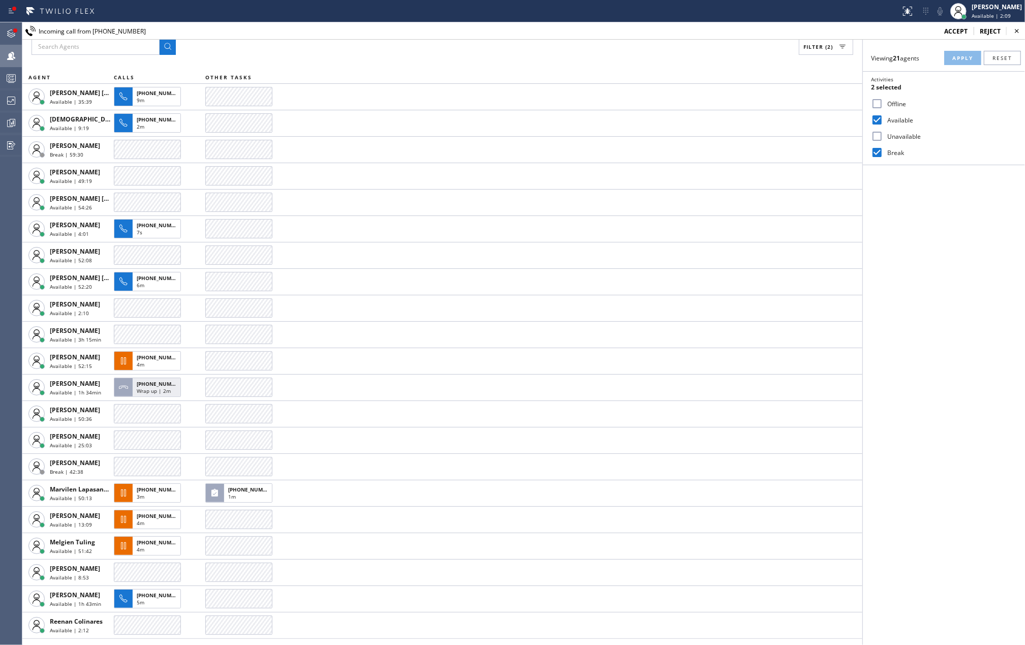
drag, startPoint x: 9, startPoint y: 33, endPoint x: 83, endPoint y: 44, distance: 75.5
click at [9, 33] on icon at bounding box center [11, 33] width 8 height 8
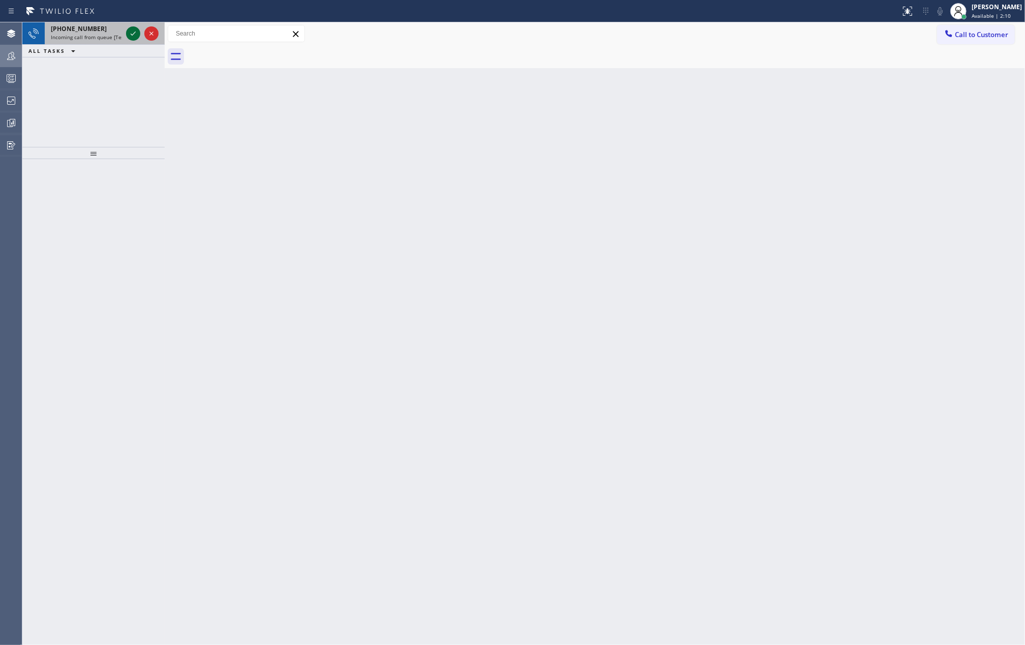
click at [131, 31] on icon at bounding box center [133, 33] width 12 height 12
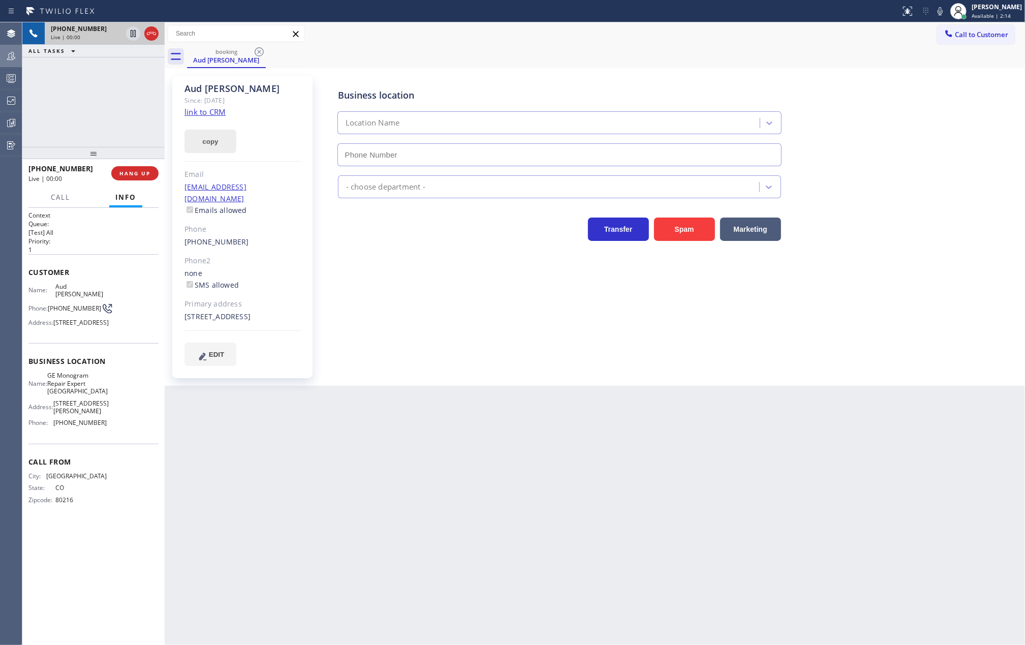
type input "(720) 307-7285"
click at [218, 109] on link "link to CRM" at bounding box center [204, 112] width 41 height 10
click at [130, 35] on icon at bounding box center [133, 33] width 12 height 12
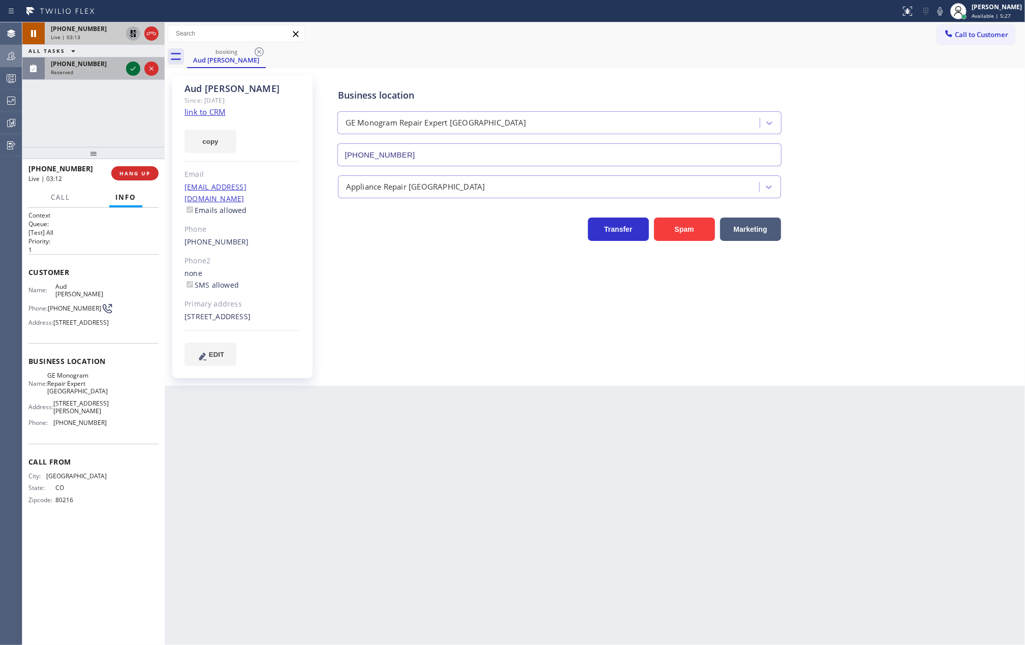
click at [133, 67] on icon at bounding box center [133, 69] width 12 height 12
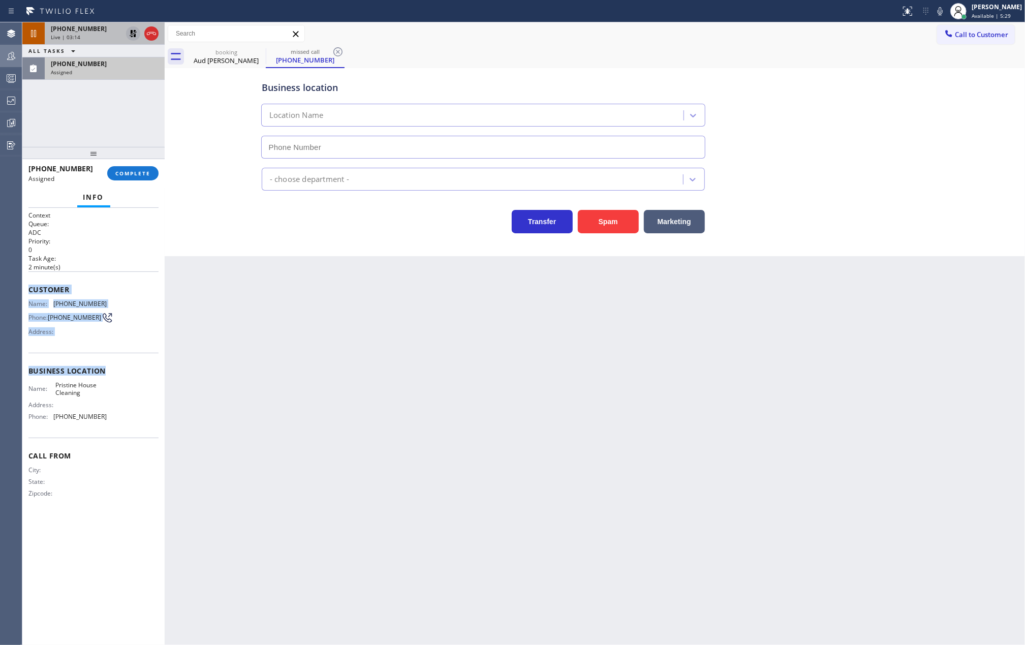
type input "(626) 548-3326"
drag, startPoint x: 27, startPoint y: 290, endPoint x: 128, endPoint y: 419, distance: 164.4
click at [128, 419] on div "Context Queue: ADC Priority: 0 Task Age: 2 minute(s) Customer Name: (818) 726-6…" at bounding box center [93, 427] width 142 height 438
copy div "Customer Name: (818) 726-6821 Phone: (818) 726-6821 Address: Business location …"
click at [133, 170] on span "COMPLETE" at bounding box center [132, 173] width 35 height 7
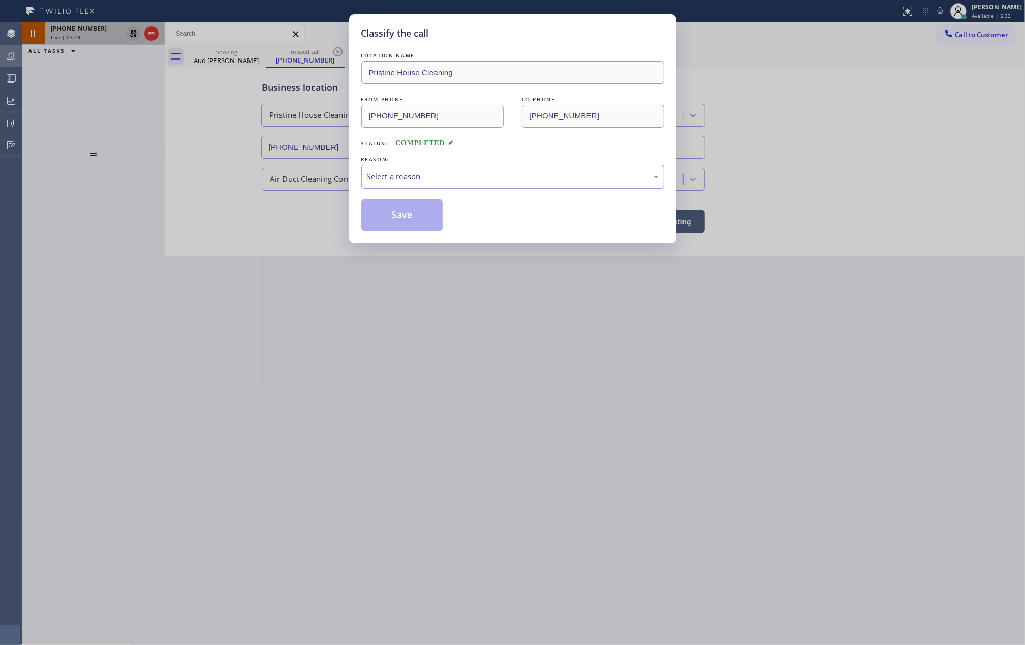
click at [560, 165] on div "Select a reason" at bounding box center [512, 177] width 303 height 24
click at [412, 224] on button "Save" at bounding box center [402, 215] width 82 height 33
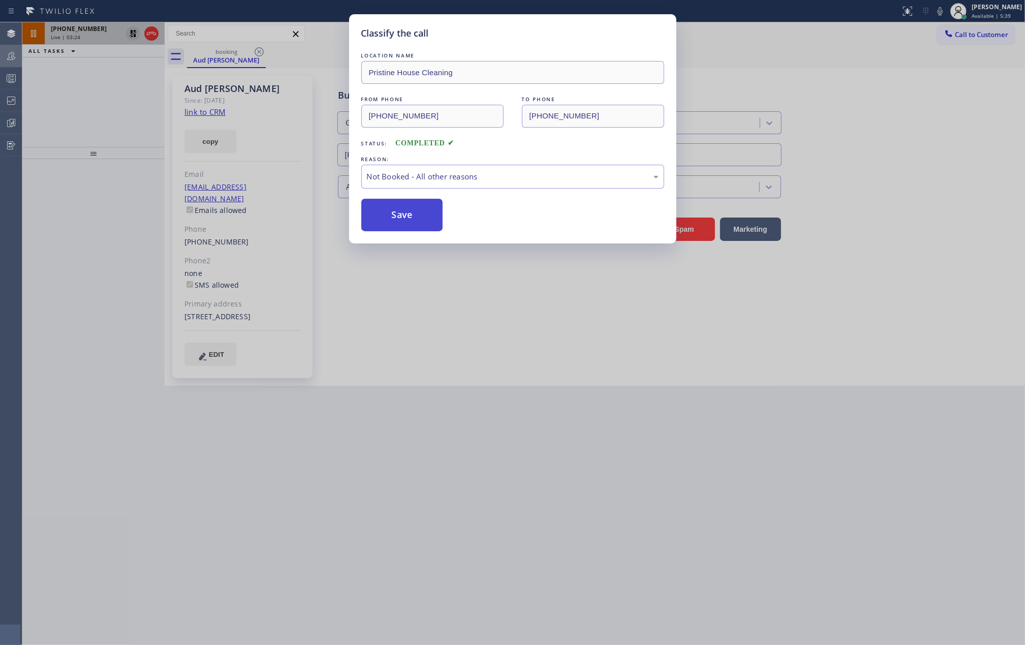
click at [412, 224] on button "Save" at bounding box center [402, 215] width 82 height 33
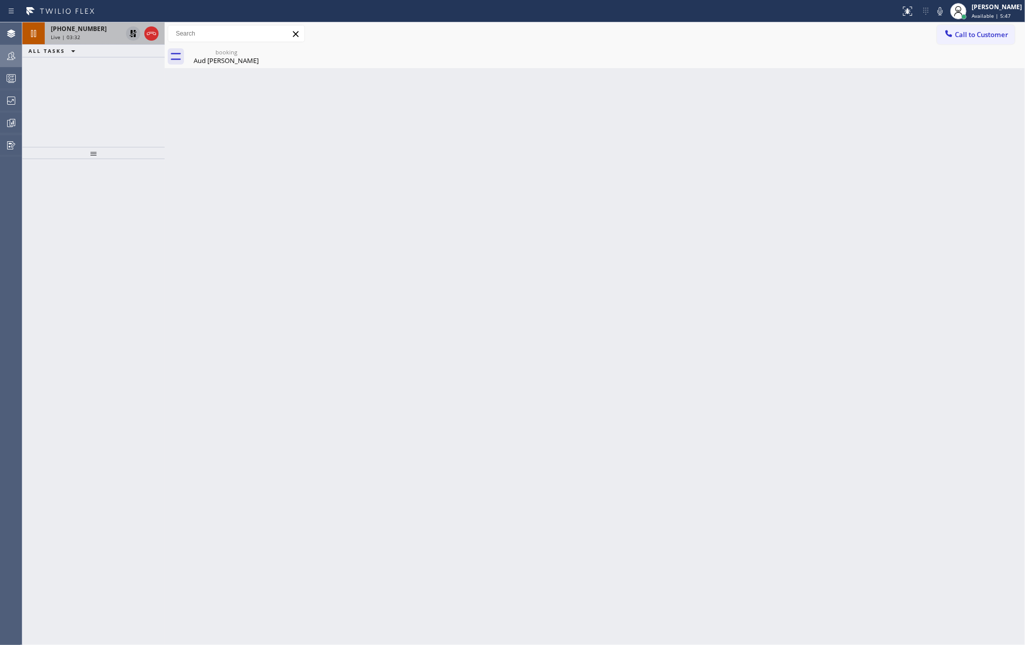
click at [14, 59] on icon at bounding box center [11, 56] width 12 height 12
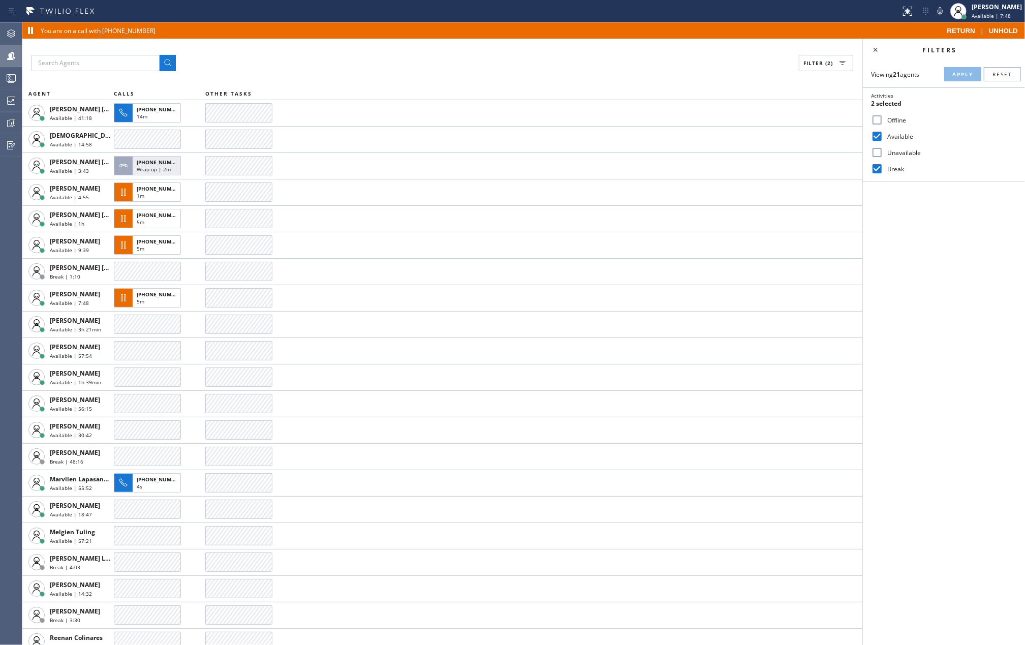
drag, startPoint x: 11, startPoint y: 32, endPoint x: 22, endPoint y: 48, distance: 19.7
click at [11, 32] on icon at bounding box center [11, 33] width 12 height 12
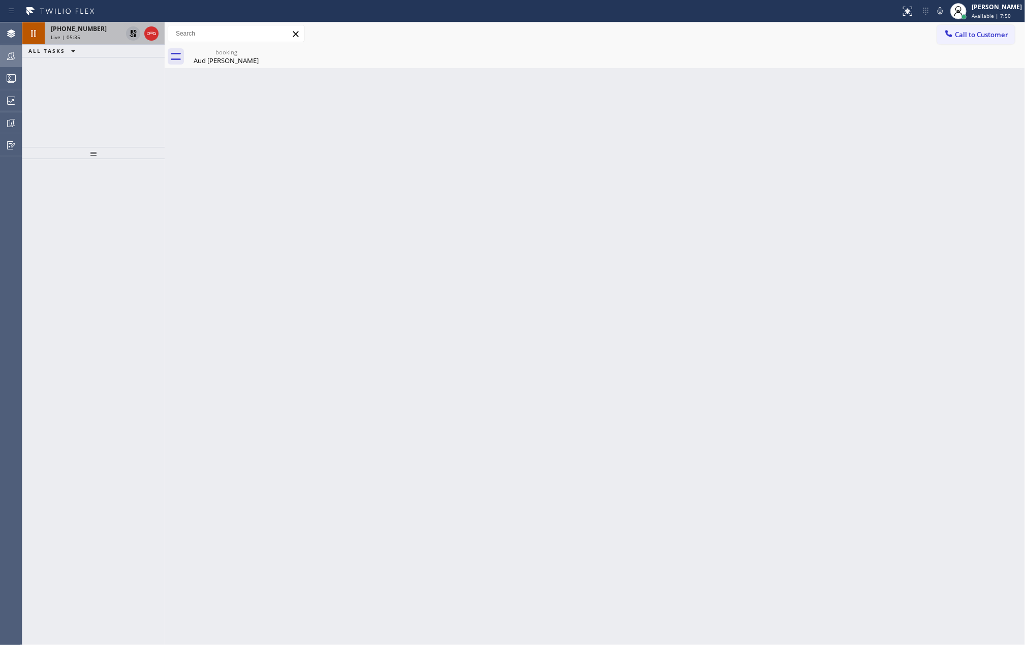
click at [131, 29] on icon at bounding box center [133, 33] width 12 height 12
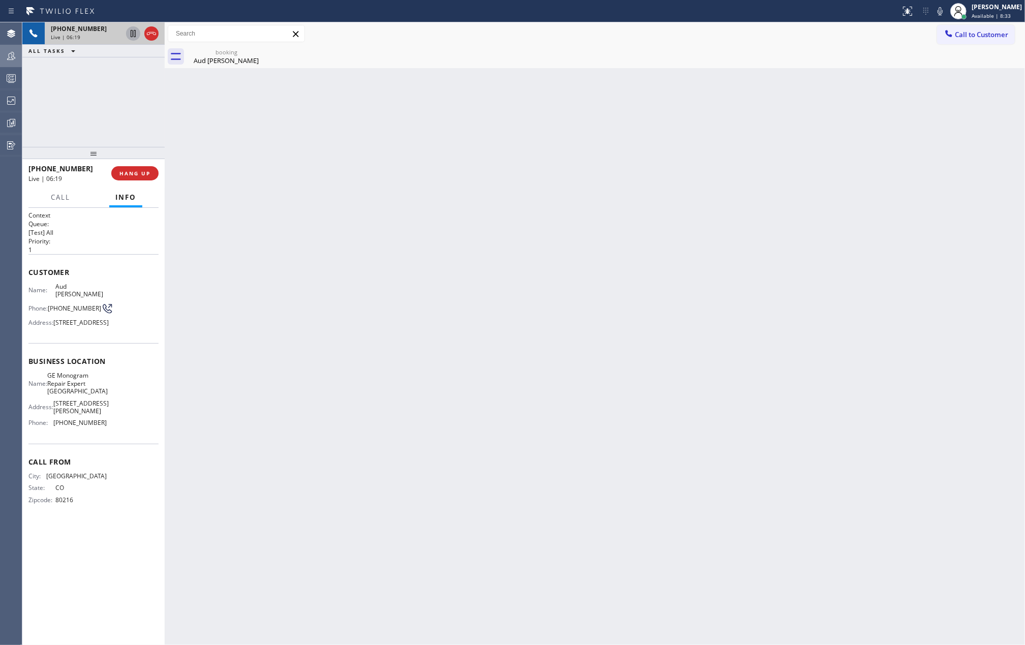
drag, startPoint x: 98, startPoint y: 147, endPoint x: 104, endPoint y: 109, distance: 39.1
click at [104, 109] on div "+17202010187 Live | 06:19 ALL TASKS ALL TASKS ACTIVE TASKS TASKS IN WRAP UP +17…" at bounding box center [93, 333] width 142 height 623
drag, startPoint x: 96, startPoint y: 145, endPoint x: 96, endPoint y: 128, distance: 17.3
click at [96, 128] on div "+17202010187 Live | 06:26 ALL TASKS ALL TASKS ACTIVE TASKS TASKS IN WRAP UP +17…" at bounding box center [93, 333] width 142 height 623
click at [11, 125] on icon at bounding box center [11, 123] width 12 height 12
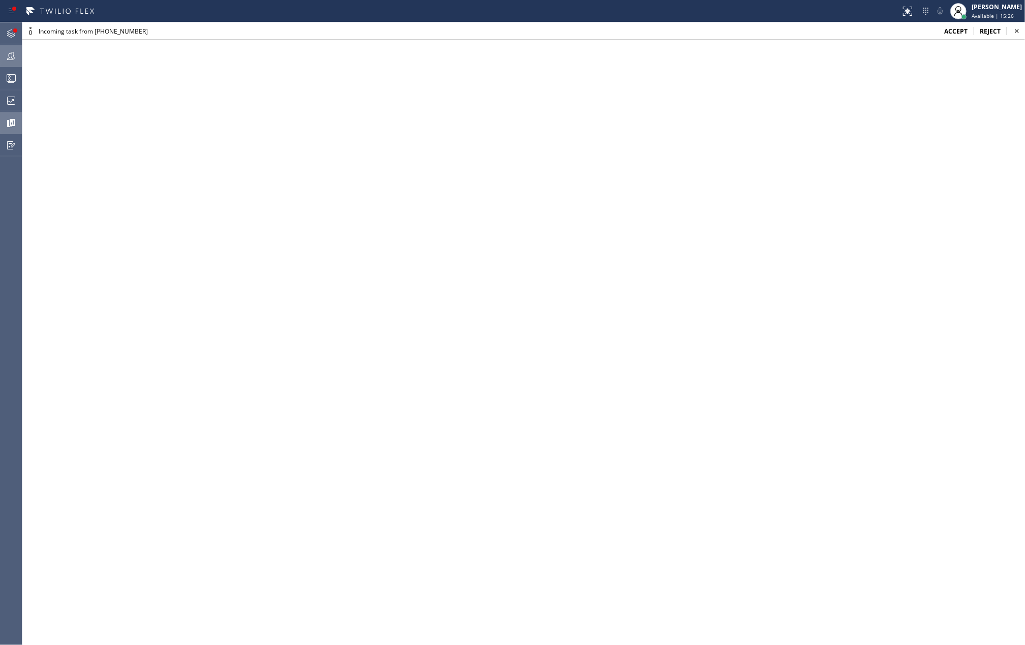
click at [958, 28] on span "accept" at bounding box center [955, 31] width 23 height 9
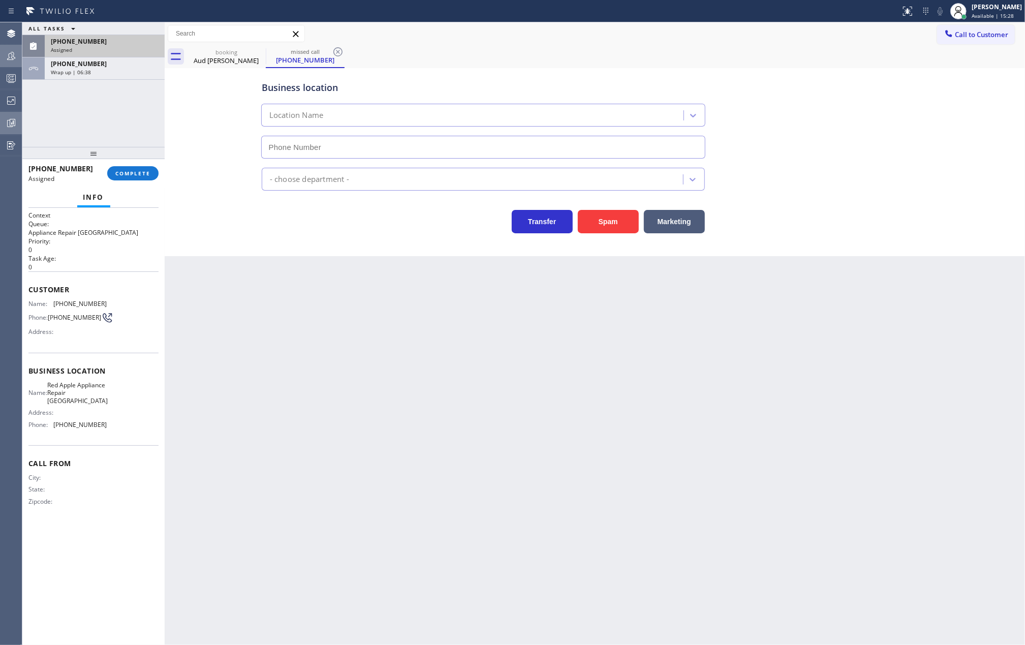
click at [133, 42] on div "(650) 356-7092" at bounding box center [105, 41] width 108 height 9
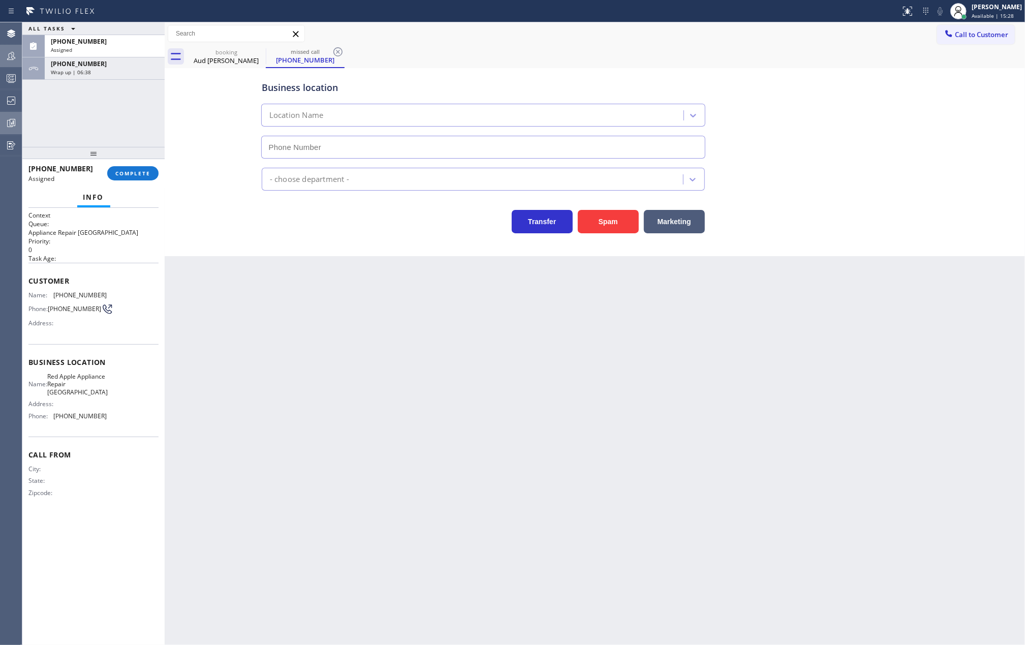
type input "(650) 297-2626"
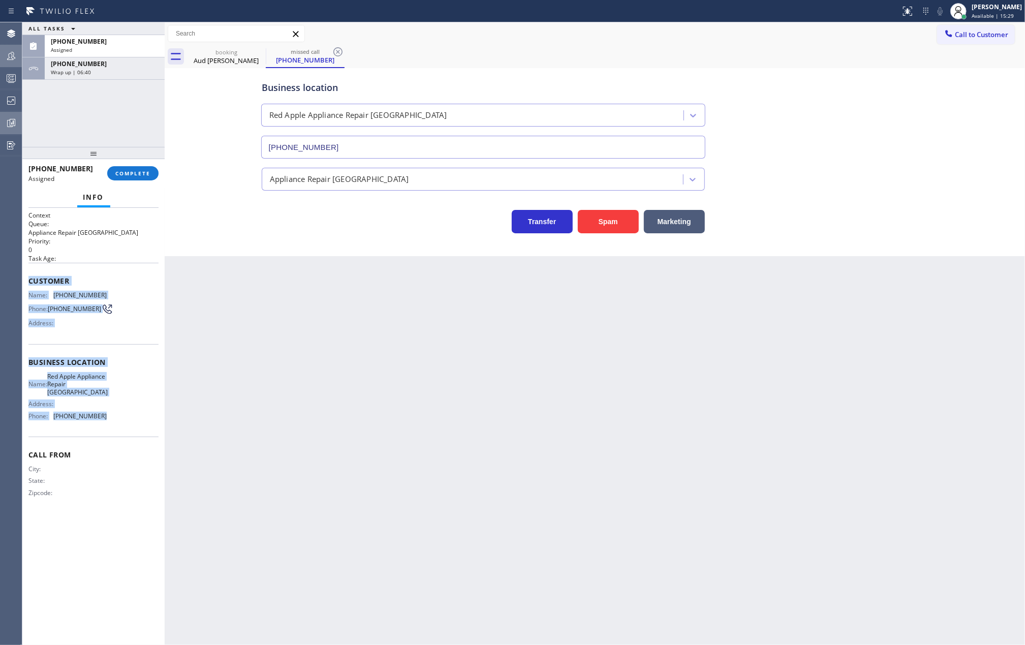
drag, startPoint x: 27, startPoint y: 283, endPoint x: 114, endPoint y: 431, distance: 172.2
click at [114, 431] on div "Context Queue: Appliance Repair High End Priority: 0 Task Age: Customer Name: (…" at bounding box center [93, 427] width 142 height 438
copy div "Customer Name: (650) 356-7092 Phone: (650) 356-7092 Address: Business location …"
click at [127, 171] on span "COMPLETE" at bounding box center [132, 173] width 35 height 7
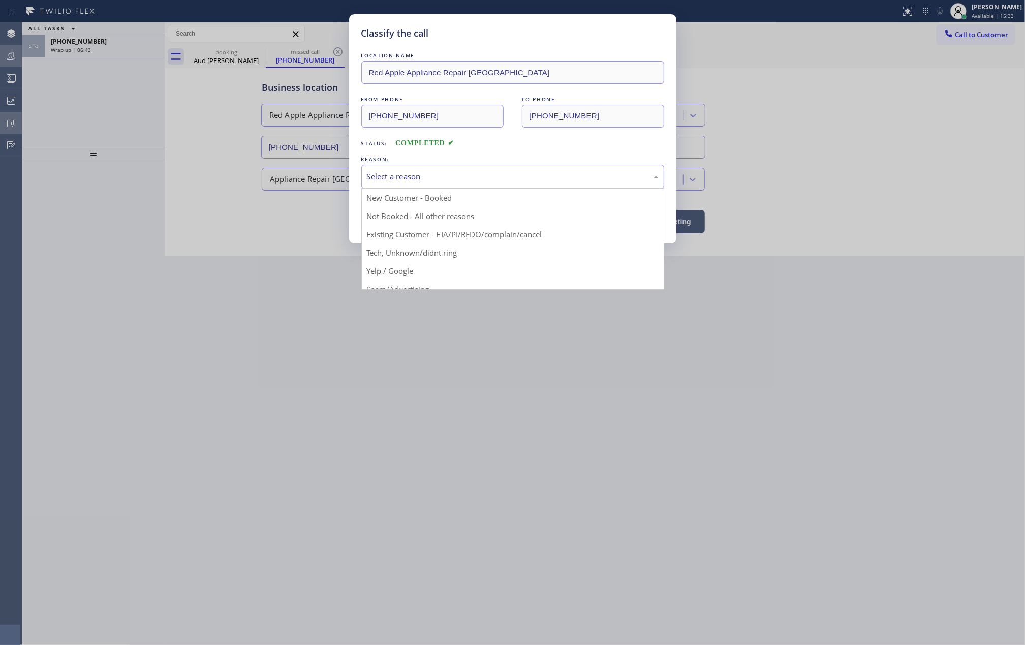
click at [549, 173] on div "Select a reason" at bounding box center [513, 177] width 292 height 12
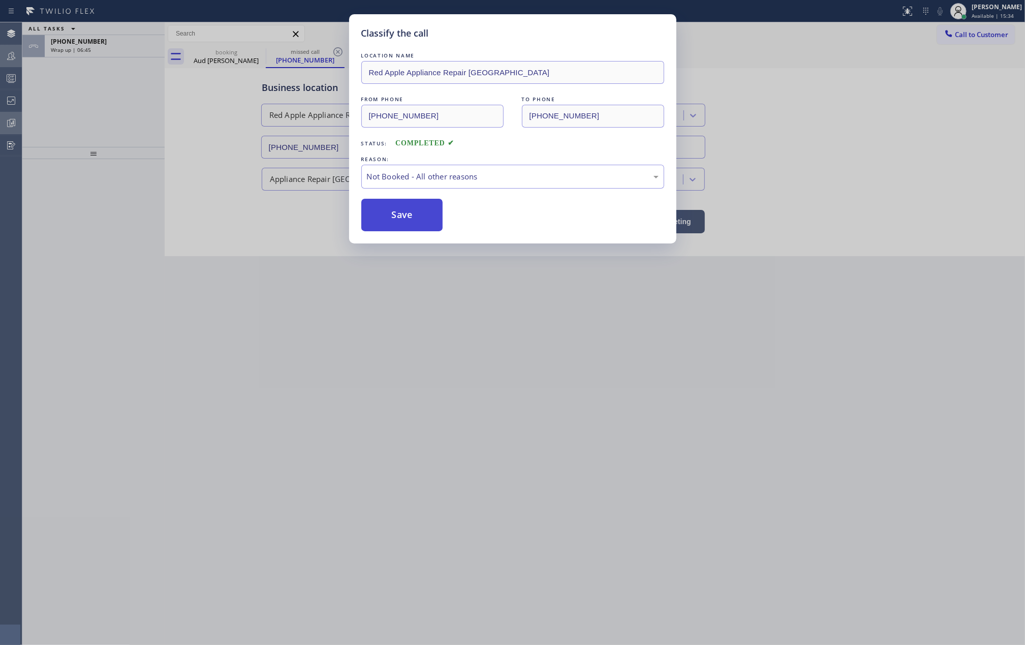
click at [399, 208] on button "Save" at bounding box center [402, 215] width 82 height 33
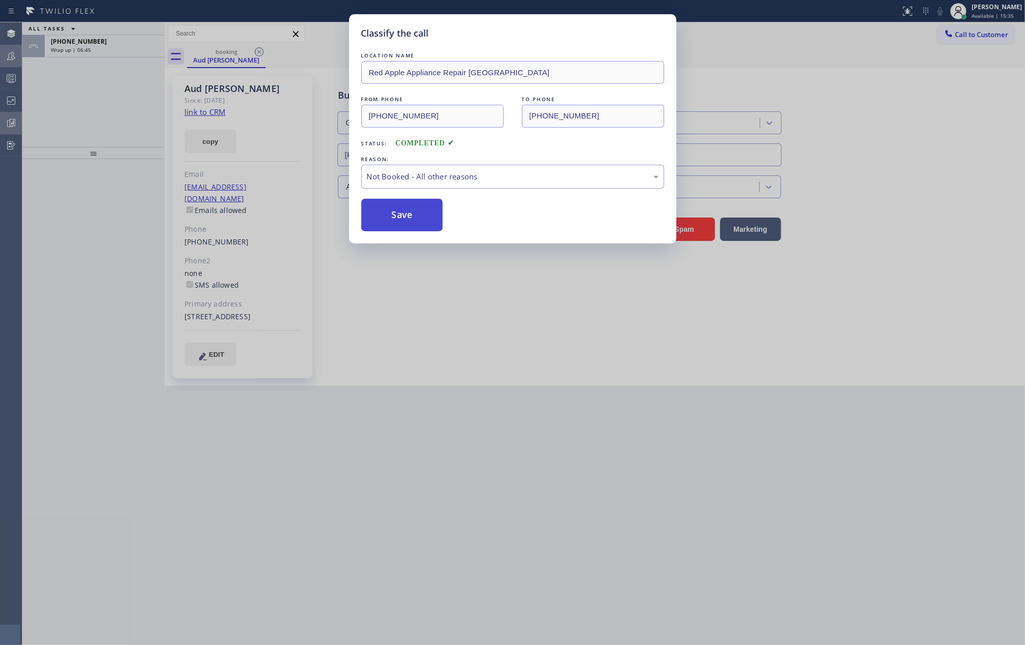
click at [399, 208] on button "Save" at bounding box center [402, 215] width 82 height 33
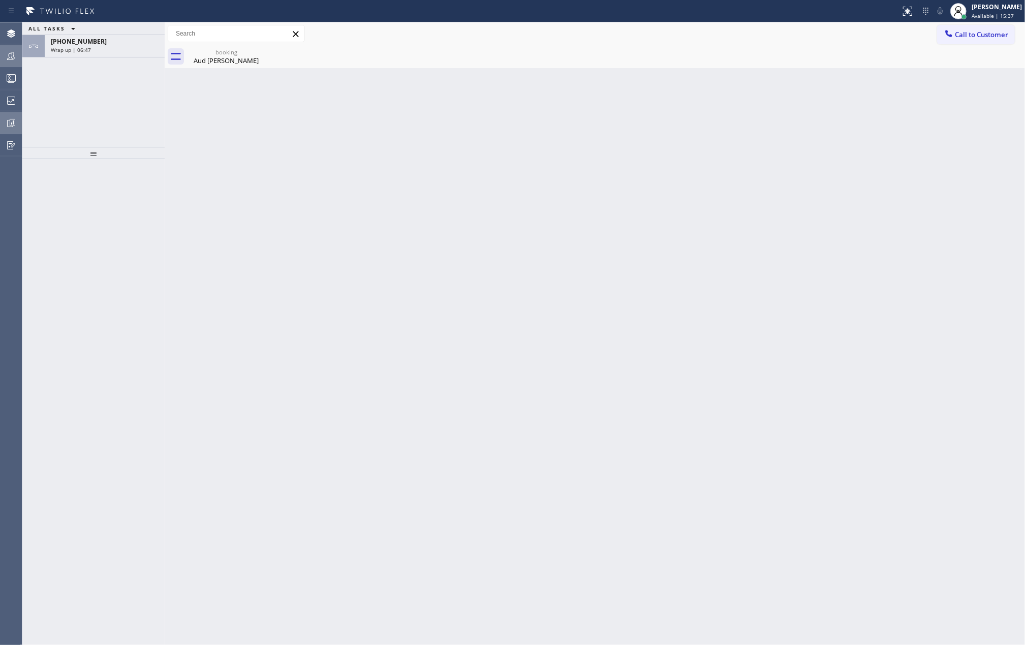
click at [954, 35] on div at bounding box center [949, 34] width 12 height 12
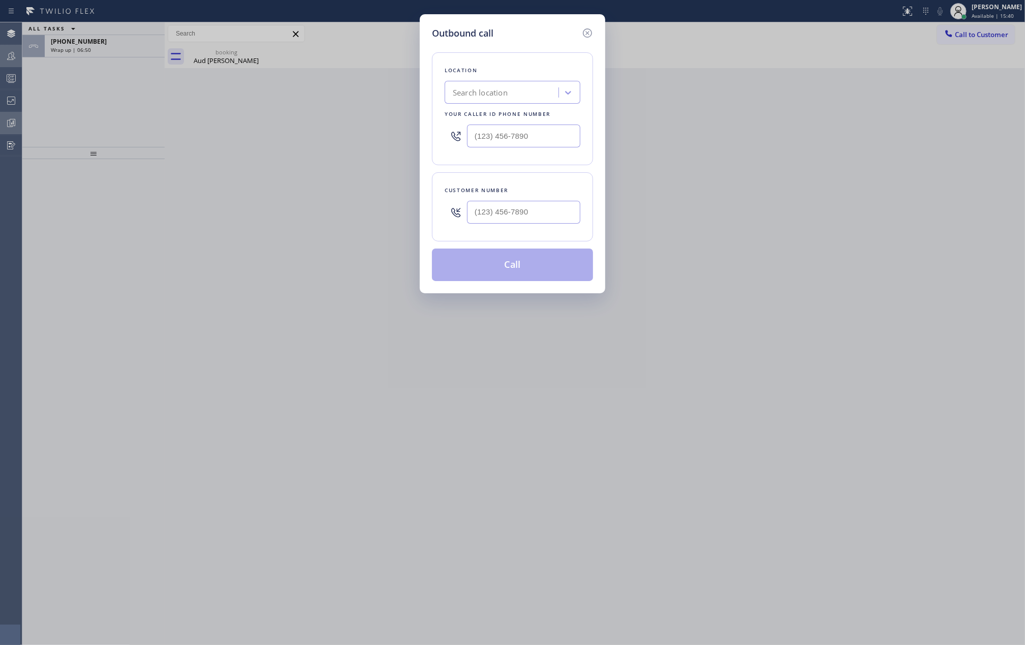
type input "(___) ___-____"
click at [512, 206] on input "(___) ___-____" at bounding box center [523, 212] width 113 height 23
type input "(___) ___-____"
click at [509, 127] on input "(___) ___-____" at bounding box center [523, 136] width 113 height 23
paste input "626) 548-3326"
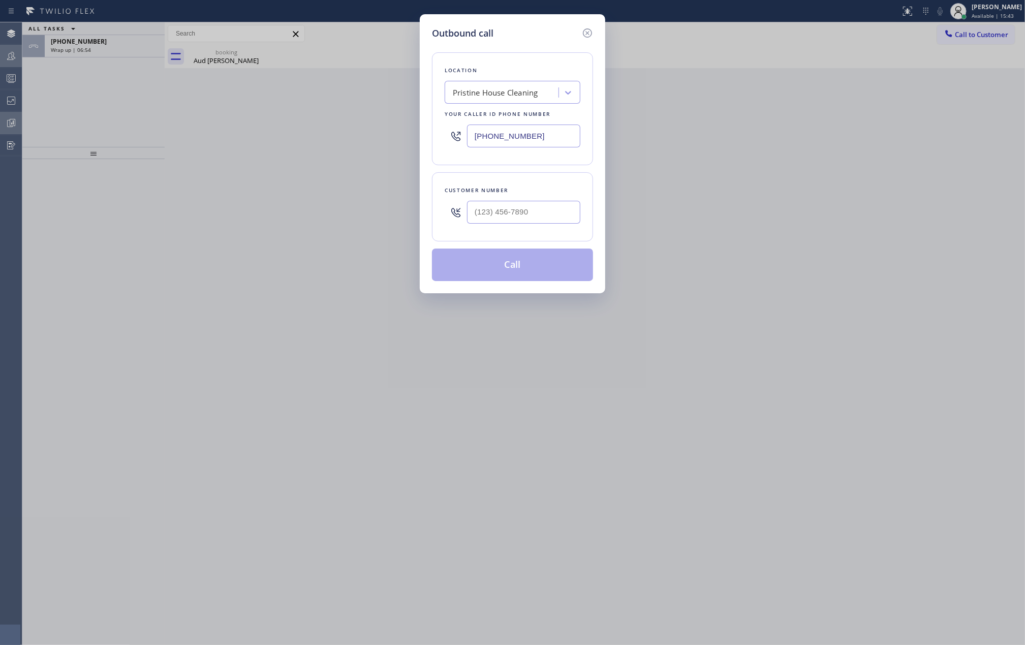
type input "(626) 548-3326"
click at [523, 209] on input "(___) ___-____" at bounding box center [523, 212] width 113 height 23
paste input "818) 726-6821"
type input "(818) 726-6821"
click at [533, 257] on button "Call" at bounding box center [512, 265] width 161 height 33
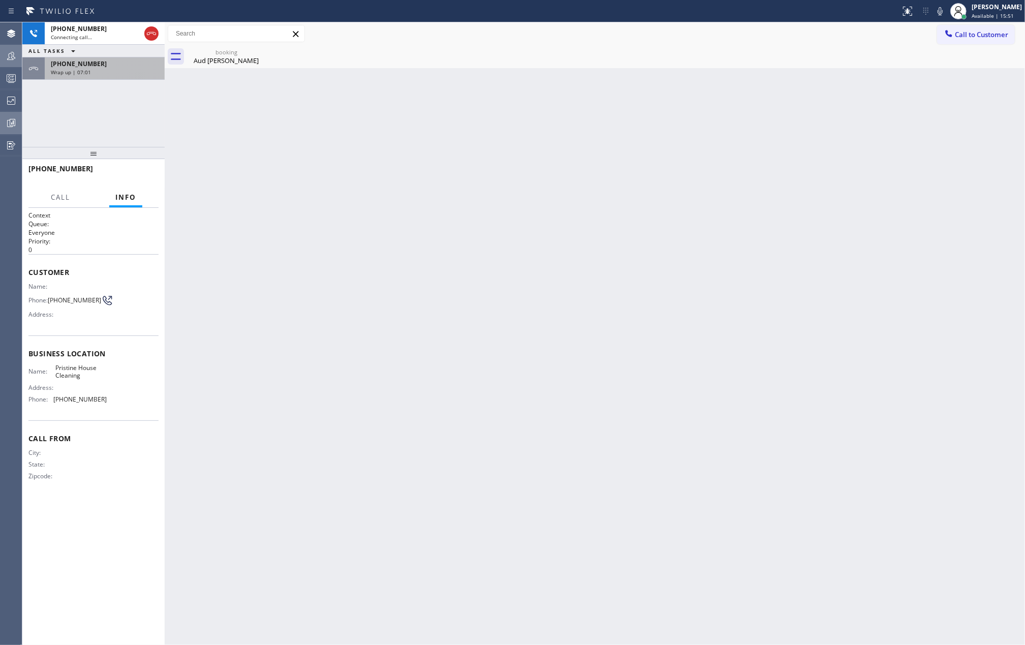
click at [120, 74] on div "Wrap up | 07:01" at bounding box center [105, 72] width 108 height 7
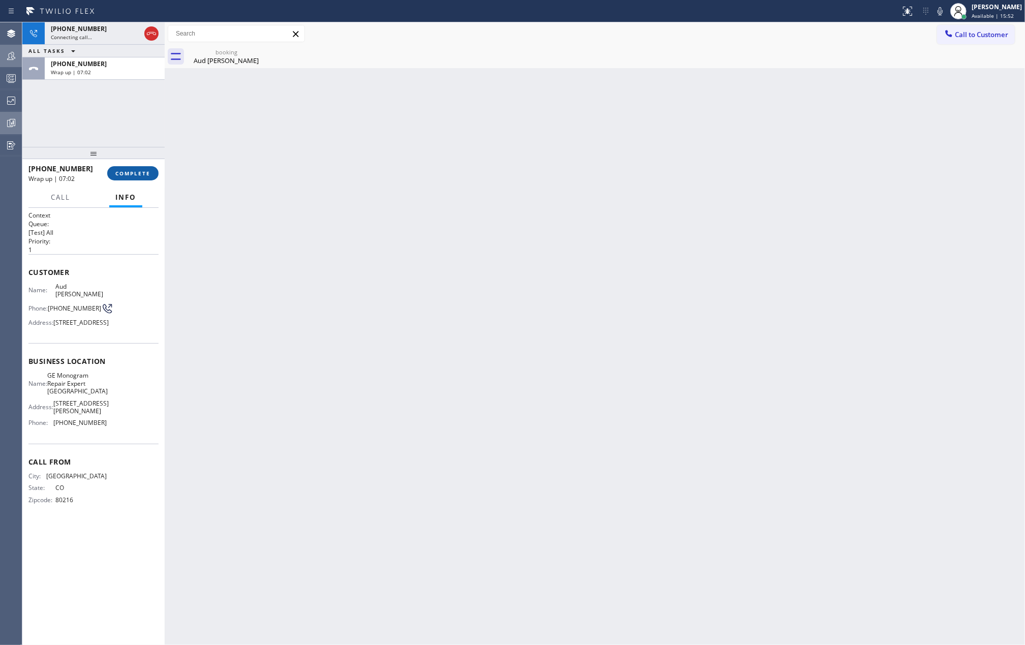
click at [145, 171] on span "COMPLETE" at bounding box center [132, 173] width 35 height 7
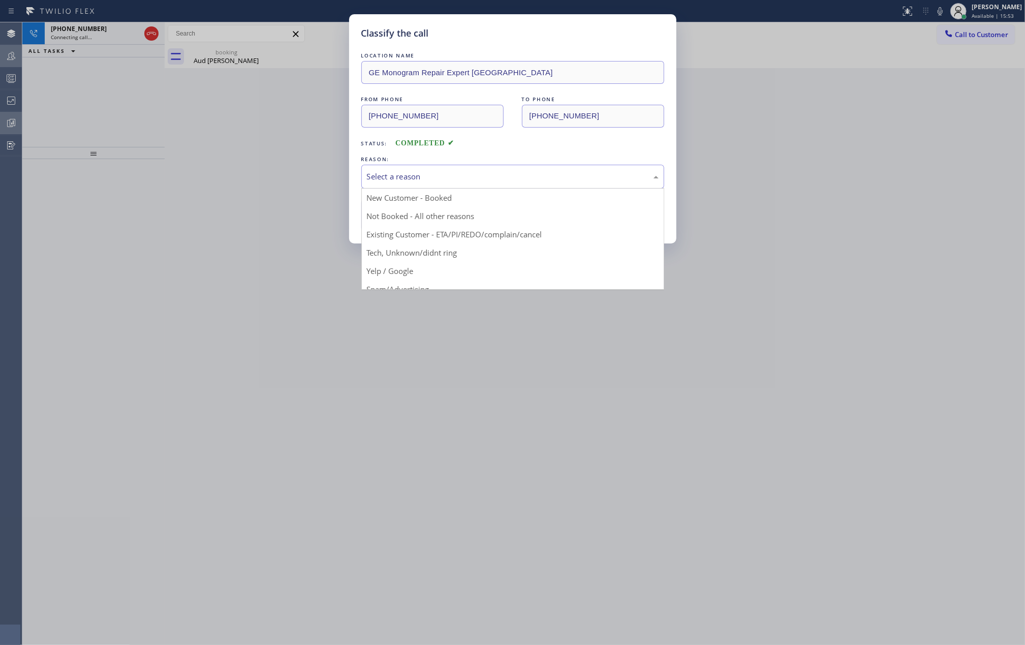
click at [426, 173] on div "Select a reason" at bounding box center [513, 177] width 292 height 12
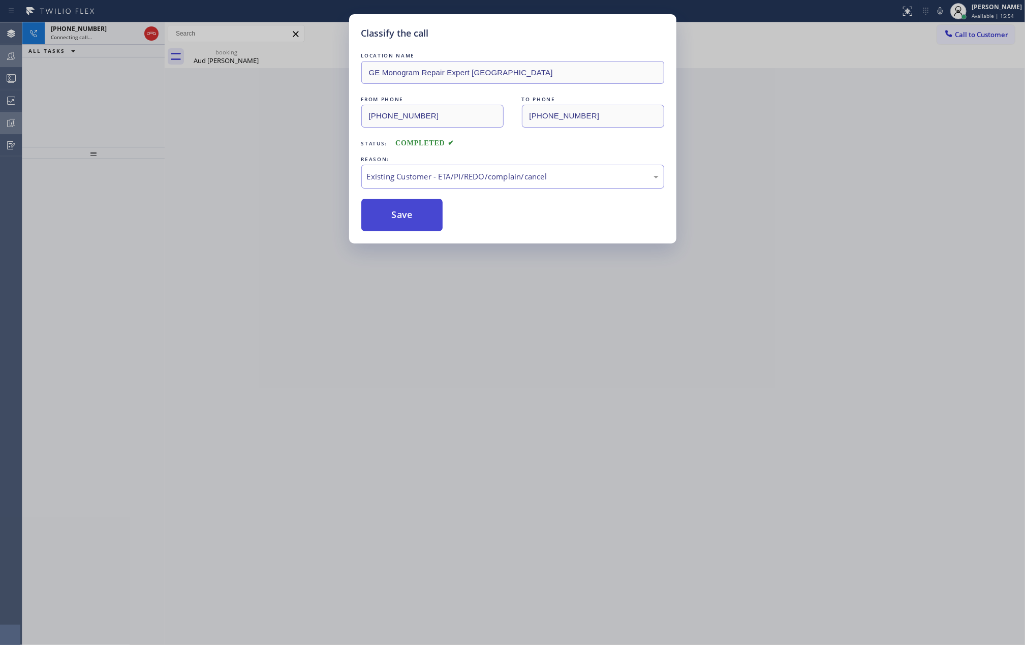
click at [411, 214] on button "Save" at bounding box center [402, 215] width 82 height 33
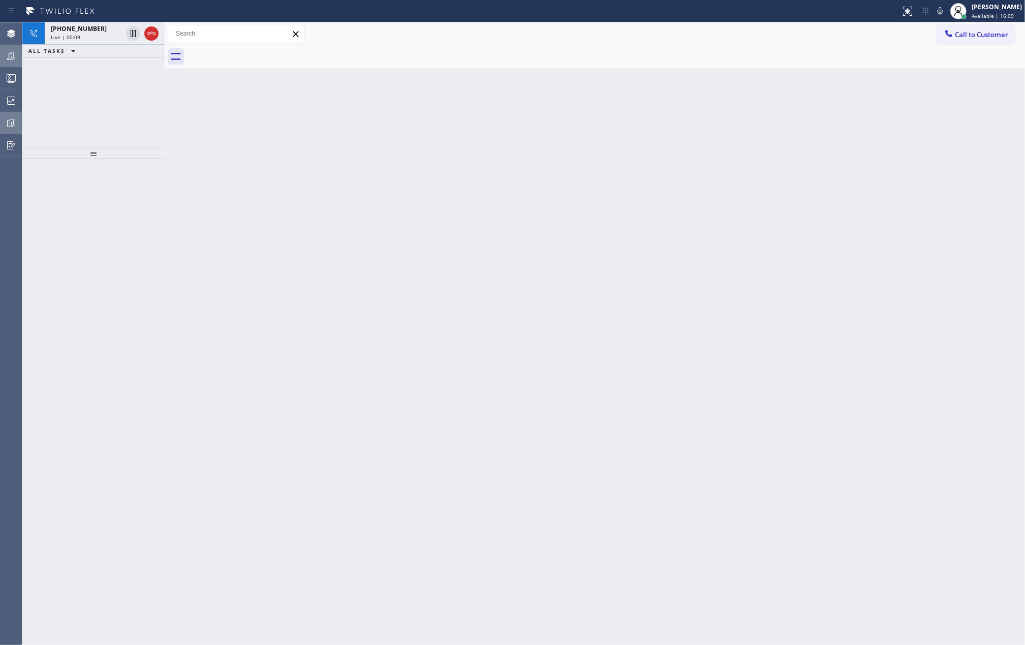
drag, startPoint x: 96, startPoint y: 153, endPoint x: 96, endPoint y: 97, distance: 56.4
click at [96, 100] on div "+18187266821 Live | 00:09 ALL TASKS ALL TASKS ACTIVE TASKS TASKS IN WRAP UP" at bounding box center [93, 333] width 142 height 623
drag, startPoint x: 92, startPoint y: 152, endPoint x: 98, endPoint y: 105, distance: 48.0
click at [98, 105] on div "+18187266821 Live | 00:25 ALL TASKS ALL TASKS ACTIVE TASKS TASKS IN WRAP UP" at bounding box center [93, 333] width 142 height 623
drag, startPoint x: 95, startPoint y: 151, endPoint x: 94, endPoint y: 125, distance: 26.4
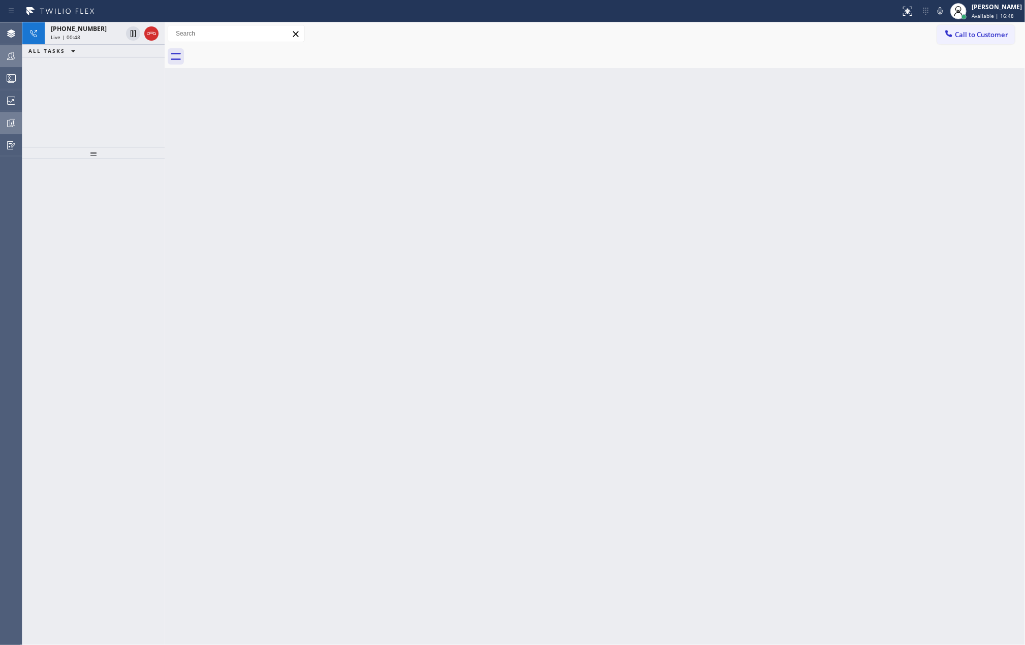
click at [94, 125] on div "+18187266821 Live | 00:48 ALL TASKS ALL TASKS ACTIVE TASKS TASKS IN WRAP UP" at bounding box center [93, 333] width 142 height 623
click at [131, 46] on icon at bounding box center [133, 46] width 12 height 12
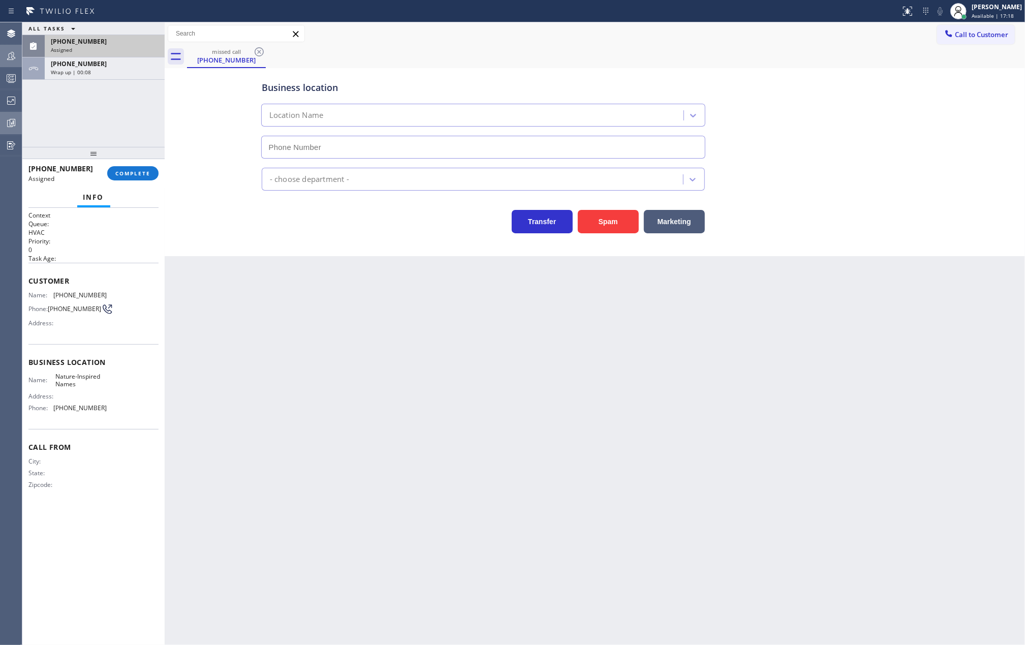
type input "(786) 751-5940"
click at [199, 142] on div "Business location Nature-Inspired Names (786) 751-5940 HVAC Transfer Spam Marke…" at bounding box center [594, 152] width 855 height 163
click at [956, 29] on button "Call to Customer" at bounding box center [976, 34] width 78 height 19
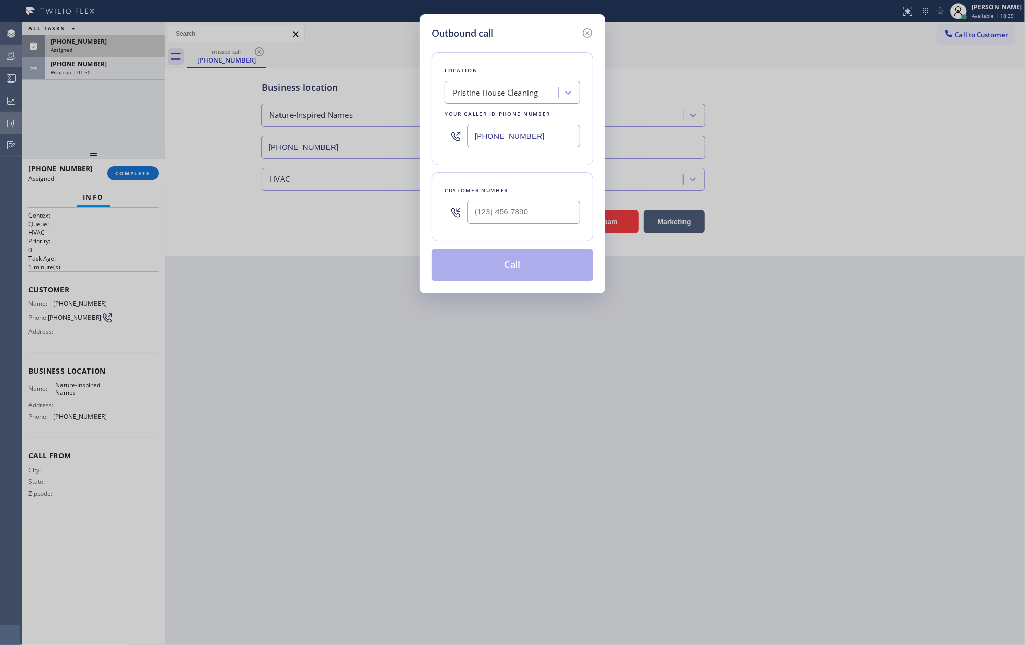
drag, startPoint x: 543, startPoint y: 131, endPoint x: 436, endPoint y: 136, distance: 107.4
click at [436, 136] on div "Location Pristine House Cleaning Your caller id phone number (626) 548-3326" at bounding box center [512, 108] width 161 height 113
paste input "50) 297-26"
type input "(650) 297-2626"
click at [498, 214] on input "(___) ___-____" at bounding box center [523, 212] width 113 height 23
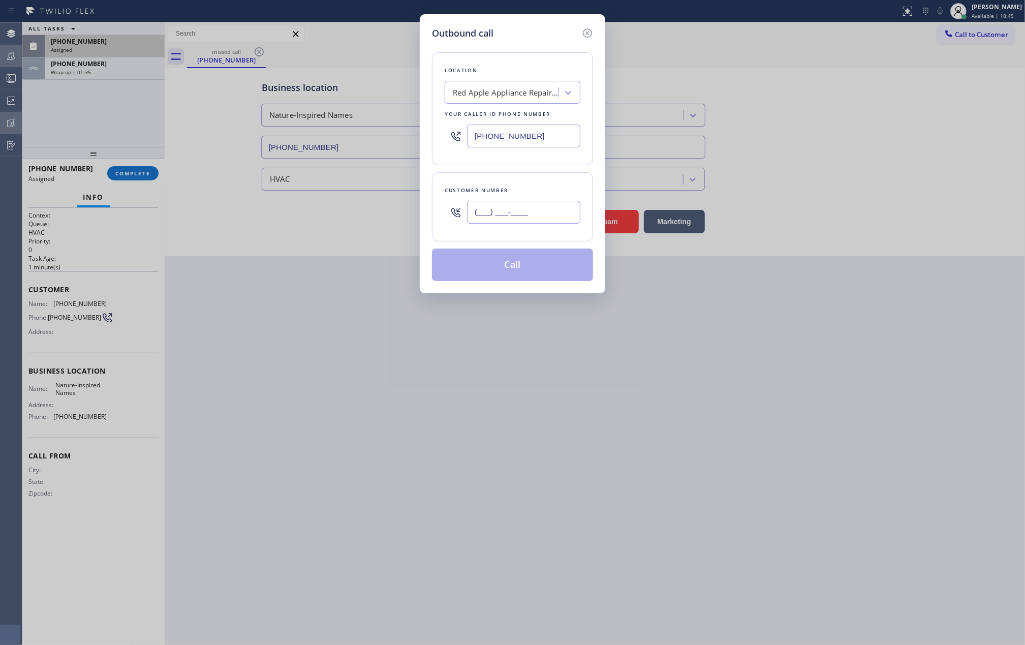
paste input "650) 356-7092"
type input "(650) 356-7092"
click at [503, 260] on button "Call" at bounding box center [512, 265] width 161 height 33
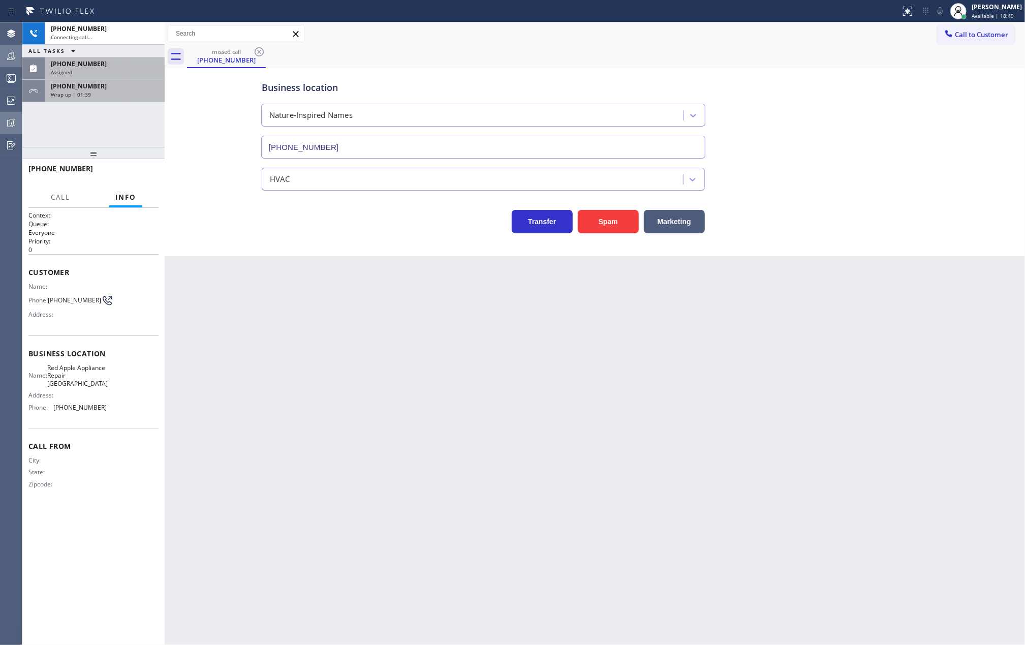
click at [120, 94] on div "Wrap up | 01:39" at bounding box center [105, 94] width 108 height 7
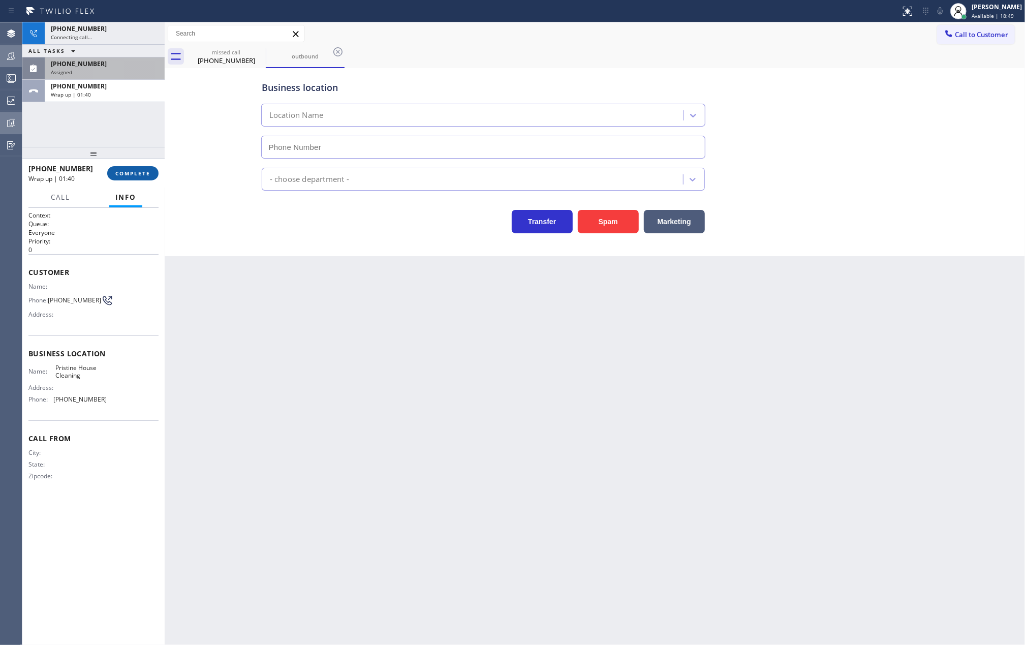
type input "(626) 548-3326"
click at [127, 172] on span "COMPLETE" at bounding box center [132, 173] width 35 height 7
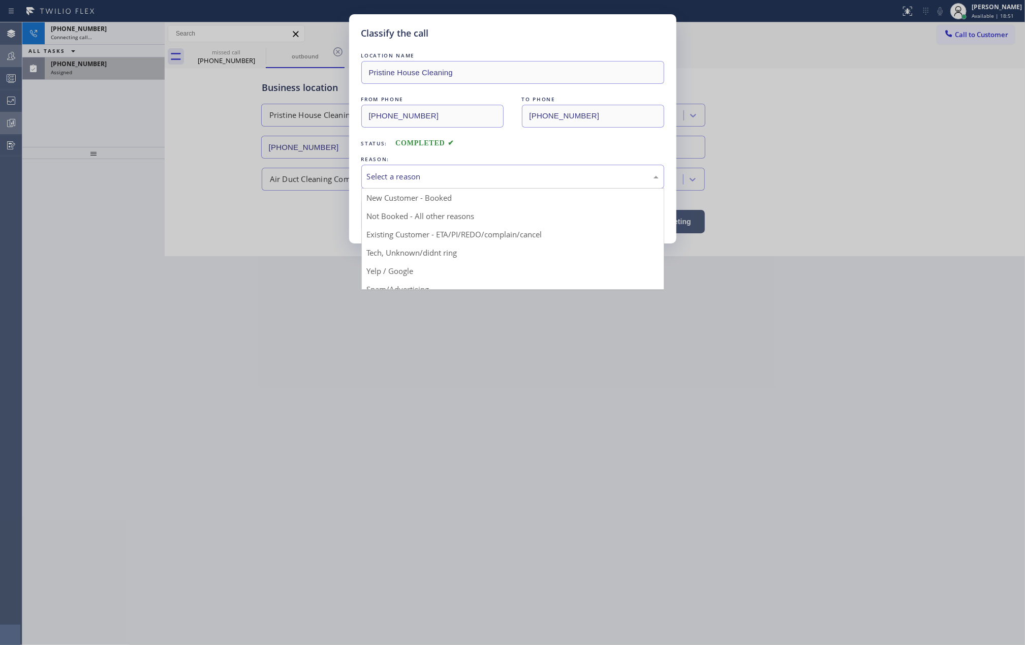
click at [425, 177] on div "Select a reason" at bounding box center [513, 177] width 292 height 12
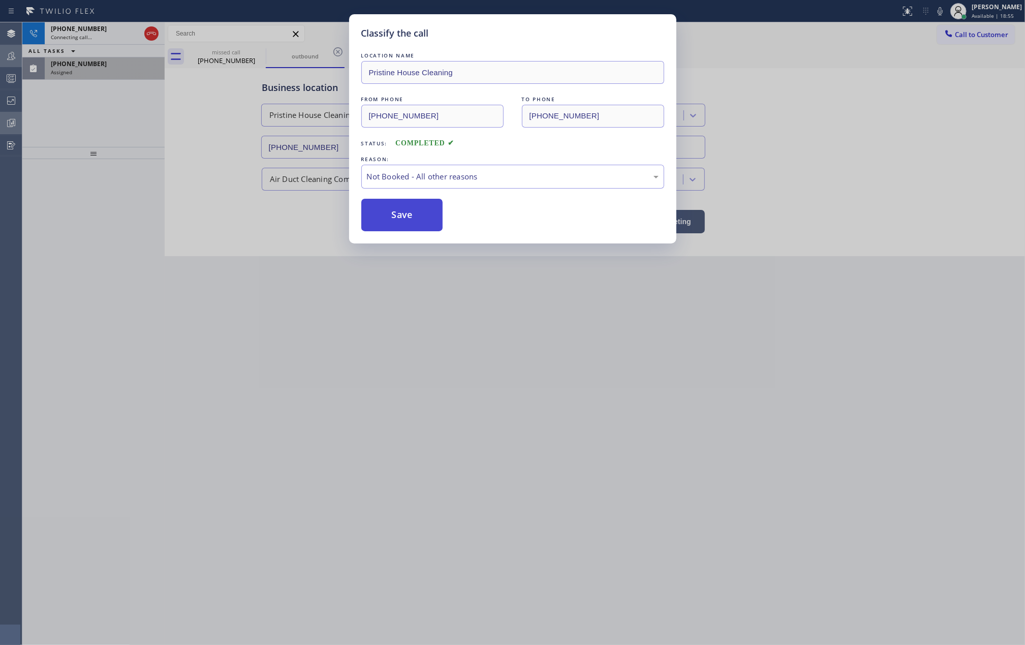
click at [408, 218] on button "Save" at bounding box center [402, 215] width 82 height 33
click at [263, 280] on div "Classify the call LOCATION NAME Pristine House Cleaning FROM PHONE (626) 548-33…" at bounding box center [512, 322] width 1025 height 645
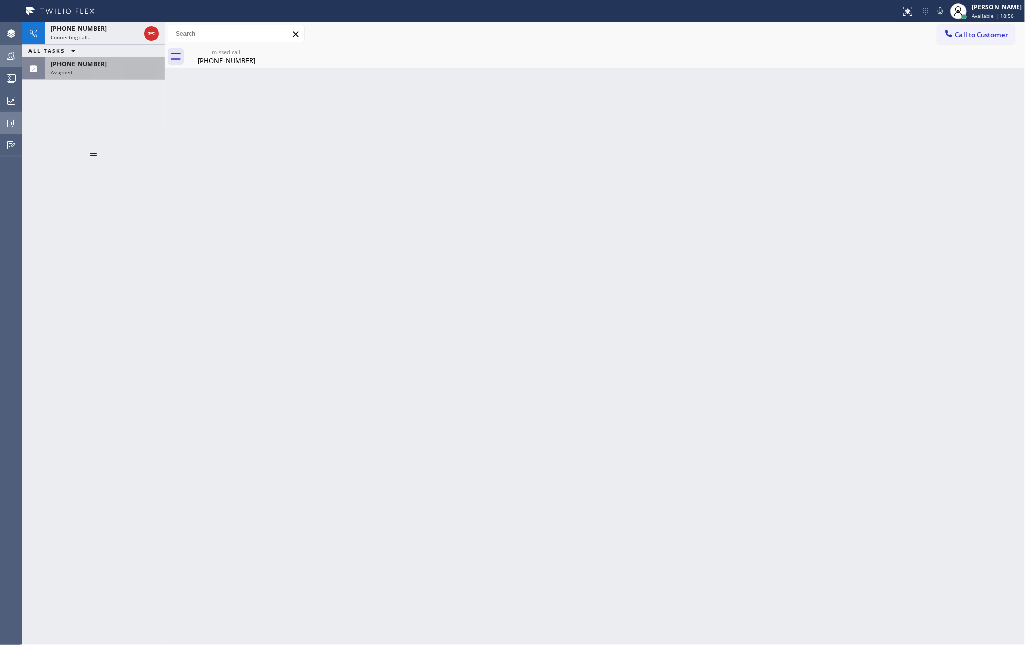
click at [83, 71] on div "Assigned" at bounding box center [105, 72] width 108 height 7
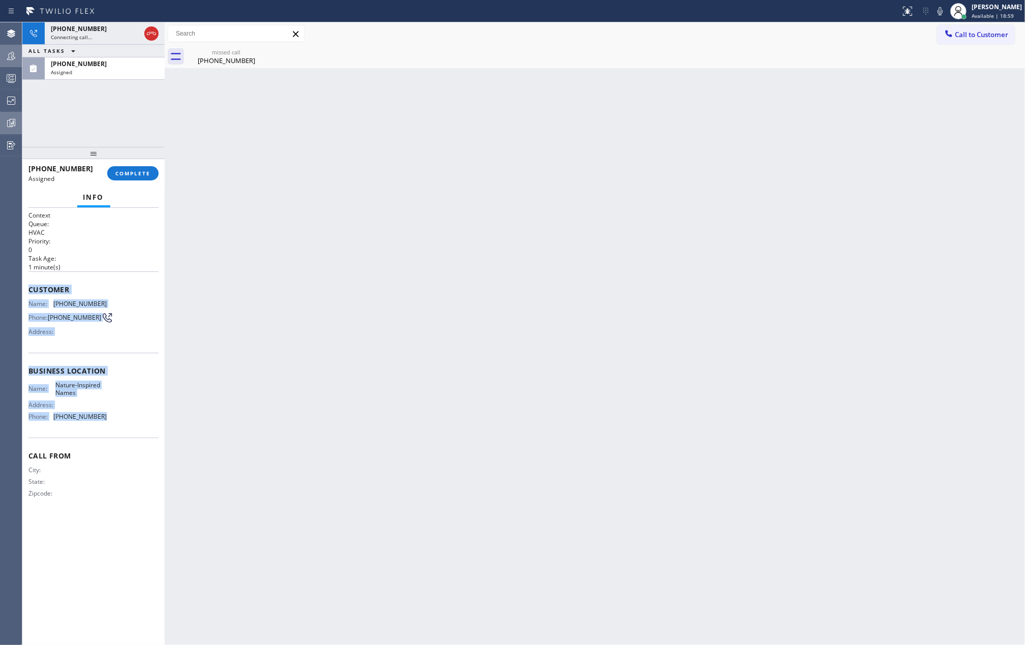
drag, startPoint x: 27, startPoint y: 287, endPoint x: 128, endPoint y: 418, distance: 164.9
click at [128, 418] on div "Context Queue: HVAC Priority: 0 Task Age: 1 minute(s) Customer Name: (786) 937-…" at bounding box center [93, 427] width 142 height 438
copy div "Customer Name: (786) 937-7558 Phone: (786) 937-7558 Address: Business location …"
click at [225, 177] on div "Back to Dashboard Change Sender ID Customers Technicians Select a contact Outbo…" at bounding box center [595, 333] width 860 height 623
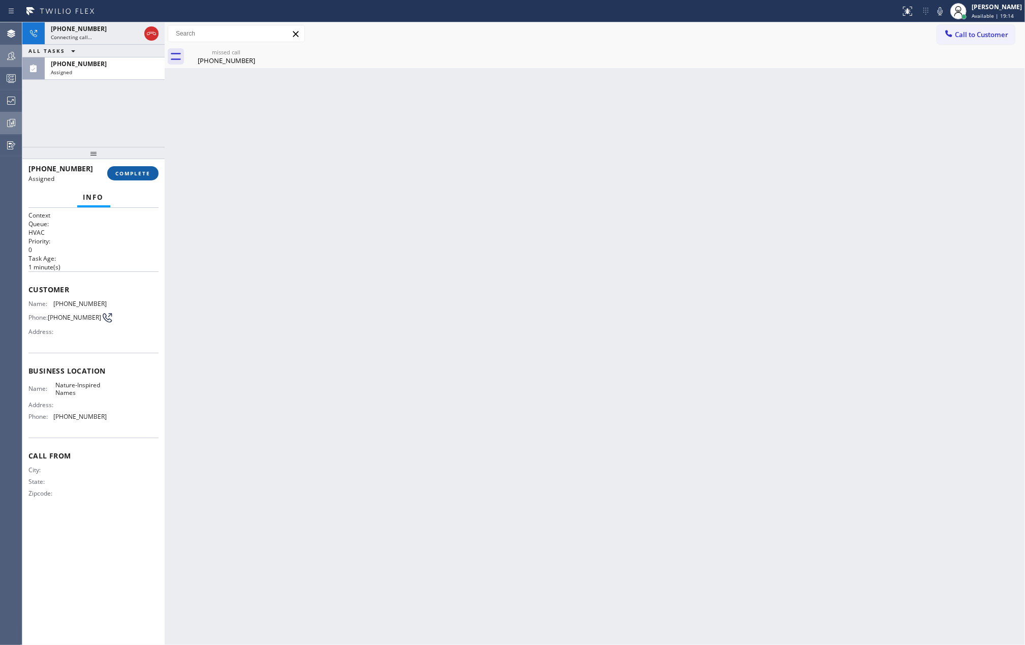
click at [149, 173] on span "COMPLETE" at bounding box center [132, 173] width 35 height 7
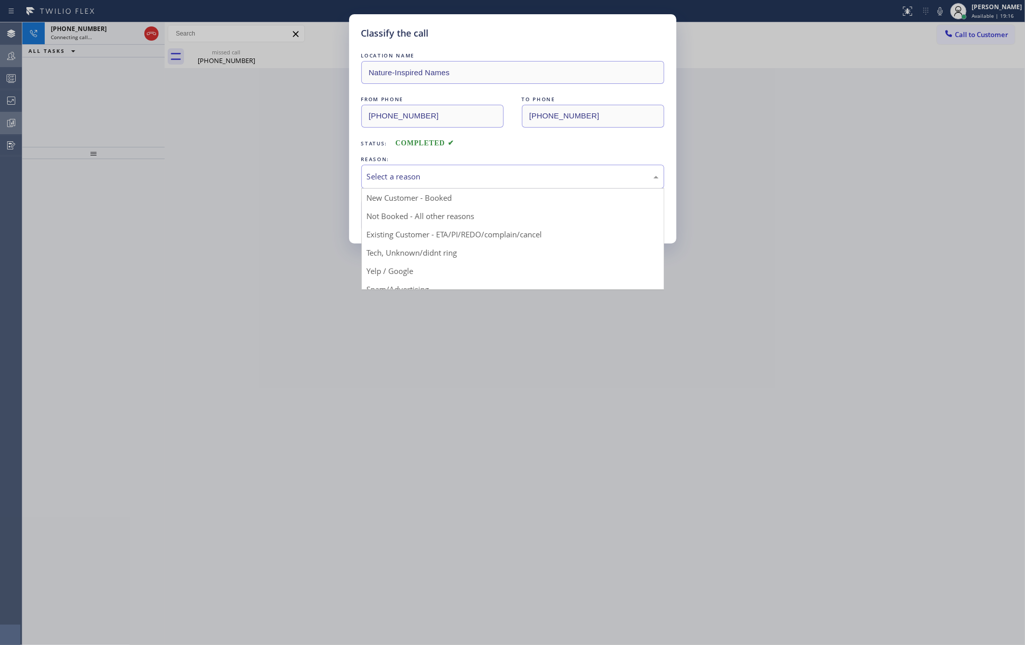
click at [400, 171] on div "Select a reason" at bounding box center [513, 177] width 292 height 12
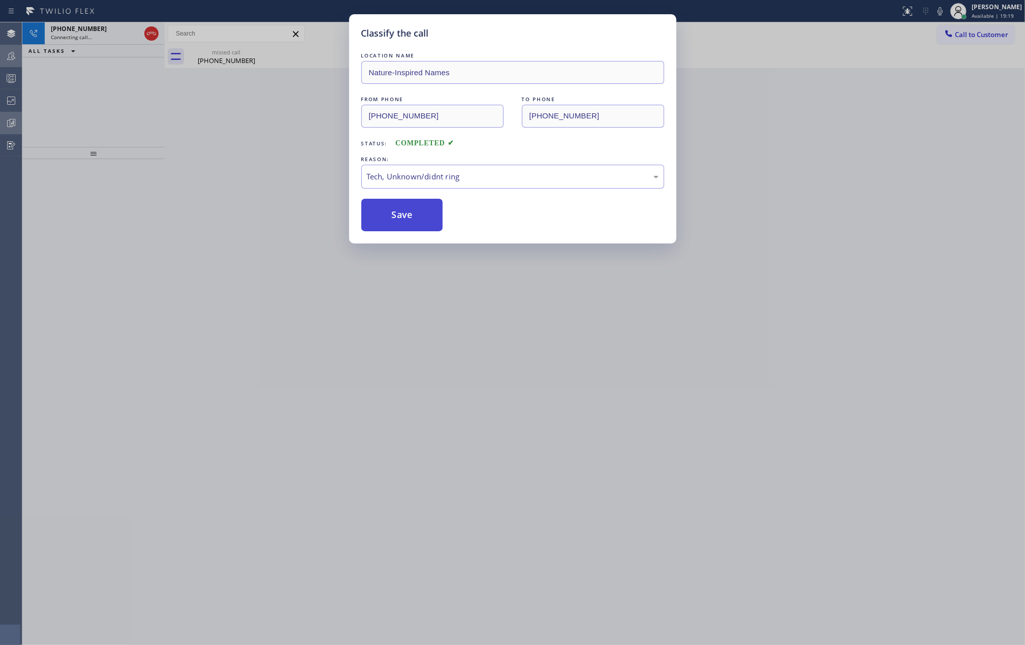
click at [414, 218] on button "Save" at bounding box center [402, 215] width 82 height 33
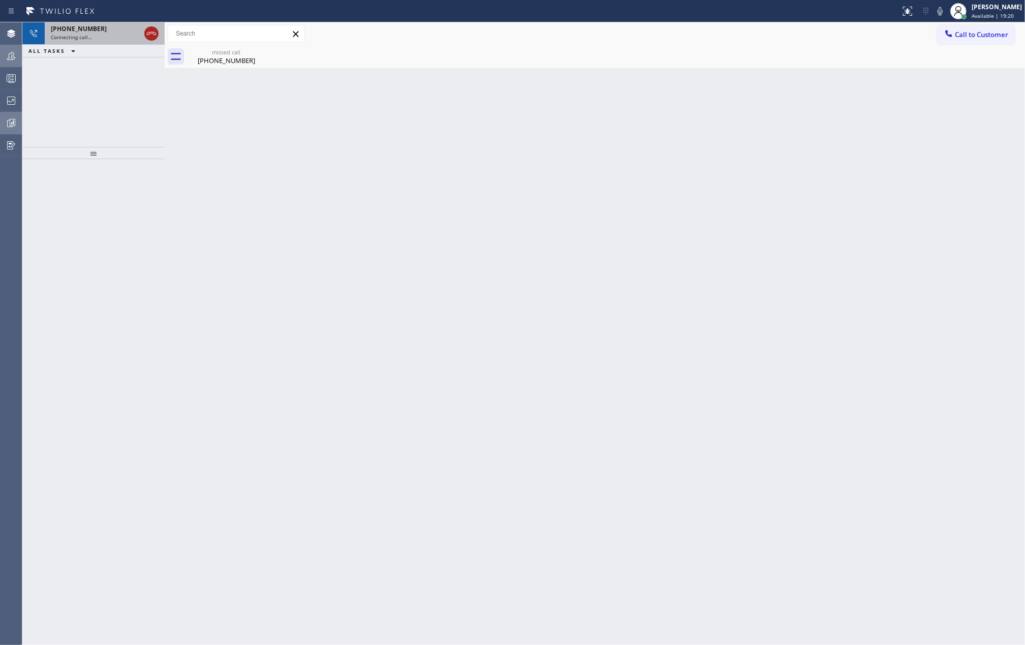
click at [146, 33] on icon at bounding box center [151, 33] width 12 height 12
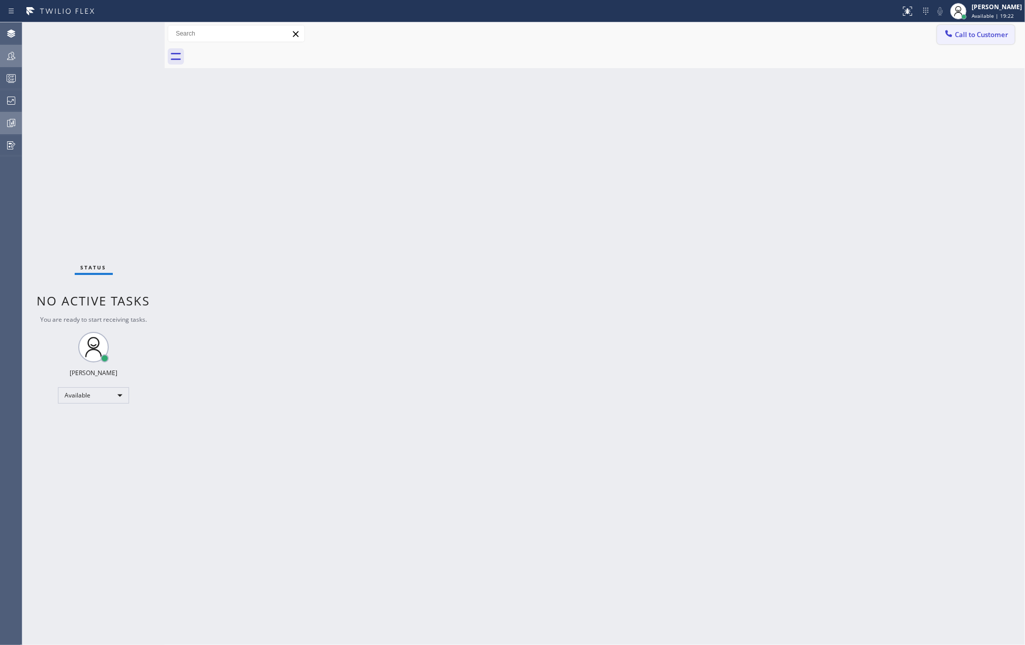
click at [962, 37] on span "Call to Customer" at bounding box center [981, 34] width 53 height 9
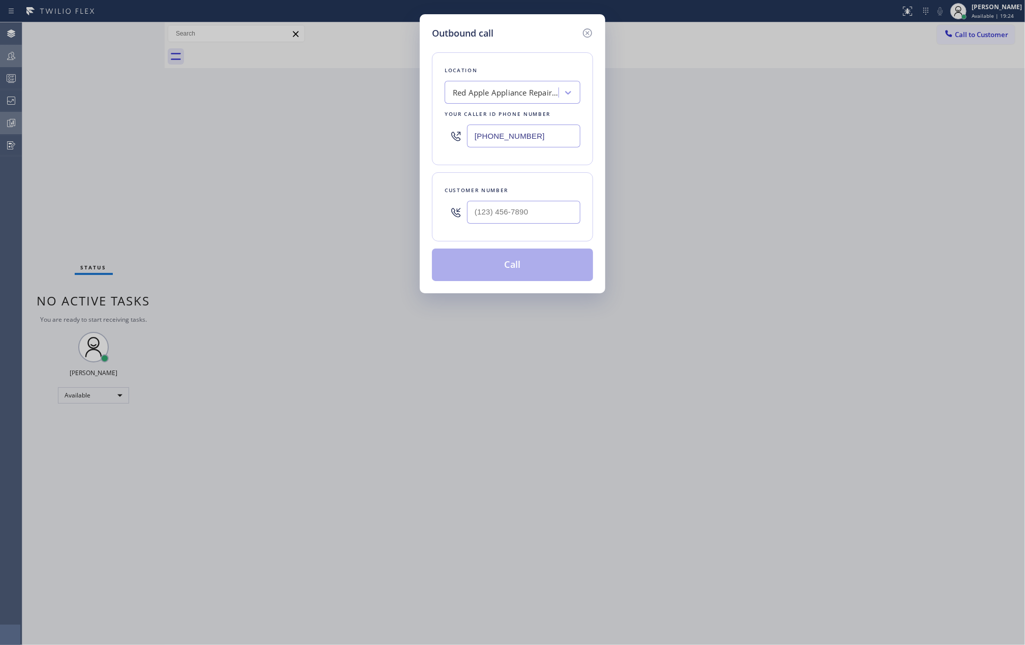
click at [557, 126] on input "(650) 297-2626" at bounding box center [523, 136] width 113 height 23
drag, startPoint x: 557, startPoint y: 126, endPoint x: 435, endPoint y: 131, distance: 122.1
click at [435, 131] on div "Location Red Apple Appliance Repair Daly City Your caller id phone number (650)…" at bounding box center [512, 108] width 161 height 113
paste input "786) 751-5940"
type input "(786) 751-5940"
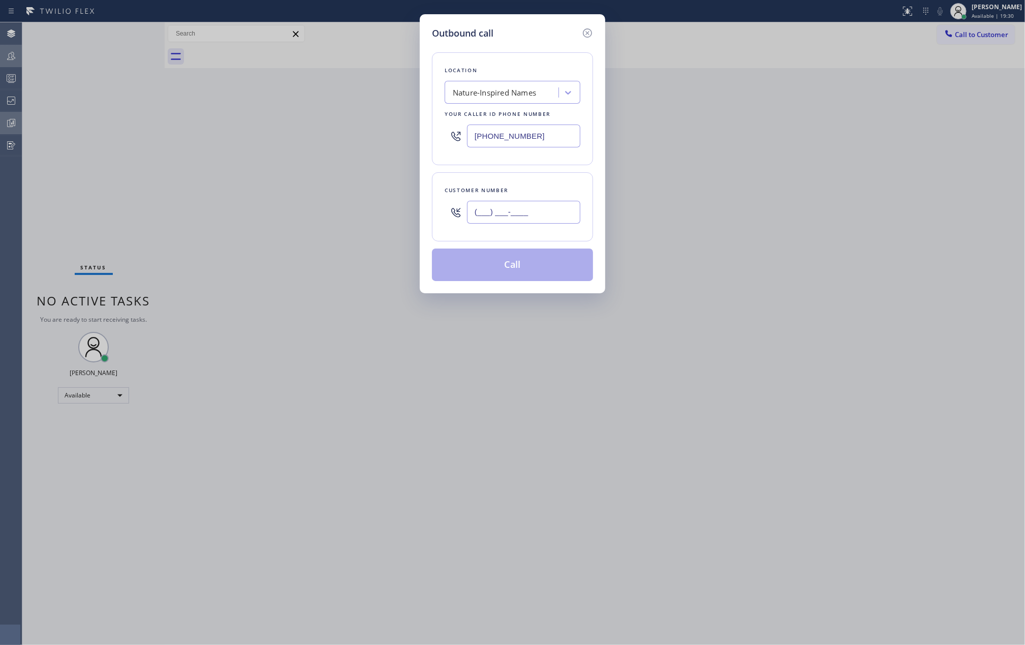
click at [547, 210] on input "(___) ___-____" at bounding box center [523, 212] width 113 height 23
paste input "786) 937-7558"
type input "(786) 937-7558"
click at [541, 265] on button "Call" at bounding box center [512, 265] width 161 height 33
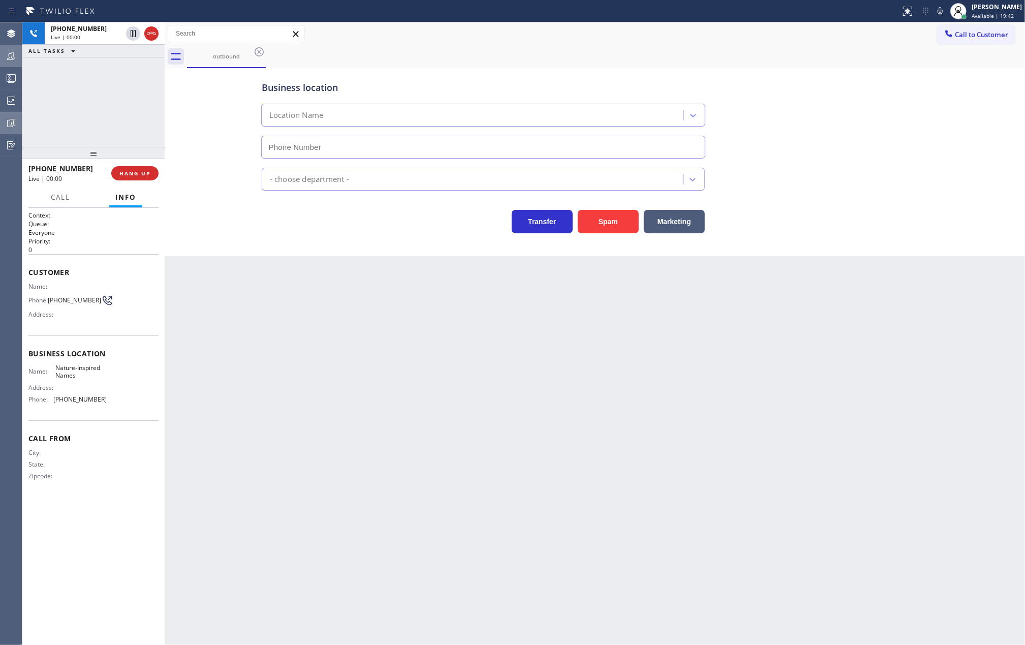
type input "(786) 751-5940"
click at [143, 171] on span "HANG UP" at bounding box center [134, 173] width 31 height 7
click at [127, 175] on span "COMPLETE" at bounding box center [132, 173] width 35 height 7
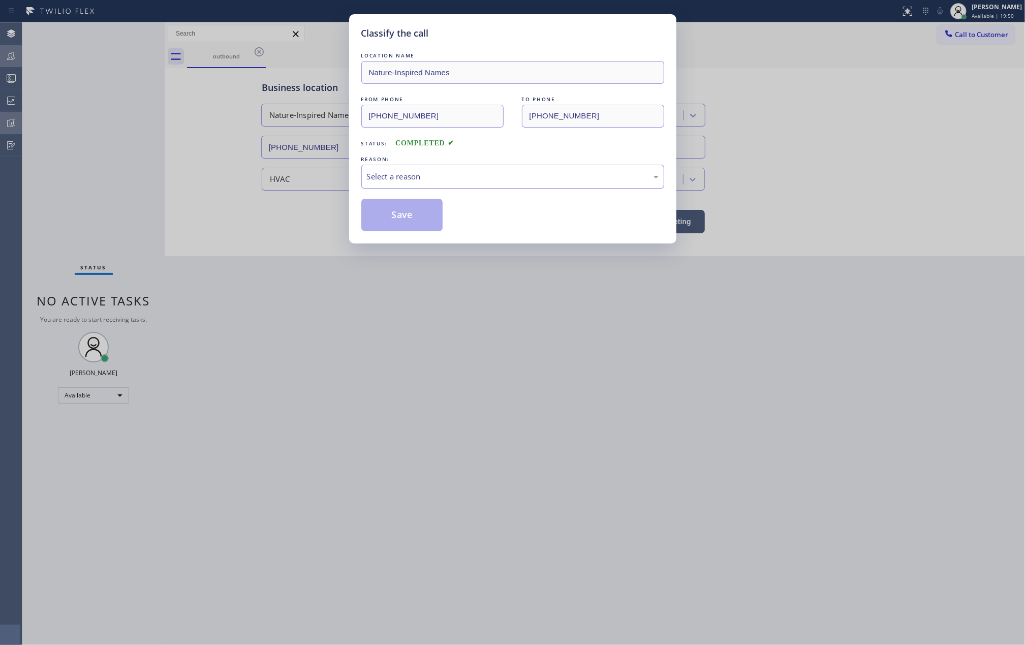
click at [442, 170] on div "Select a reason" at bounding box center [512, 177] width 303 height 24
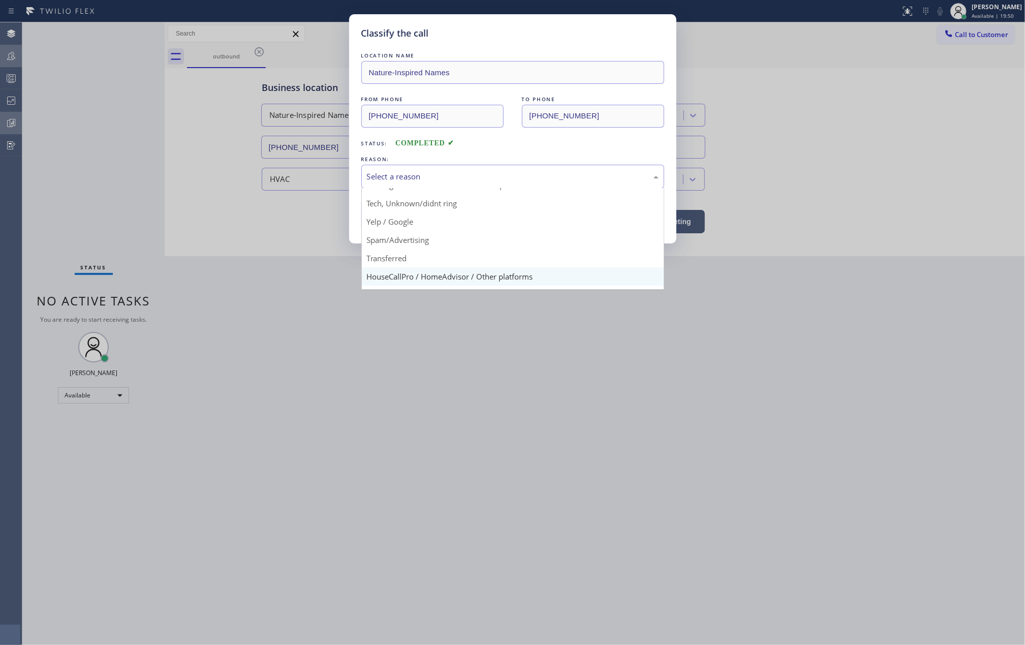
scroll to position [64, 0]
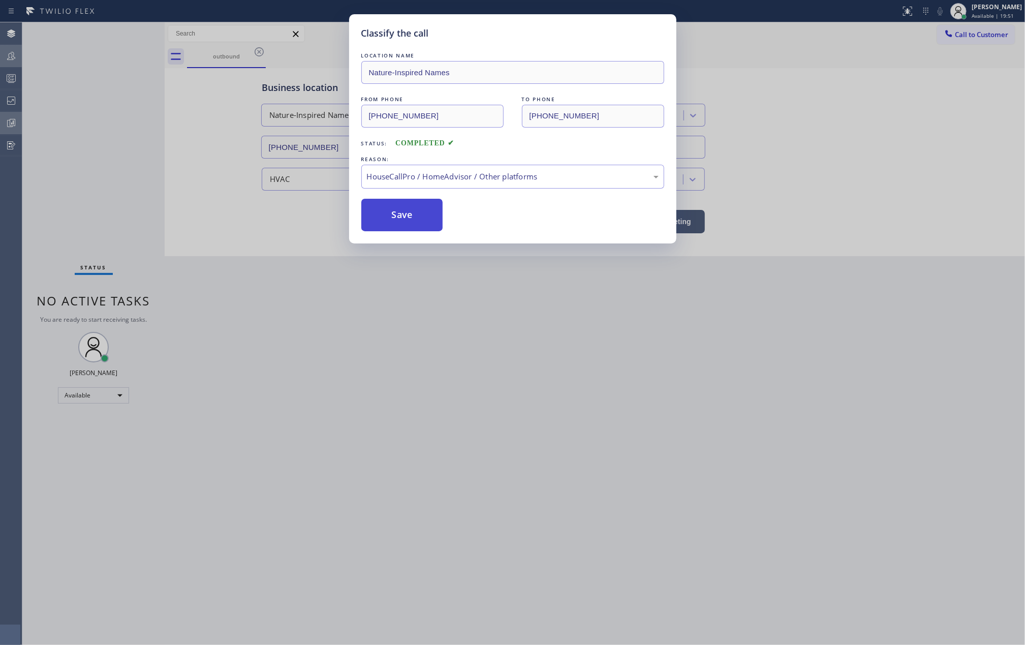
click at [408, 222] on button "Save" at bounding box center [402, 215] width 82 height 33
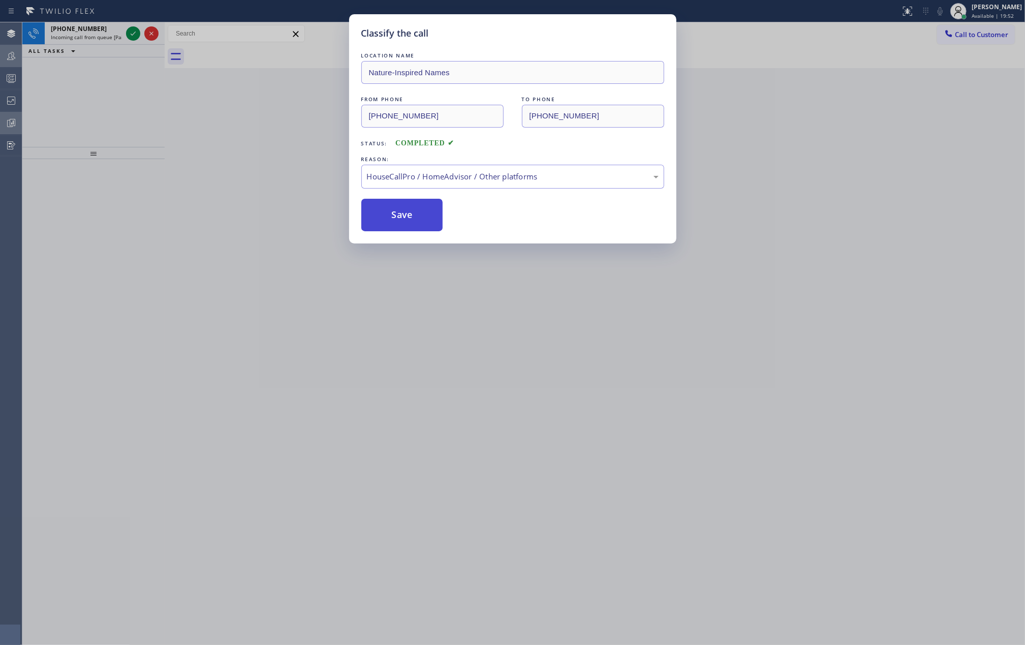
click at [408, 222] on button "Save" at bounding box center [402, 215] width 82 height 33
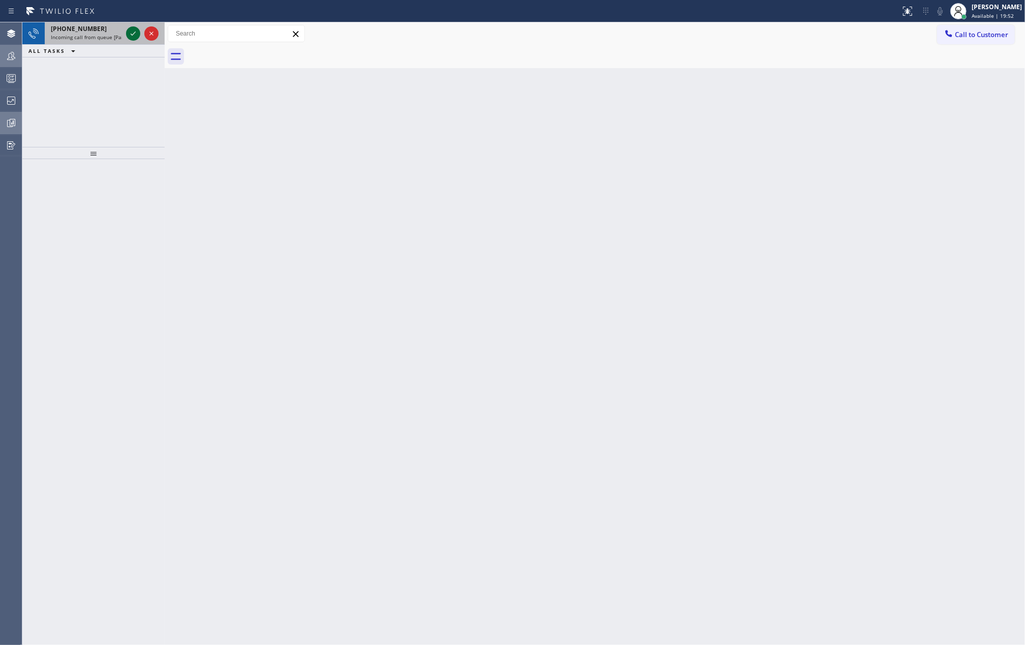
click at [132, 35] on icon at bounding box center [133, 33] width 12 height 12
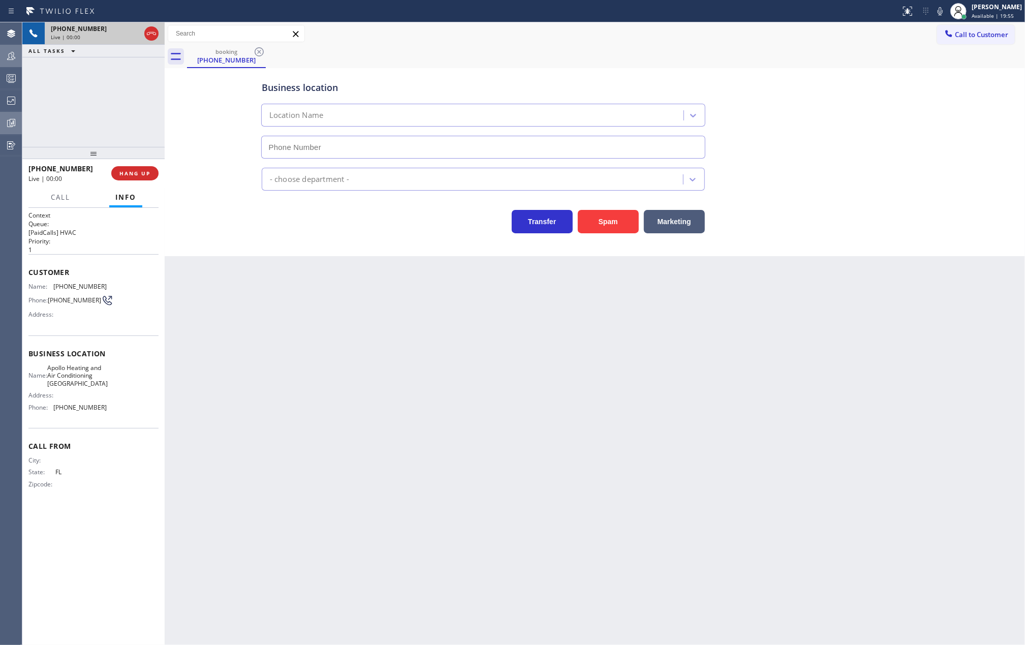
type input "(786) 705-8810"
drag, startPoint x: 88, startPoint y: 156, endPoint x: 92, endPoint y: 102, distance: 53.6
click at [92, 103] on div "+17868339188 Live | 00:01 ALL TASKS ALL TASKS ACTIVE TASKS TASKS IN WRAP UP +17…" at bounding box center [93, 333] width 142 height 623
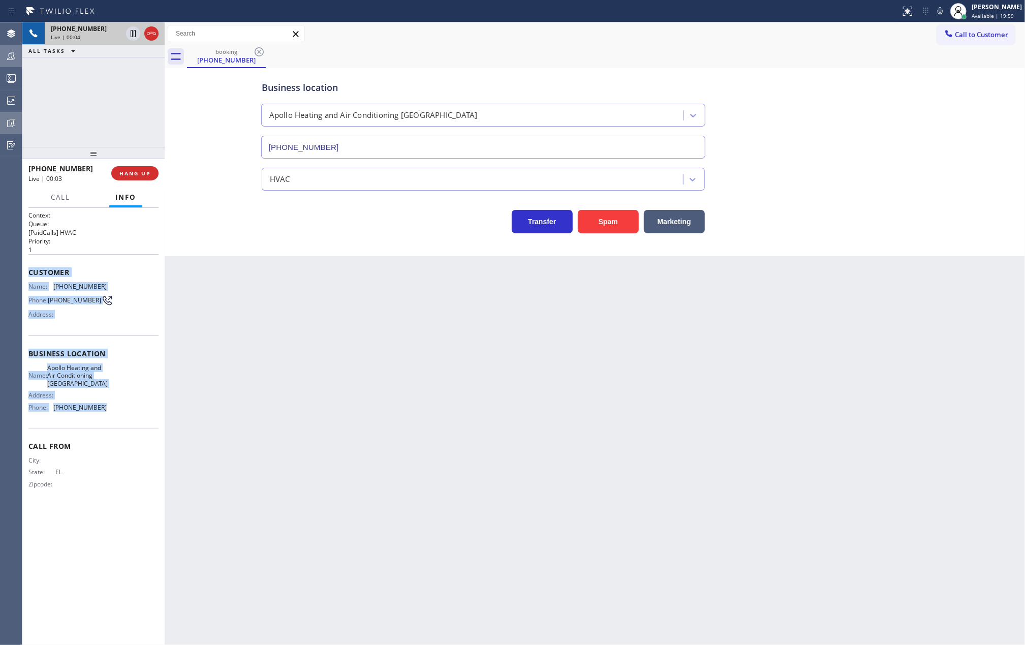
drag, startPoint x: 29, startPoint y: 275, endPoint x: 128, endPoint y: 417, distance: 173.0
click at [128, 417] on div "Context Queue: [PaidCalls] HVAC Priority: 1 Customer Name: (786) 833-9188 Phone…" at bounding box center [93, 358] width 130 height 294
copy div "Customer Name: (786) 833-9188 Phone: (786) 833-9188 Address: Business location …"
click at [11, 77] on icon at bounding box center [12, 79] width 6 height 7
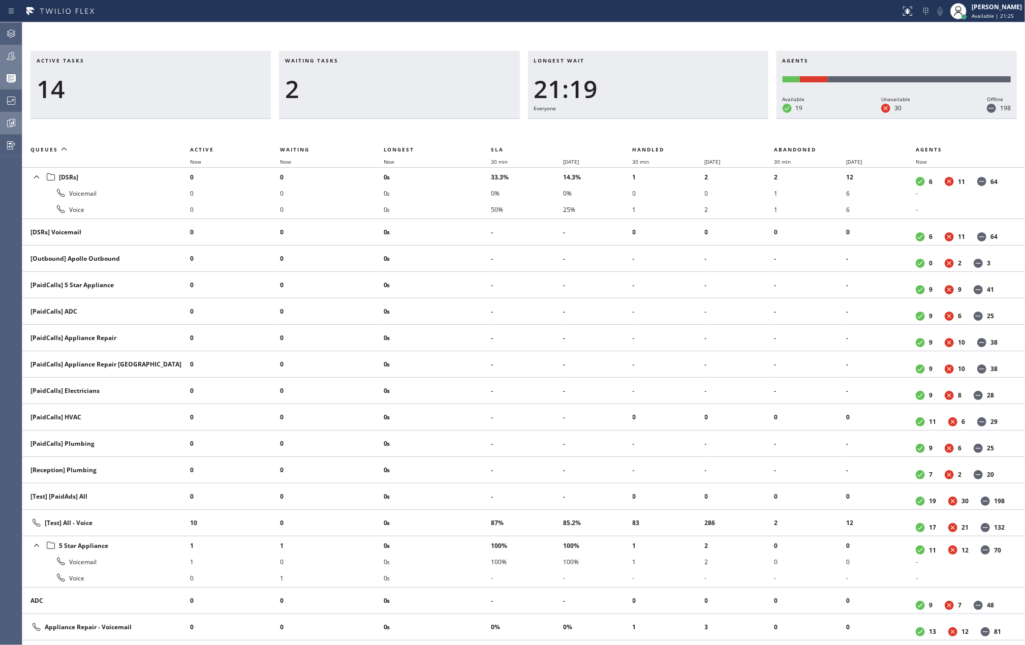
click at [6, 60] on icon at bounding box center [11, 56] width 12 height 12
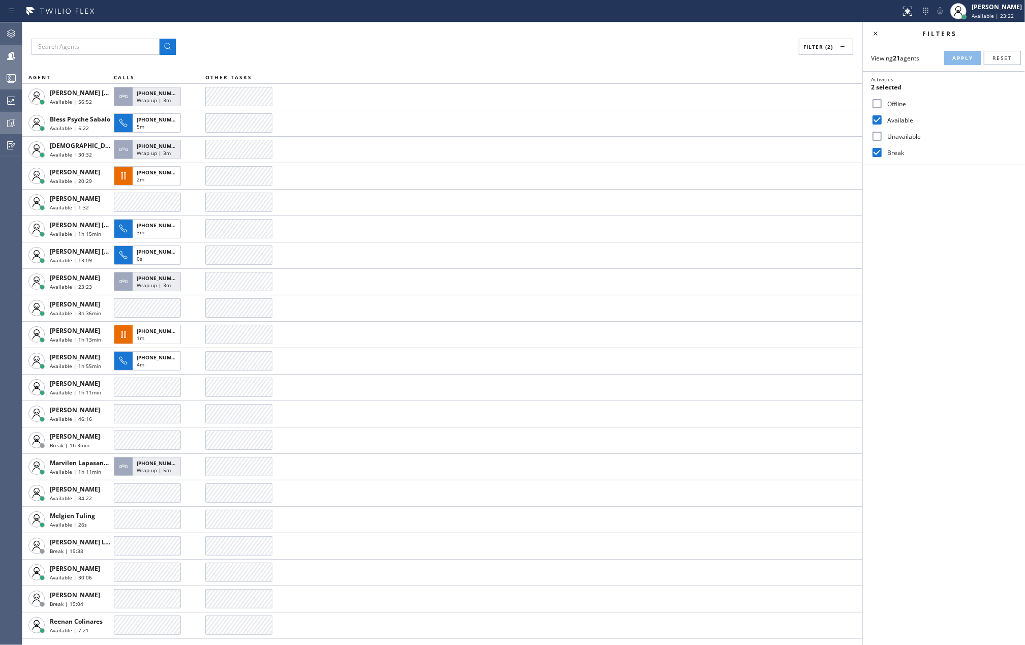
click at [283, 34] on div "Filter (2) AGENT CALLS OTHER TASKS Ashley Barbie Laurente Available | 56:52 +13…" at bounding box center [442, 333] width 840 height 623
click at [661, 41] on div "Filter (2)" at bounding box center [443, 47] width 822 height 16
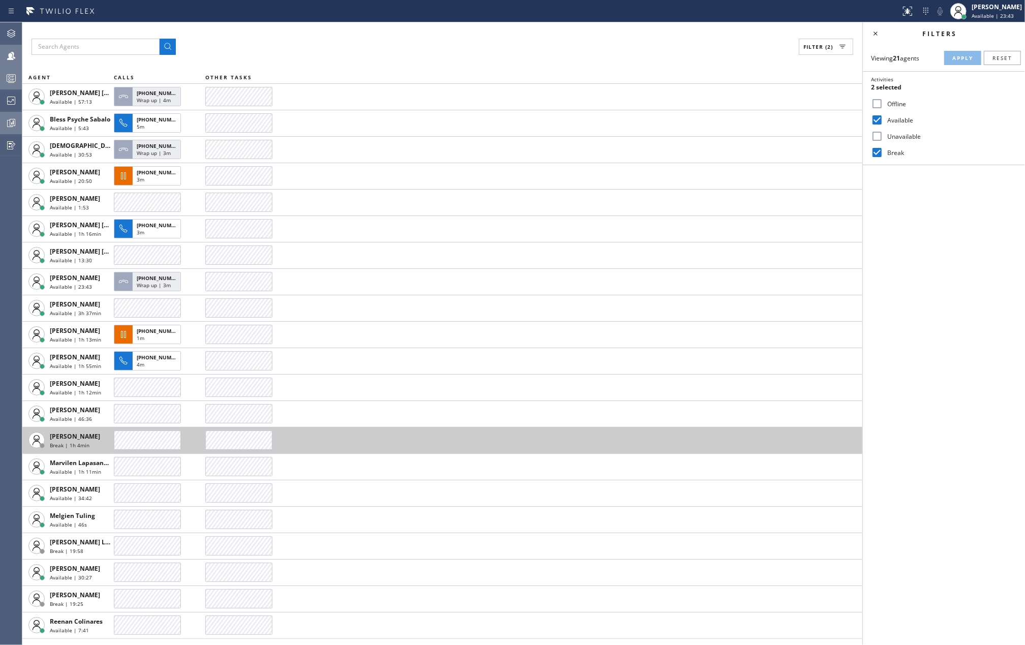
click at [136, 437] on div at bounding box center [147, 439] width 67 height 19
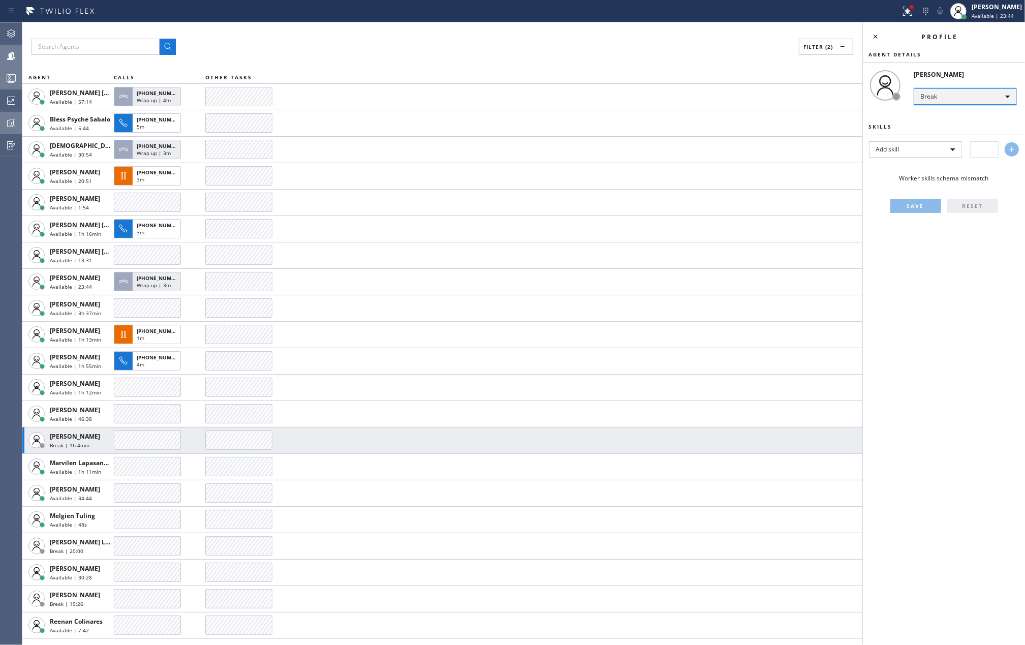
click at [969, 100] on div "Break" at bounding box center [965, 96] width 103 height 16
click at [963, 134] on li "Unavailable" at bounding box center [965, 136] width 101 height 12
click at [875, 36] on icon at bounding box center [876, 36] width 12 height 12
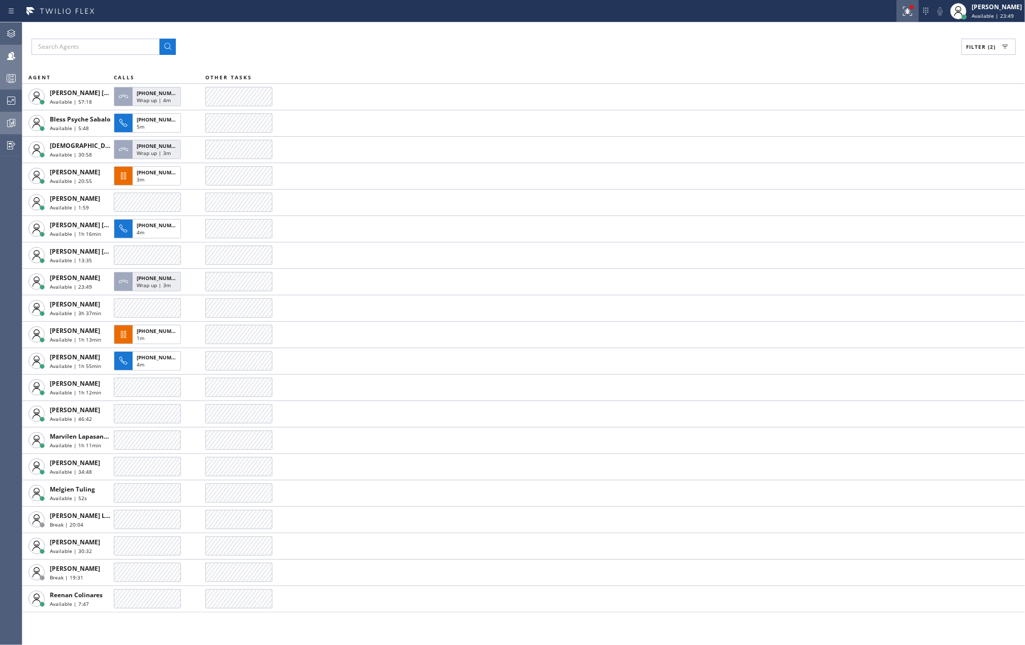
click at [912, 8] on icon at bounding box center [908, 11] width 12 height 12
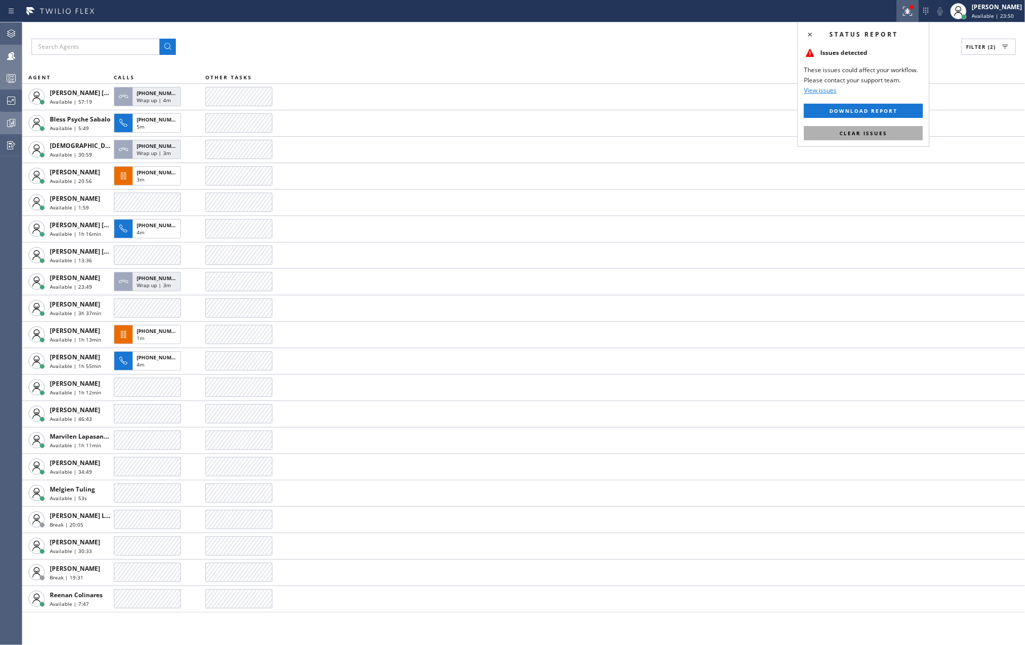
click at [895, 129] on button "Clear issues" at bounding box center [863, 133] width 119 height 14
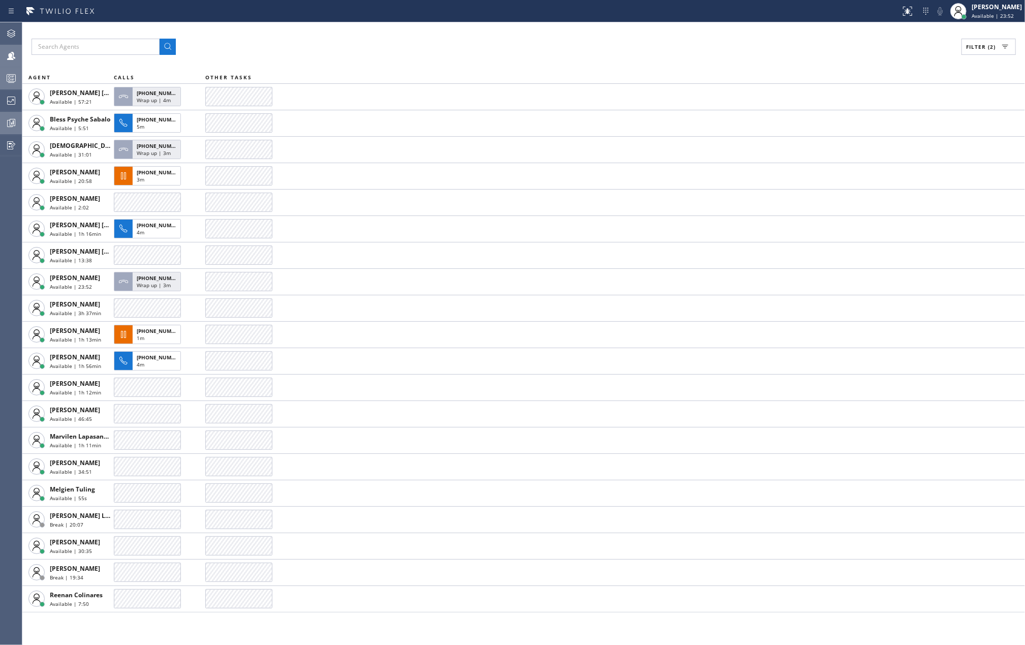
click at [6, 77] on icon at bounding box center [11, 78] width 12 height 12
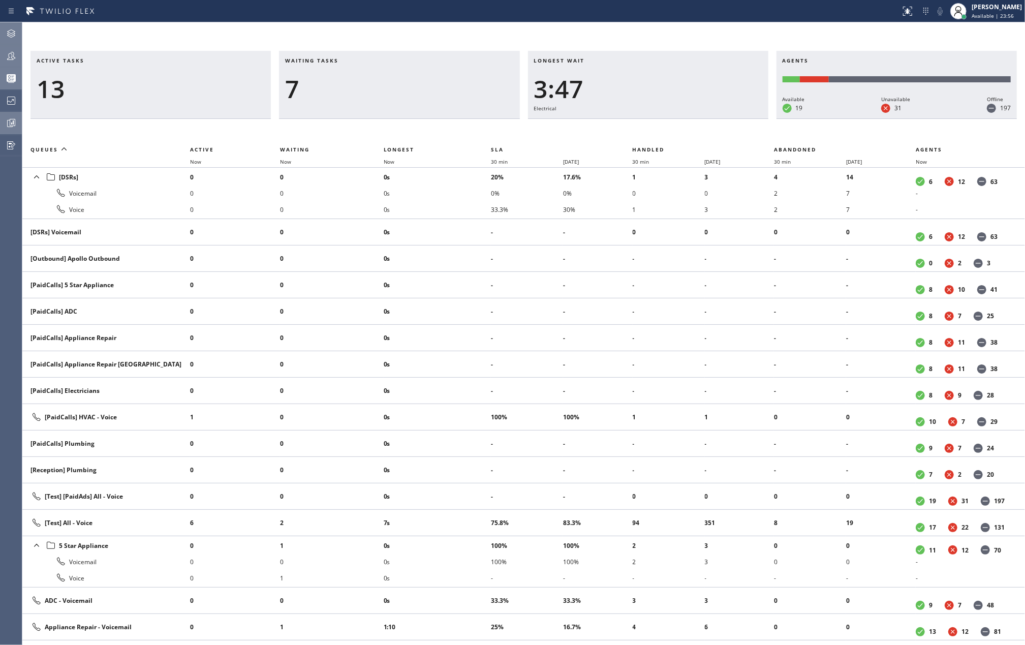
click at [9, 30] on icon at bounding box center [11, 33] width 12 height 12
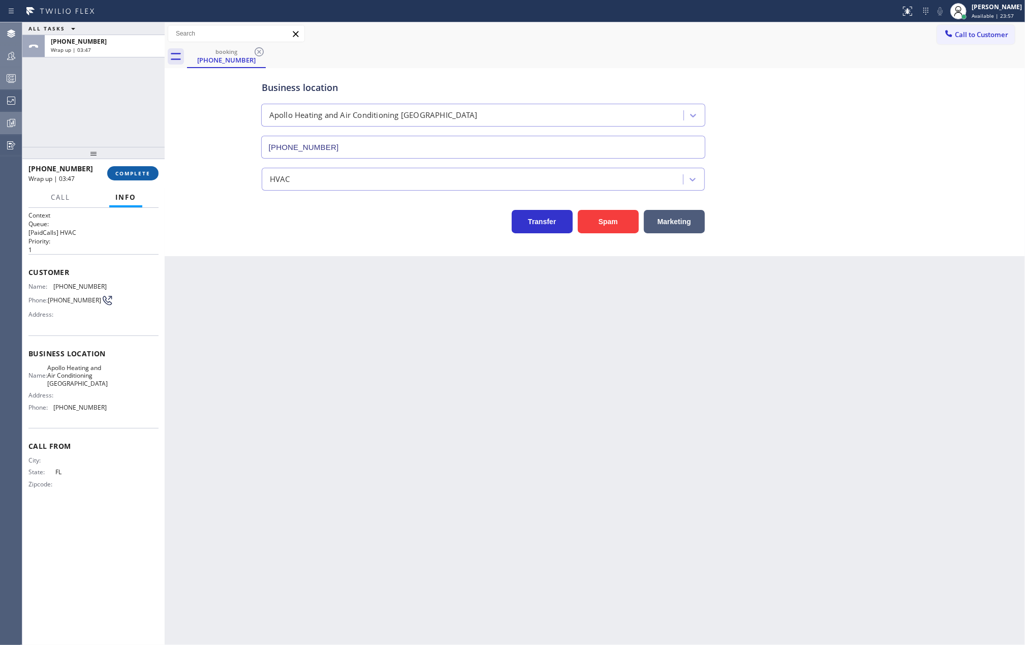
click at [128, 170] on span "COMPLETE" at bounding box center [132, 173] width 35 height 7
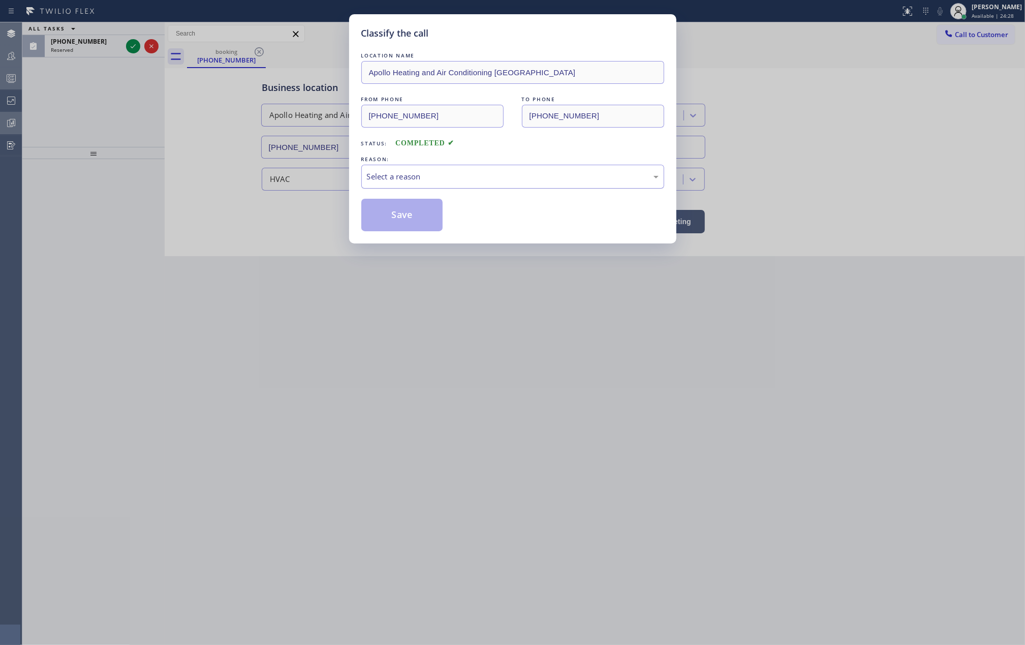
click at [458, 175] on div "Select a reason" at bounding box center [513, 177] width 292 height 12
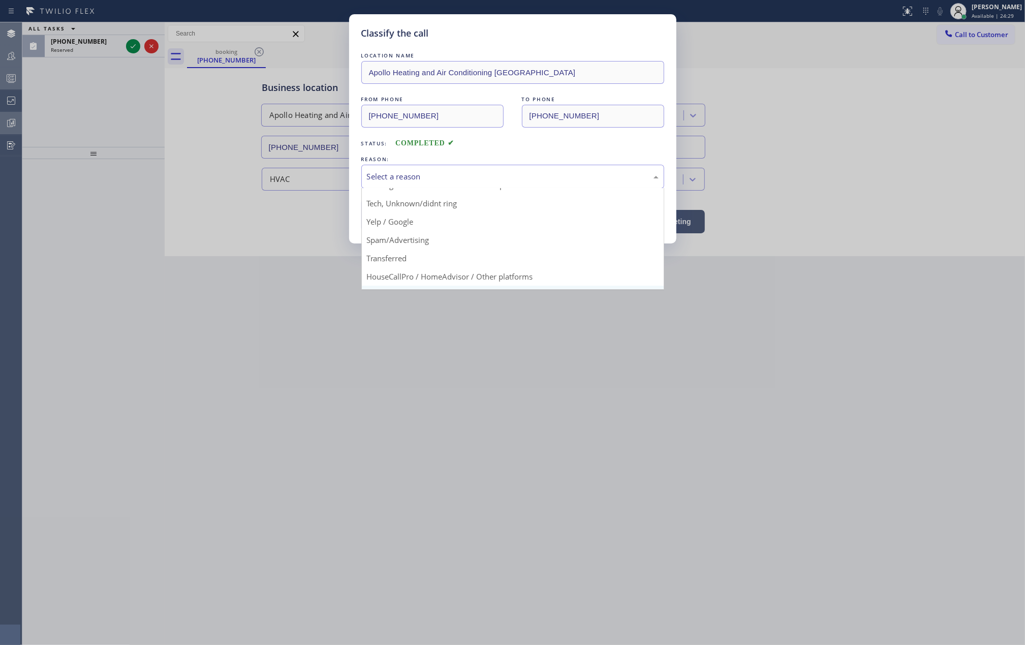
scroll to position [64, 0]
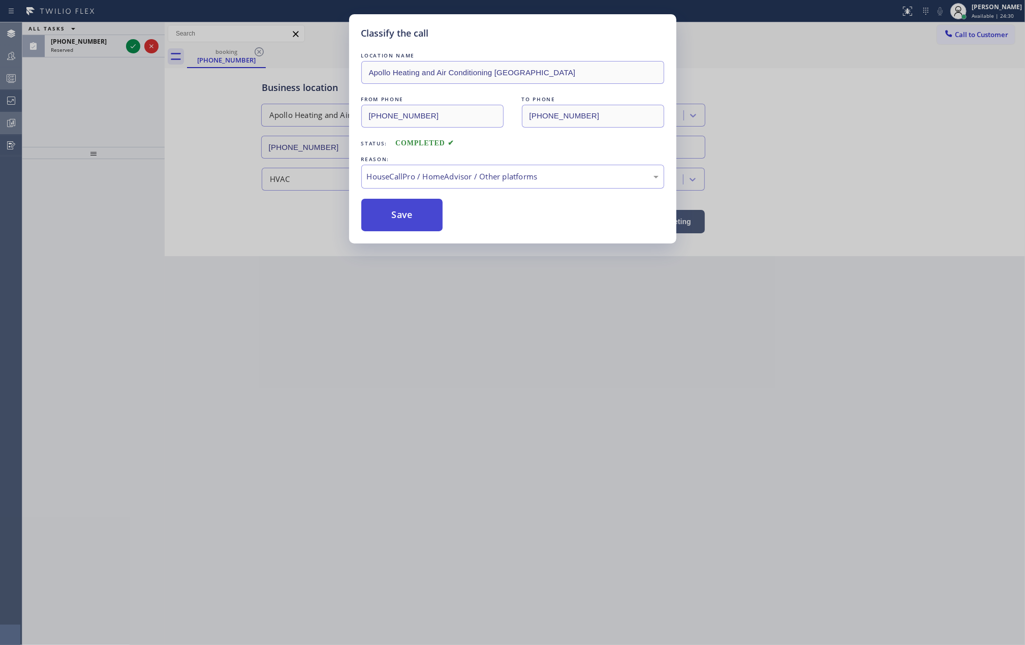
click at [421, 215] on button "Save" at bounding box center [402, 215] width 82 height 33
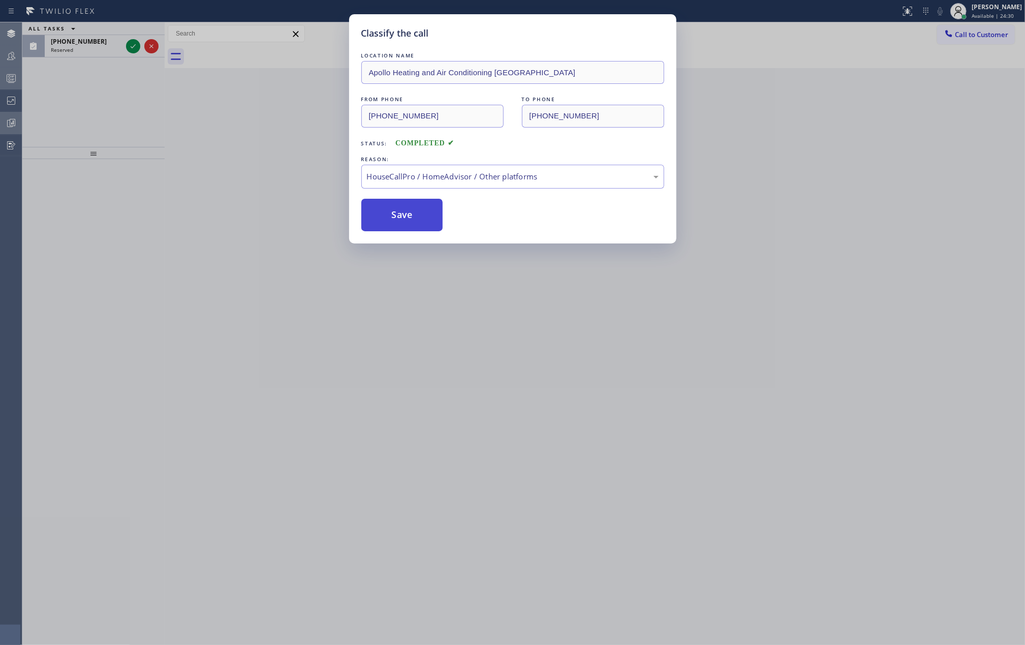
click at [421, 215] on button "Save" at bounding box center [402, 215] width 82 height 33
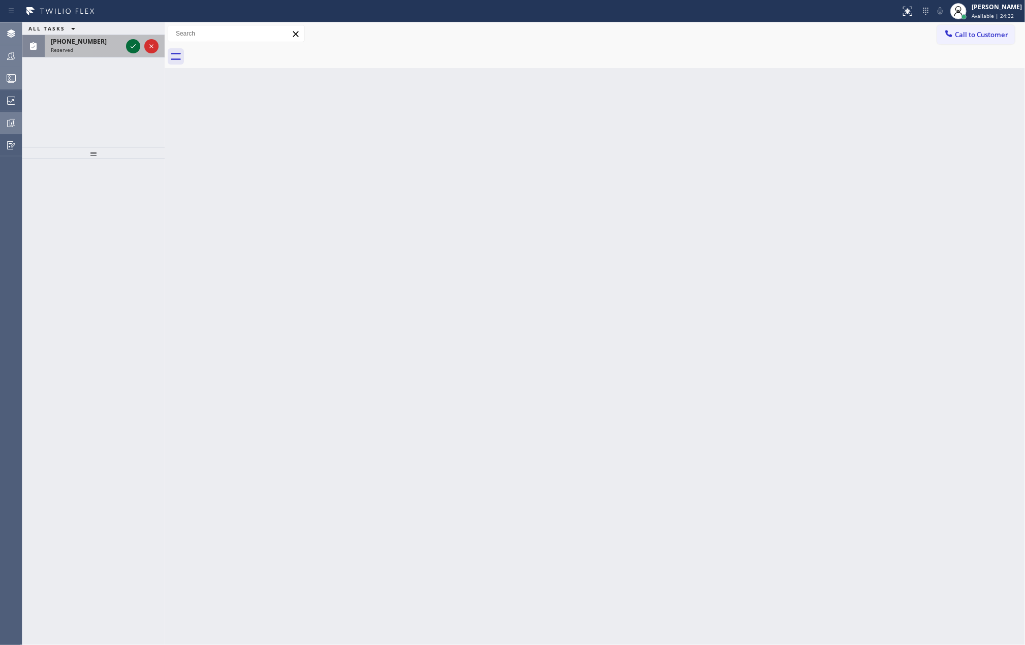
click at [131, 47] on icon at bounding box center [133, 46] width 5 height 4
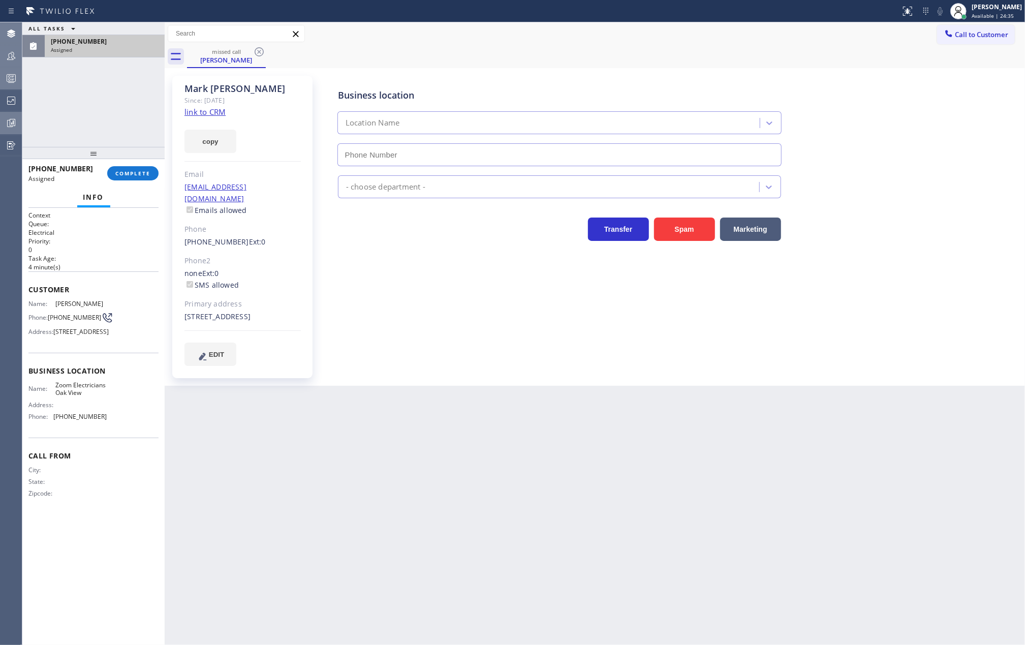
type input "(805) 608-4684"
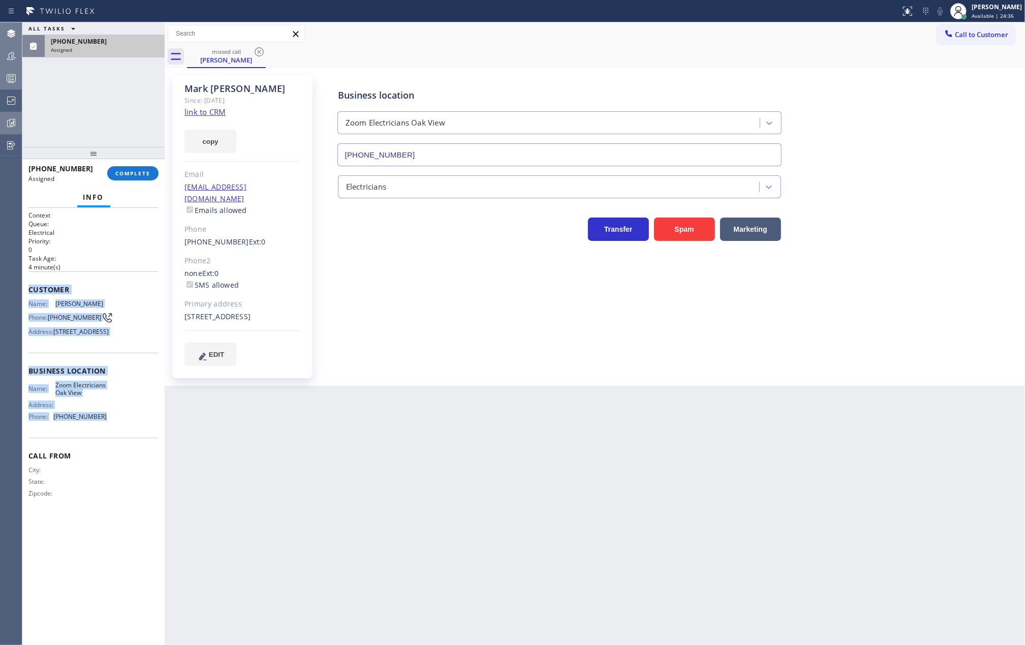
drag, startPoint x: 27, startPoint y: 289, endPoint x: 113, endPoint y: 451, distance: 183.5
click at [113, 451] on div "Context Queue: Electrical Priority: 0 Task Age: 4 minute(s) Customer Name: Mark…" at bounding box center [93, 427] width 142 height 438
copy div "Customer Name: Mark Shuman Phone: (805) 330-2020 Address: 12841 Tree Ranch Road…"
click at [135, 168] on button "COMPLETE" at bounding box center [132, 173] width 51 height 14
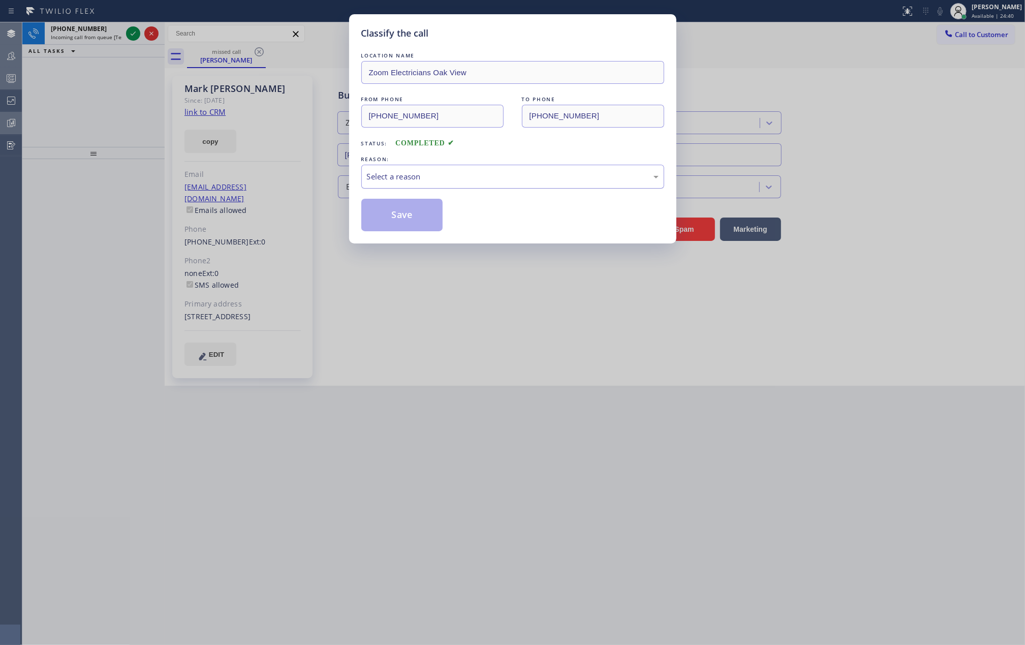
click at [395, 175] on div "Select a reason" at bounding box center [513, 177] width 292 height 12
click at [390, 216] on button "Save" at bounding box center [402, 215] width 82 height 33
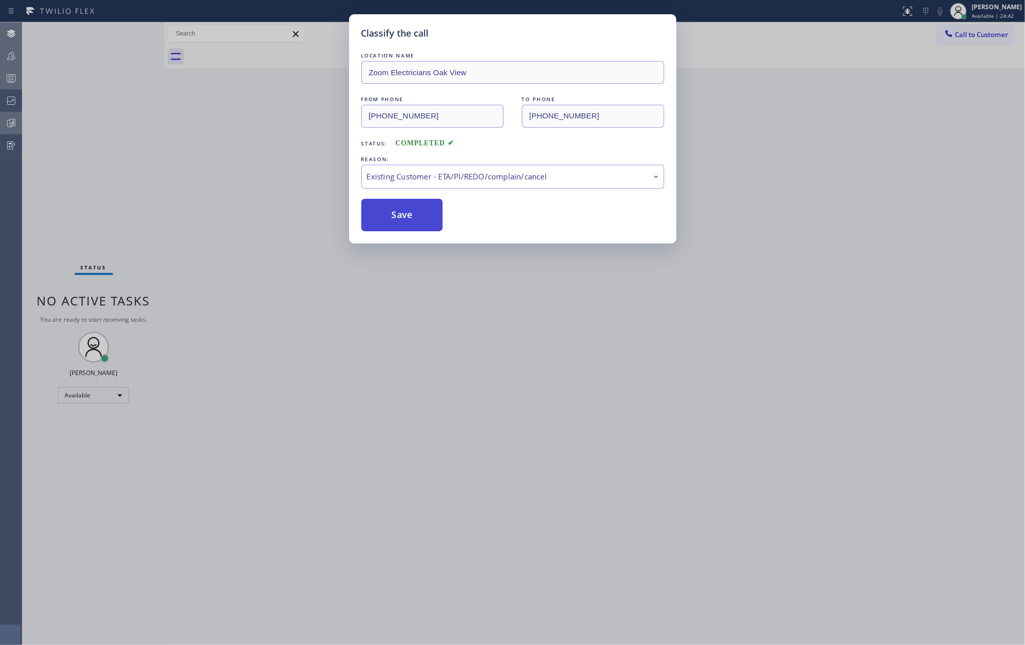
click at [390, 216] on button "Save" at bounding box center [402, 215] width 82 height 33
click at [89, 74] on div "Classify the call LOCATION NAME Lindsey HVAC Pros Bayside FROM PHONE (352) 290-…" at bounding box center [523, 333] width 1003 height 623
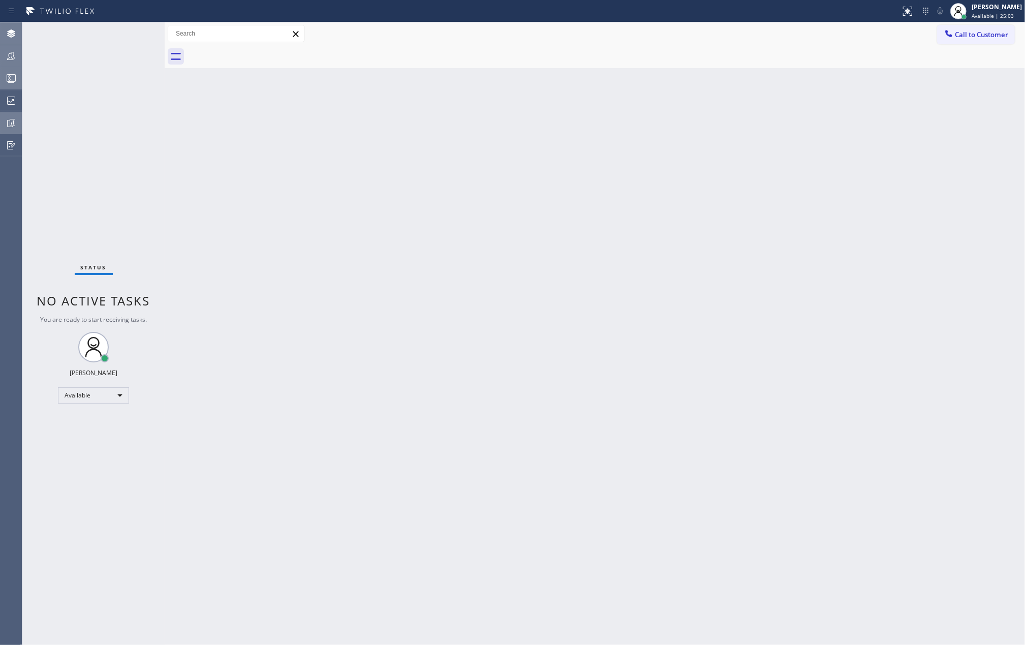
click at [271, 273] on div "Back to Dashboard Change Sender ID Customers Technicians Select a contact Outbo…" at bounding box center [595, 333] width 860 height 623
click at [13, 73] on icon at bounding box center [11, 78] width 12 height 12
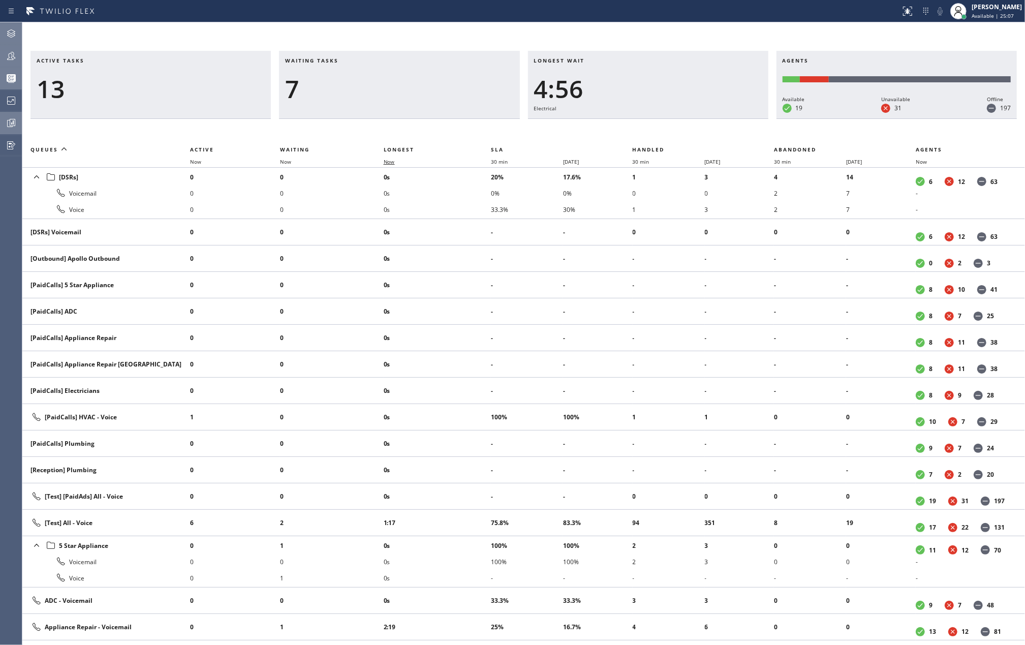
click at [390, 159] on span "Now" at bounding box center [389, 161] width 11 height 7
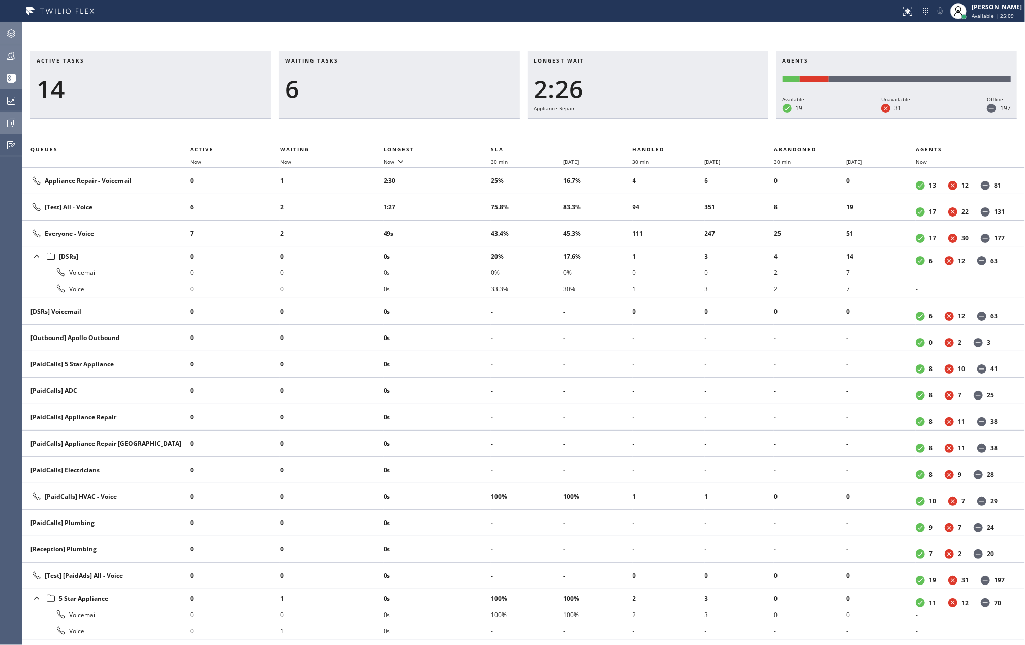
click at [11, 51] on icon at bounding box center [11, 56] width 12 height 12
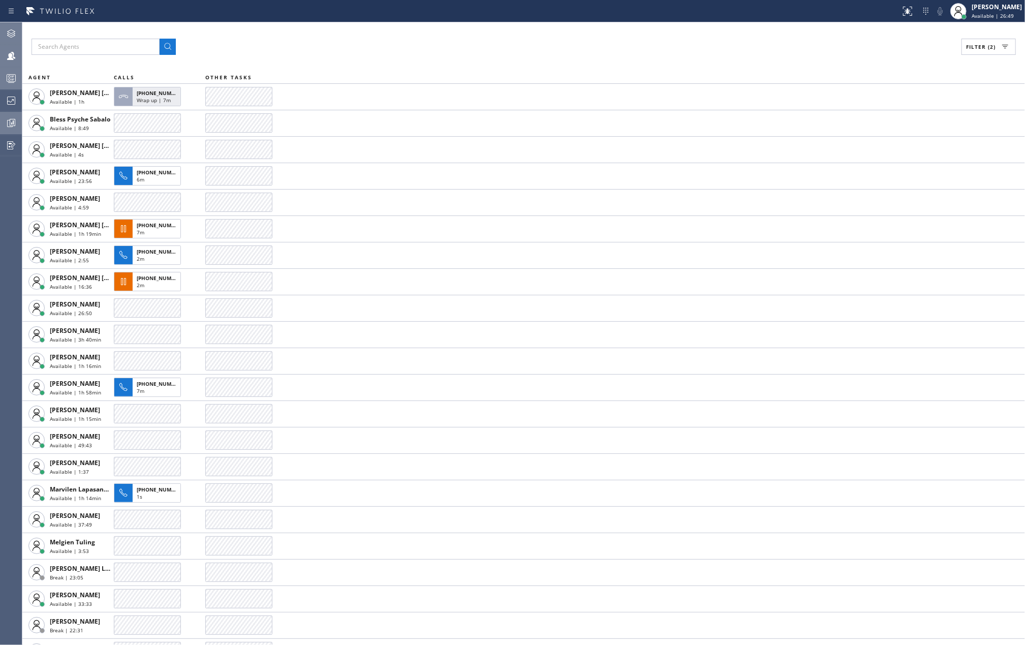
click at [14, 84] on div at bounding box center [11, 78] width 22 height 20
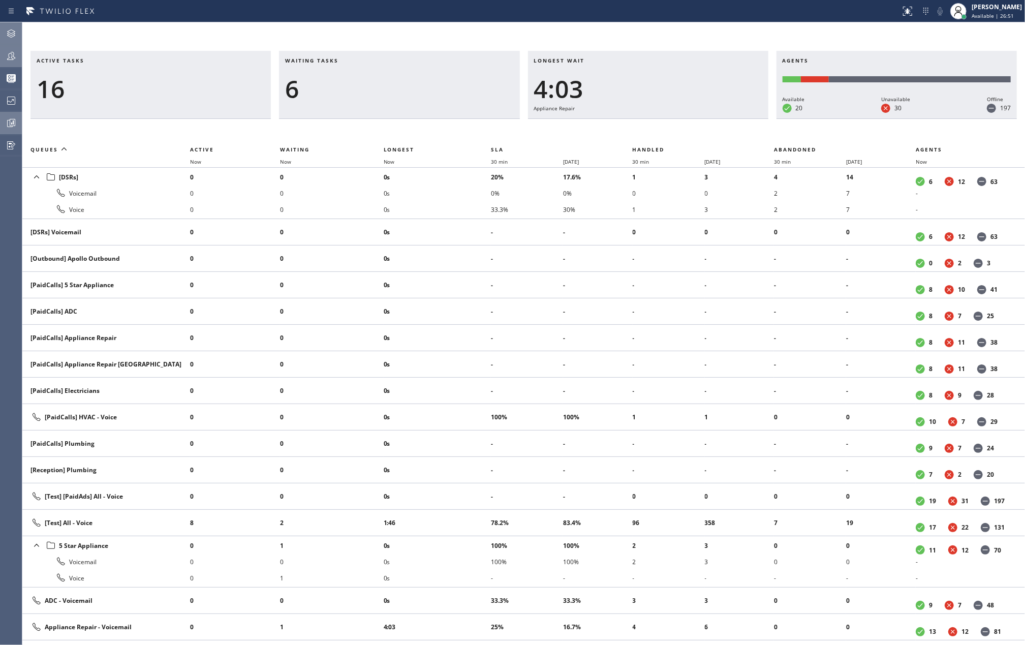
click at [388, 157] on th "Now" at bounding box center [437, 162] width 107 height 12
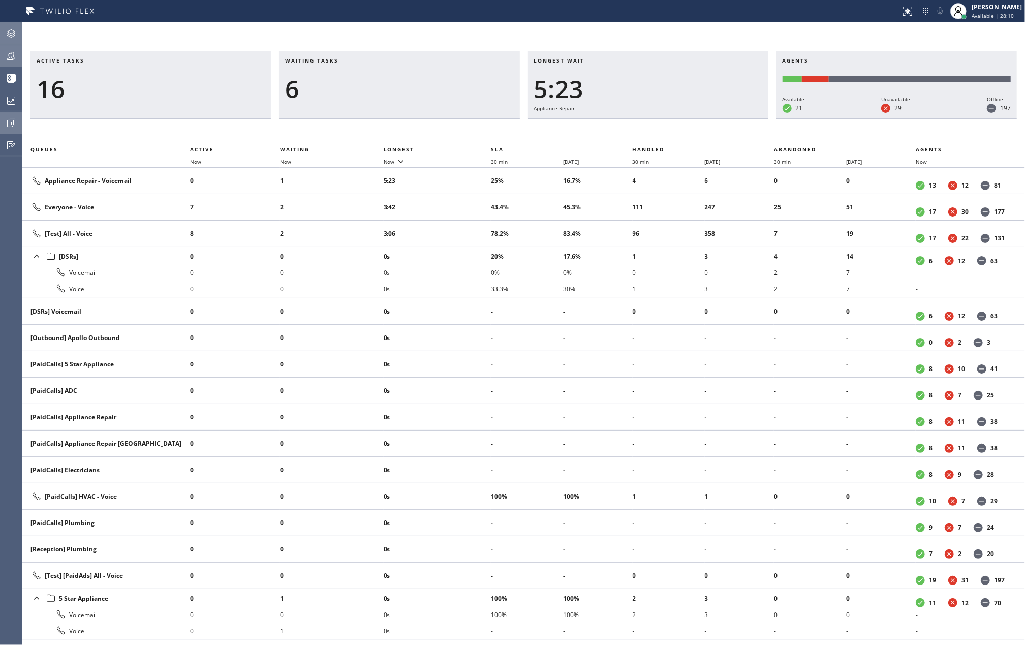
click at [14, 33] on icon at bounding box center [11, 33] width 8 height 8
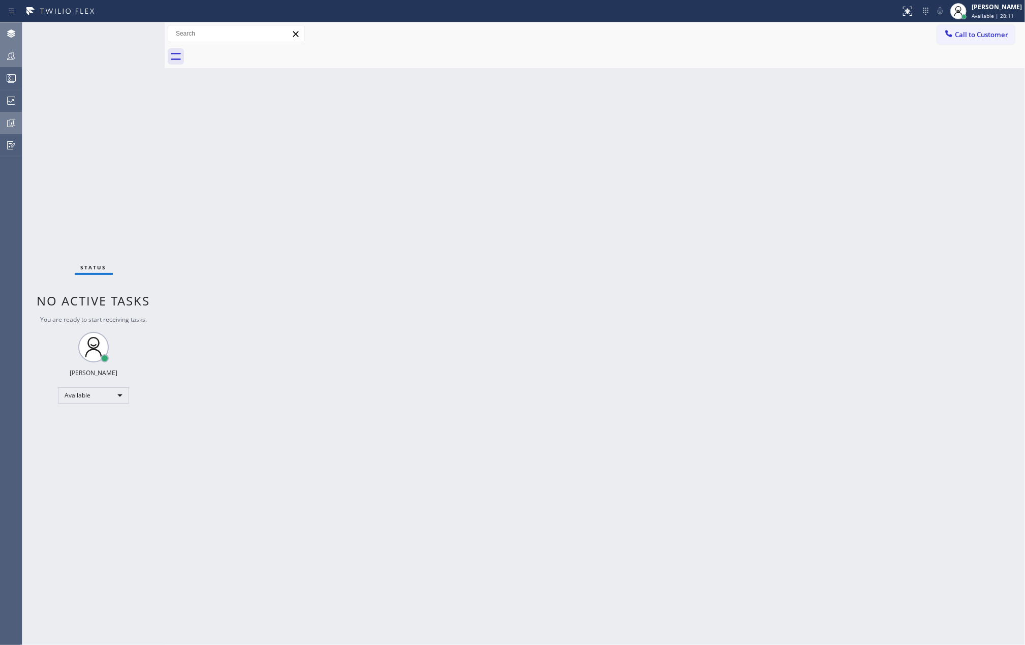
click at [53, 91] on div "Status No active tasks You are ready to start receiving tasks. [PERSON_NAME] Av…" at bounding box center [93, 333] width 142 height 623
click at [11, 78] on icon at bounding box center [11, 78] width 12 height 12
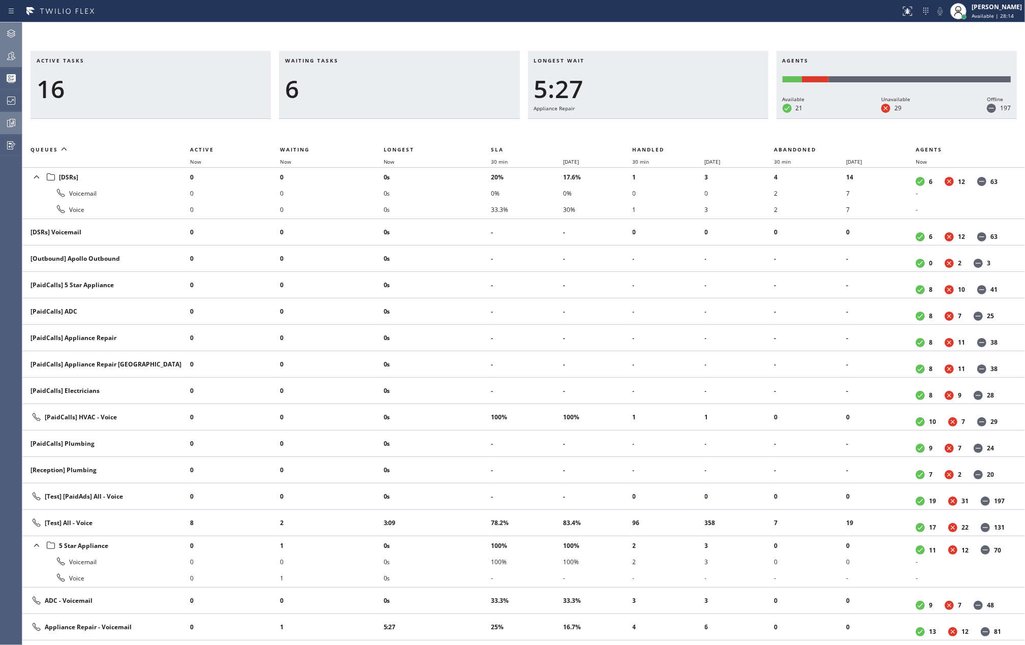
click at [15, 55] on icon at bounding box center [11, 56] width 12 height 12
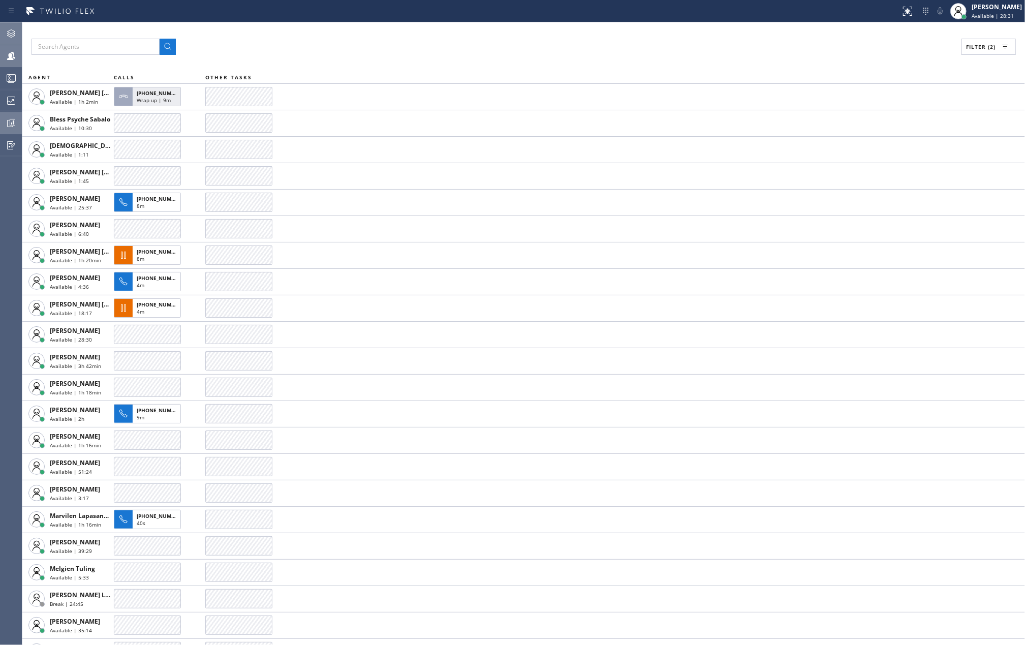
click at [13, 82] on icon at bounding box center [11, 78] width 12 height 12
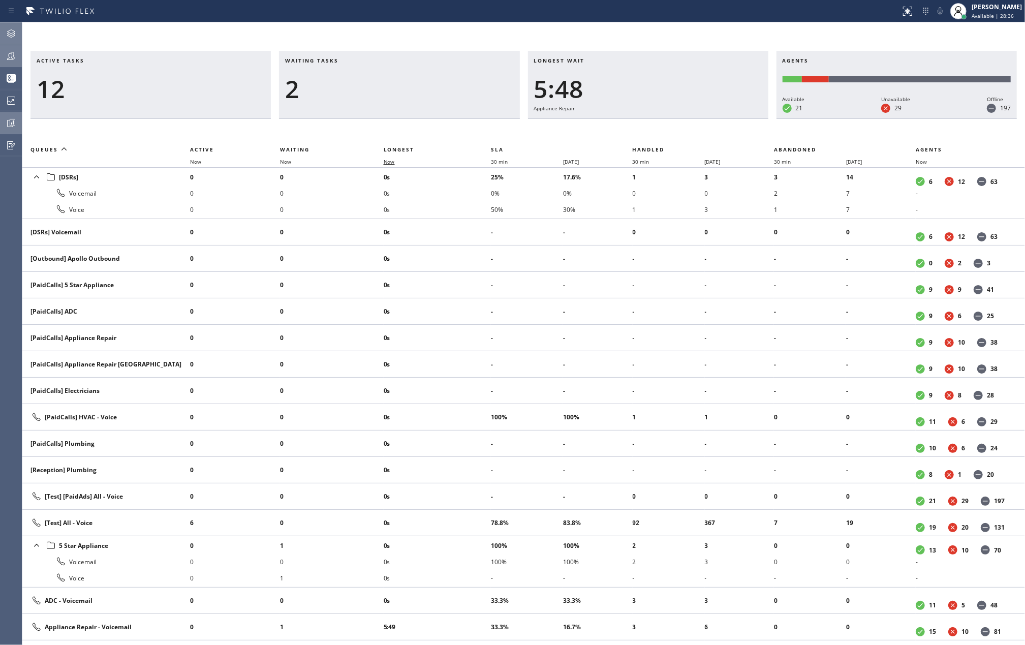
click at [393, 163] on span "Now" at bounding box center [389, 161] width 11 height 7
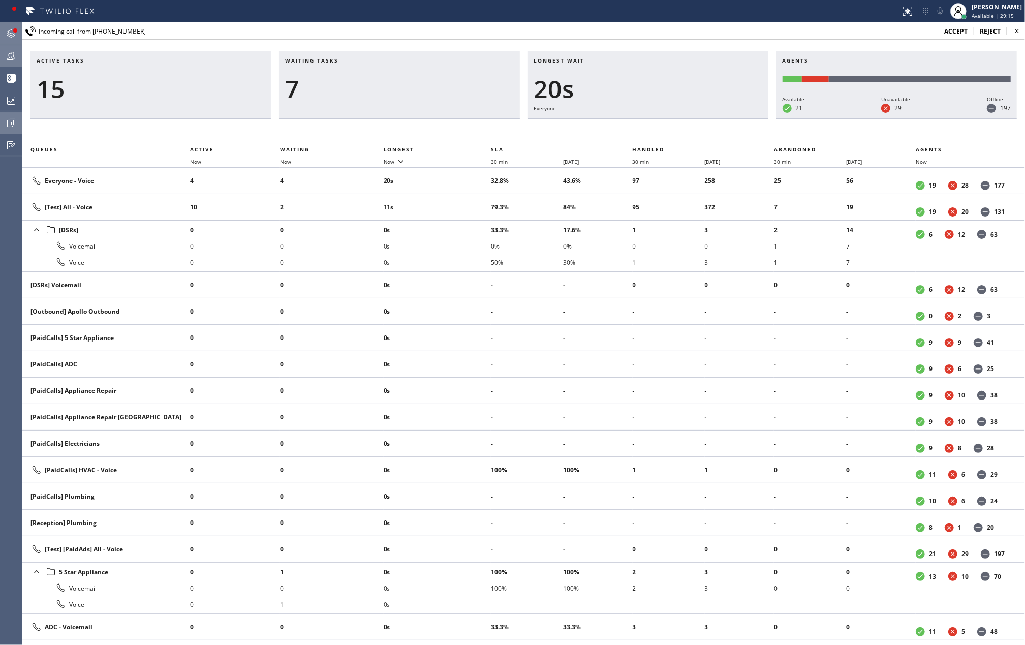
click at [11, 33] on icon at bounding box center [11, 33] width 12 height 12
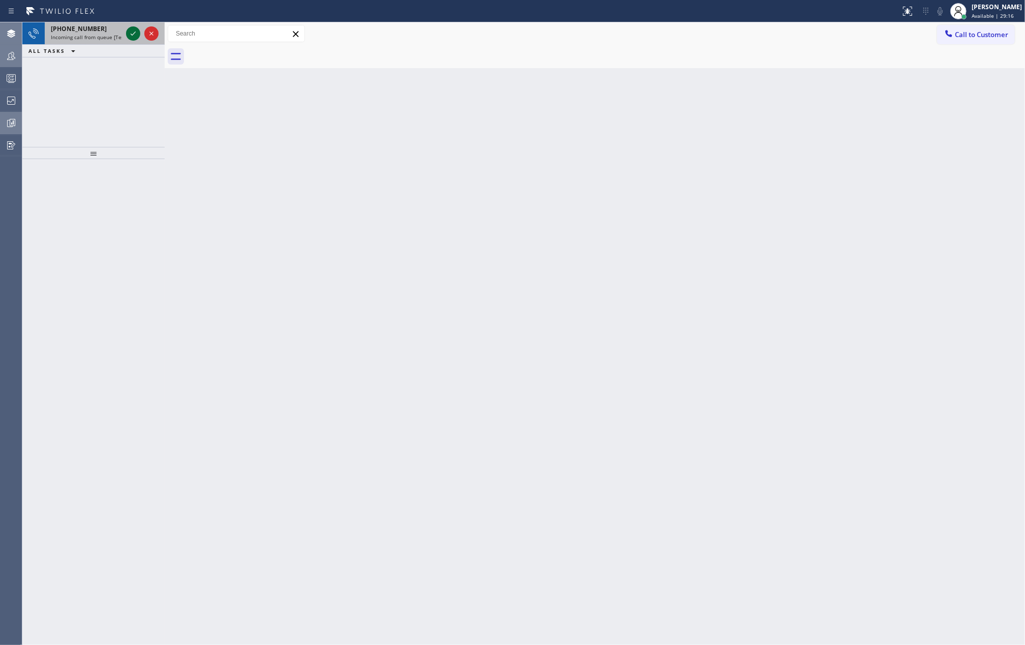
click at [129, 33] on icon at bounding box center [133, 33] width 12 height 12
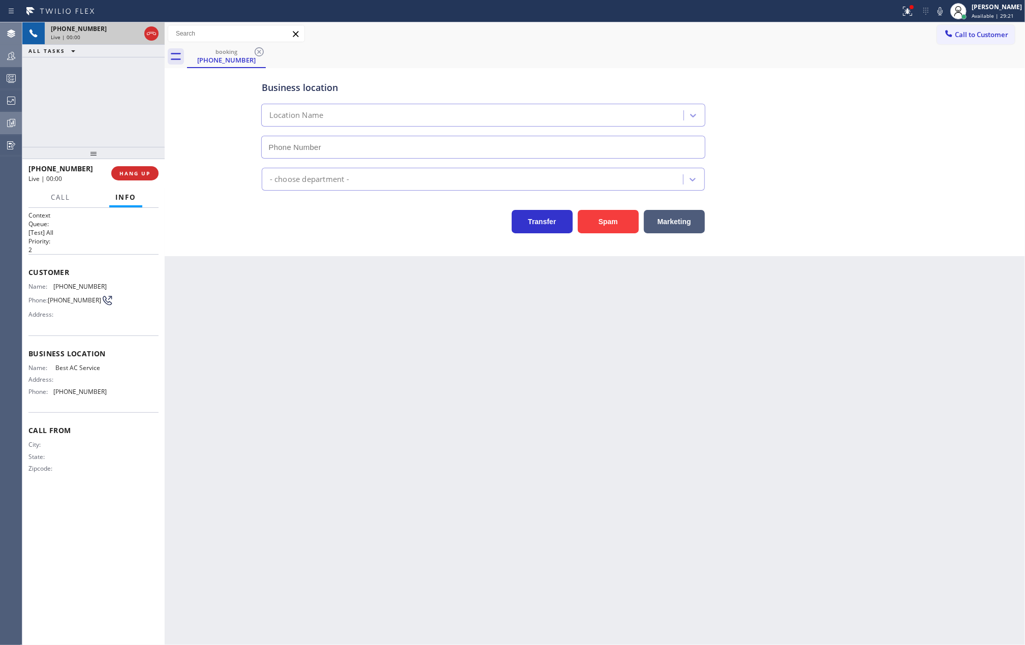
type input "(855) 919-3265"
drag, startPoint x: 94, startPoint y: 156, endPoint x: 100, endPoint y: 111, distance: 45.1
click at [100, 111] on div "+18557391676 Live | 00:02 ALL TASKS ALL TASKS ACTIVE TASKS TASKS IN WRAP UP +18…" at bounding box center [93, 333] width 142 height 623
click at [914, 8] on div at bounding box center [912, 7] width 4 height 4
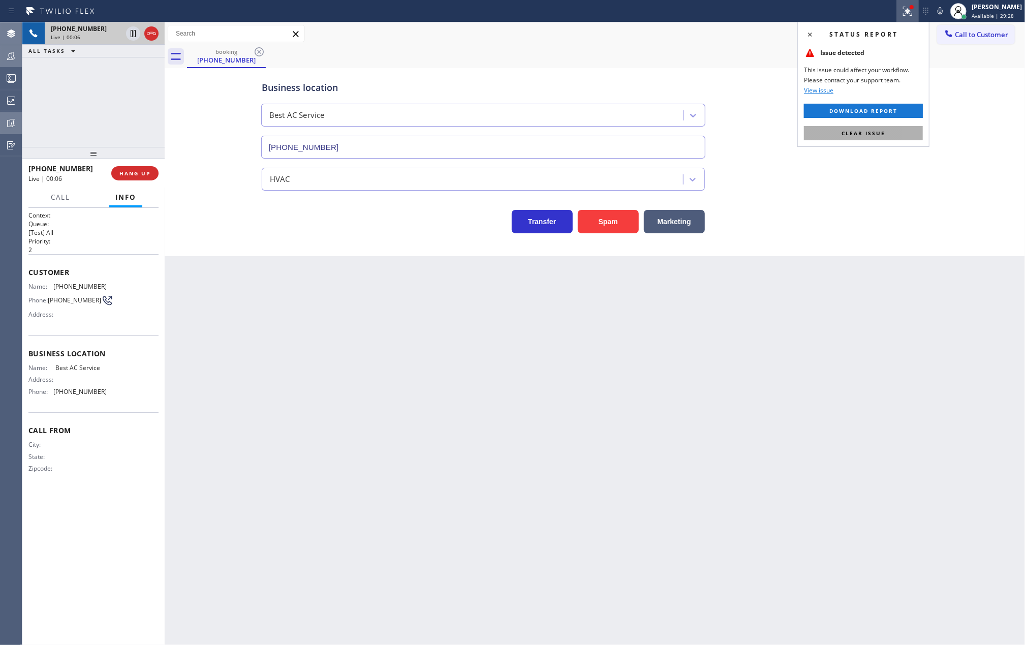
click at [861, 133] on span "Clear issue" at bounding box center [864, 133] width 44 height 7
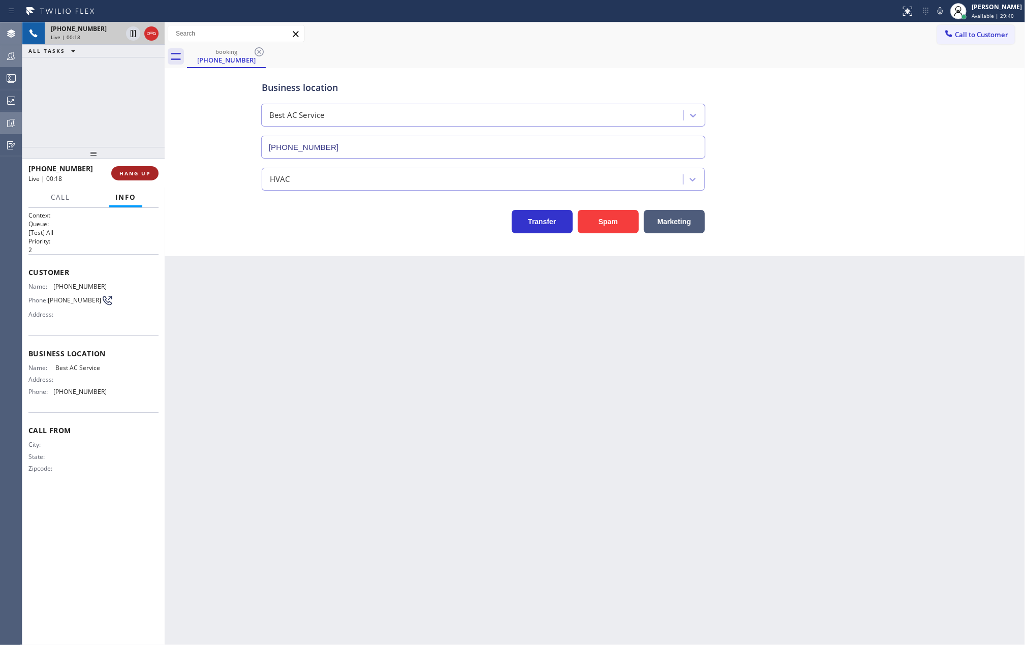
click at [133, 175] on span "HANG UP" at bounding box center [134, 173] width 31 height 7
click at [148, 172] on span "COMPLETE" at bounding box center [132, 173] width 35 height 7
click at [967, 35] on div "Classify the call LOCATION NAME Lindsey HVAC Pros Bayside FROM PHONE (352) 290-…" at bounding box center [523, 333] width 1003 height 623
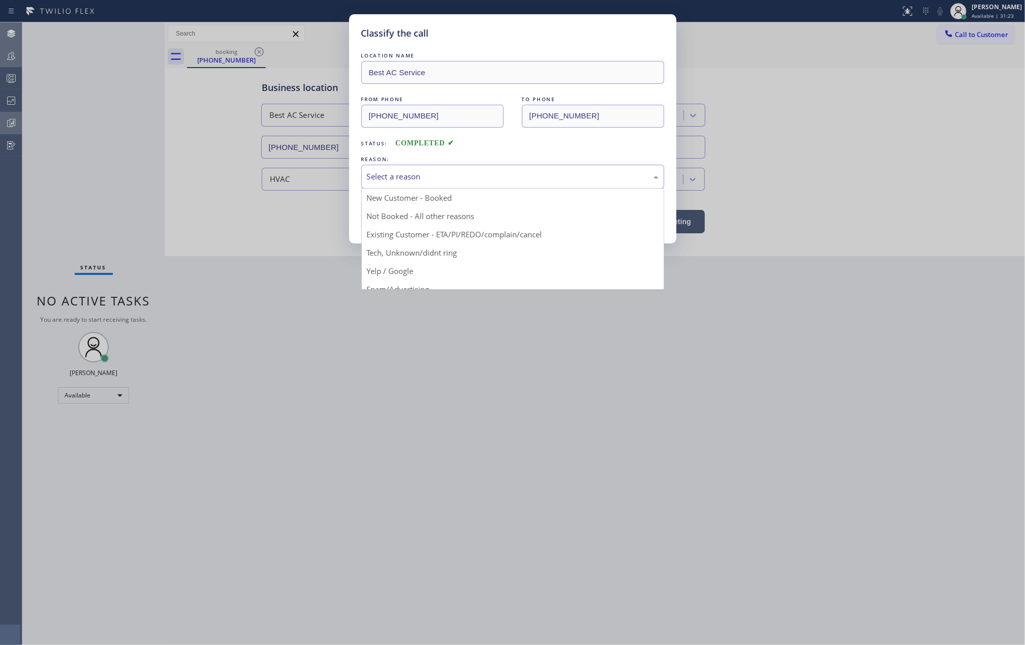
click at [486, 175] on div "Select a reason" at bounding box center [513, 177] width 292 height 12
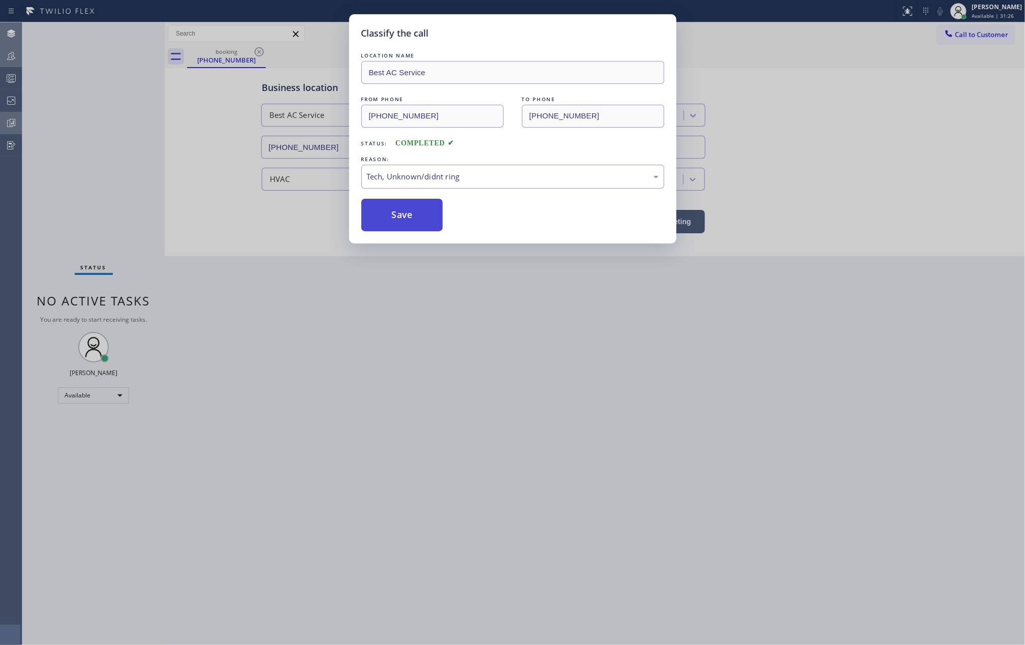
click at [385, 216] on button "Save" at bounding box center [402, 215] width 82 height 33
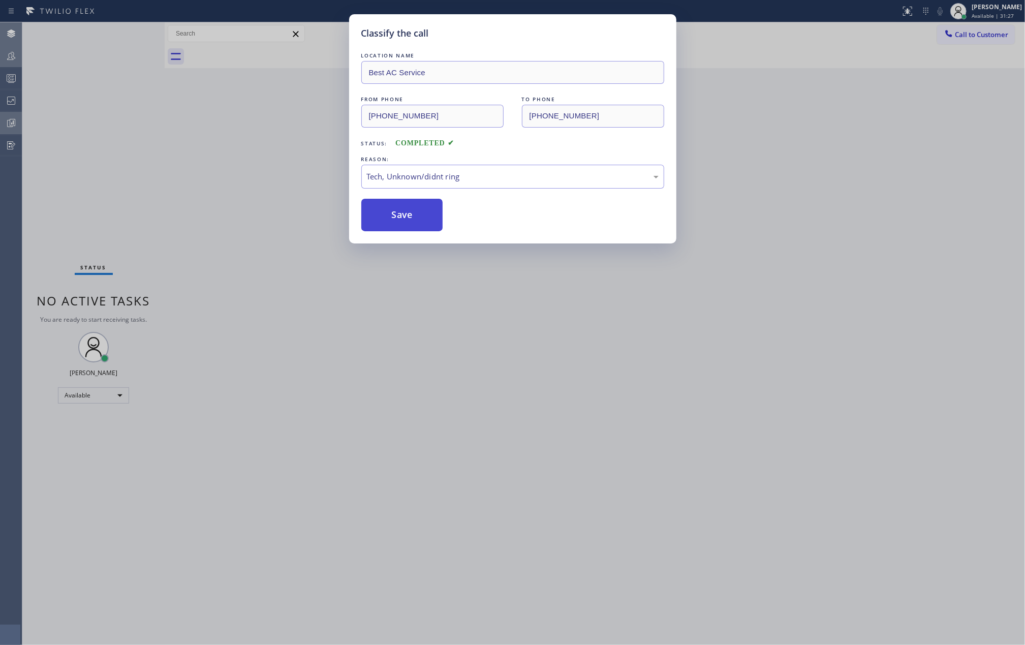
click at [385, 216] on button "Save" at bounding box center [402, 215] width 82 height 33
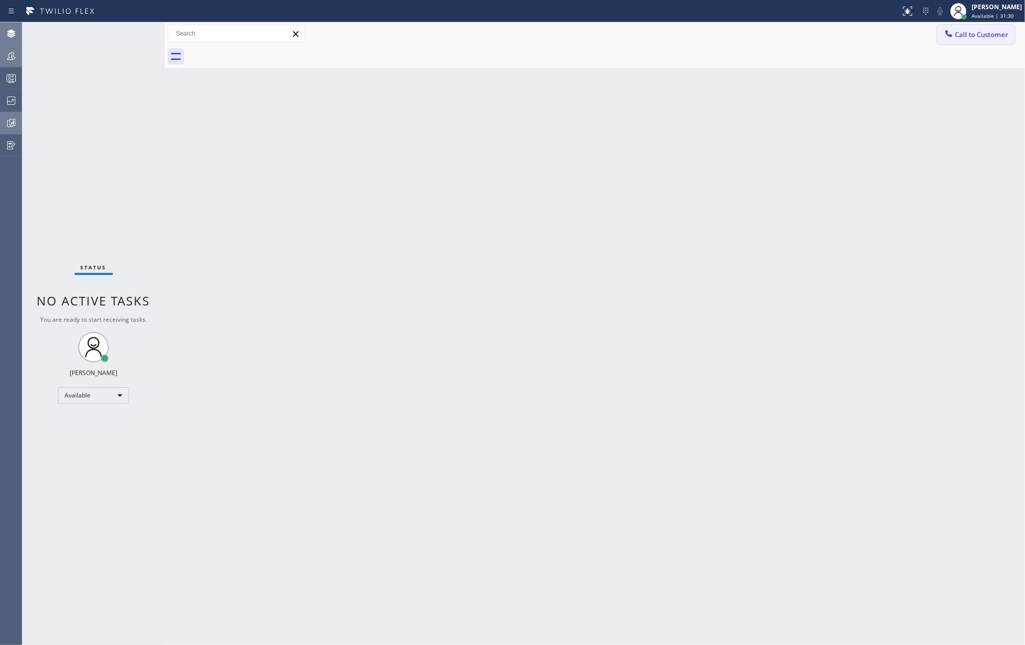
click at [953, 36] on icon at bounding box center [949, 33] width 10 height 10
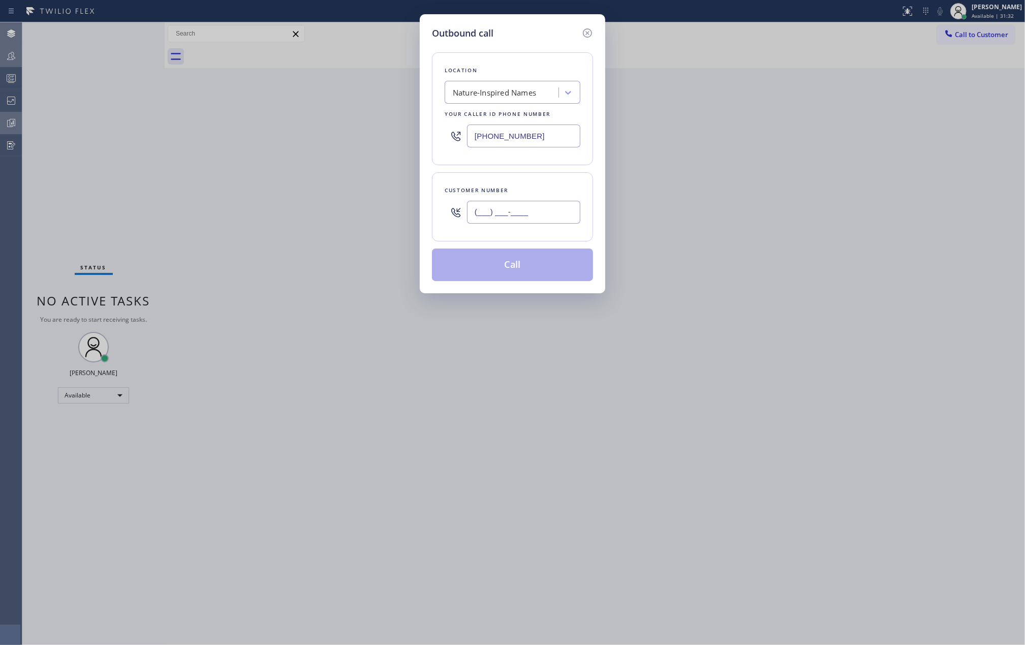
click at [554, 214] on input "(___) ___-____" at bounding box center [523, 212] width 113 height 23
paste input "714) 790-9640"
click at [545, 260] on button "Call" at bounding box center [512, 265] width 161 height 33
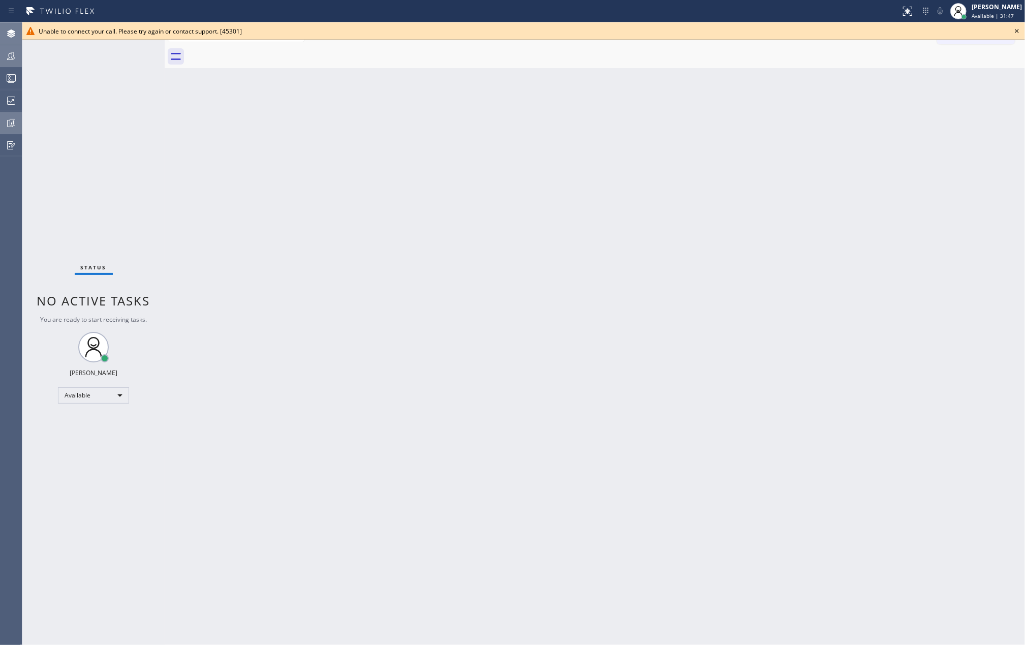
click at [1019, 32] on icon at bounding box center [1017, 31] width 12 height 12
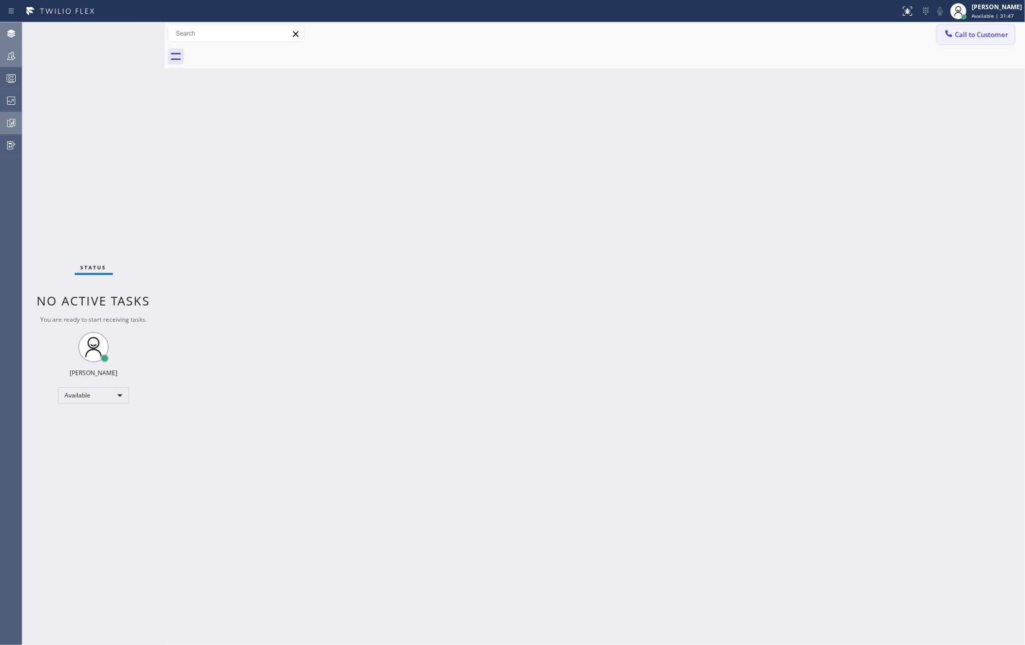
click at [970, 41] on button "Call to Customer" at bounding box center [976, 34] width 78 height 19
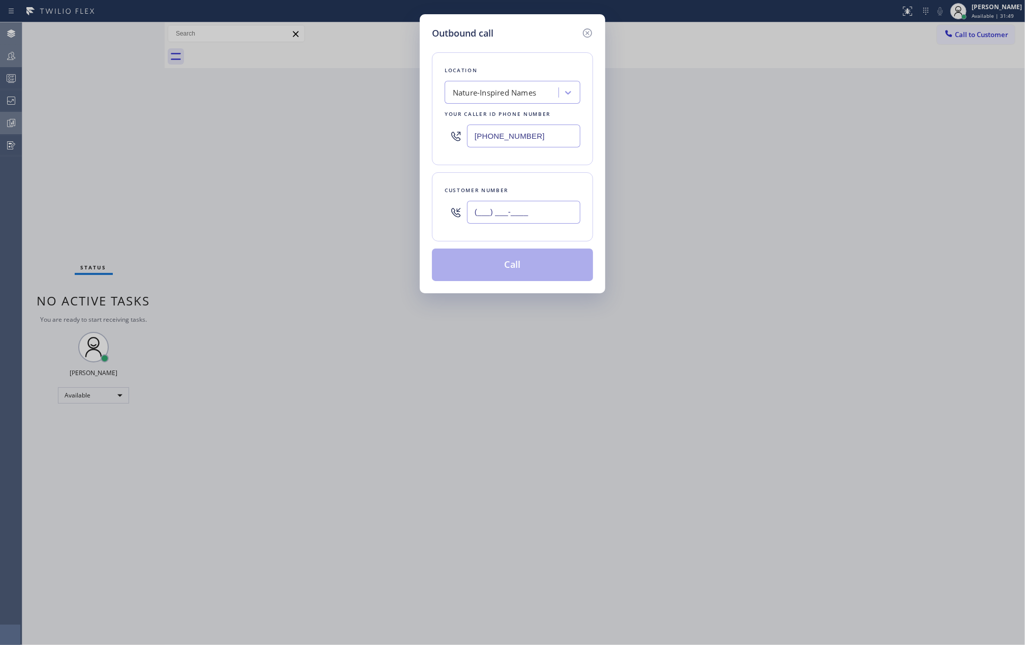
click at [498, 209] on input "(___) ___-____" at bounding box center [523, 212] width 113 height 23
paste input "714) 790-9640"
type input "(714) 790-9640"
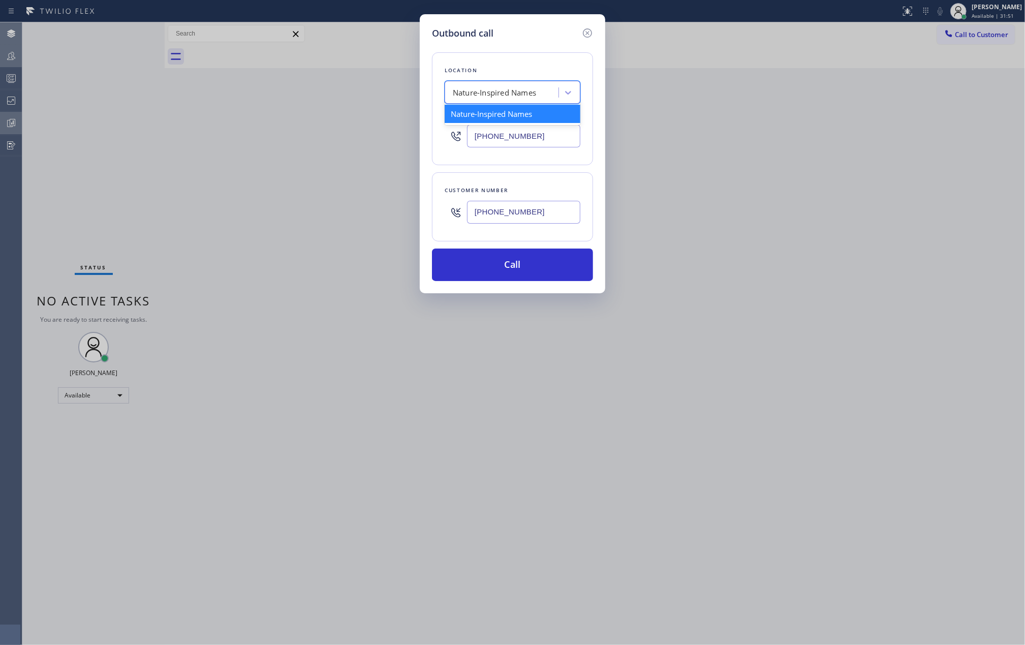
click at [526, 89] on div "Nature-Inspired Names" at bounding box center [494, 93] width 83 height 12
click at [486, 90] on input "home alloianc" at bounding box center [477, 92] width 48 height 9
type input "home allianc"
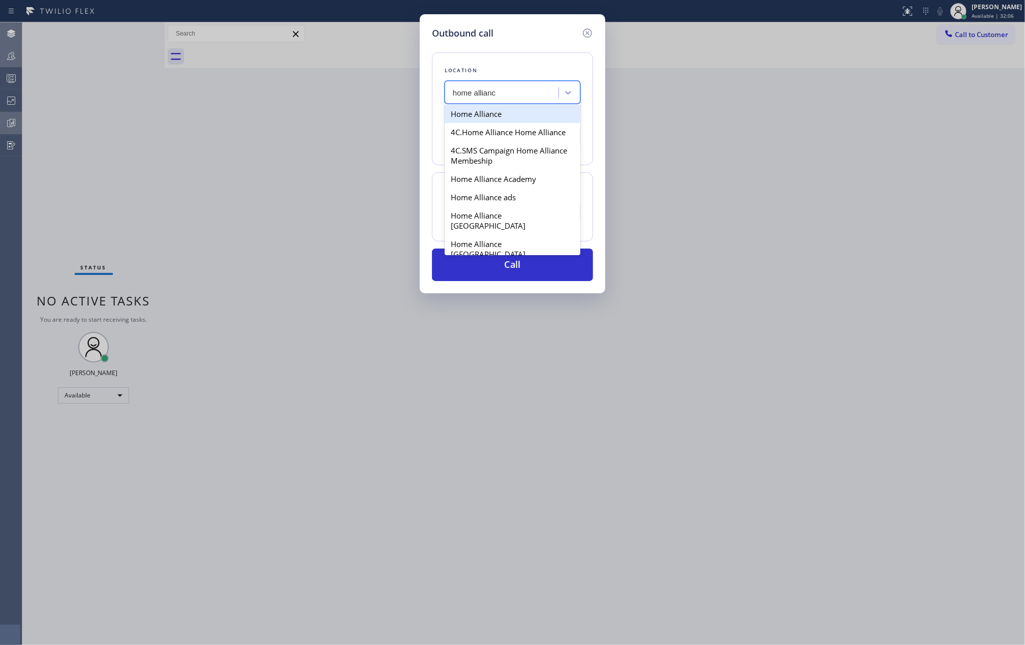
click at [499, 114] on div "Home Alliance" at bounding box center [513, 114] width 136 height 18
type input "(877) 777-0796"
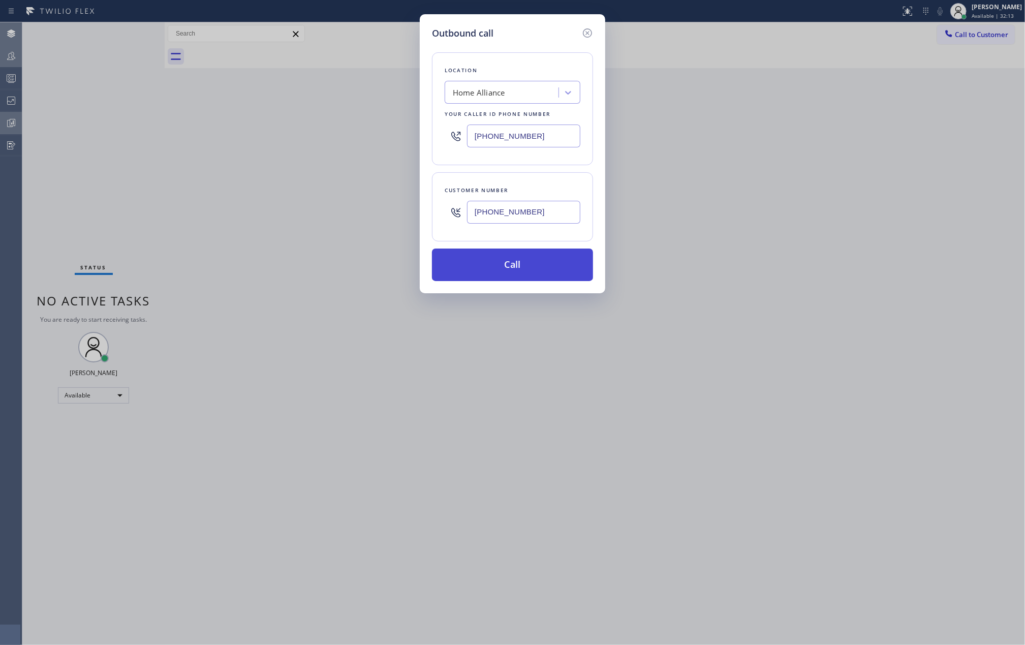
click at [504, 263] on button "Call" at bounding box center [512, 265] width 161 height 33
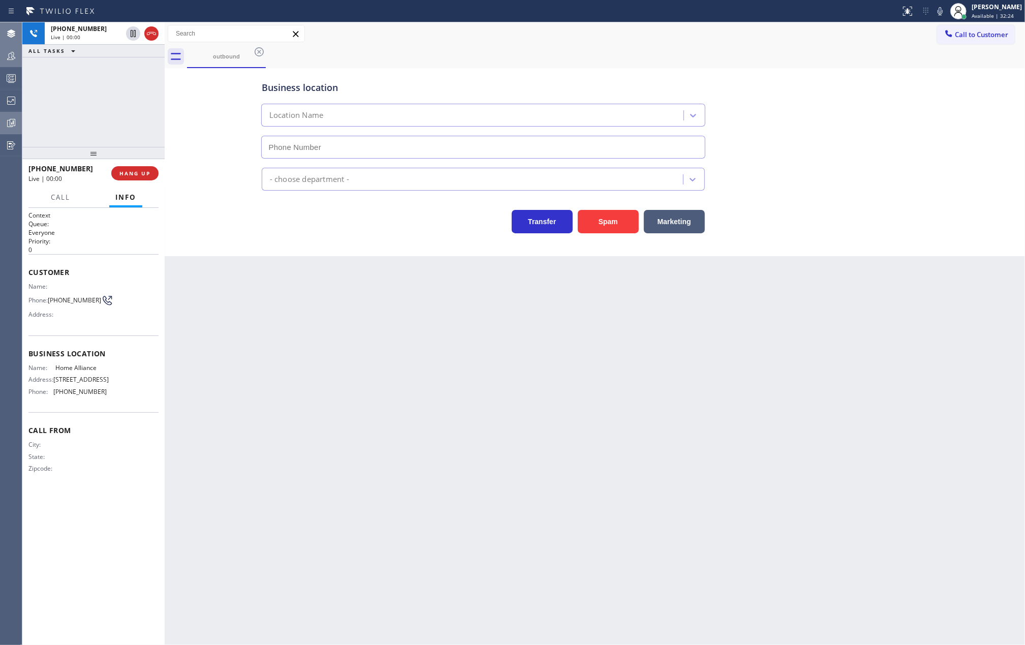
type input "(877) 777-0796"
click at [145, 166] on button "HANG UP" at bounding box center [134, 173] width 47 height 14
click at [121, 174] on span "COMPLETE" at bounding box center [132, 173] width 35 height 7
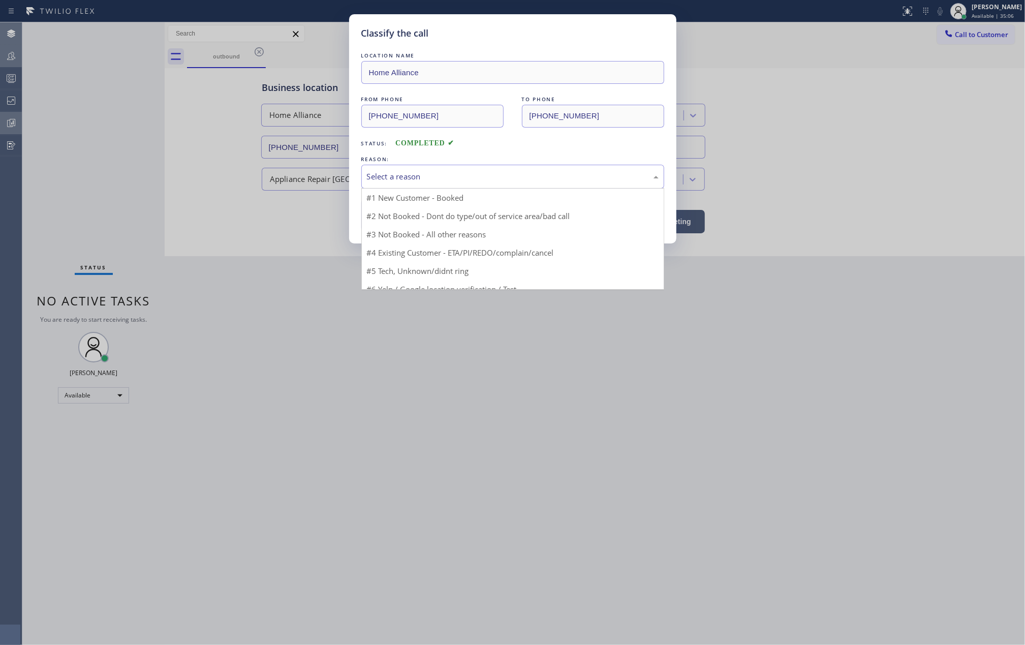
click at [424, 171] on div "Select a reason" at bounding box center [513, 177] width 292 height 12
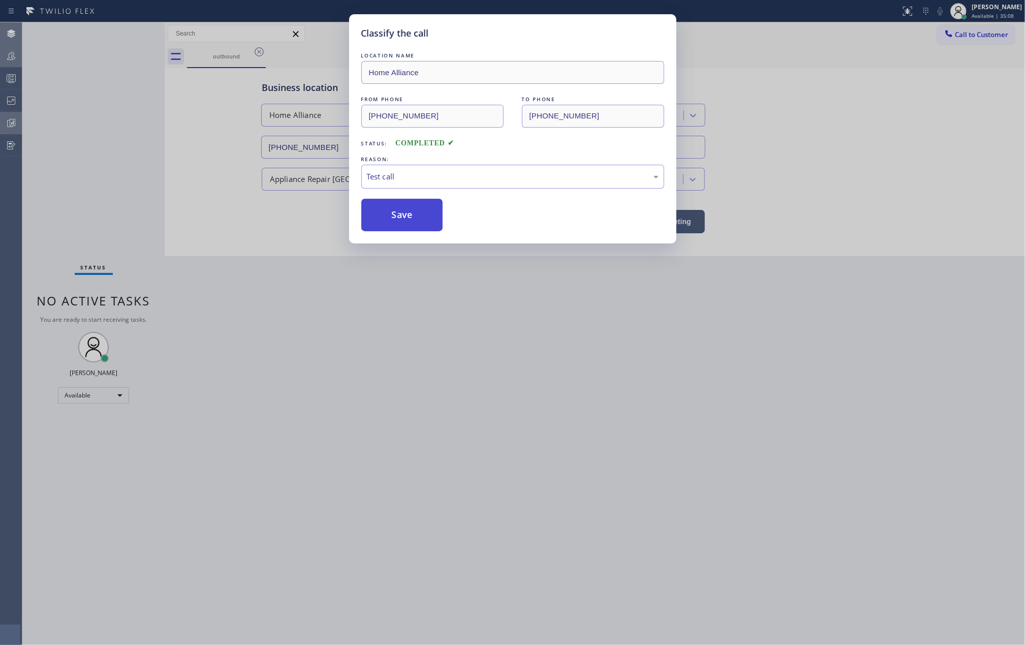
click at [397, 214] on button "Save" at bounding box center [402, 215] width 82 height 33
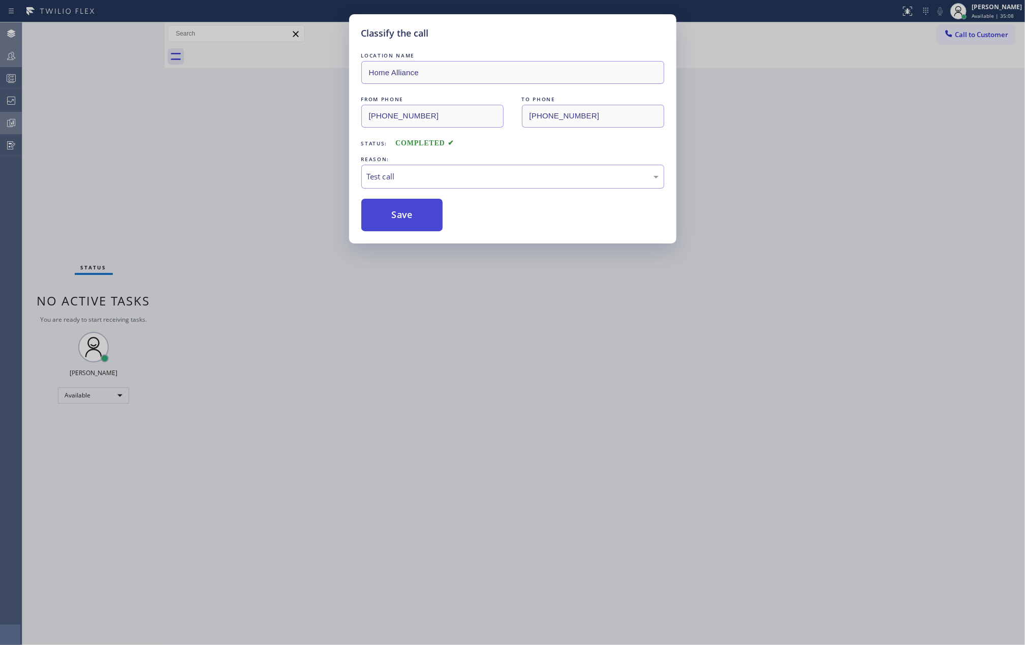
click at [397, 214] on button "Save" at bounding box center [402, 215] width 82 height 33
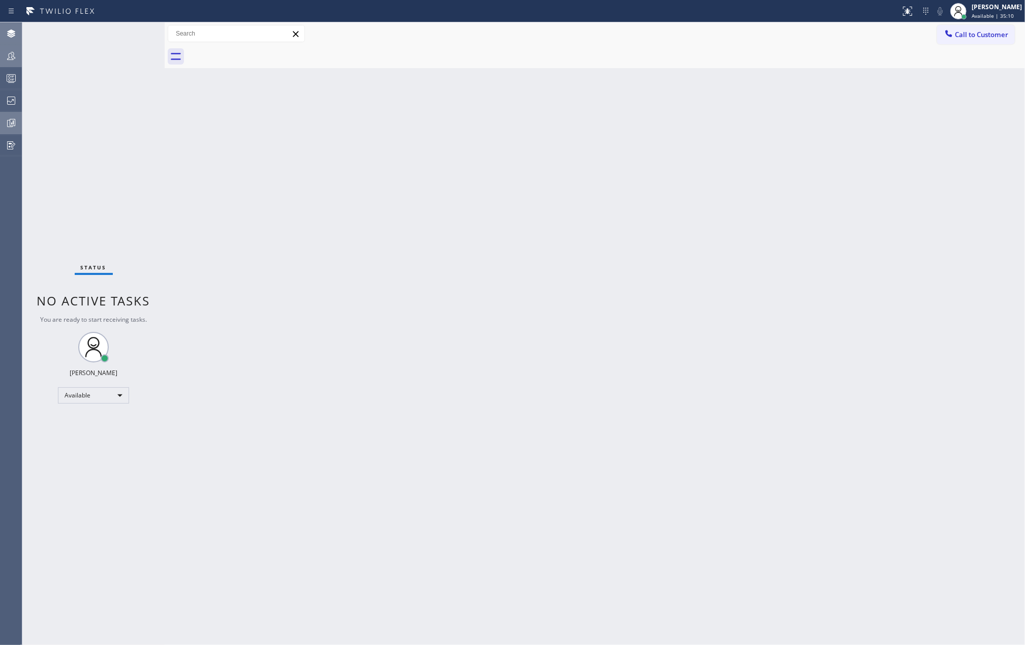
click at [11, 76] on icon at bounding box center [11, 78] width 12 height 12
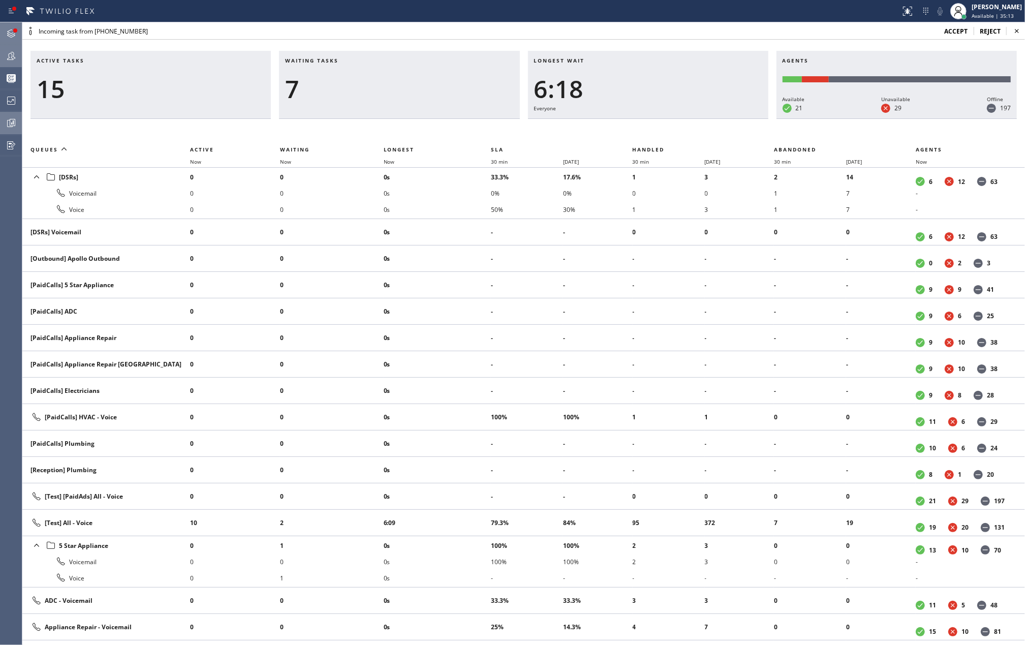
click at [11, 33] on icon at bounding box center [11, 33] width 12 height 12
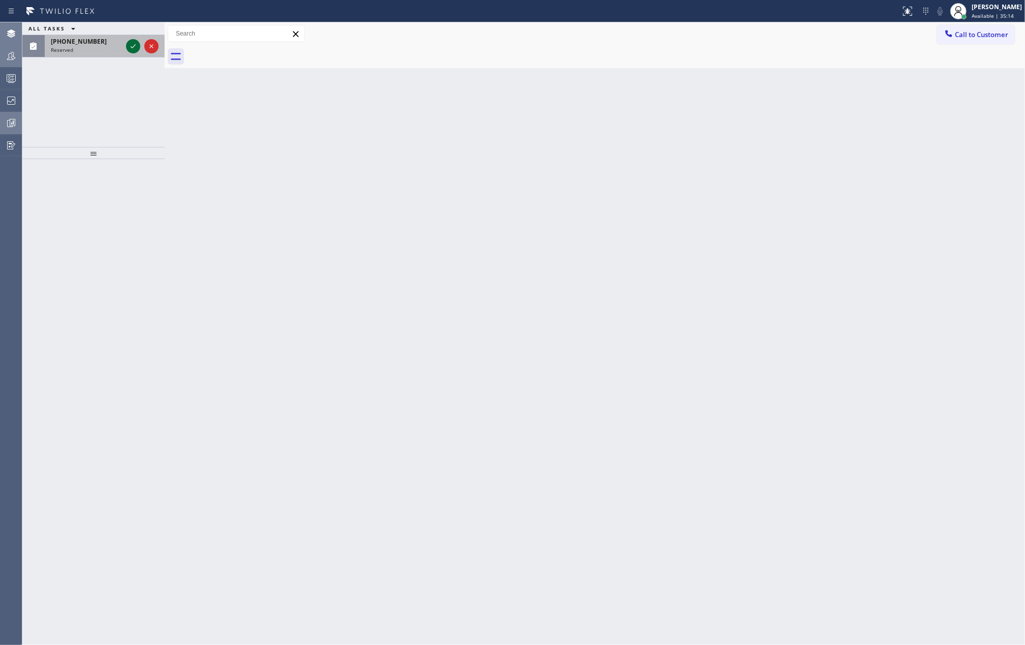
click at [130, 47] on icon at bounding box center [133, 46] width 12 height 12
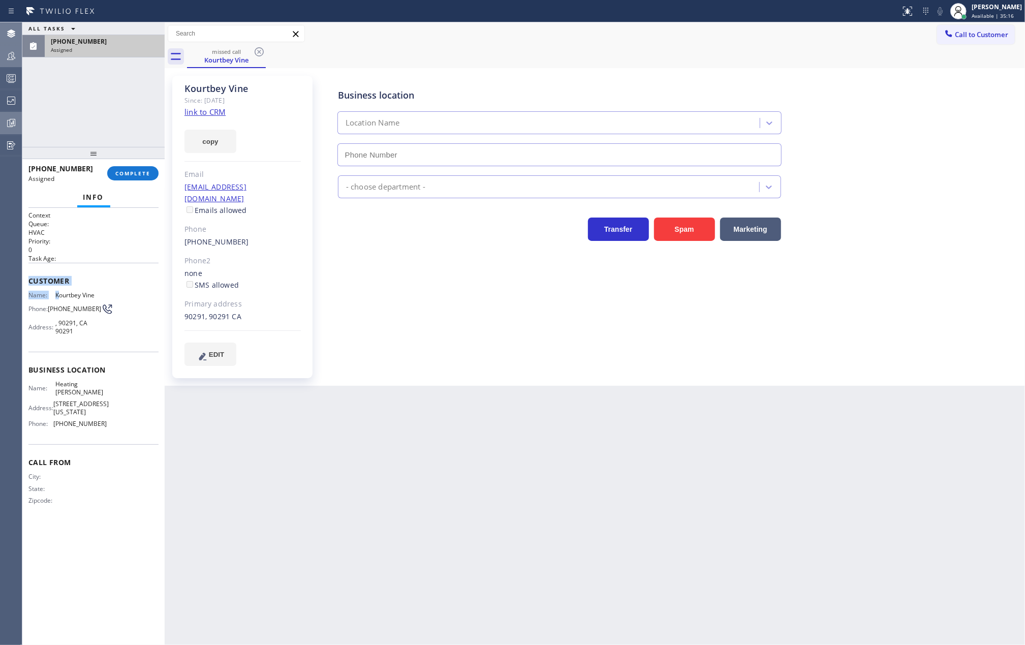
type input "(424) 206-6795"
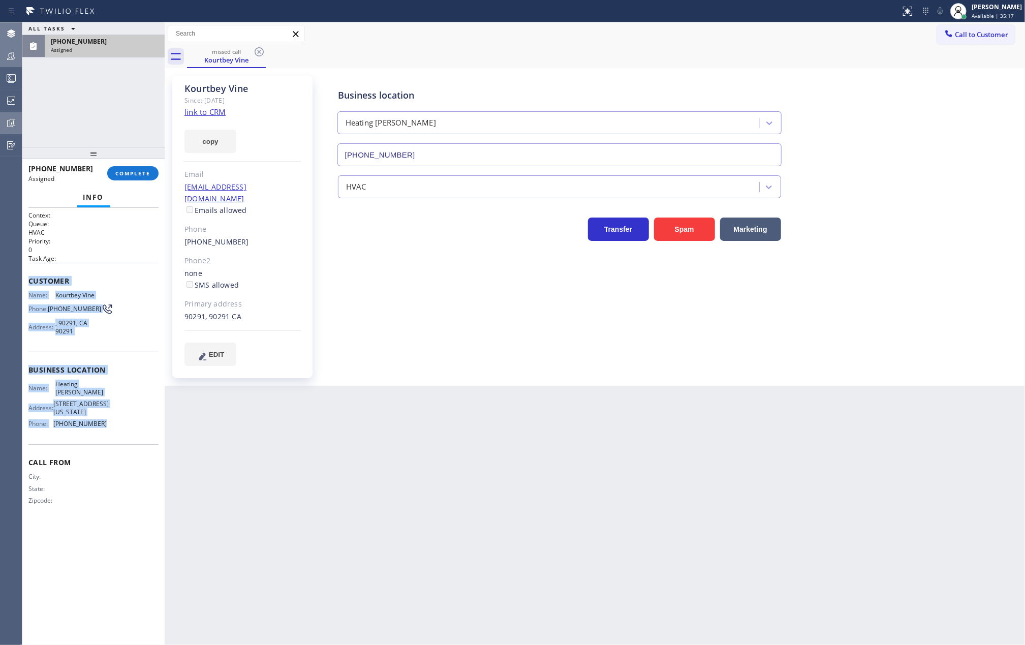
drag, startPoint x: 25, startPoint y: 283, endPoint x: 104, endPoint y: 417, distance: 155.3
click at [104, 417] on div "Context Queue: HVAC Priority: 0 Task Age: Customer Name: Kourtbey Vine Phone: (…" at bounding box center [93, 427] width 142 height 438
copy div "Customer Name: Kourtbey Vine Phone: (310) 266-1678 Address: , 90291, CA 90291 B…"
click at [125, 169] on button "COMPLETE" at bounding box center [132, 173] width 51 height 14
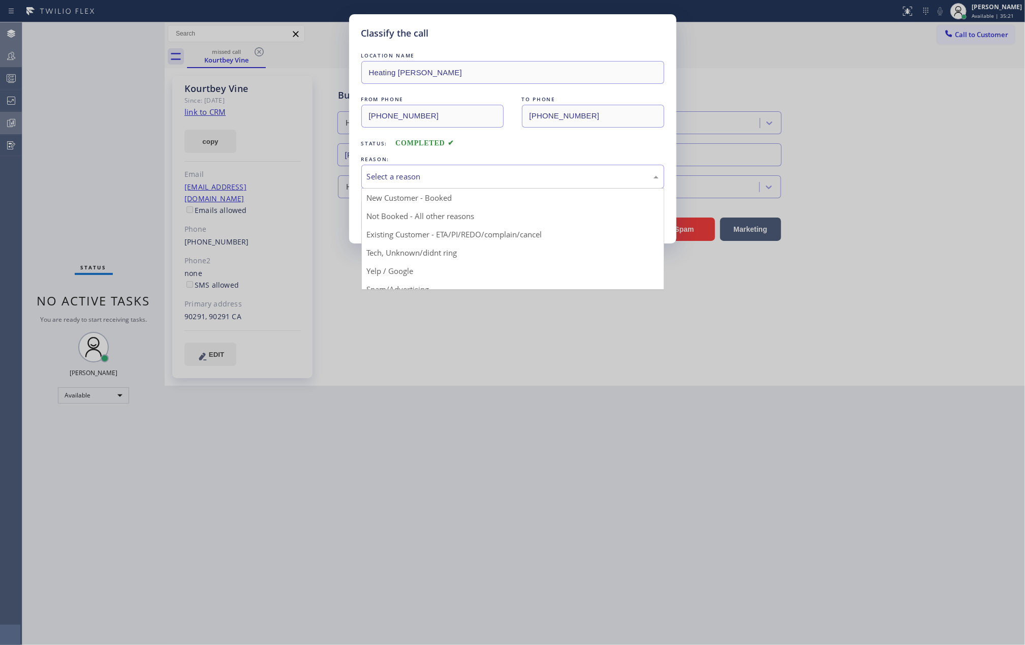
click at [483, 172] on div "Select a reason" at bounding box center [513, 177] width 292 height 12
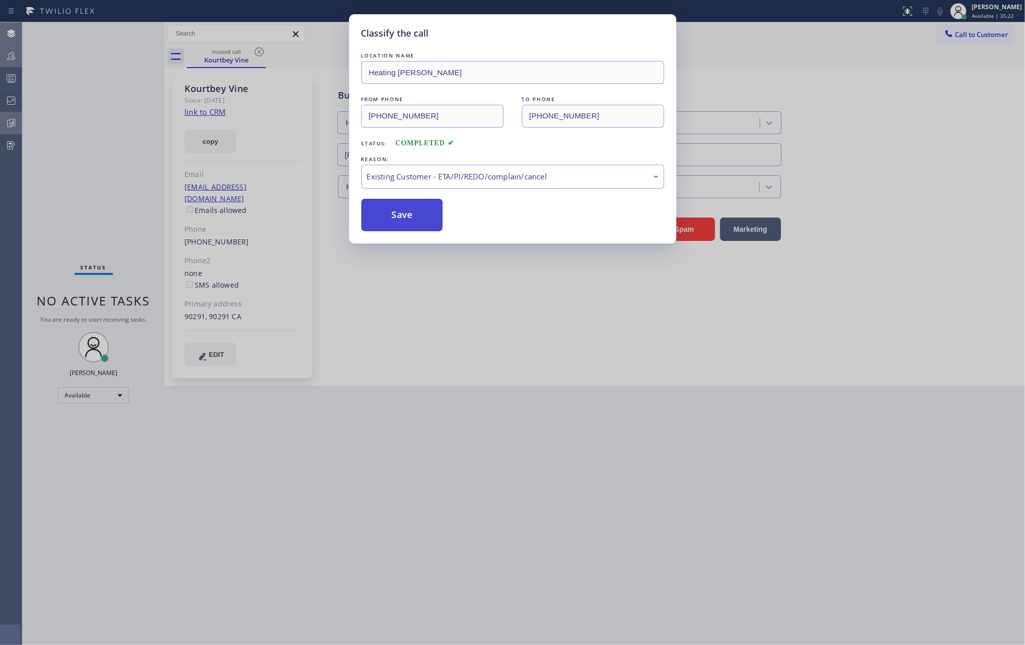
click at [393, 208] on button "Save" at bounding box center [402, 215] width 82 height 33
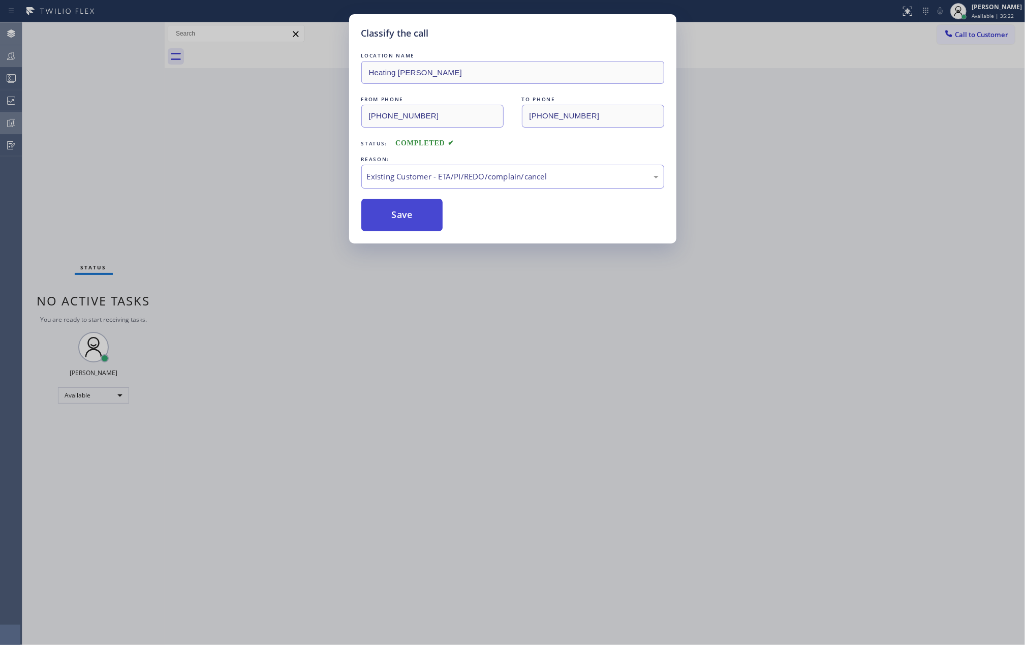
click at [394, 209] on button "Save" at bounding box center [402, 215] width 82 height 33
click at [394, 209] on div "Classify the call LOCATION NAME Lindsey HVAC Pros Bayside FROM PHONE (352) 290-…" at bounding box center [523, 333] width 1003 height 623
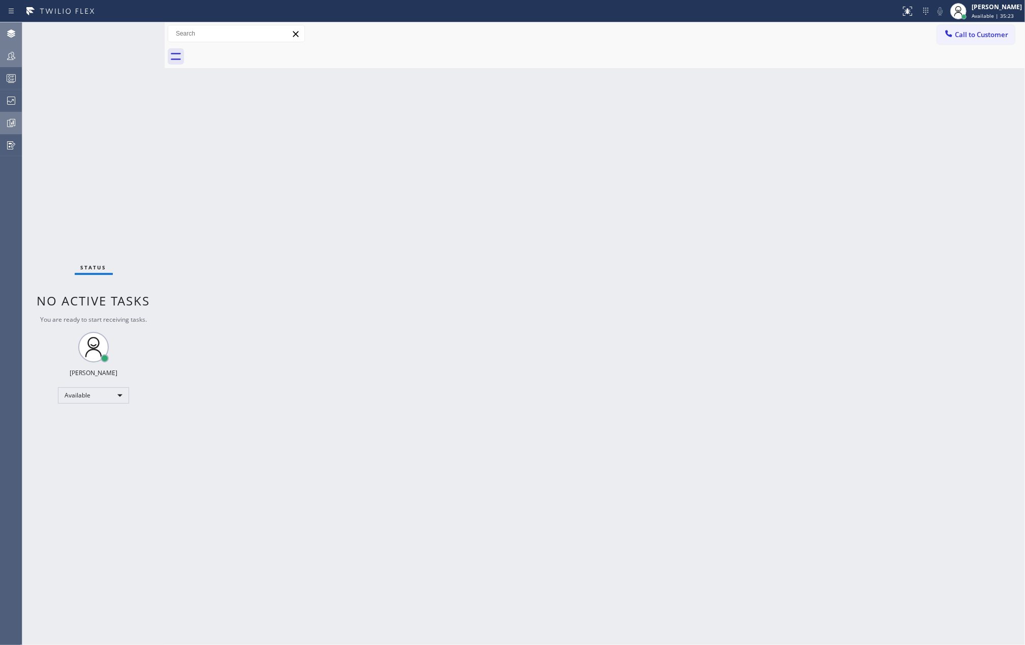
click at [394, 209] on div "Back to Dashboard Change Sender ID Customers Technicians Select a contact Outbo…" at bounding box center [595, 333] width 860 height 623
click at [11, 58] on icon at bounding box center [11, 56] width 12 height 12
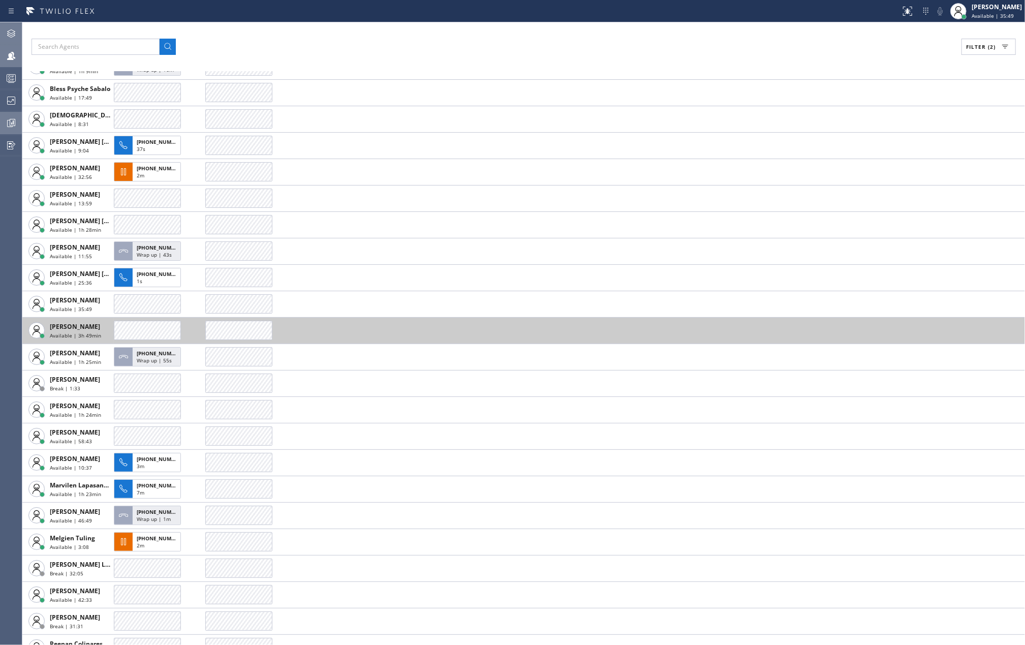
scroll to position [47, 0]
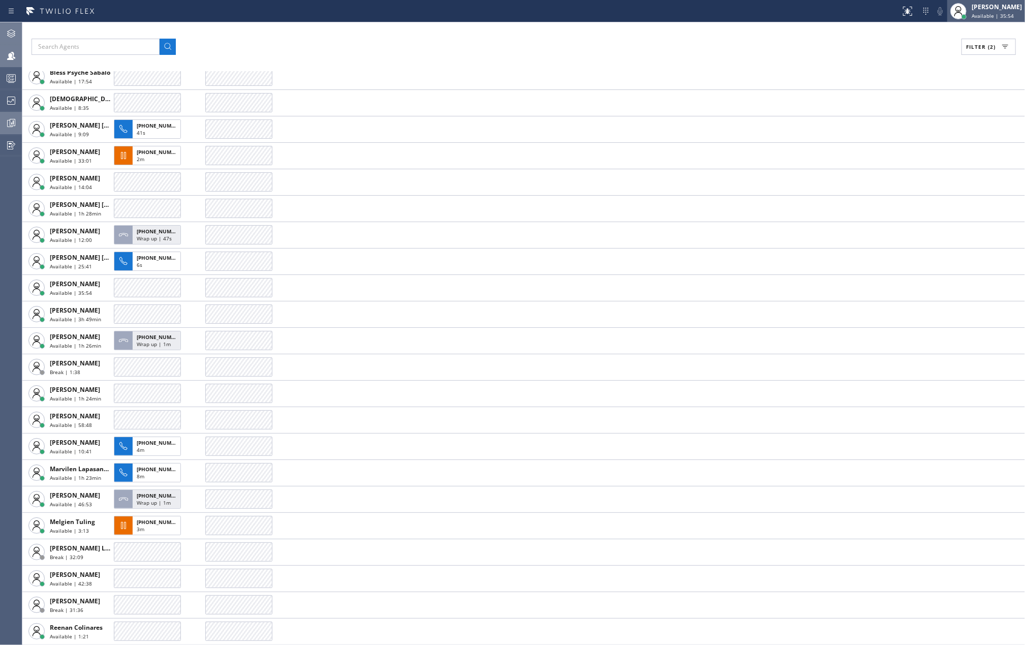
click at [984, 11] on div "[PERSON_NAME]" at bounding box center [997, 7] width 50 height 9
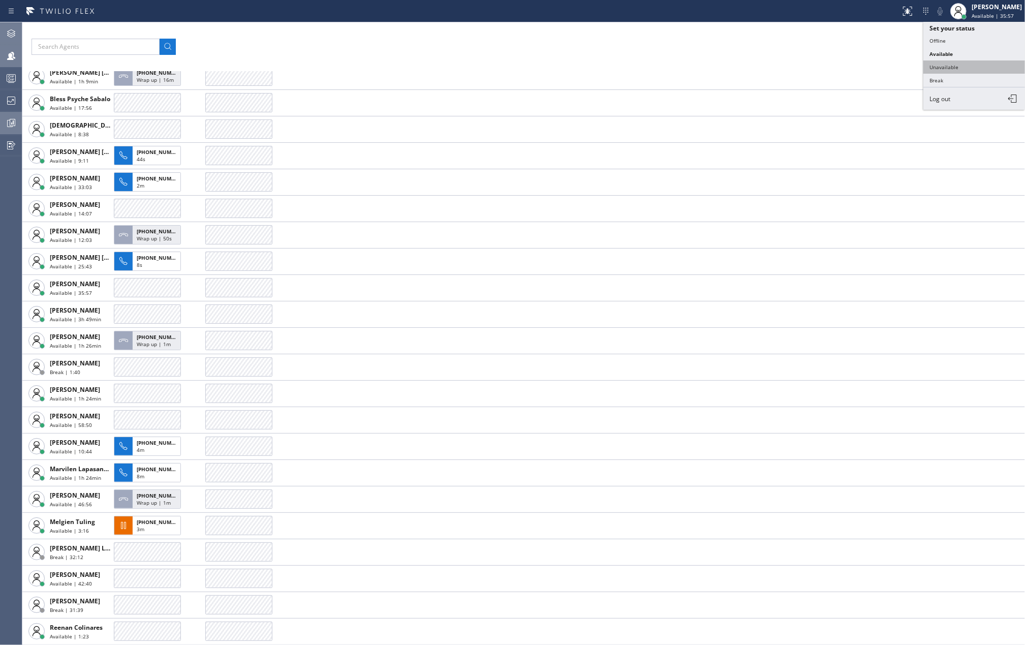
click at [958, 61] on button "Unavailable" at bounding box center [974, 66] width 102 height 13
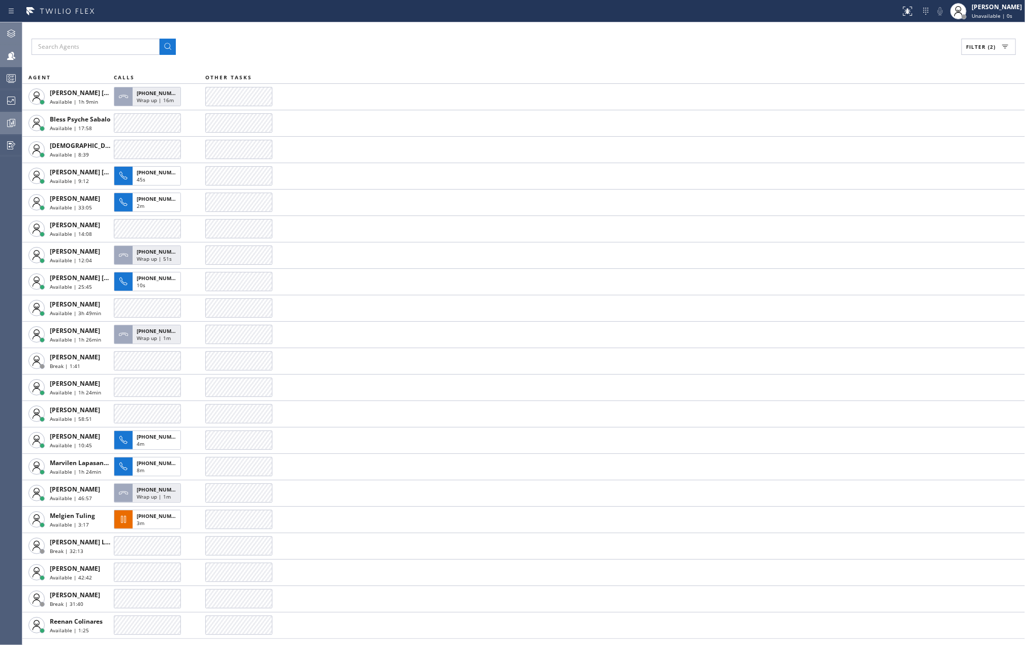
scroll to position [0, 0]
click at [11, 72] on icon at bounding box center [11, 78] width 12 height 12
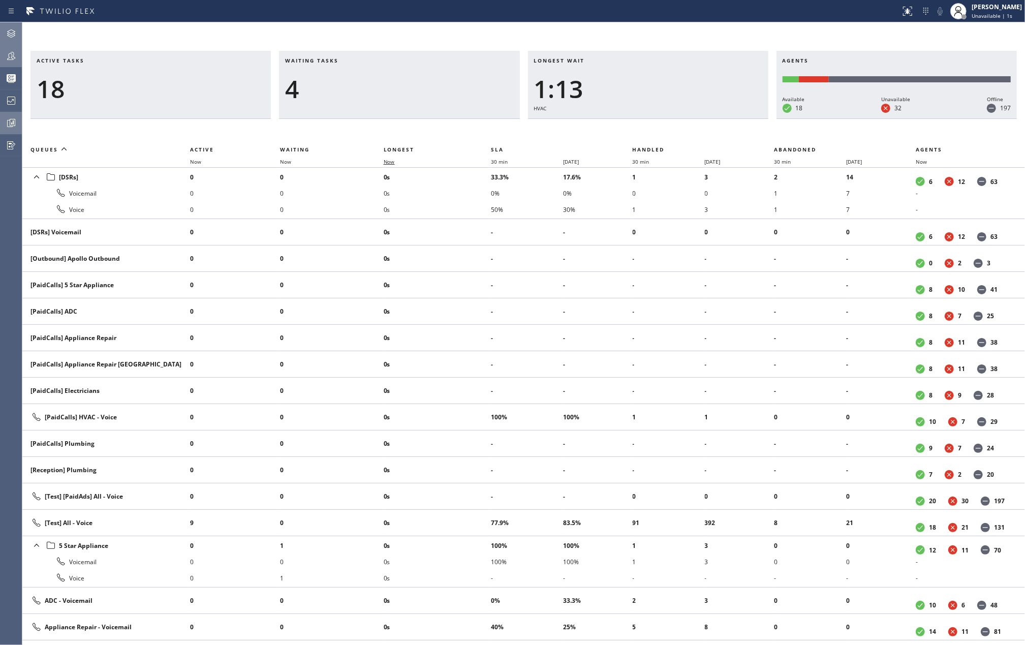
click at [392, 161] on span "Now" at bounding box center [389, 161] width 11 height 7
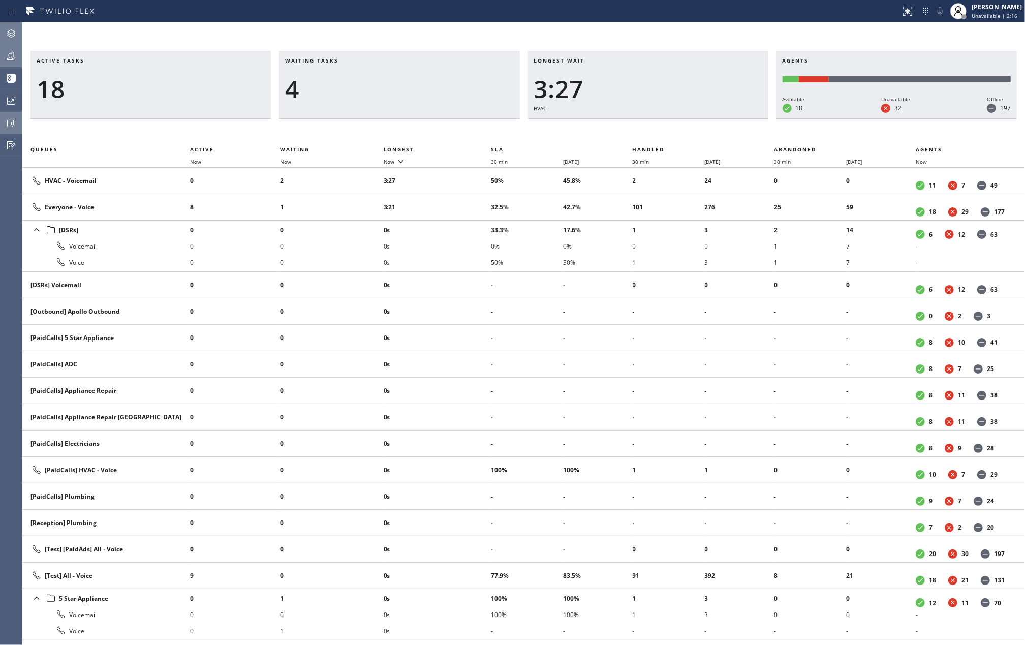
click at [238, 18] on div at bounding box center [450, 11] width 892 height 16
click at [391, 162] on span "Now" at bounding box center [389, 161] width 11 height 7
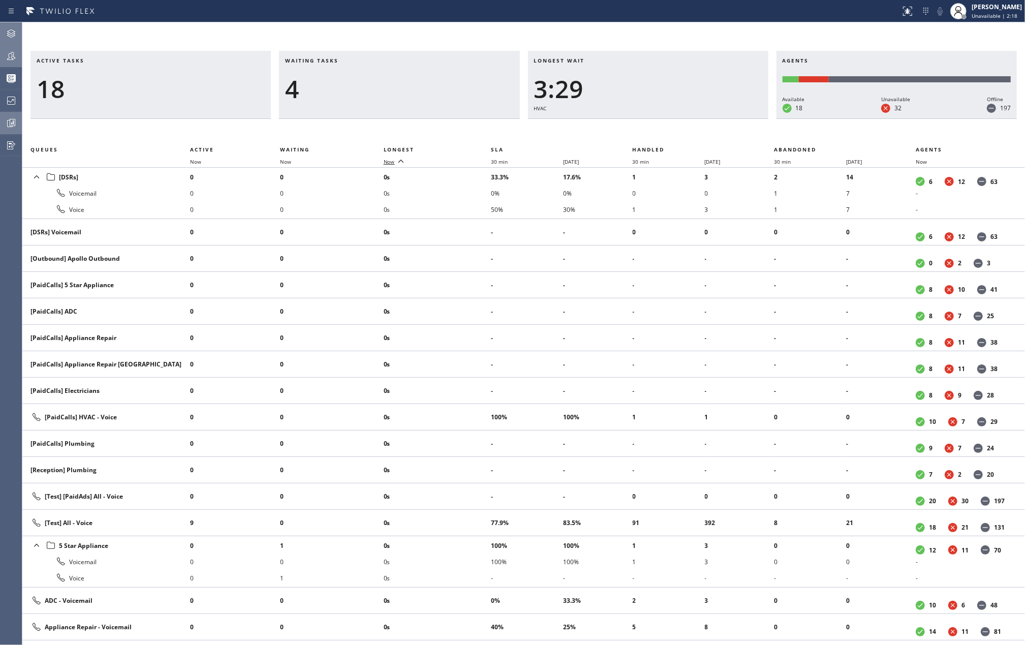
click at [391, 162] on span "Now" at bounding box center [389, 161] width 11 height 7
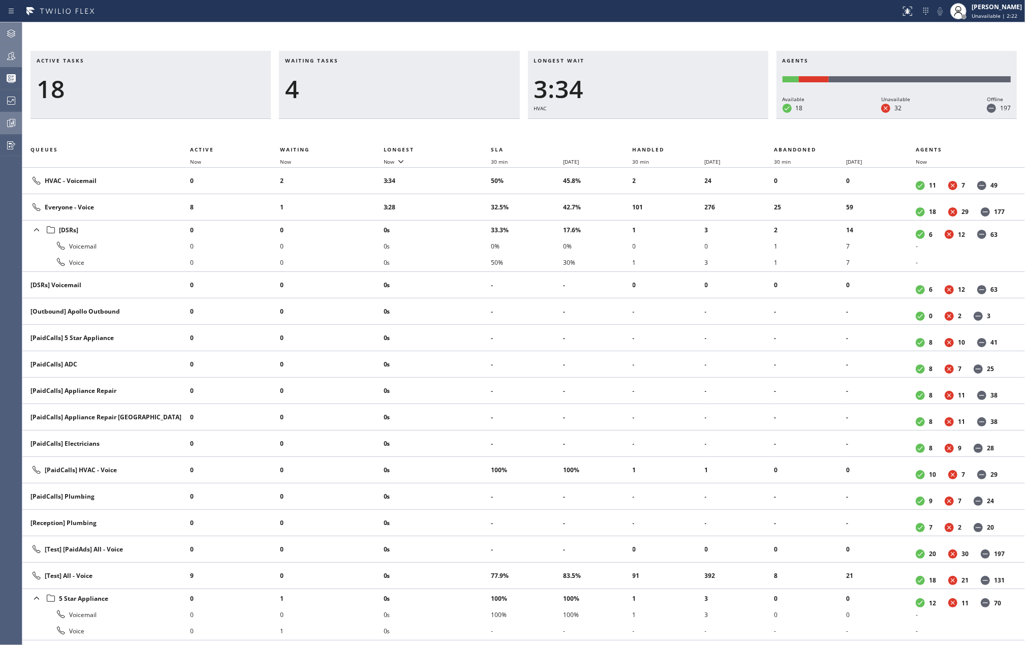
click at [10, 64] on div at bounding box center [11, 56] width 22 height 20
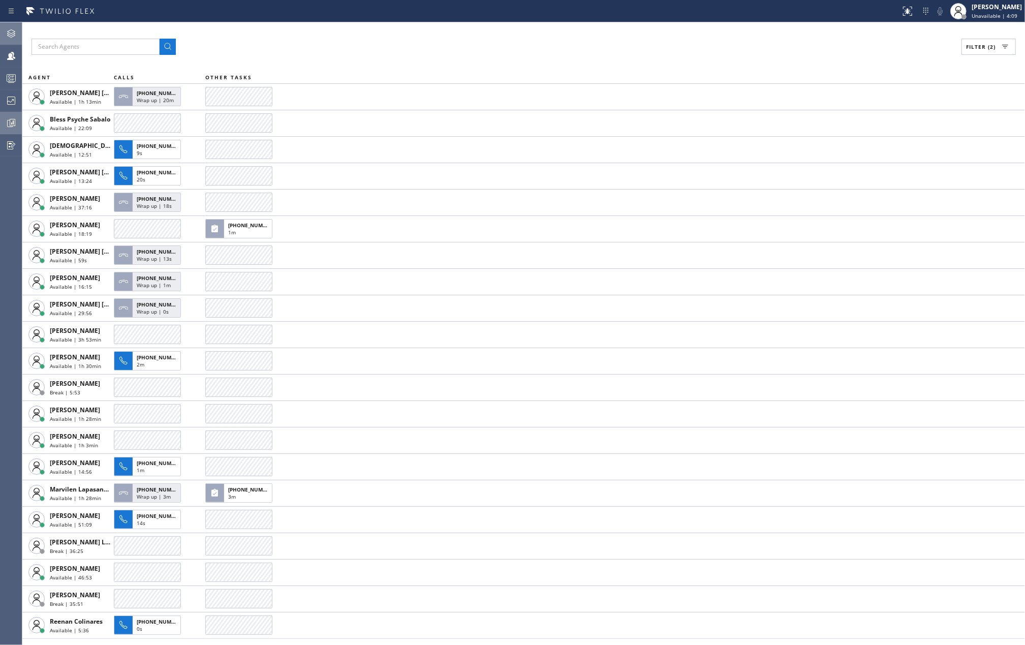
click at [568, 63] on div "Filter (2) AGENT CALLS OTHER TASKS Ashley Barbie Laurente Available | 1h 13min …" at bounding box center [523, 333] width 1003 height 623
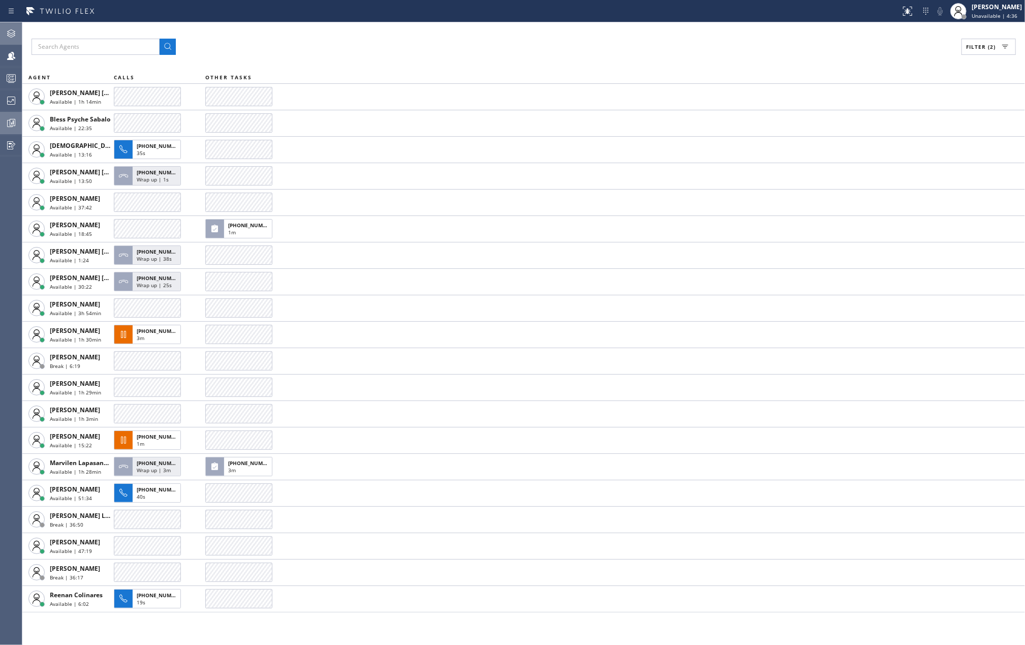
click at [12, 82] on icon at bounding box center [11, 78] width 12 height 12
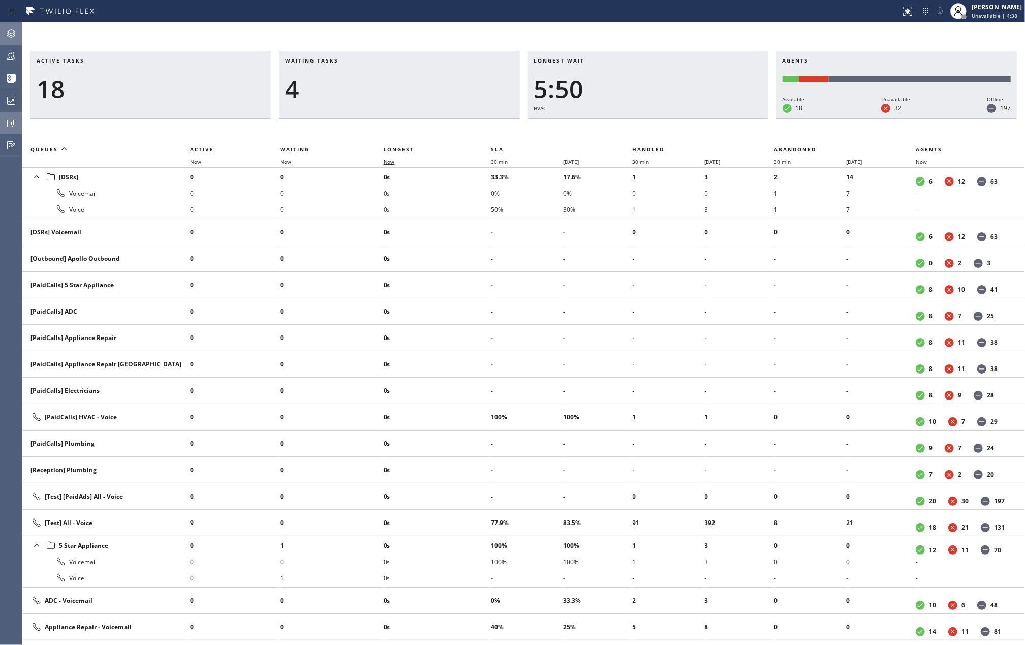
click at [398, 164] on span "Now" at bounding box center [395, 161] width 23 height 7
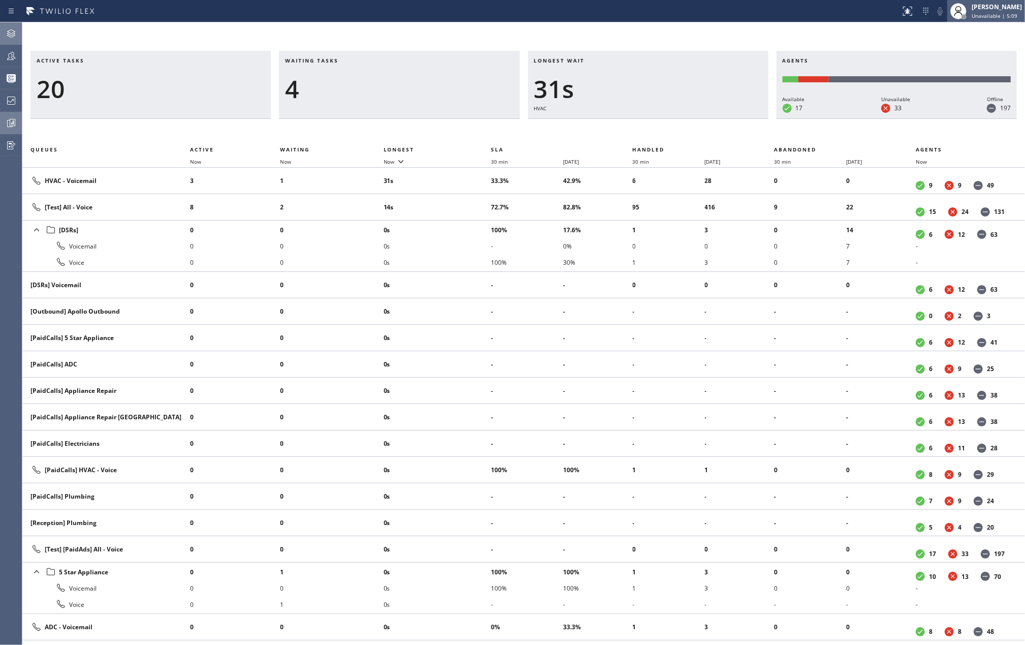
click at [988, 1] on div "Jovelle Tadle Unavailable | 5:09" at bounding box center [986, 11] width 78 height 22
click at [945, 54] on button "Available" at bounding box center [974, 53] width 102 height 13
click at [995, 13] on span "Available | 4s" at bounding box center [989, 15] width 34 height 7
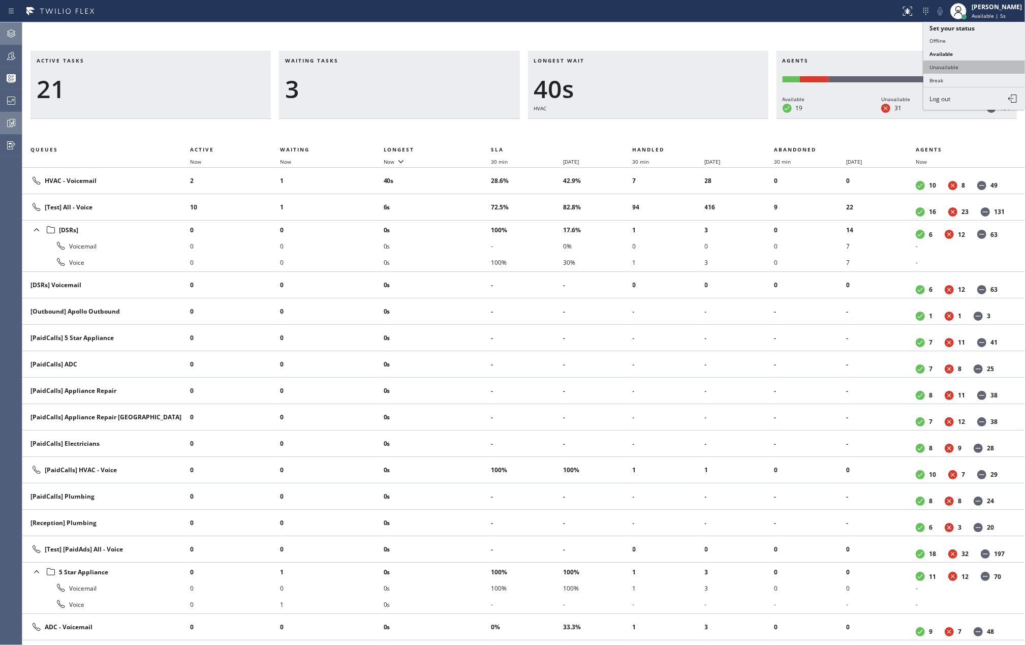
click at [964, 66] on button "Unavailable" at bounding box center [974, 66] width 102 height 13
click at [9, 55] on icon at bounding box center [11, 56] width 12 height 12
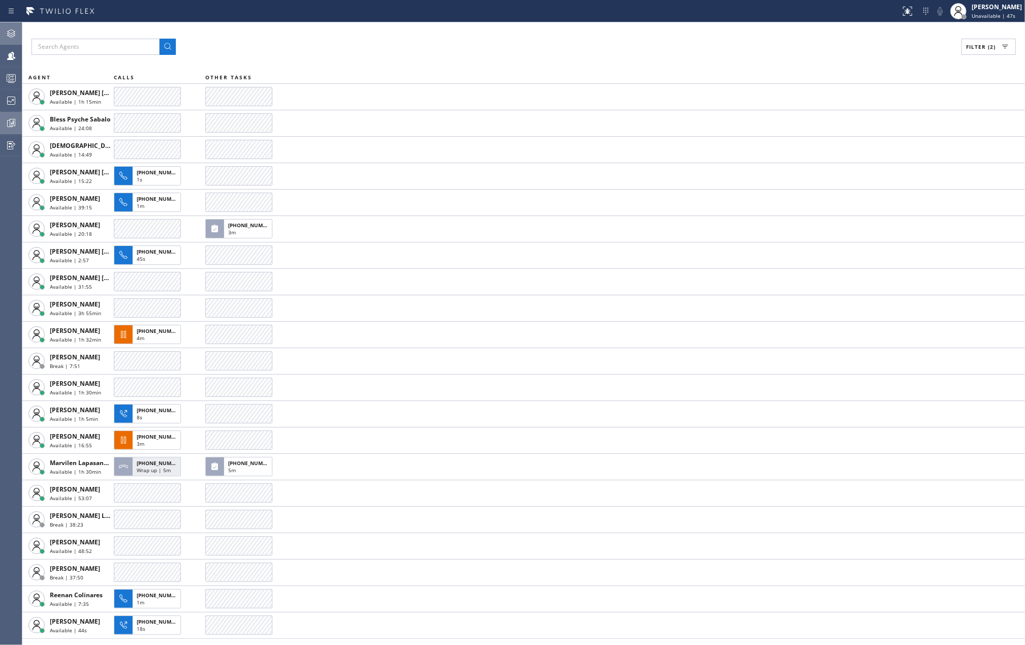
click at [11, 79] on icon at bounding box center [12, 79] width 6 height 7
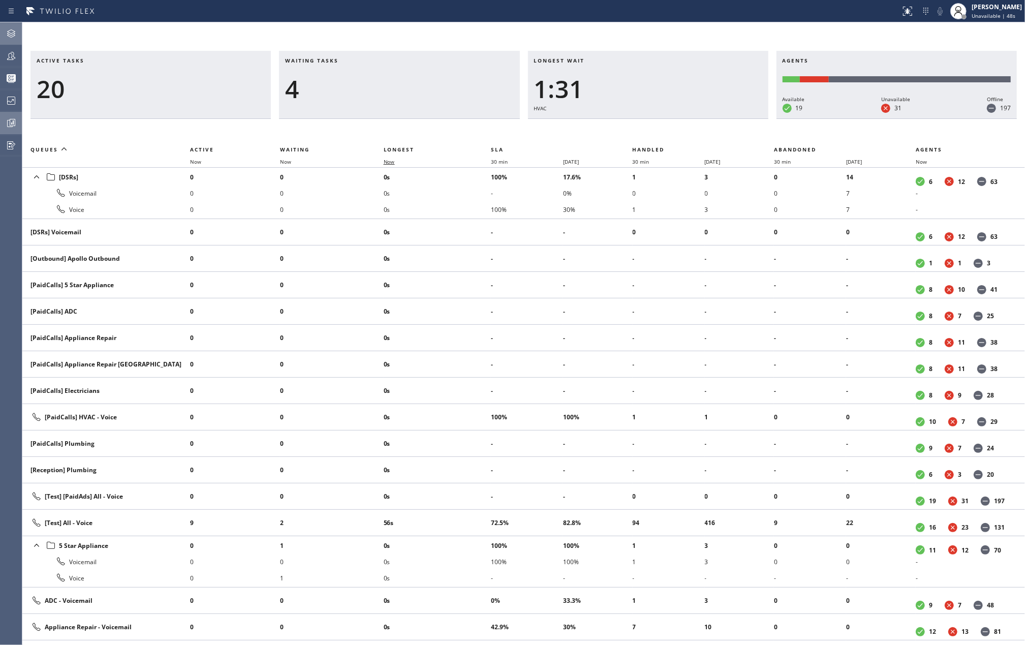
click at [391, 163] on span "Now" at bounding box center [389, 161] width 11 height 7
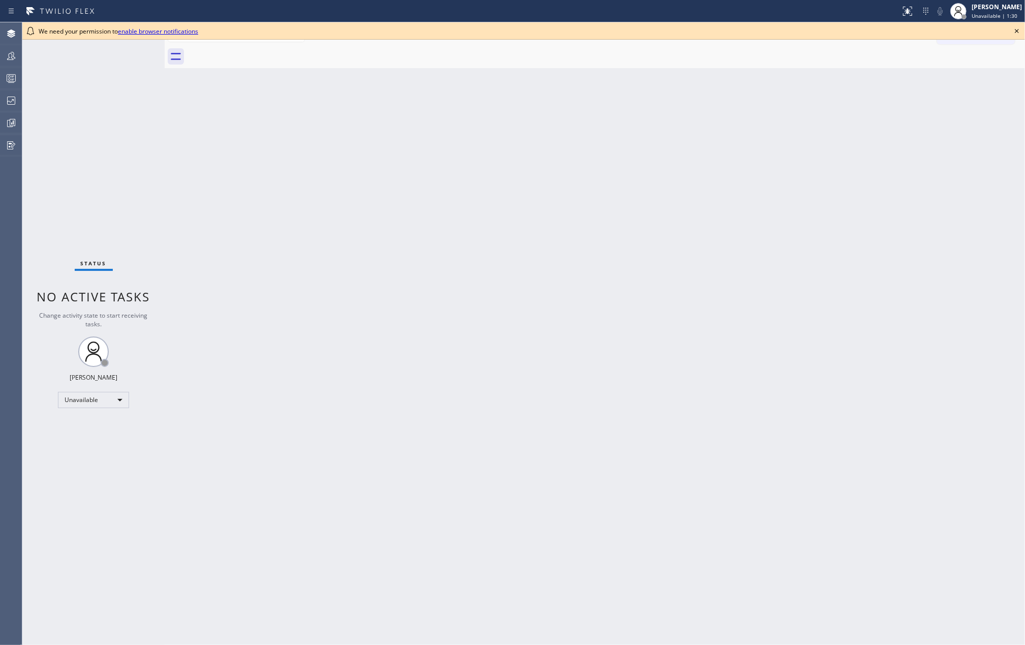
click at [1018, 29] on icon at bounding box center [1017, 31] width 12 height 12
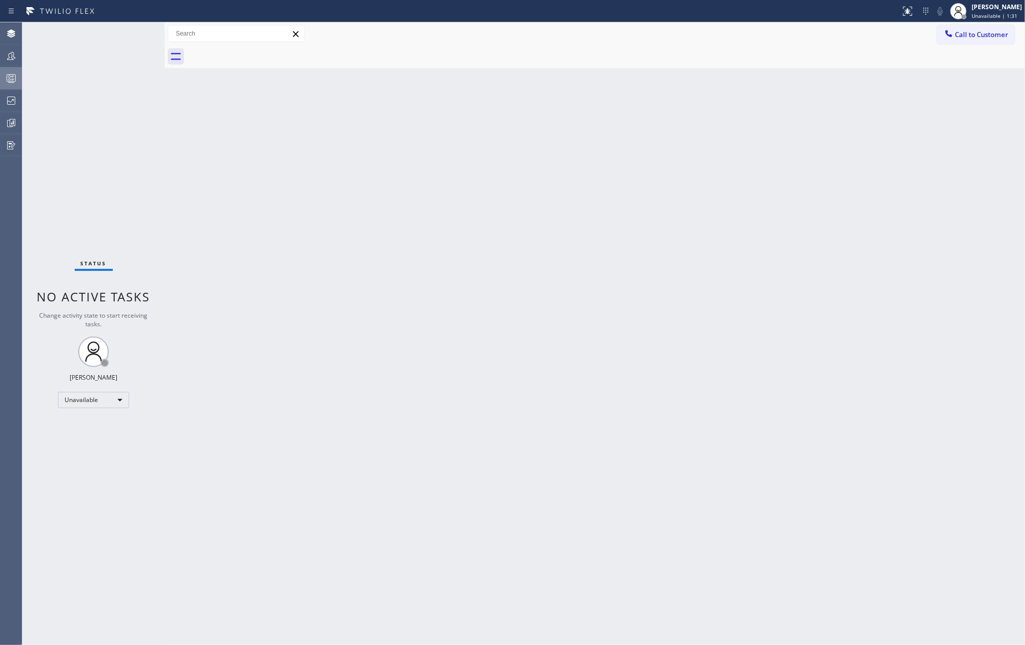
click at [13, 76] on icon at bounding box center [12, 79] width 6 height 7
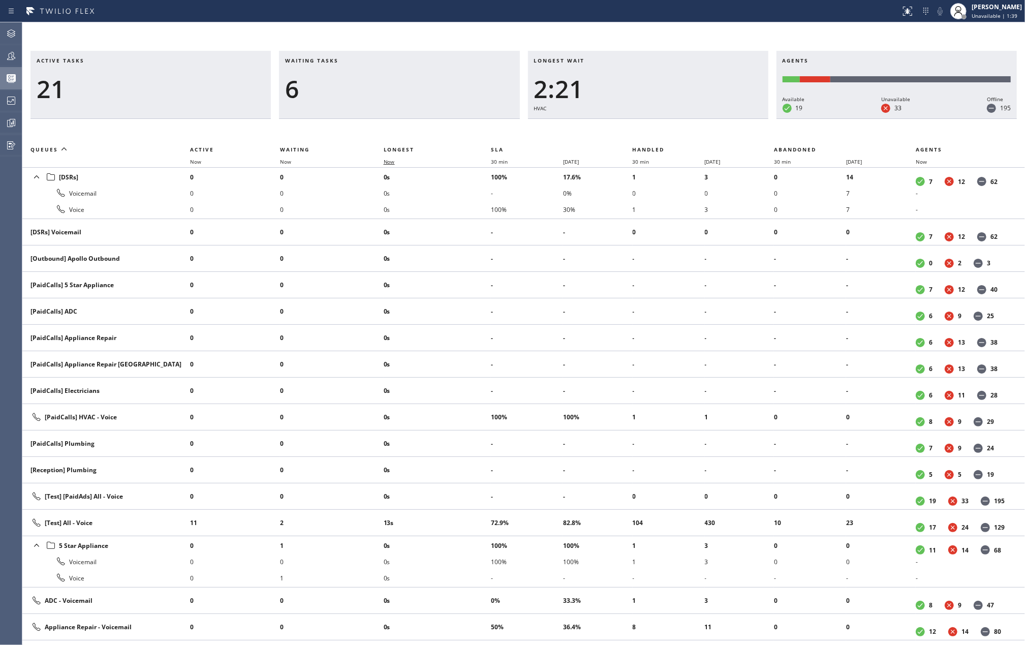
click at [394, 163] on span "Now" at bounding box center [389, 161] width 11 height 7
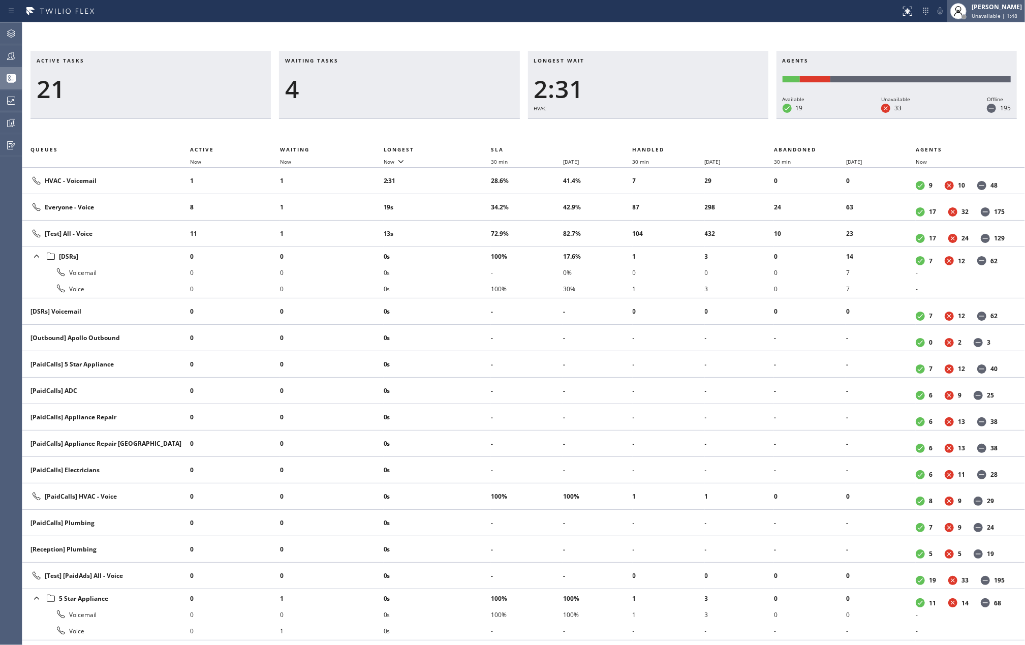
click at [987, 13] on span "Unavailable | 1:48" at bounding box center [995, 15] width 46 height 7
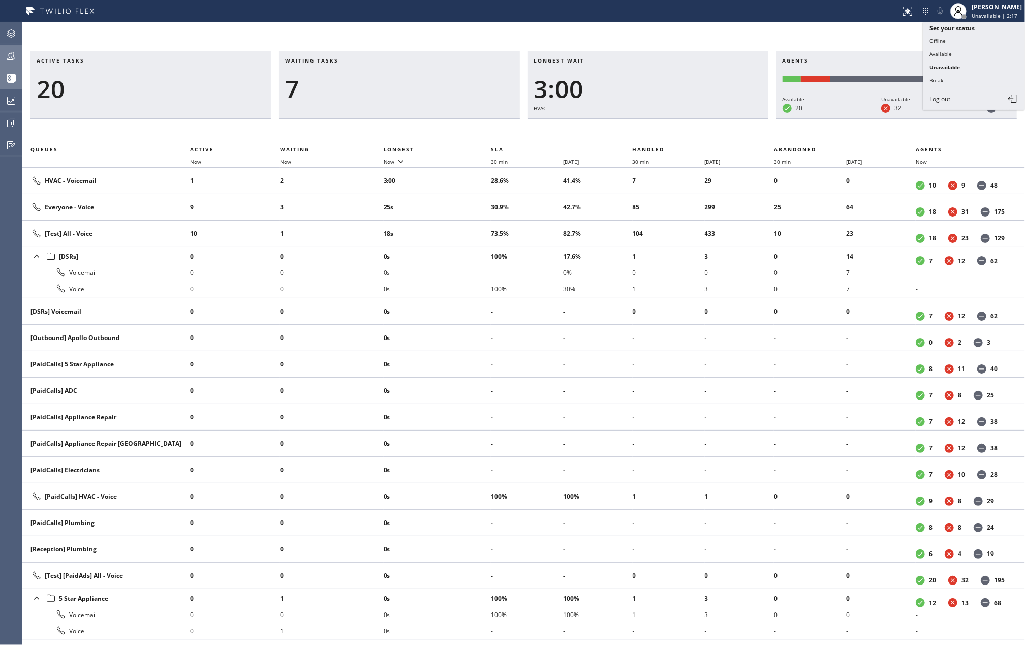
click at [17, 56] on div at bounding box center [11, 56] width 22 height 12
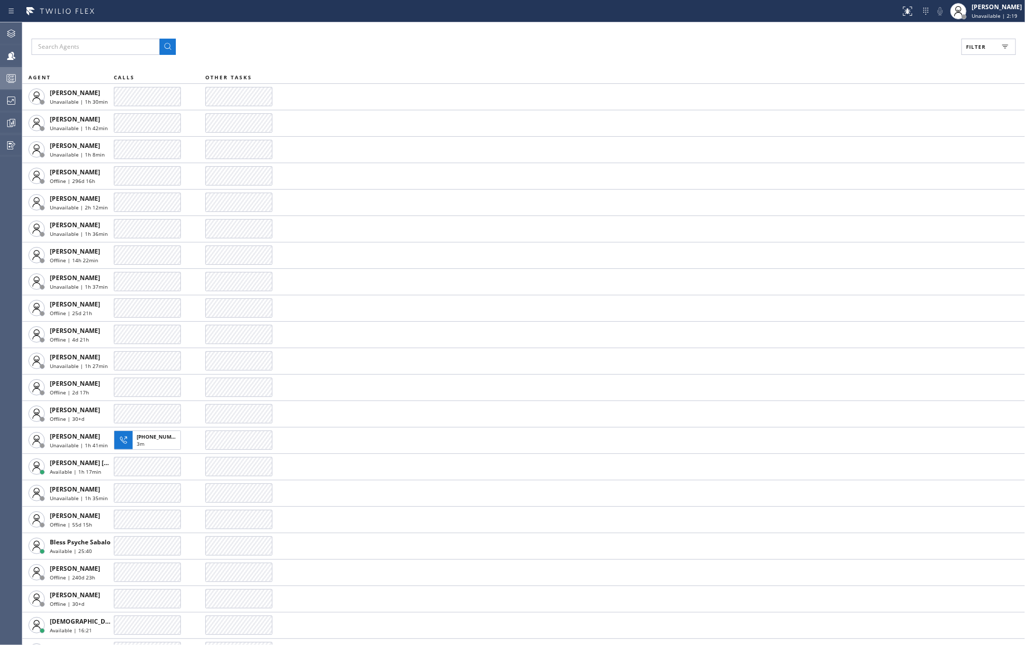
click at [993, 48] on button "Filter" at bounding box center [989, 47] width 54 height 16
click at [877, 120] on input "Available" at bounding box center [877, 120] width 12 height 12
checkbox input "true"
click at [879, 133] on input "Unavailable" at bounding box center [877, 136] width 12 height 12
checkbox input "true"
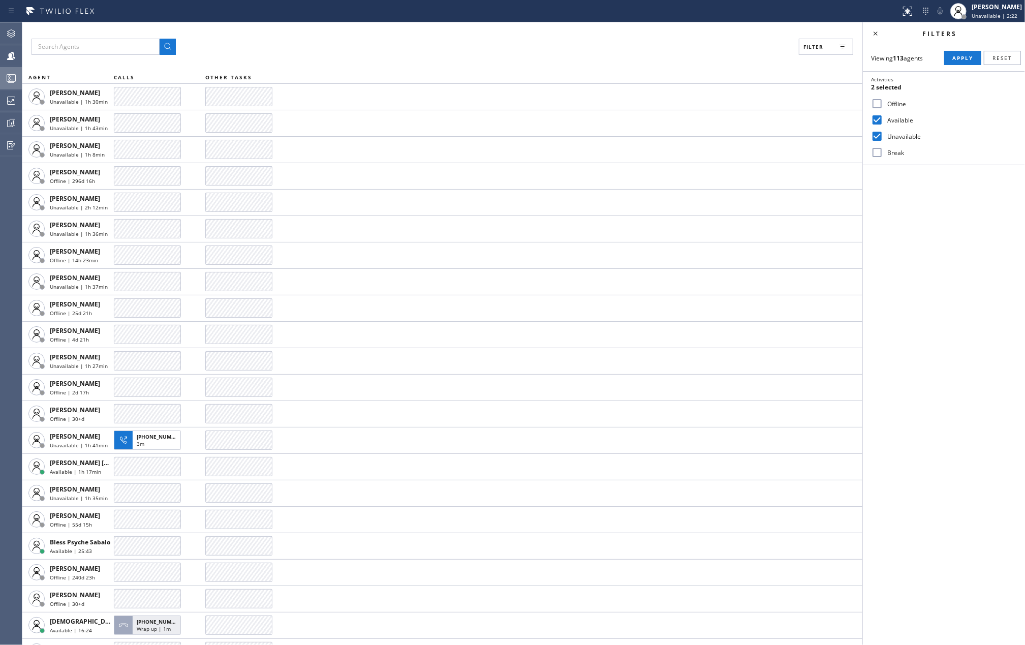
click at [883, 149] on input "Break" at bounding box center [877, 152] width 12 height 12
checkbox input "true"
click at [954, 58] on span "Apply" at bounding box center [962, 57] width 21 height 7
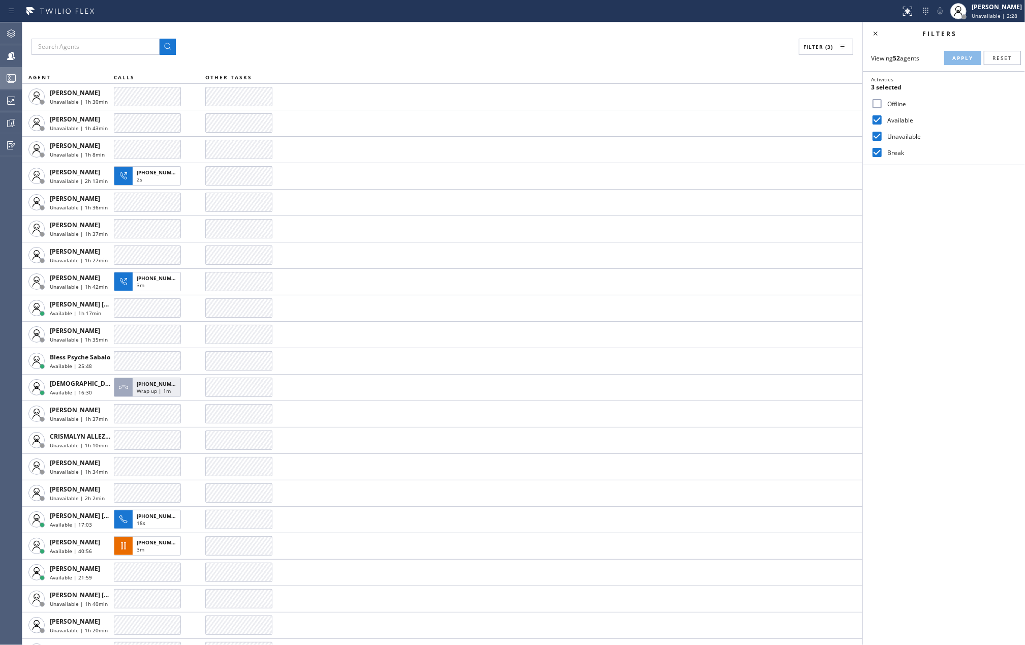
click at [875, 137] on input "Unavailable" at bounding box center [877, 136] width 12 height 12
checkbox input "false"
click at [957, 62] on button "Apply" at bounding box center [962, 58] width 37 height 14
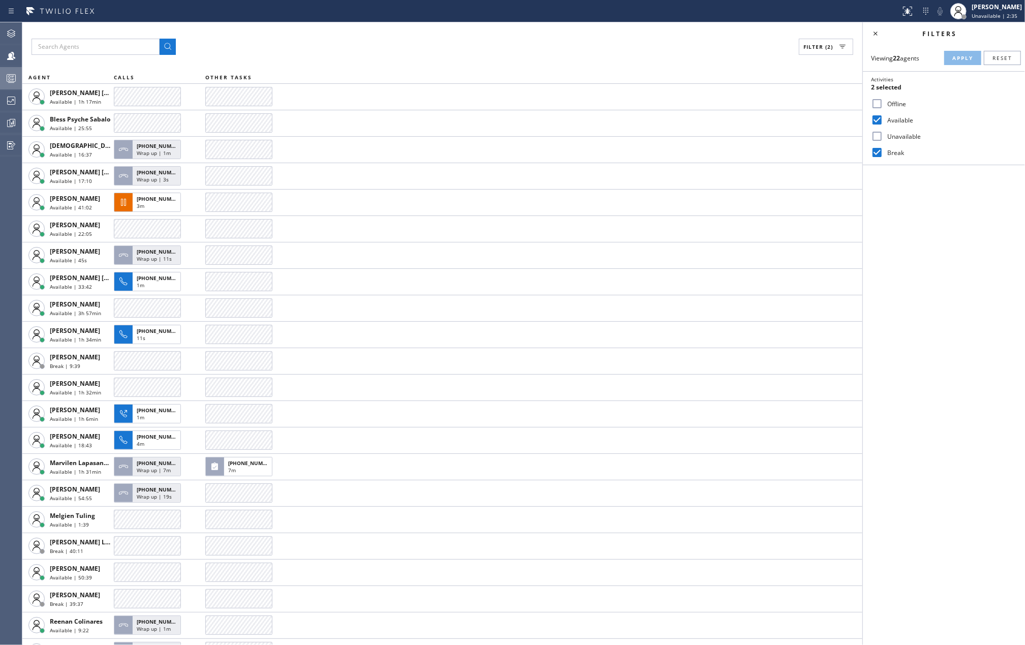
click at [877, 154] on input "Break" at bounding box center [877, 152] width 12 height 12
checkbox input "false"
click at [963, 56] on span "Apply" at bounding box center [962, 57] width 21 height 7
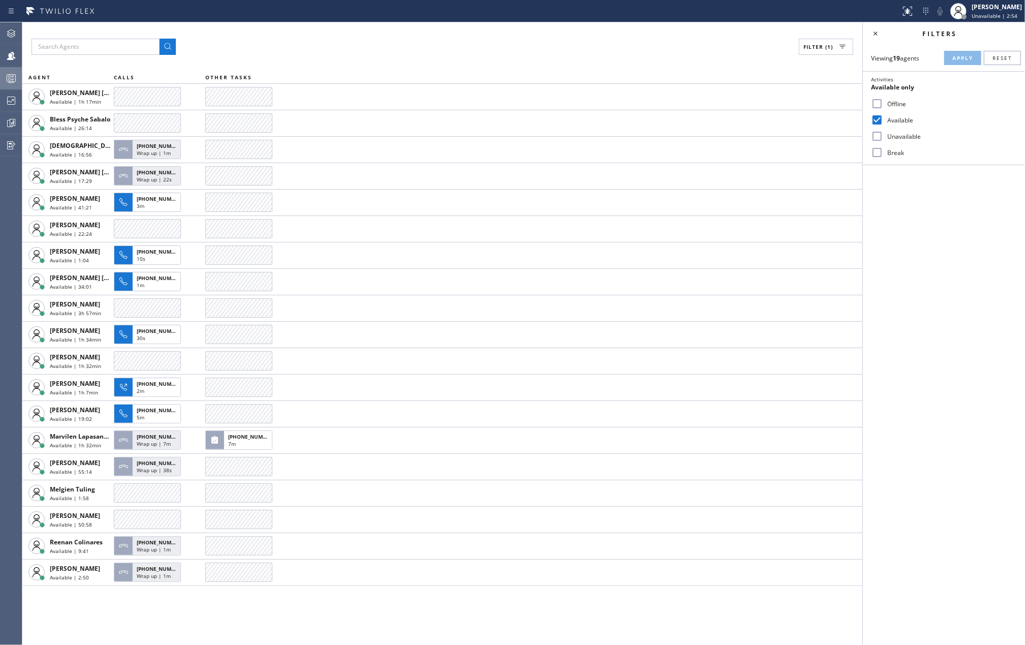
click at [11, 75] on icon at bounding box center [11, 78] width 12 height 12
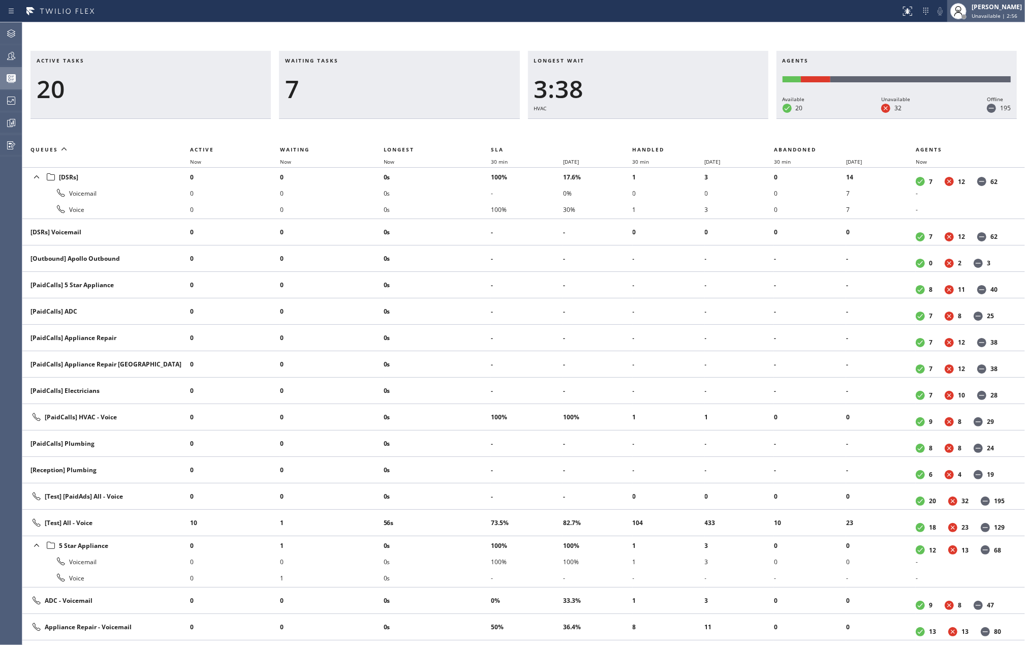
click at [993, 10] on div "[PERSON_NAME]" at bounding box center [997, 7] width 50 height 9
click at [990, 11] on div "Jovelle Tadle Unavailable | 2:56" at bounding box center [997, 11] width 55 height 18
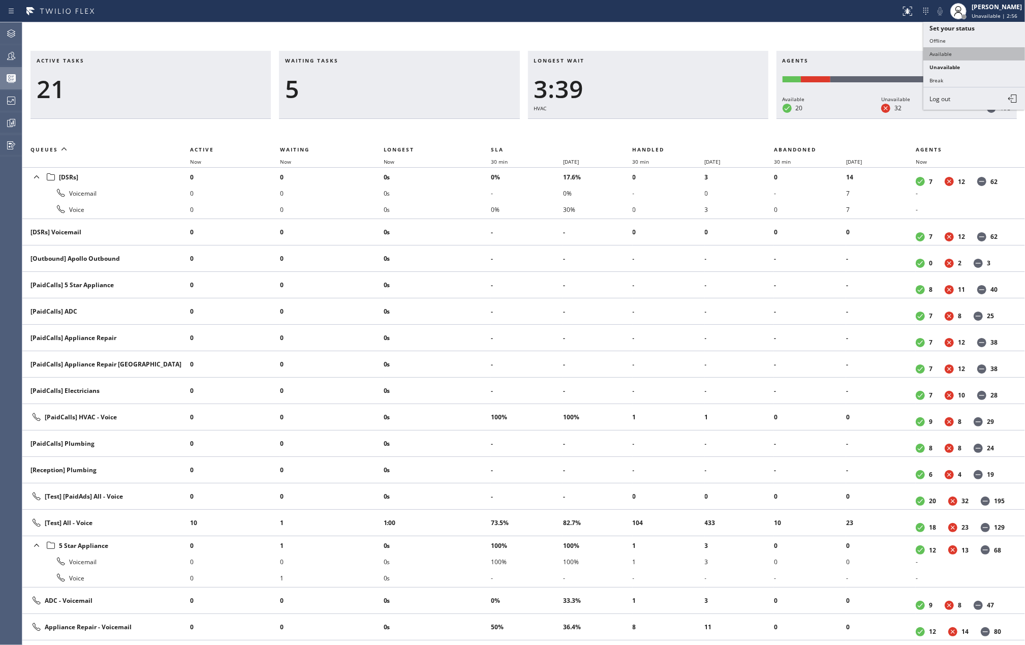
click at [942, 50] on button "Available" at bounding box center [974, 53] width 102 height 13
click at [1006, 18] on span "Available | 5s" at bounding box center [989, 15] width 34 height 7
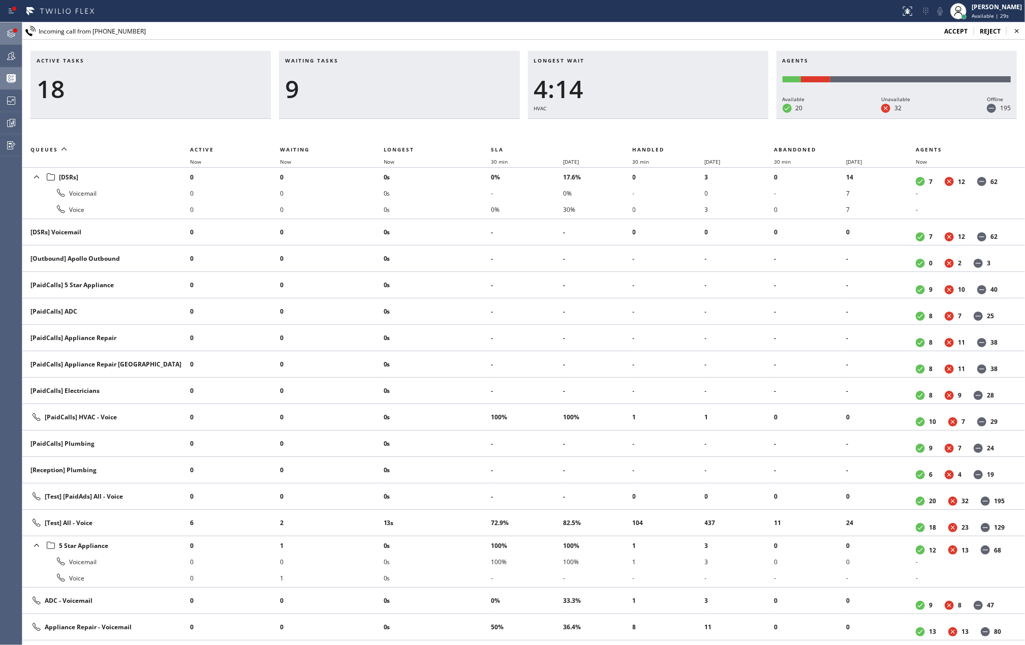
click at [13, 31] on div at bounding box center [15, 30] width 4 height 4
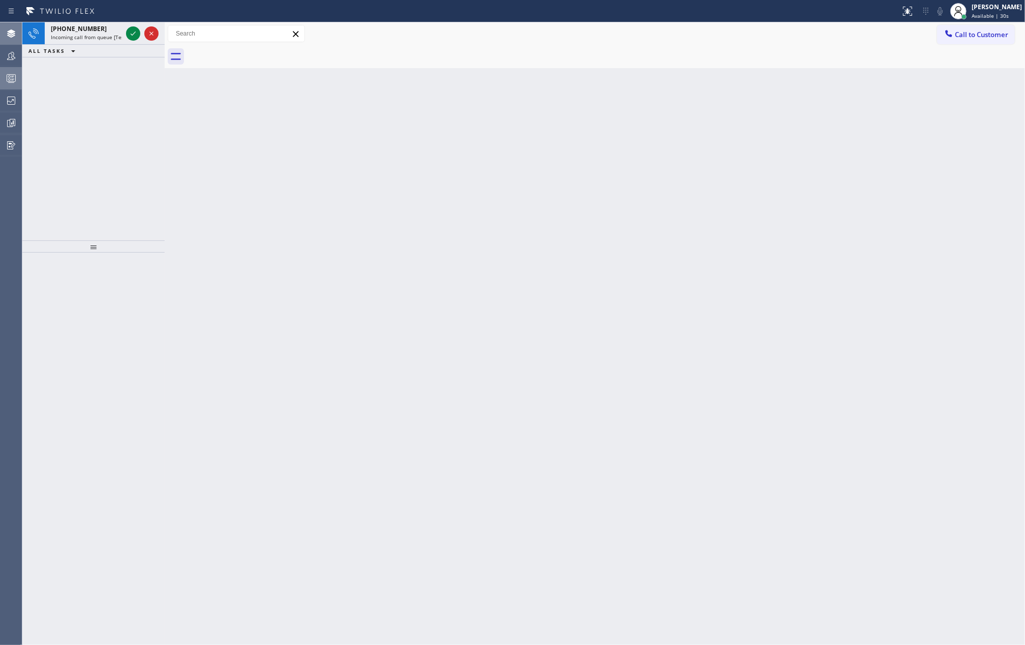
click at [134, 31] on icon at bounding box center [133, 33] width 12 height 12
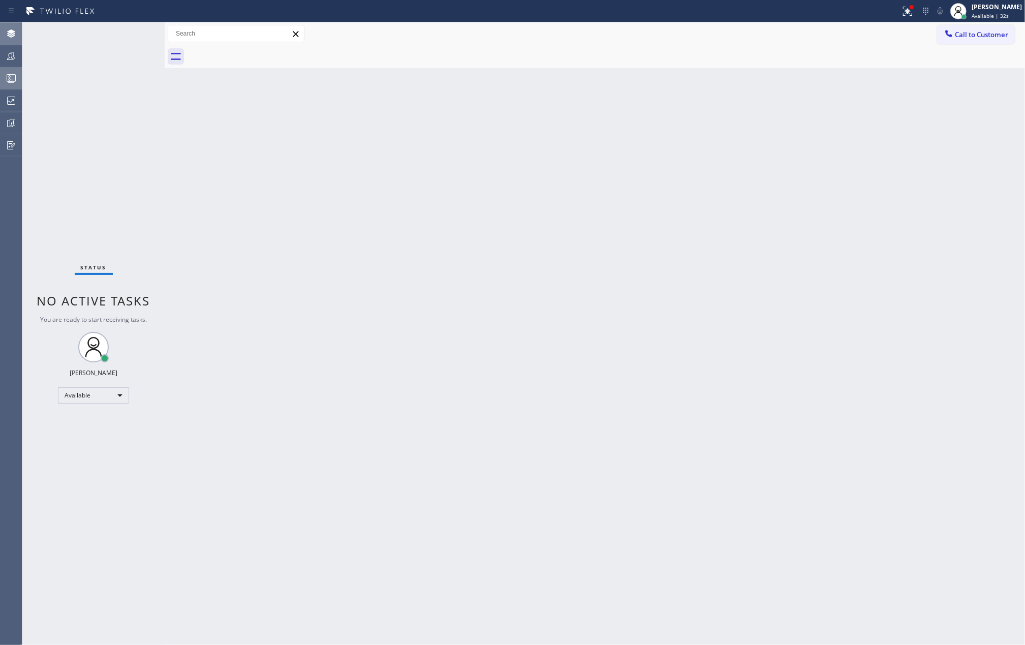
click at [127, 48] on div "Status No active tasks You are ready to start receiving tasks. [PERSON_NAME] Av…" at bounding box center [93, 333] width 142 height 623
click at [914, 7] on icon at bounding box center [908, 11] width 12 height 12
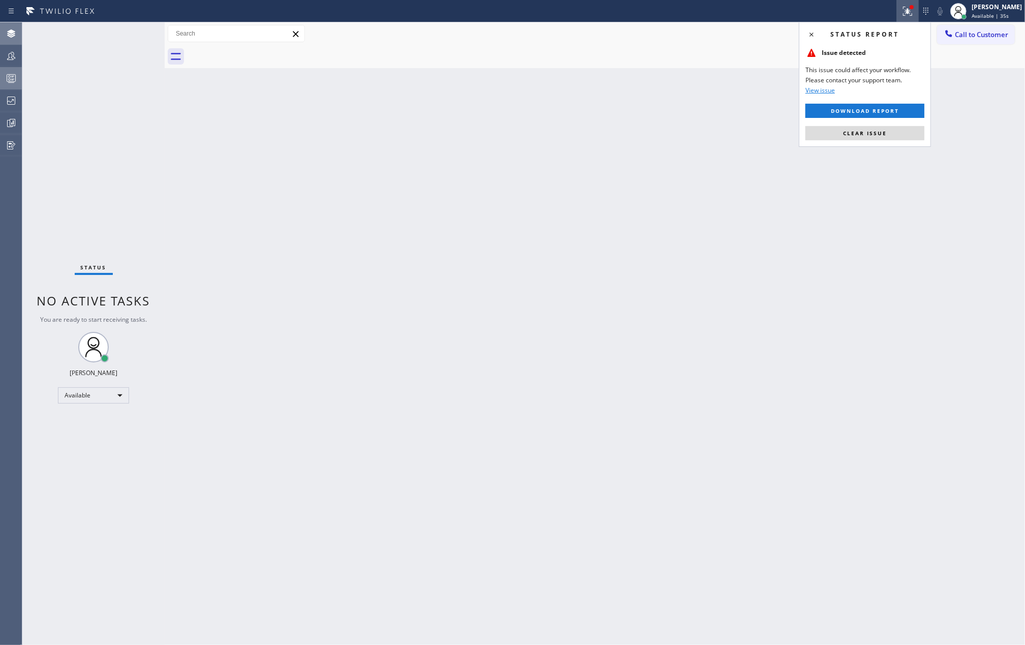
click at [861, 125] on div "Status report Issue detected This issue could affect your workflow. Please cont…" at bounding box center [865, 84] width 132 height 125
click at [845, 141] on div "Status report Issue detected This issue could affect your workflow. Please cont…" at bounding box center [865, 84] width 132 height 125
click at [846, 132] on span "Clear issue" at bounding box center [865, 133] width 44 height 7
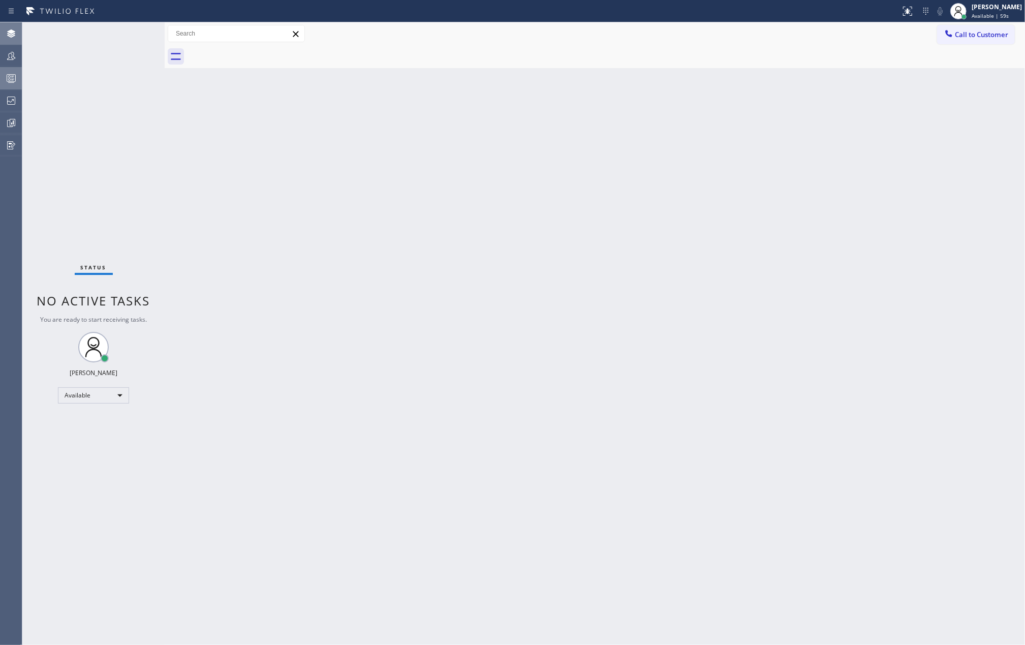
click at [7, 73] on icon at bounding box center [11, 78] width 12 height 12
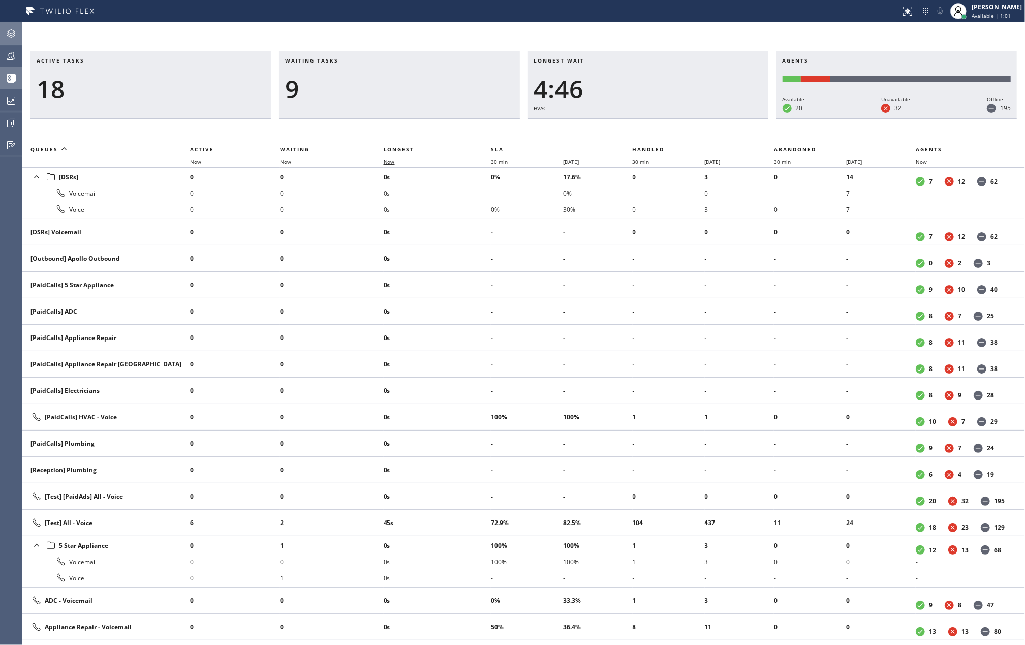
click at [397, 163] on span "Now" at bounding box center [395, 161] width 23 height 7
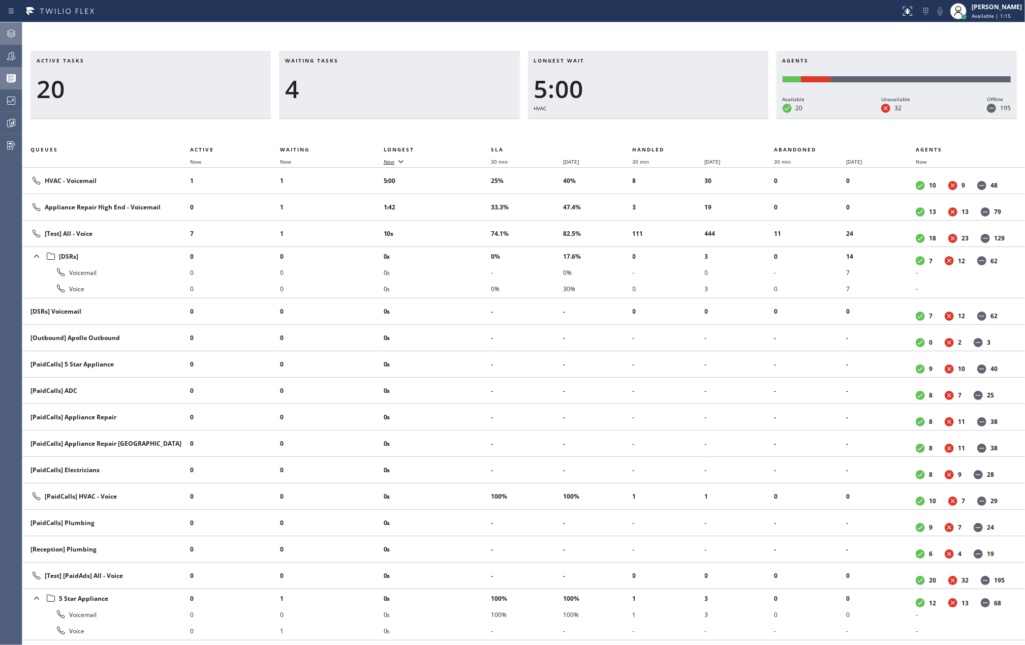
click at [397, 163] on icon at bounding box center [401, 161] width 12 height 12
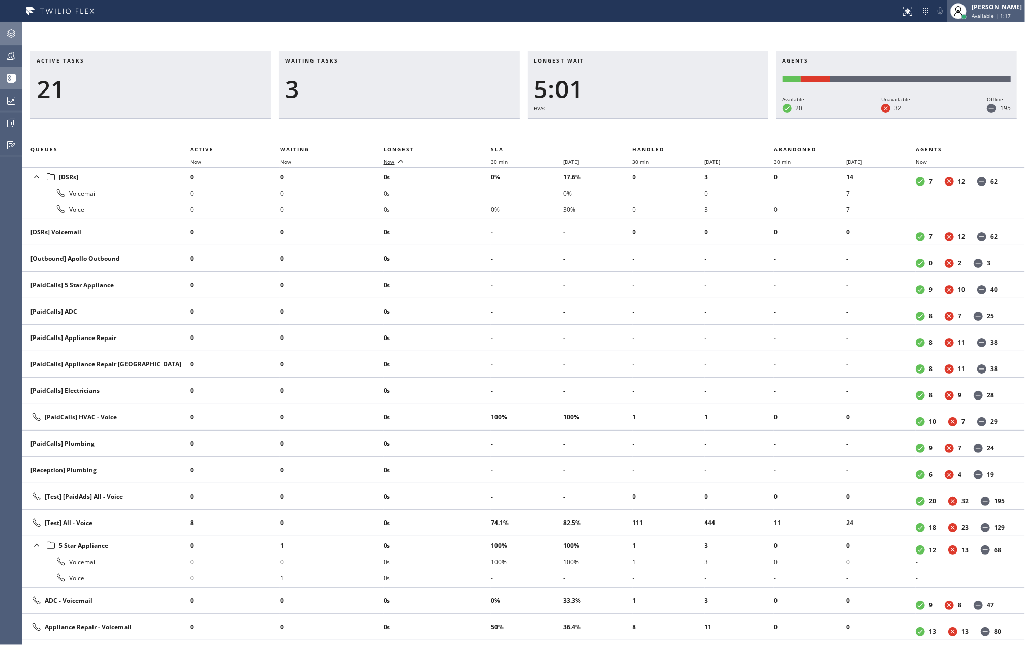
click at [995, 18] on span "Available | 1:17" at bounding box center [991, 15] width 39 height 7
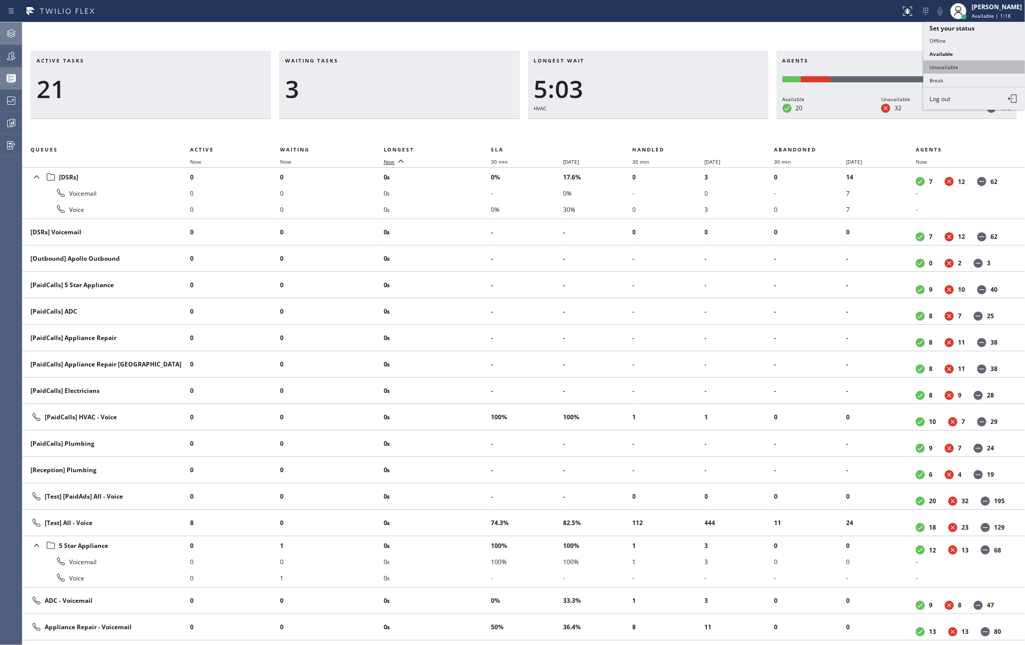
click at [942, 63] on button "Unavailable" at bounding box center [974, 66] width 102 height 13
click at [1021, 108] on div "Active tasks 21 Waiting tasks 3 Longest wait 5:03 HVAC Agents Available 20 Unav…" at bounding box center [523, 85] width 1003 height 68
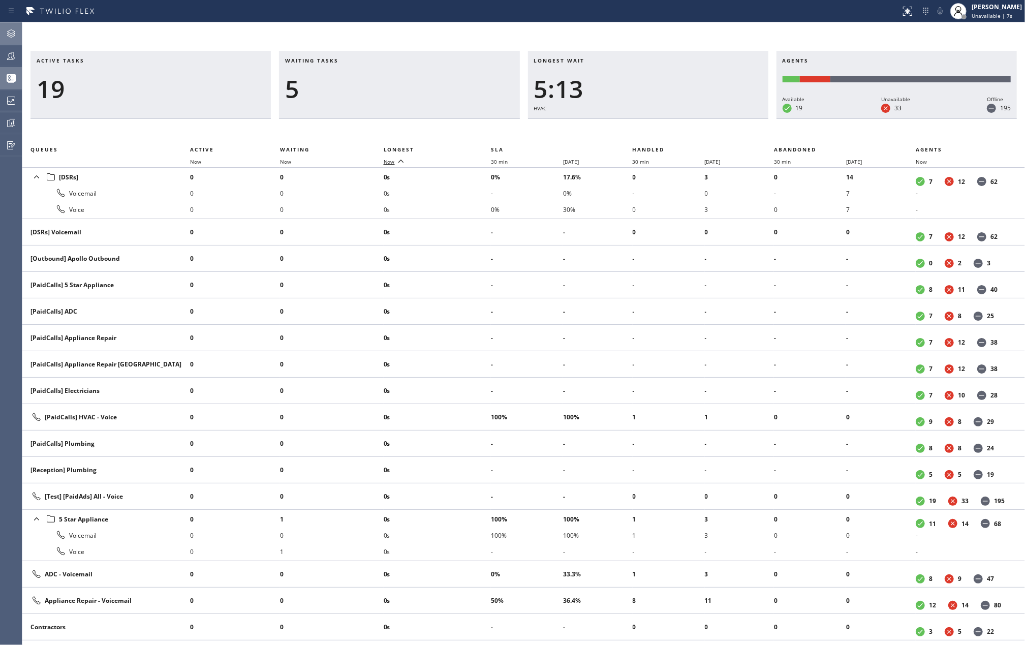
click at [385, 158] on span "Now" at bounding box center [389, 161] width 11 height 7
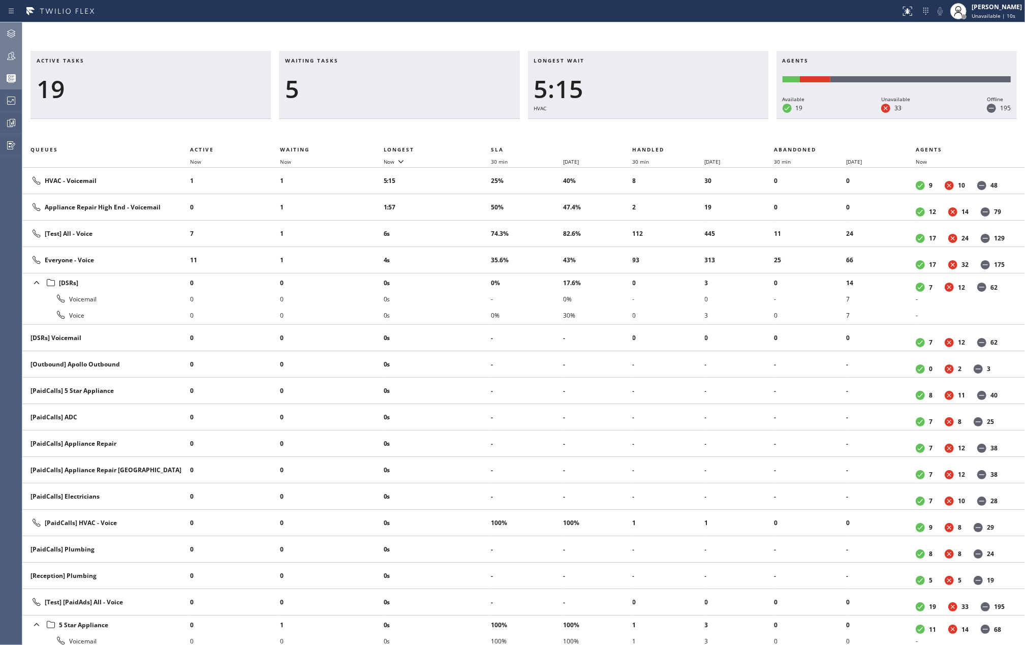
click at [5, 50] on icon at bounding box center [11, 56] width 12 height 12
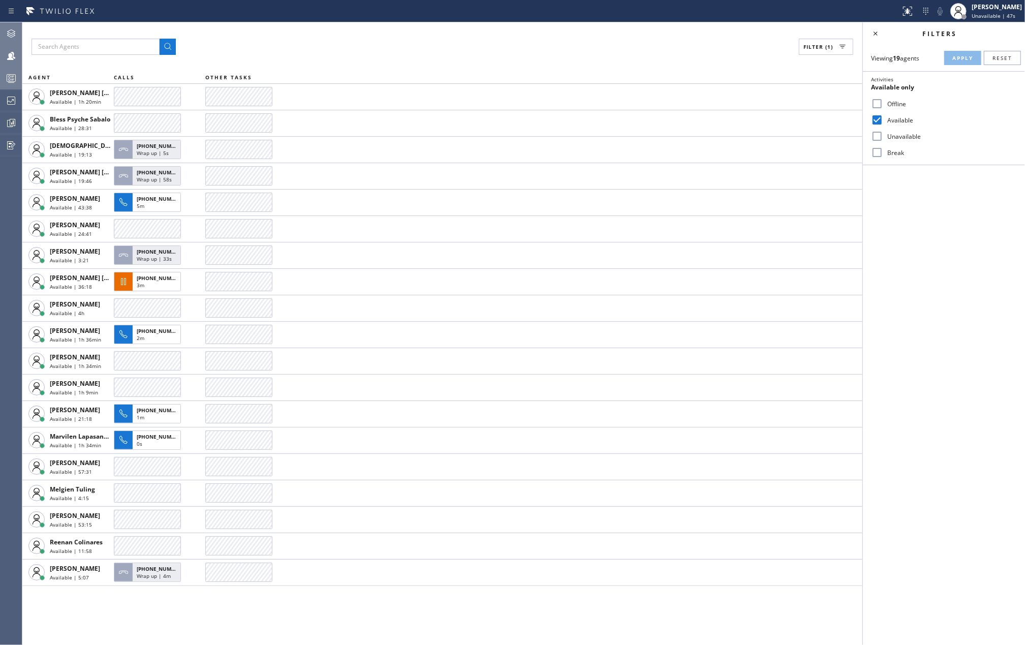
click at [8, 79] on icon at bounding box center [11, 78] width 12 height 12
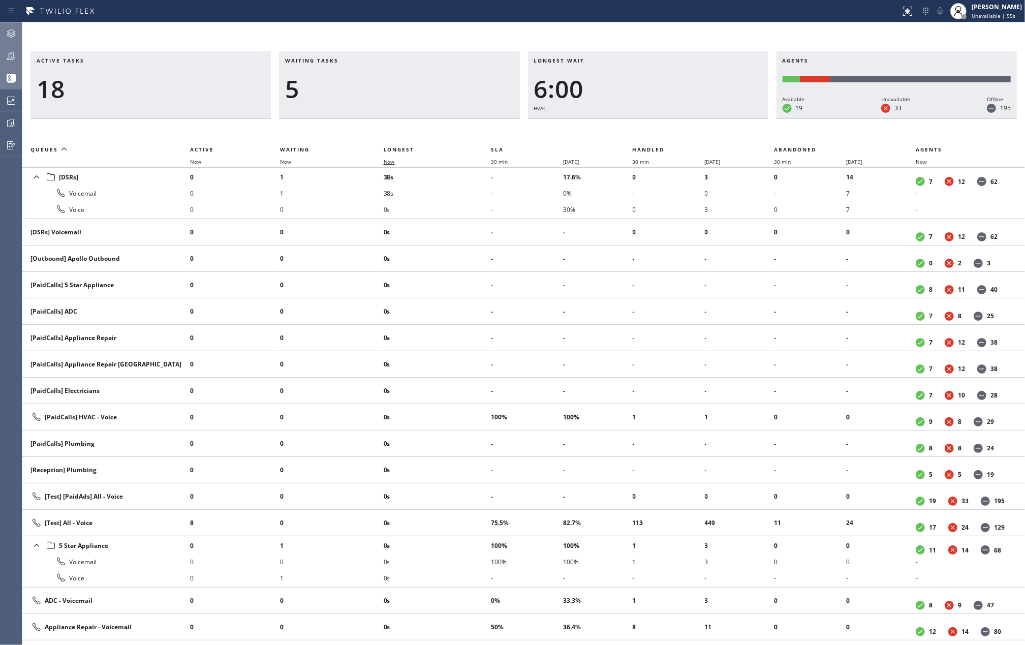
click at [386, 159] on span "Now" at bounding box center [389, 161] width 11 height 7
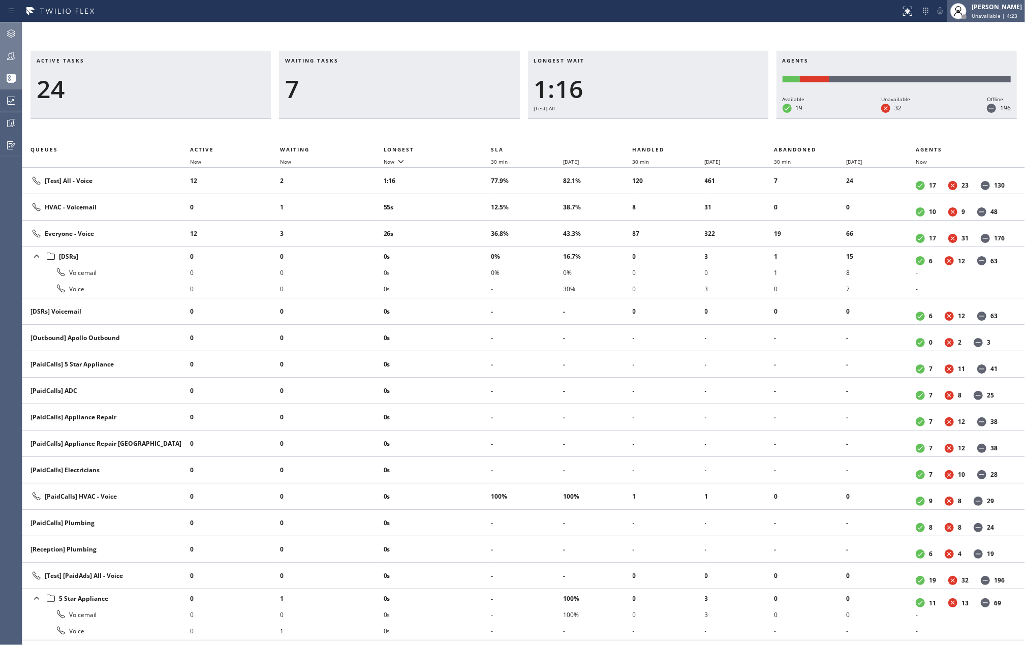
click at [1010, 10] on div "[PERSON_NAME]" at bounding box center [997, 7] width 50 height 9
click at [958, 52] on button "Available" at bounding box center [974, 53] width 102 height 13
click at [15, 31] on div at bounding box center [15, 30] width 4 height 4
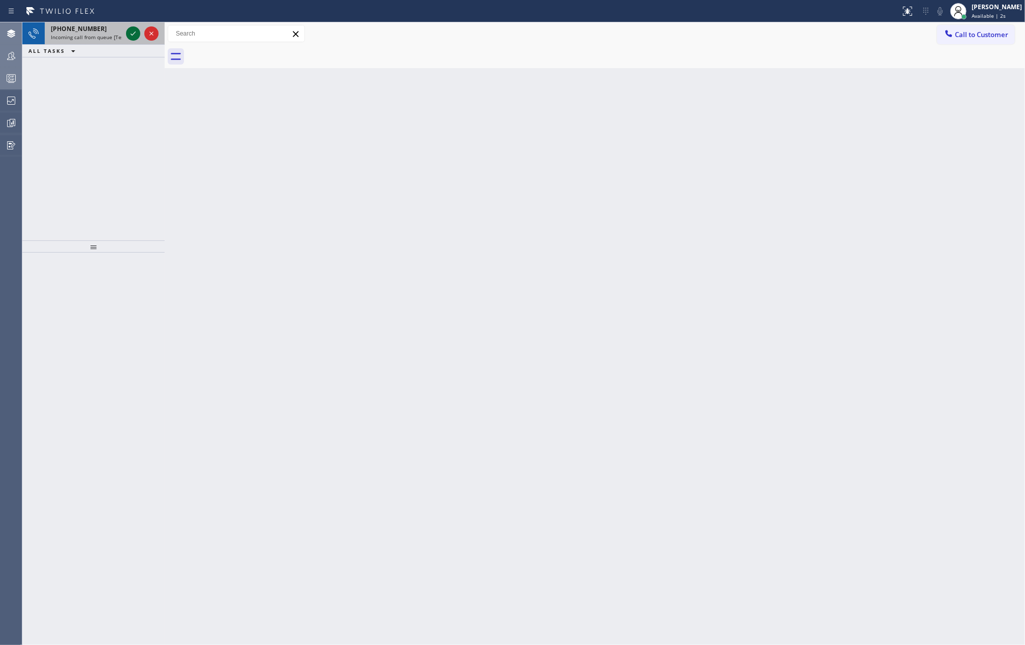
click at [129, 33] on icon at bounding box center [133, 33] width 12 height 12
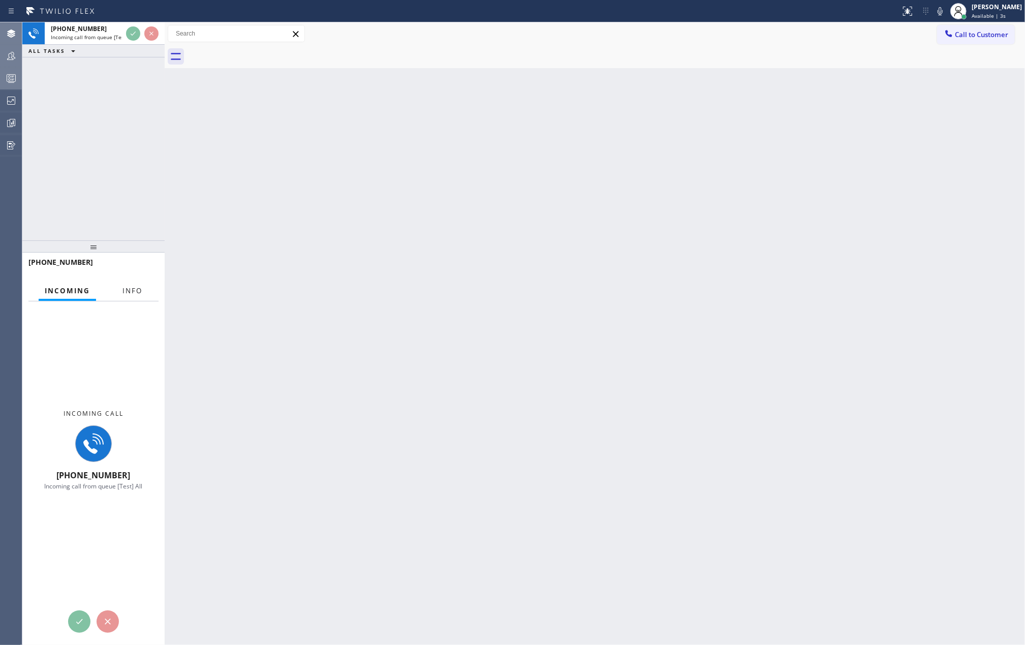
click at [127, 295] on button "Info" at bounding box center [132, 291] width 32 height 20
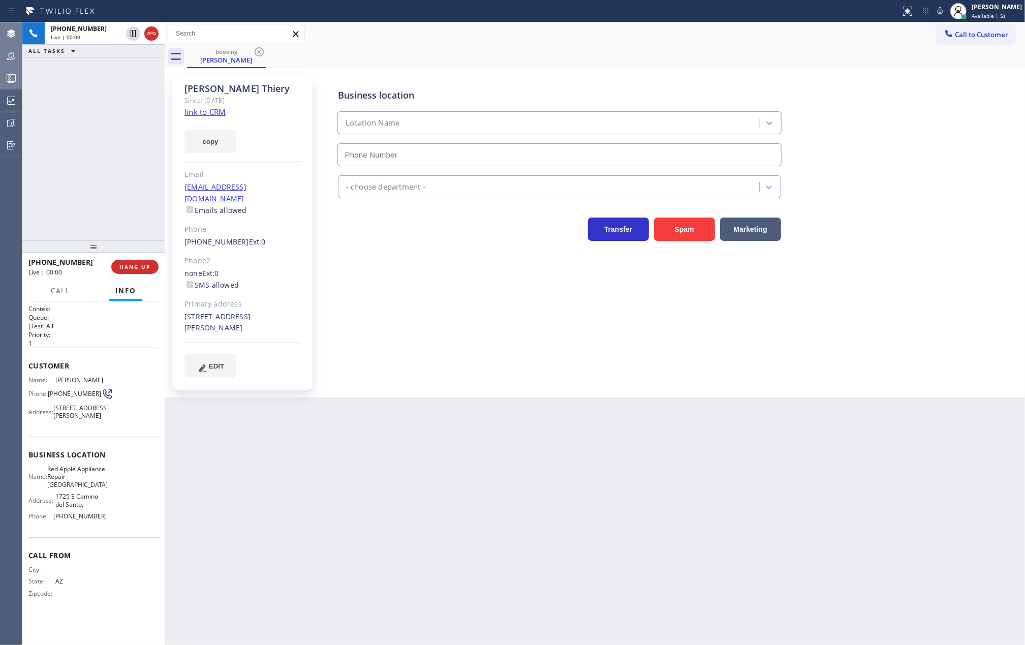
type input "(602) 353-7310"
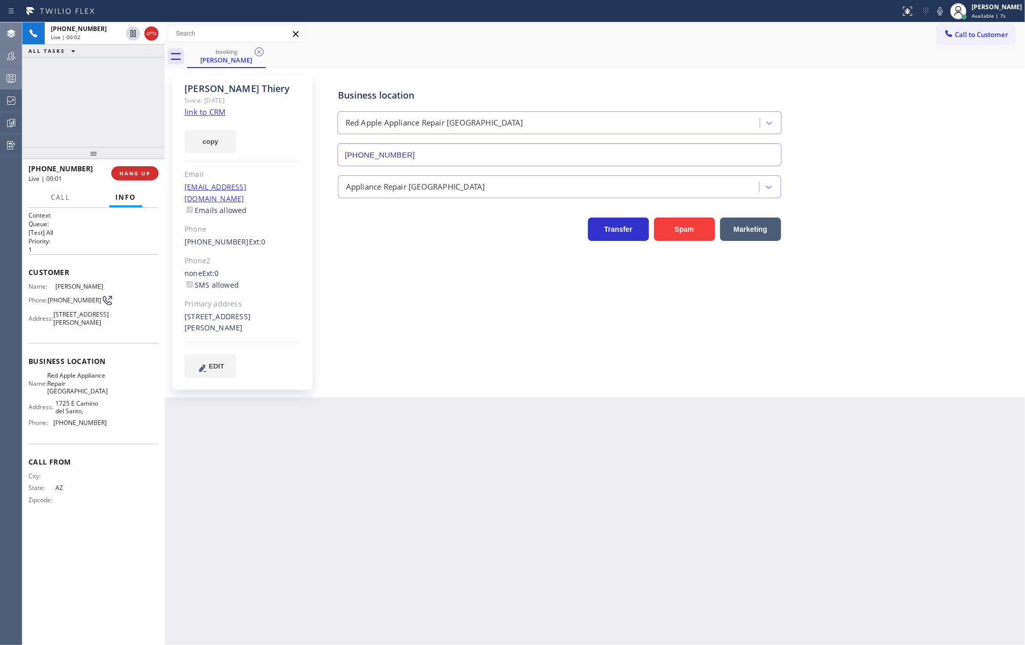
drag, startPoint x: 98, startPoint y: 246, endPoint x: 104, endPoint y: 90, distance: 156.2
click at [104, 90] on div "+16026323180 Live | 00:02 ALL TASKS ALL TASKS ACTIVE TASKS TASKS IN WRAP UP +16…" at bounding box center [93, 333] width 142 height 623
click at [220, 108] on link "link to CRM" at bounding box center [204, 112] width 41 height 10
click at [130, 35] on icon at bounding box center [133, 33] width 12 height 12
click at [121, 88] on div "+16026323180 Live | 01:50 ALL TASKS ALL TASKS ACTIVE TASKS TASKS IN WRAP UP" at bounding box center [93, 84] width 142 height 125
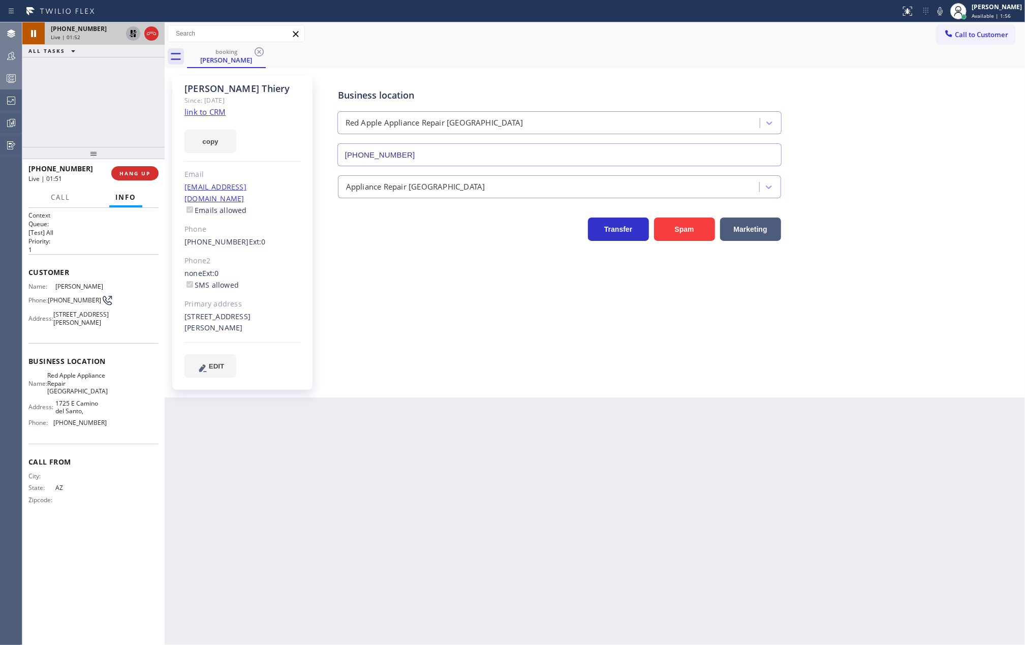
click at [133, 31] on icon at bounding box center [133, 33] width 12 height 12
click at [135, 169] on button "COMPLETE" at bounding box center [132, 173] width 51 height 14
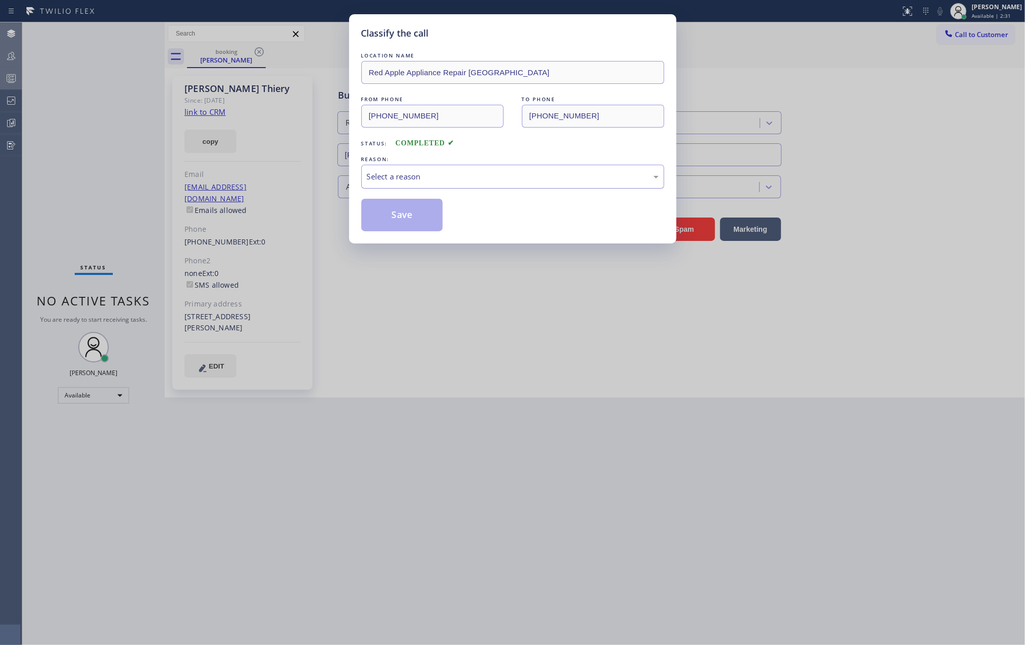
click at [391, 176] on div "Select a reason" at bounding box center [513, 177] width 292 height 12
click at [416, 213] on button "Save" at bounding box center [402, 215] width 82 height 33
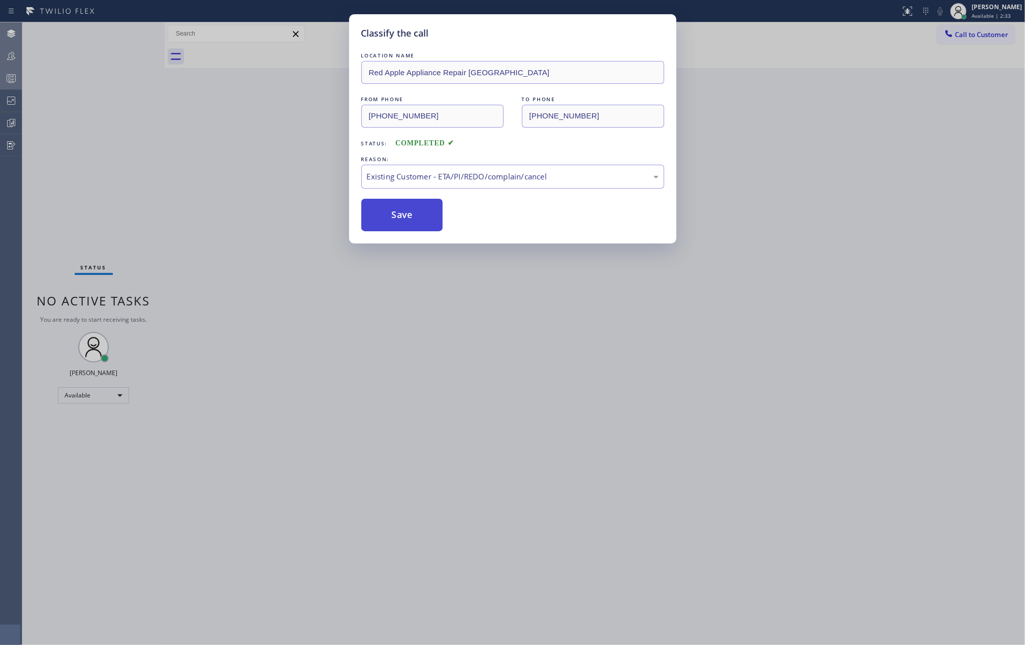
click at [416, 213] on button "Save" at bounding box center [402, 215] width 82 height 33
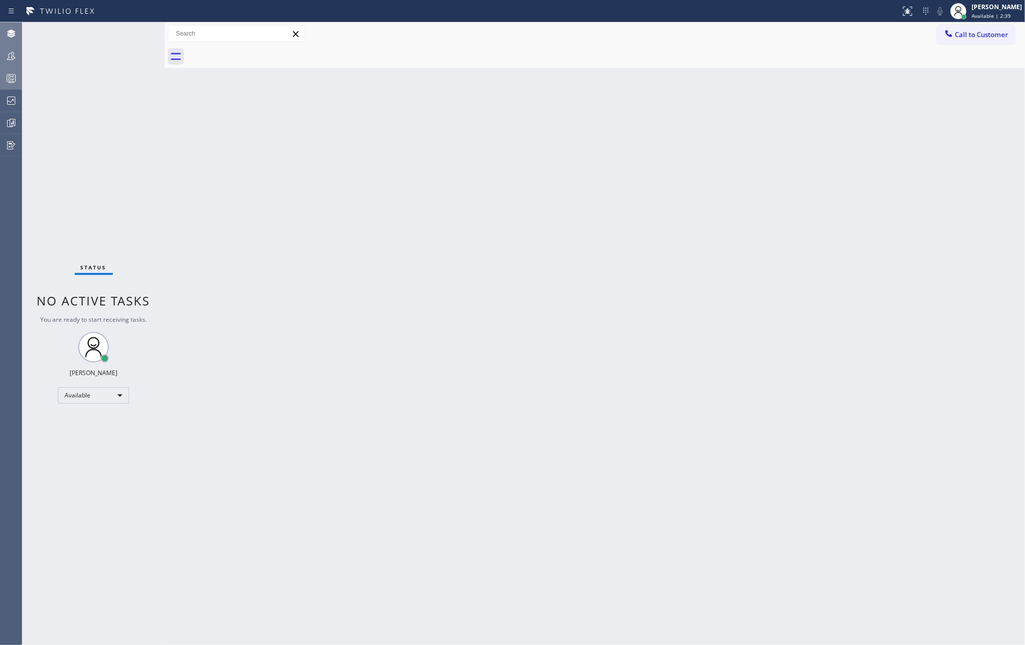
click at [118, 94] on div "Status No active tasks You are ready to start receiving tasks. [PERSON_NAME] Av…" at bounding box center [93, 333] width 142 height 623
click at [16, 79] on icon at bounding box center [11, 78] width 12 height 12
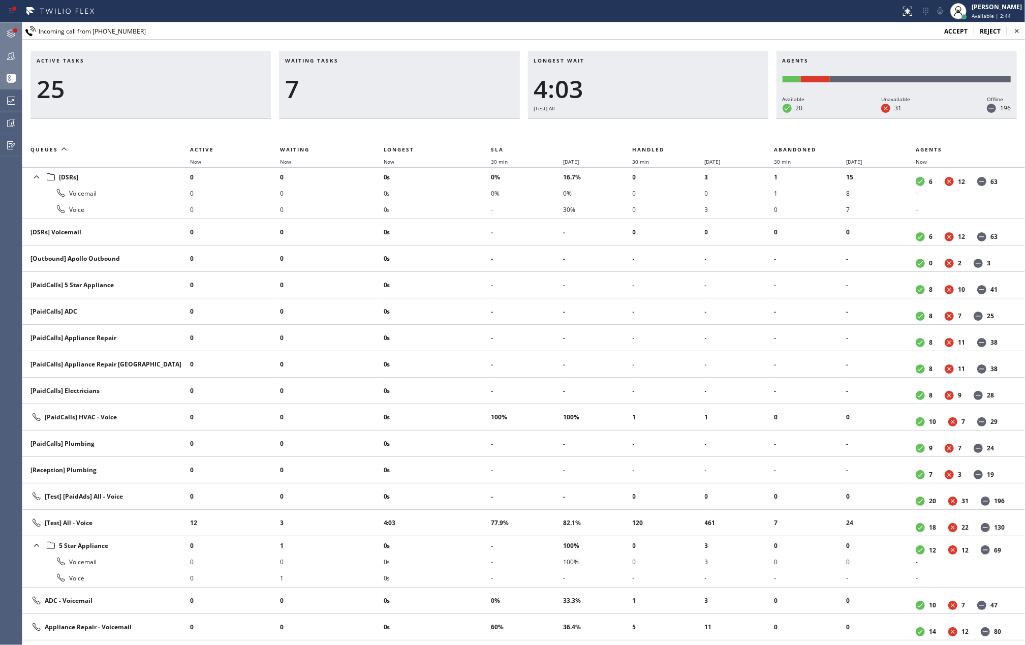
click at [8, 30] on icon at bounding box center [11, 33] width 12 height 12
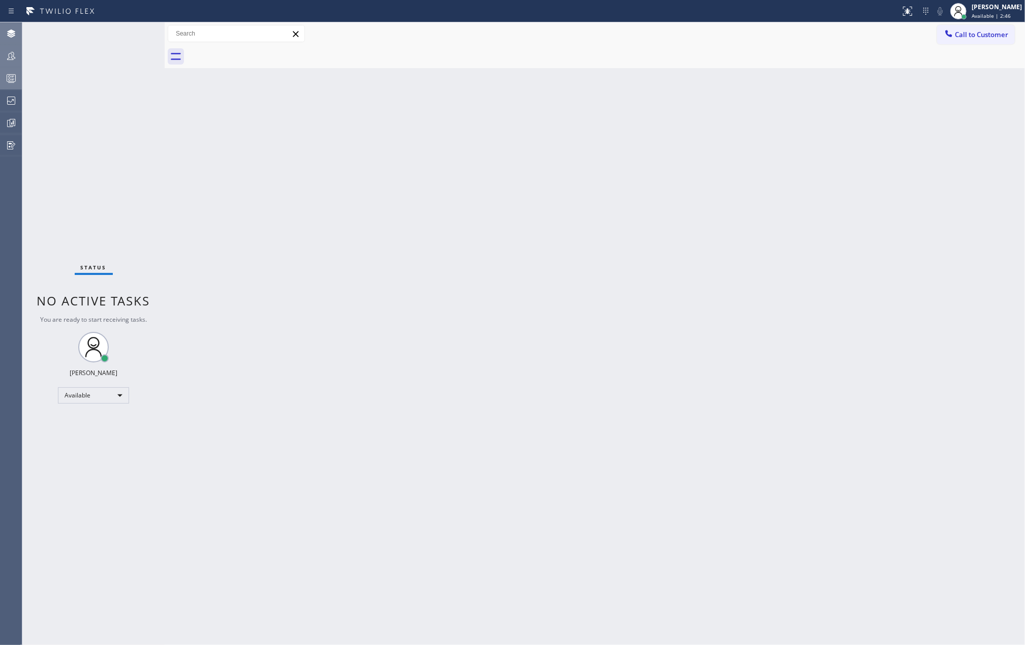
click at [130, 38] on div "Status No active tasks You are ready to start receiving tasks. [PERSON_NAME] Av…" at bounding box center [93, 333] width 142 height 623
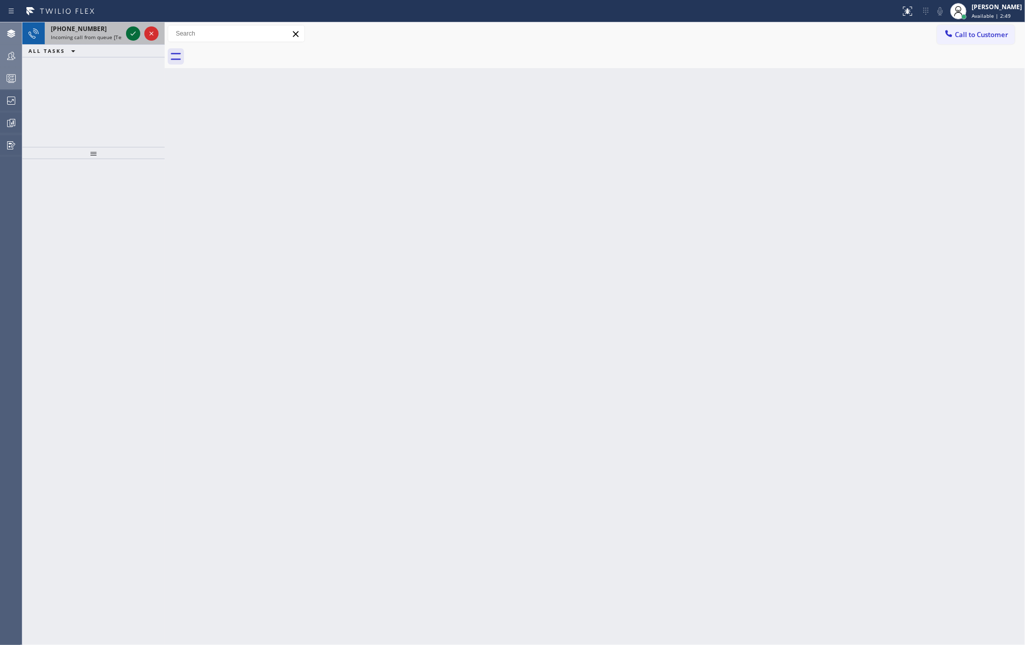
click at [128, 35] on icon at bounding box center [133, 33] width 12 height 12
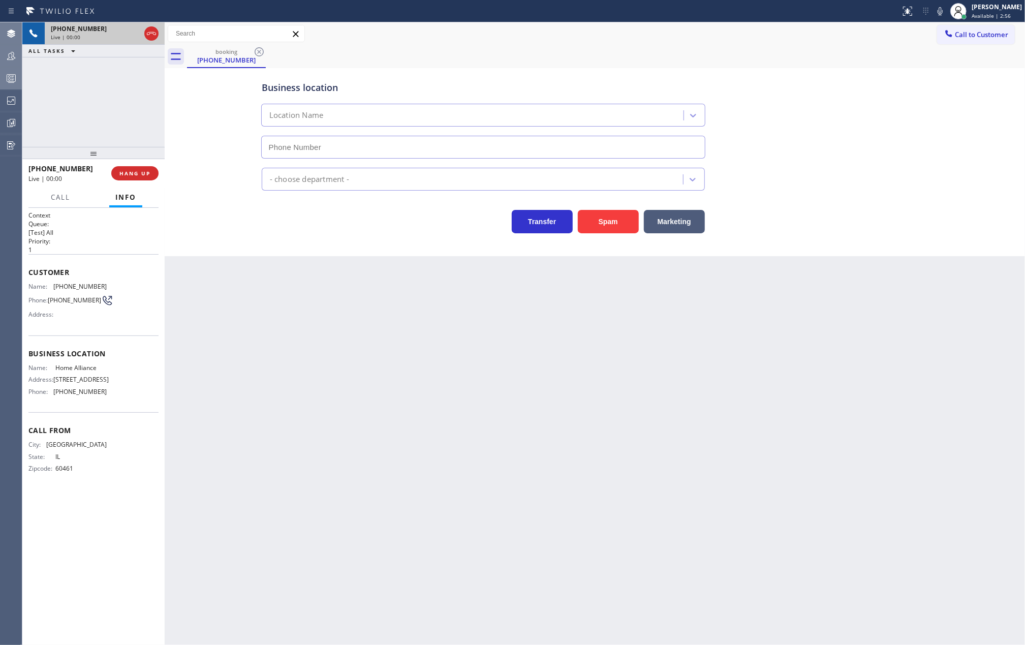
drag, startPoint x: 90, startPoint y: 151, endPoint x: 446, endPoint y: 202, distance: 358.8
click at [90, 94] on div "+17087695958 Live | 00:00 ALL TASKS ALL TASKS ACTIVE TASKS TASKS IN WRAP UP +17…" at bounding box center [93, 333] width 142 height 623
type input "(877) 777-0796"
drag, startPoint x: 88, startPoint y: 145, endPoint x: 88, endPoint y: 131, distance: 14.2
click at [88, 131] on div "+17087695958 Live | 00:05 ALL TASKS ALL TASKS ACTIVE TASKS TASKS IN WRAP UP +17…" at bounding box center [93, 333] width 142 height 623
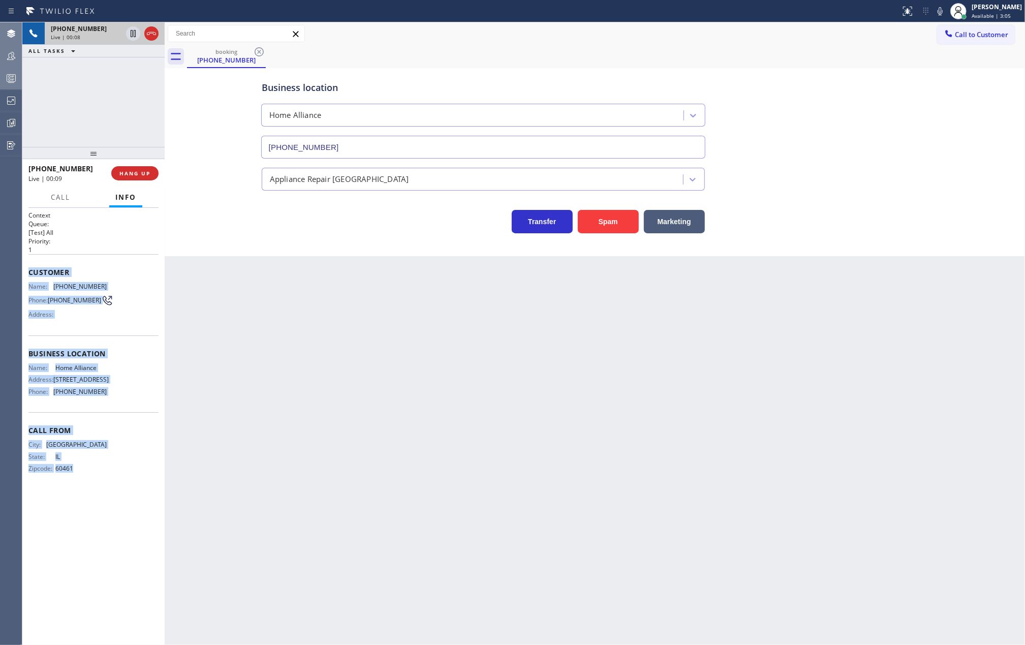
drag, startPoint x: 26, startPoint y: 270, endPoint x: 107, endPoint y: 492, distance: 235.7
click at [107, 492] on div "Context Queue: [Test] All Priority: 1 Customer Name: (708) 769-5958 Phone: (708…" at bounding box center [93, 427] width 142 height 438
copy div "Customer Name: (708) 769-5958 Phone: (708) 769-5958 Address: Business location …"
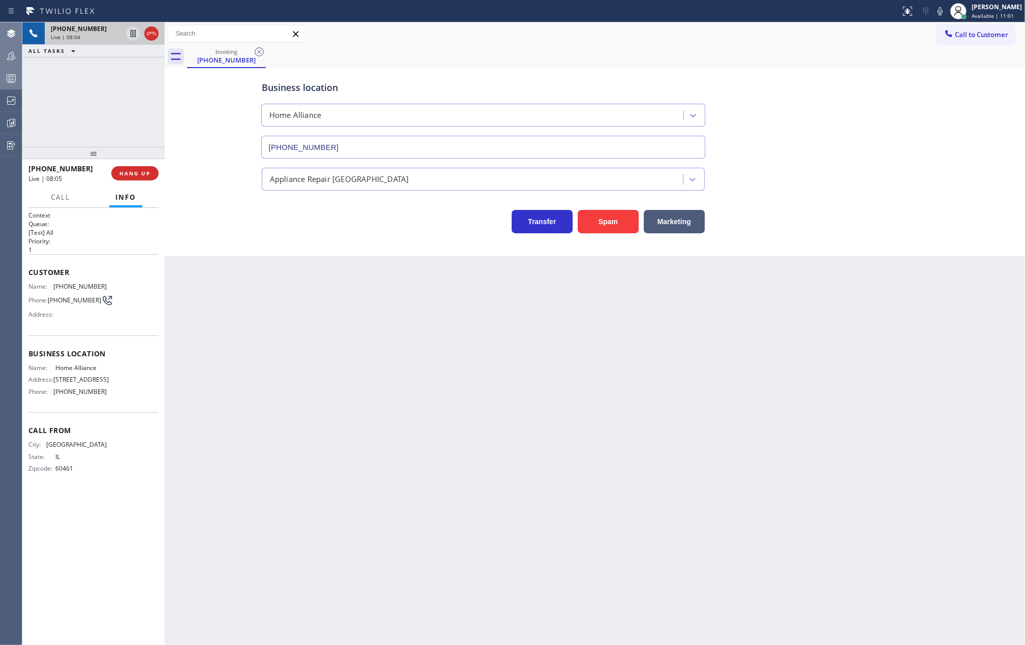
drag, startPoint x: 92, startPoint y: 153, endPoint x: 96, endPoint y: 115, distance: 38.3
click at [92, 122] on div "+17087695958 Live | 08:04 ALL TASKS ALL TASKS ACTIVE TASKS TASKS IN WRAP UP +17…" at bounding box center [93, 333] width 142 height 623
drag, startPoint x: 89, startPoint y: 152, endPoint x: 96, endPoint y: 116, distance: 36.6
click at [92, 122] on div "+17087695958 Live | 08:17 ALL TASKS ALL TASKS ACTIVE TASKS TASKS IN WRAP UP +17…" at bounding box center [93, 333] width 142 height 623
click at [130, 70] on icon at bounding box center [133, 69] width 12 height 12
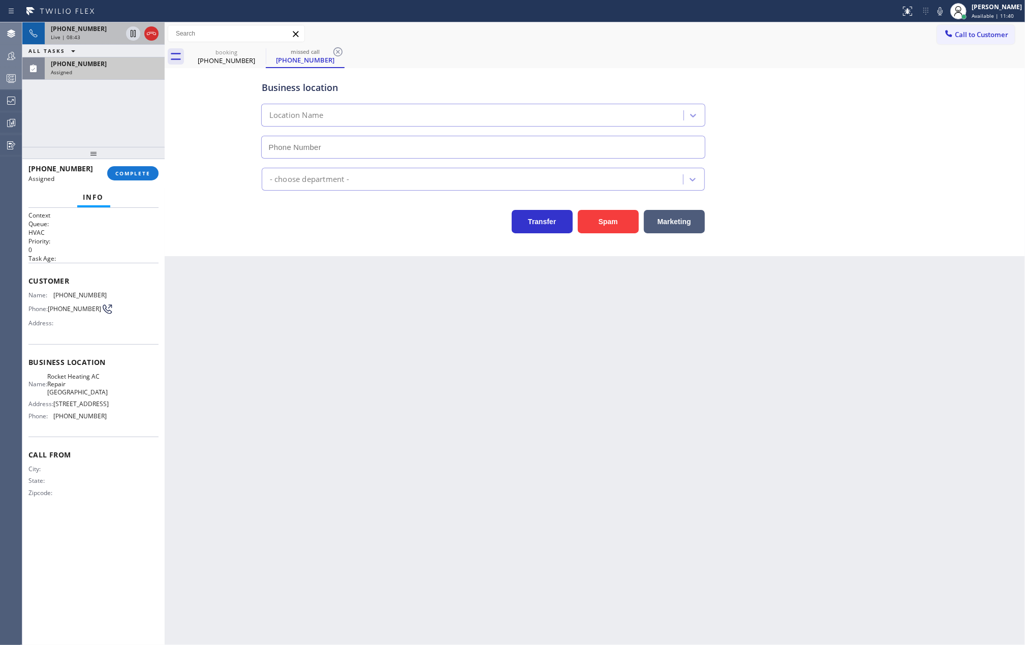
type input "(310) 928-2514"
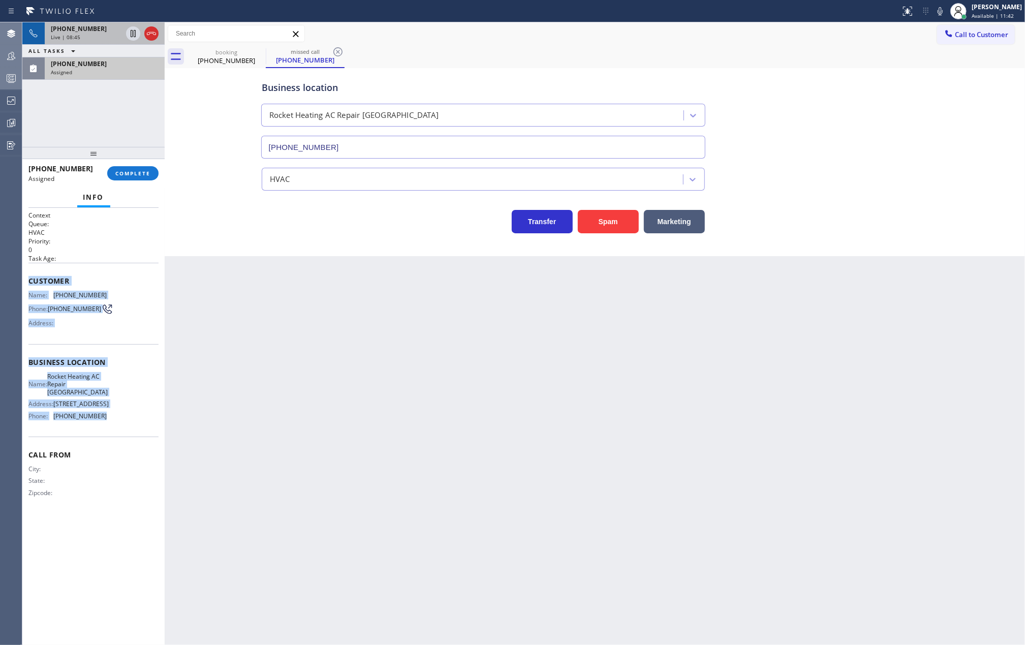
drag, startPoint x: 29, startPoint y: 282, endPoint x: 114, endPoint y: 422, distance: 164.2
click at [114, 422] on div "Context Queue: HVAC Priority: 0 Task Age: Customer Name: (562) 751-3028 Phone: …" at bounding box center [93, 362] width 130 height 303
copy div "Customer Name: (562) 751-3028 Phone: (562) 751-3028 Address: Business location …"
click at [123, 177] on button "COMPLETE" at bounding box center [132, 173] width 51 height 14
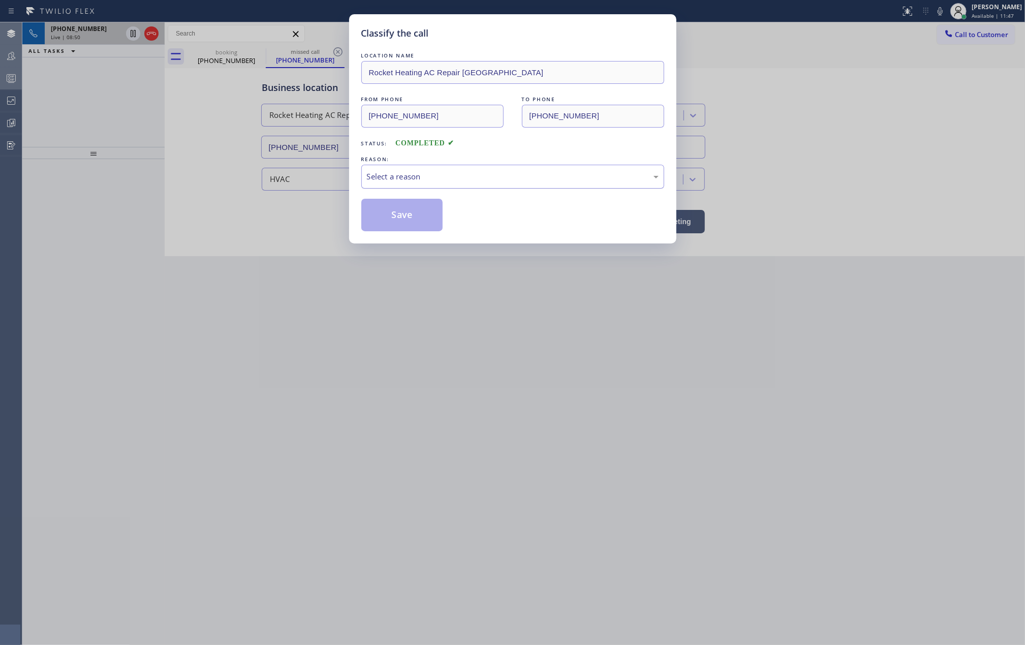
click at [451, 175] on div "Select a reason" at bounding box center [513, 177] width 292 height 12
click at [421, 210] on button "Save" at bounding box center [402, 215] width 82 height 33
click at [763, 323] on div "Classify the call LOCATION NAME Rocket Heating AC Repair Rancho Palos Verdes FR…" at bounding box center [512, 322] width 1025 height 645
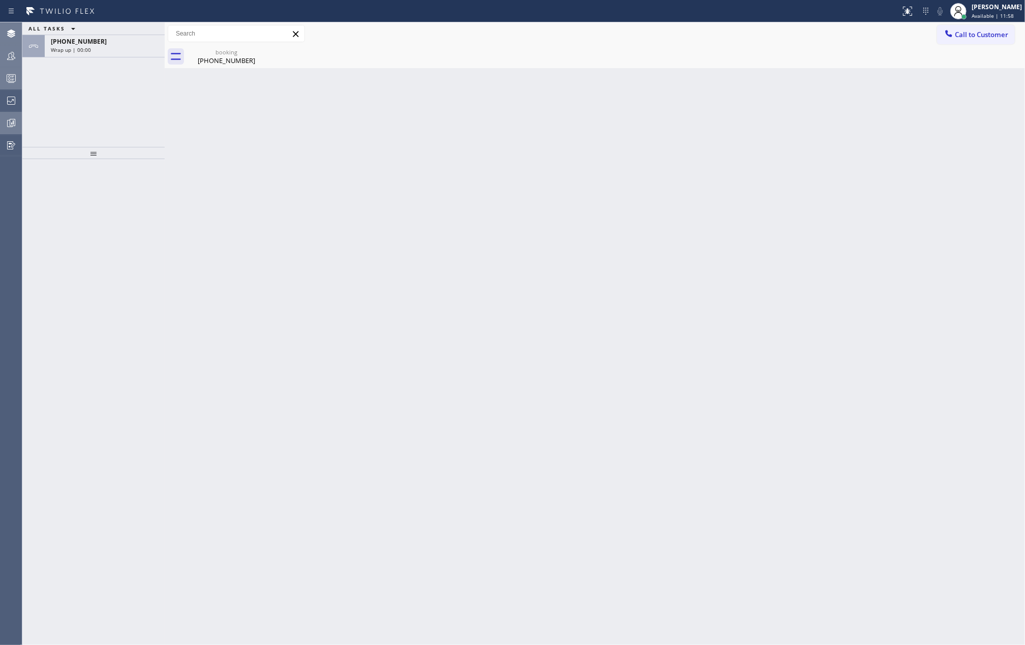
click at [11, 119] on icon at bounding box center [13, 122] width 6 height 7
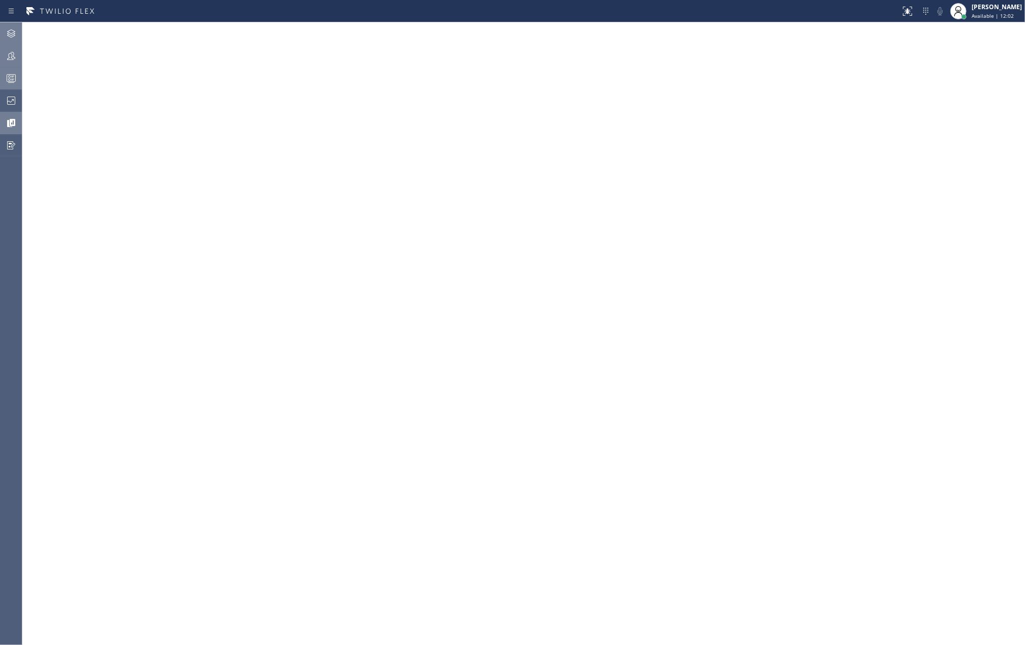
click at [11, 70] on div at bounding box center [11, 78] width 22 height 20
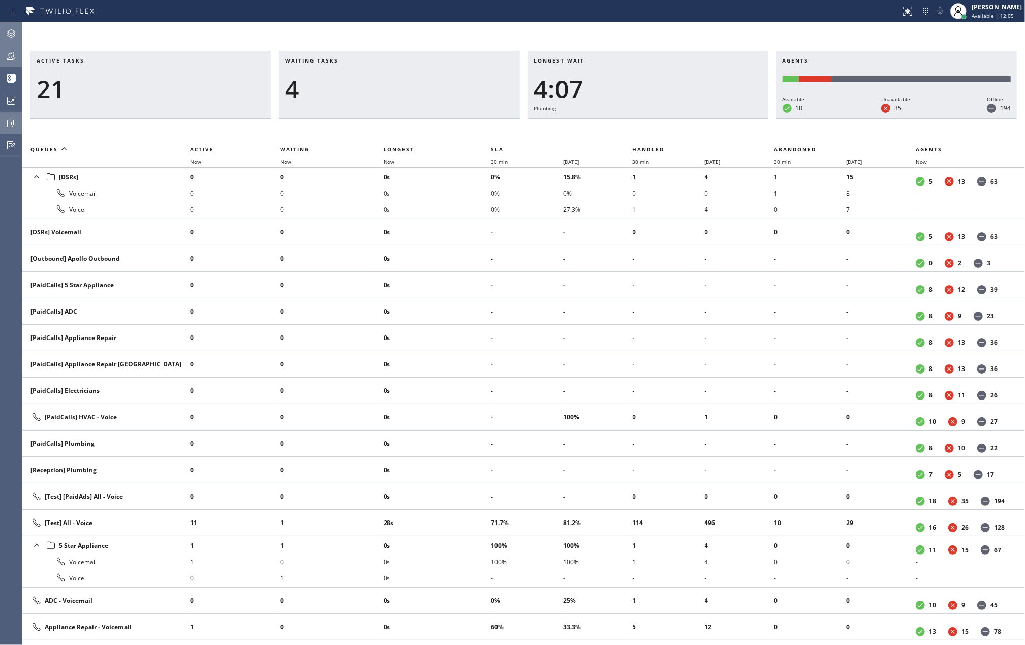
click at [11, 53] on icon at bounding box center [11, 56] width 12 height 12
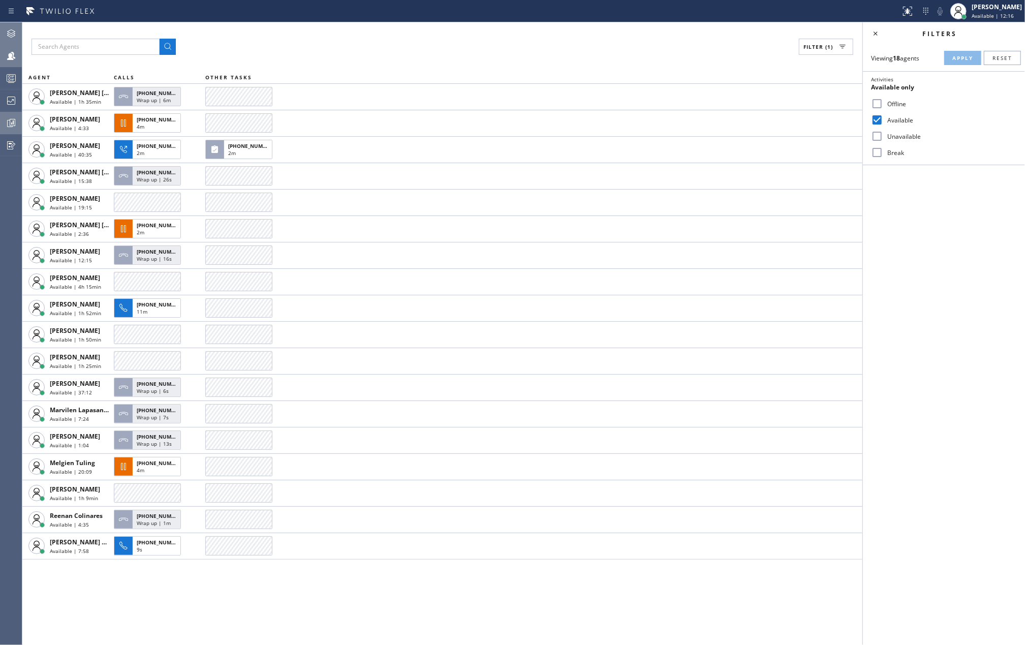
click at [13, 120] on icon at bounding box center [12, 122] width 3 height 4
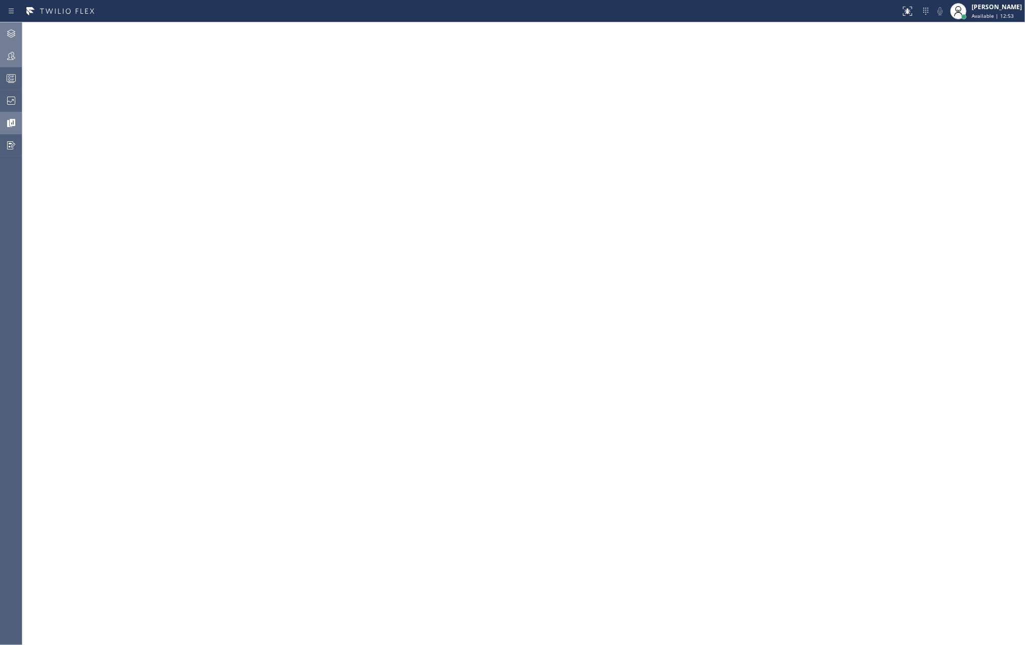
click at [15, 58] on icon at bounding box center [11, 56] width 8 height 8
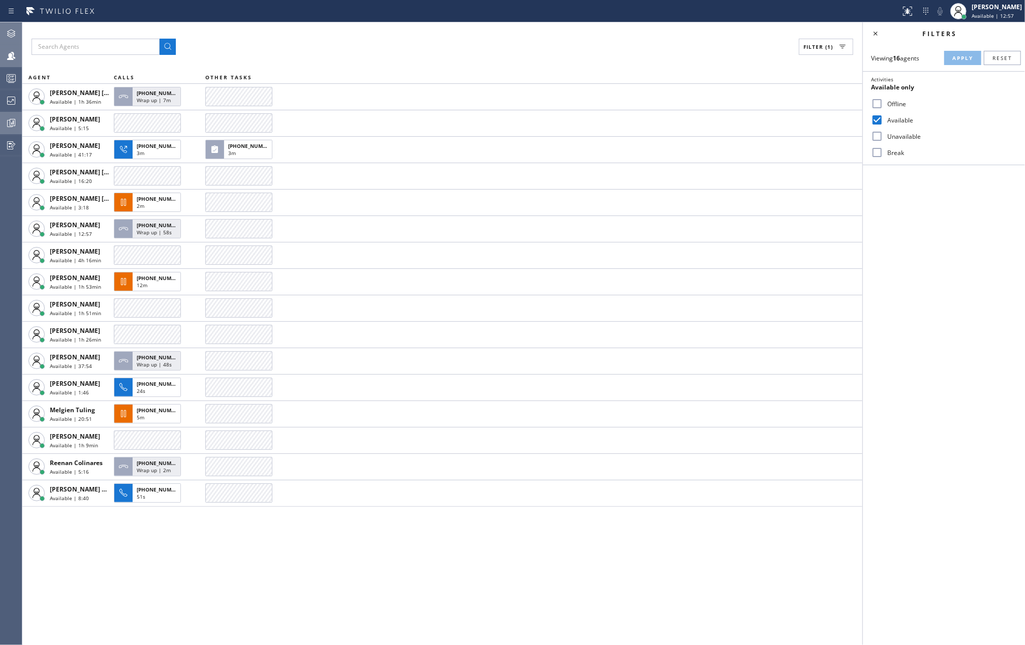
click at [881, 149] on input "Break" at bounding box center [877, 152] width 12 height 12
checkbox input "true"
click at [950, 55] on button "Apply" at bounding box center [962, 58] width 37 height 14
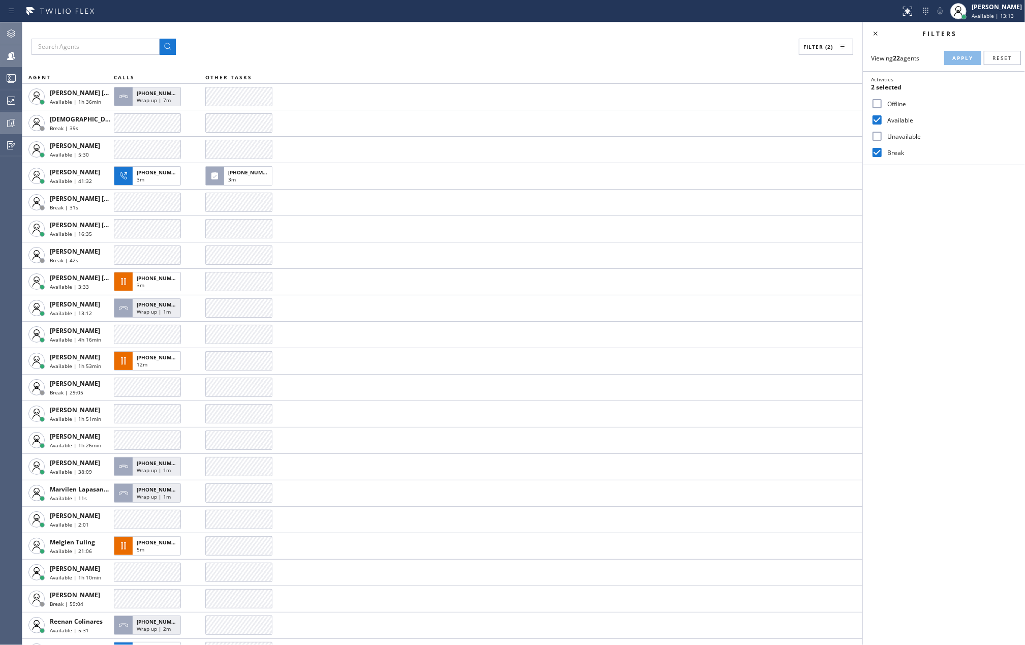
click at [9, 120] on icon at bounding box center [11, 123] width 12 height 12
